Goal: Task Accomplishment & Management: Manage account settings

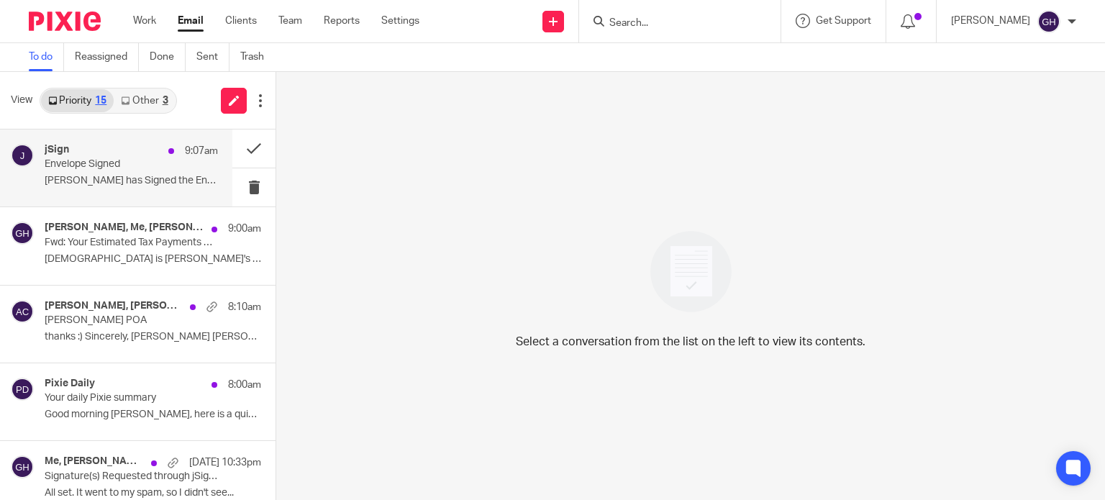
click at [110, 156] on div "jSign 9:07am" at bounding box center [131, 151] width 173 height 14
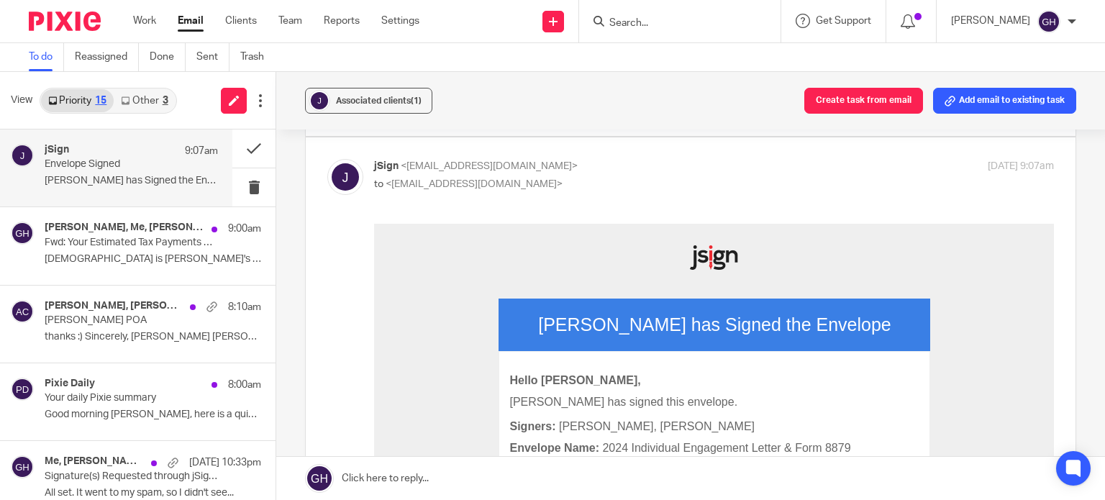
scroll to position [288, 0]
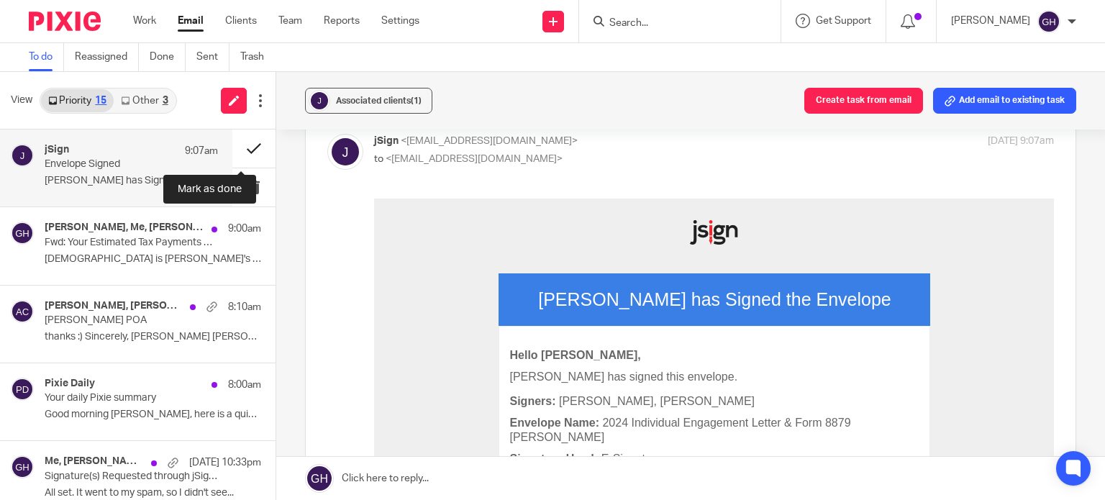
click at [245, 148] on button at bounding box center [253, 149] width 43 height 38
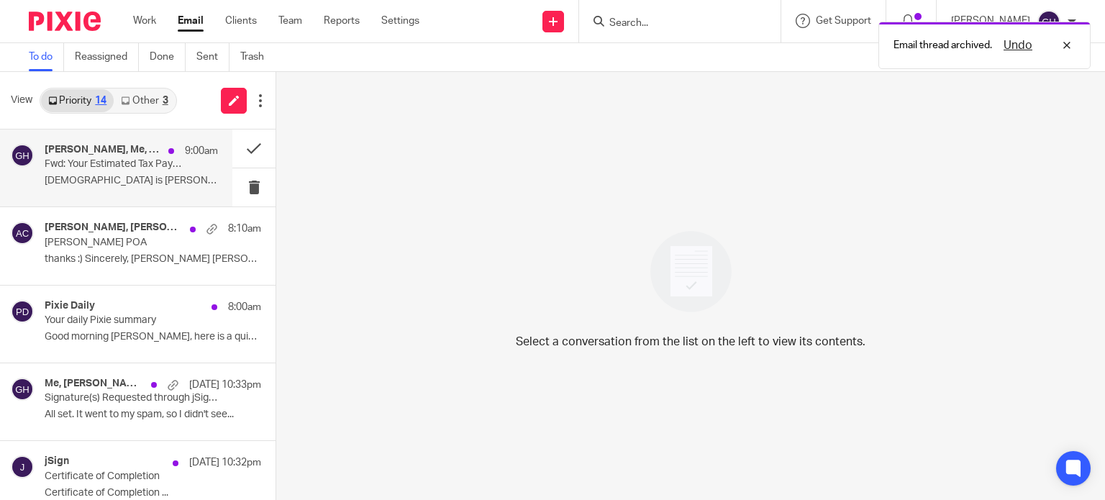
click at [151, 192] on div "Amy Corfixsen, Me, Amy L Corfixsen, CPA 9:00am Fwd: Your Estimated Tax Payments…" at bounding box center [116, 168] width 232 height 77
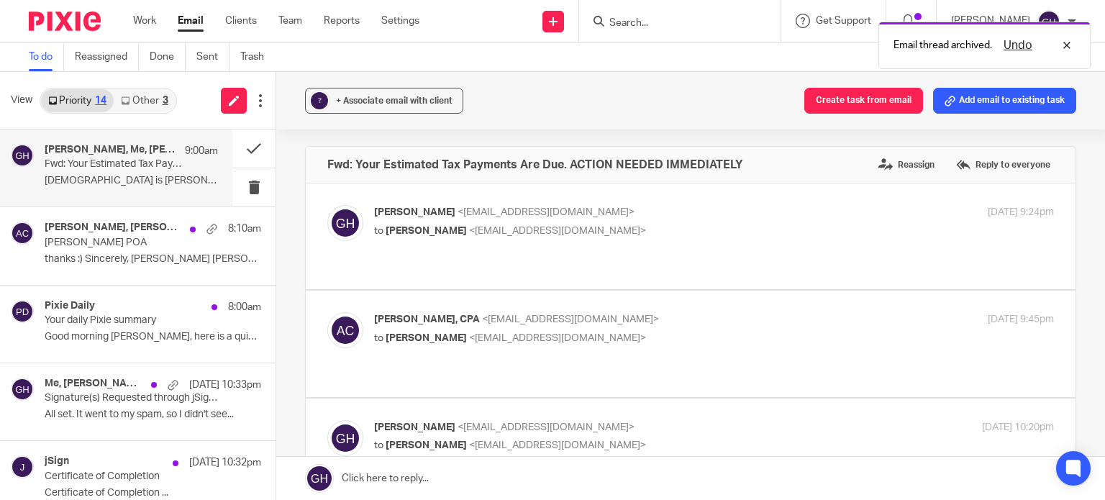
scroll to position [0, 0]
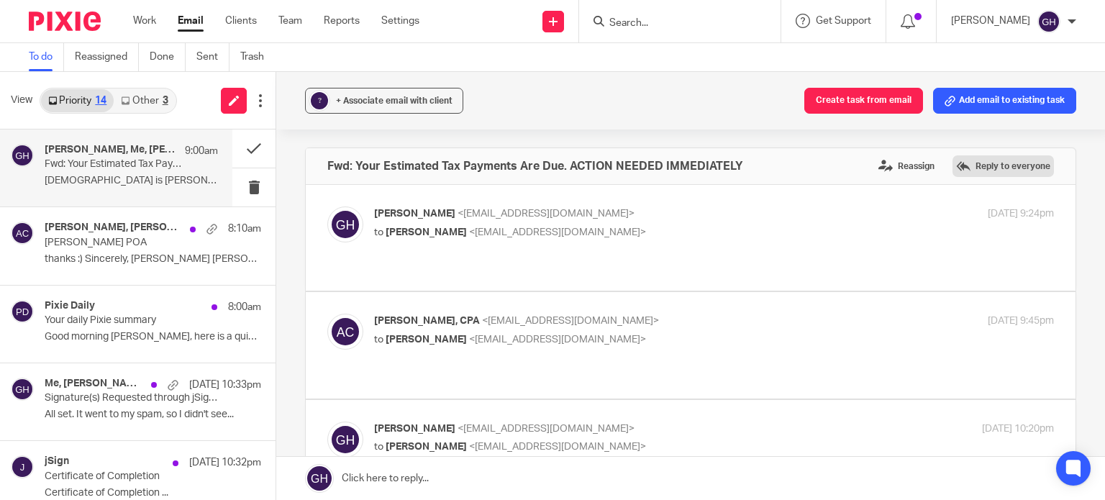
click at [961, 160] on label "Reply to everyone" at bounding box center [1003, 166] width 101 height 22
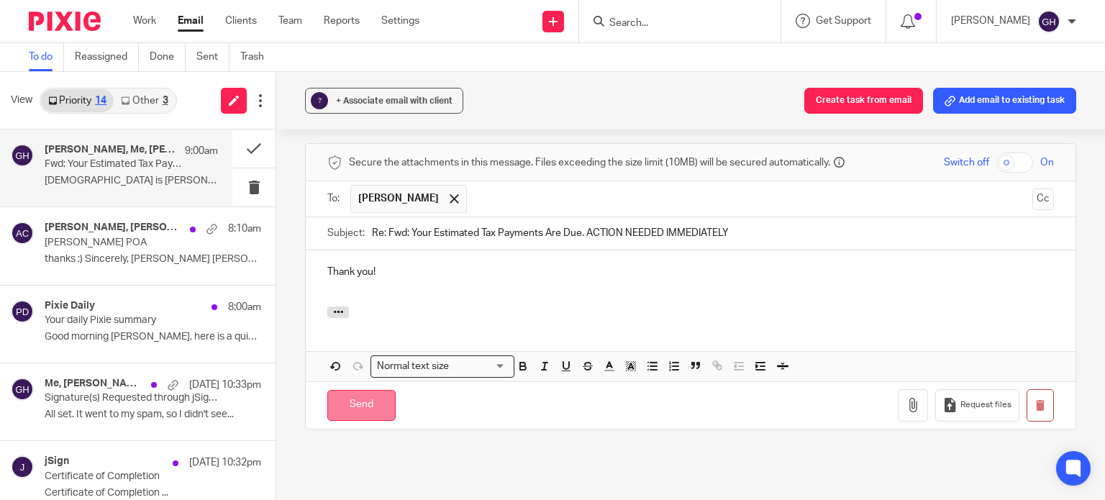
click at [386, 390] on input "Send" at bounding box center [361, 405] width 68 height 31
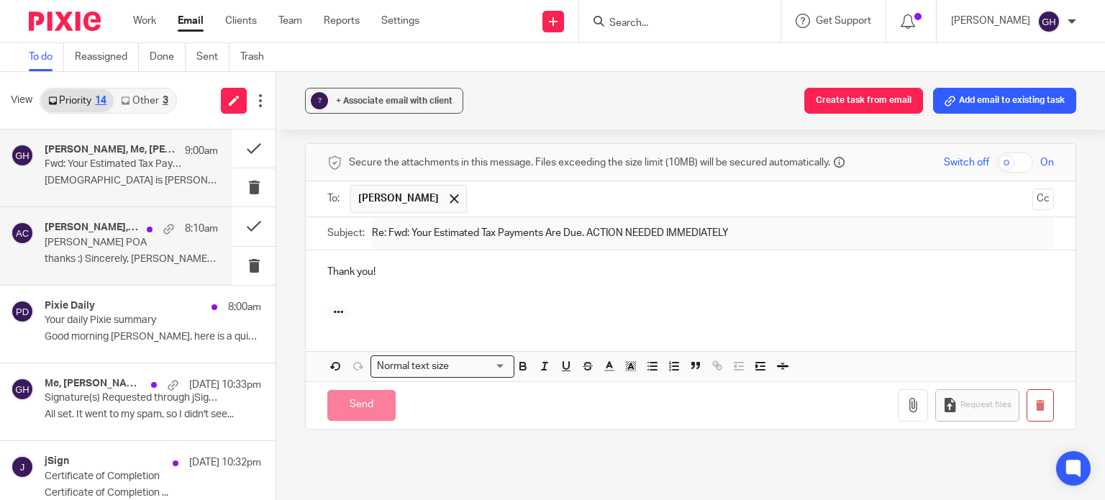
scroll to position [403, 0]
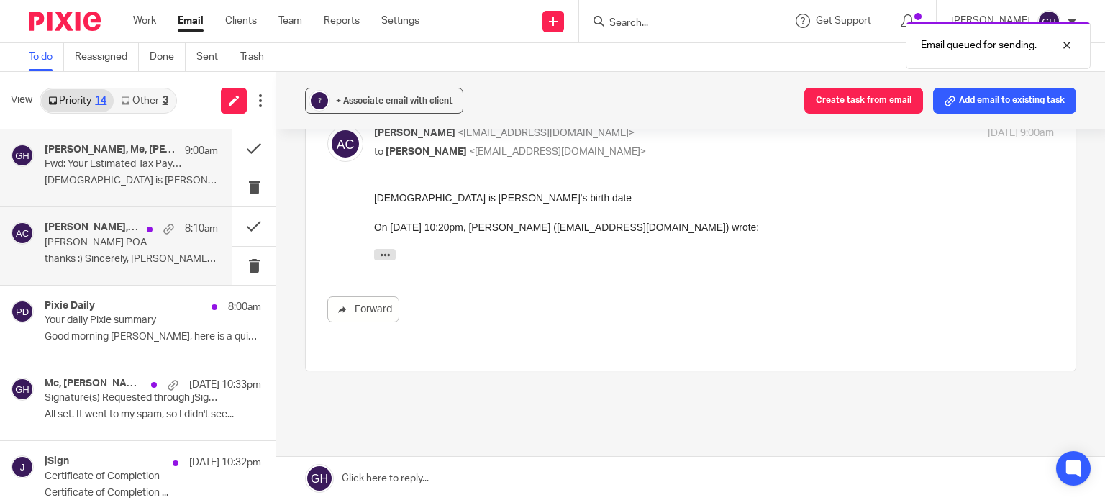
click at [136, 247] on p "Molly Remenap POA" at bounding box center [114, 243] width 139 height 12
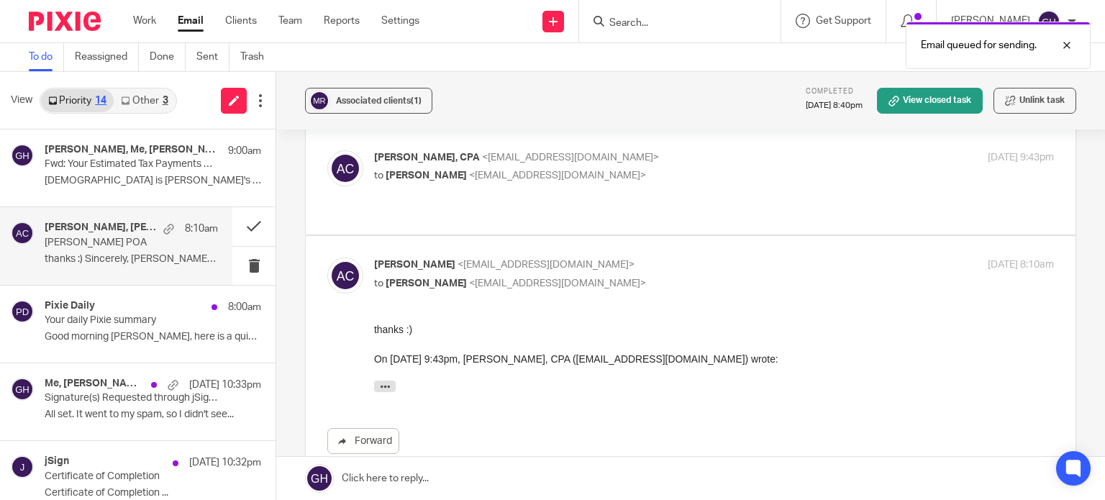
scroll to position [199, 0]
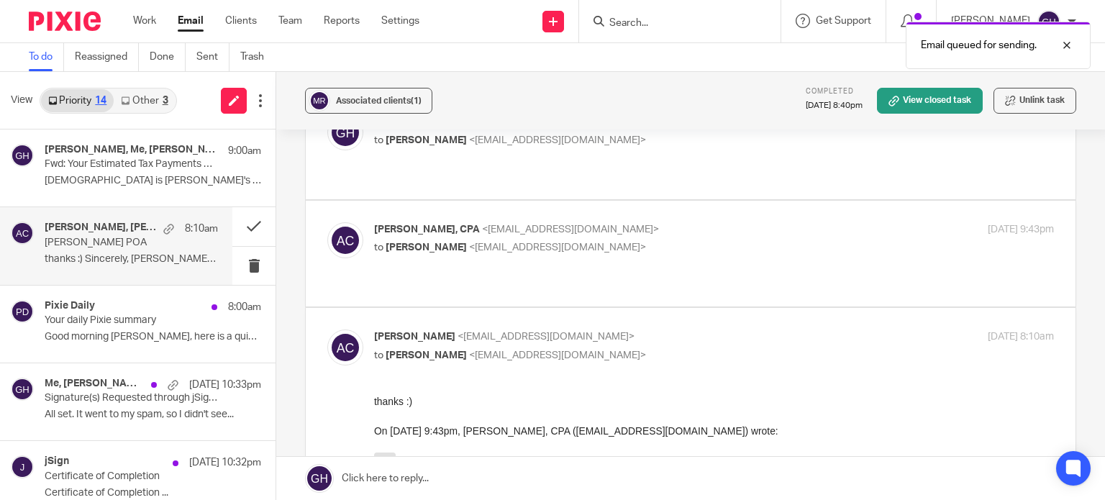
click at [607, 230] on div "Amy L Corfixsen, CPA <amylcpa@gmail.com> to Gabby Hallatschek <gabby@amylcpa.co…" at bounding box center [690, 253] width 727 height 63
click at [605, 240] on p "to Gabby Hallatschek <gabby@amylcpa.com>" at bounding box center [600, 247] width 453 height 15
checkbox input "true"
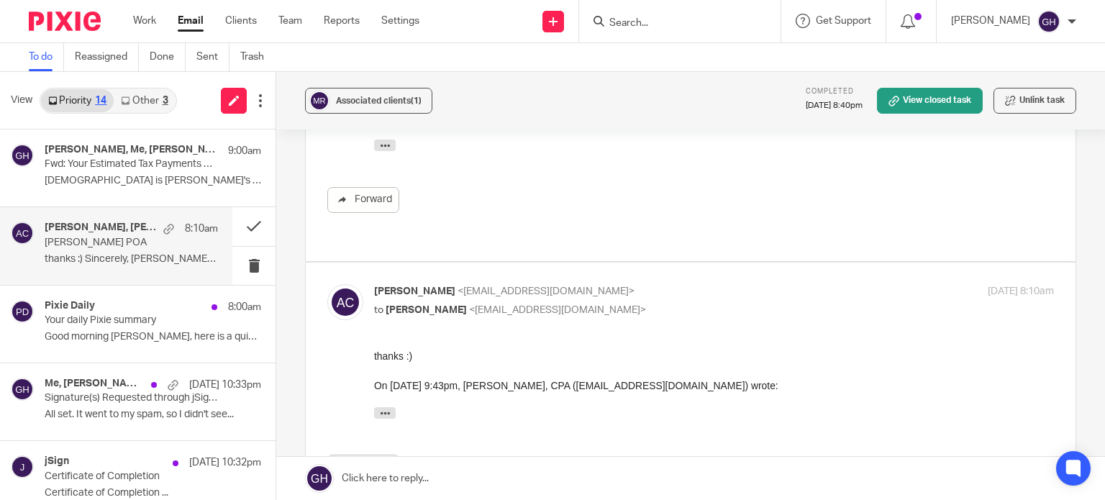
scroll to position [487, 0]
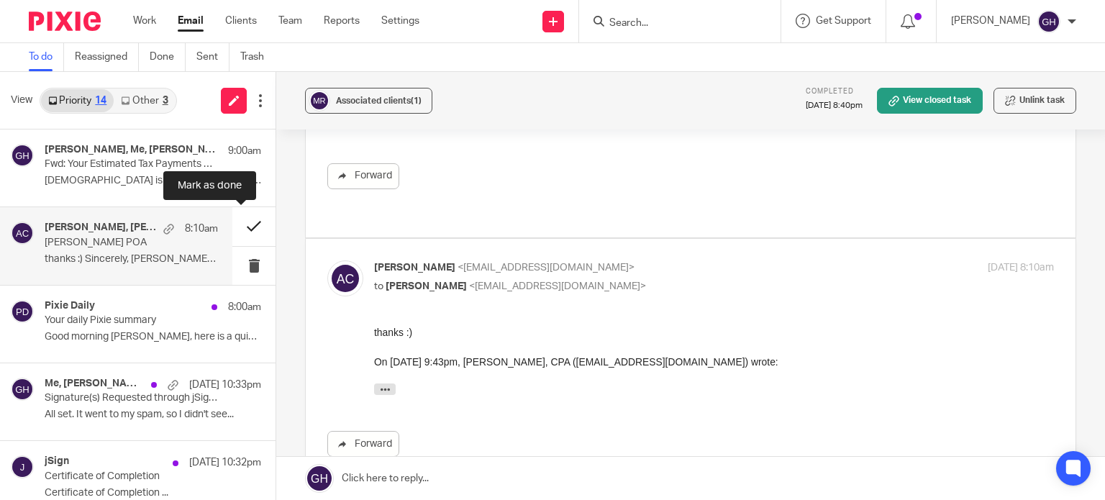
click at [238, 225] on button at bounding box center [253, 226] width 43 height 38
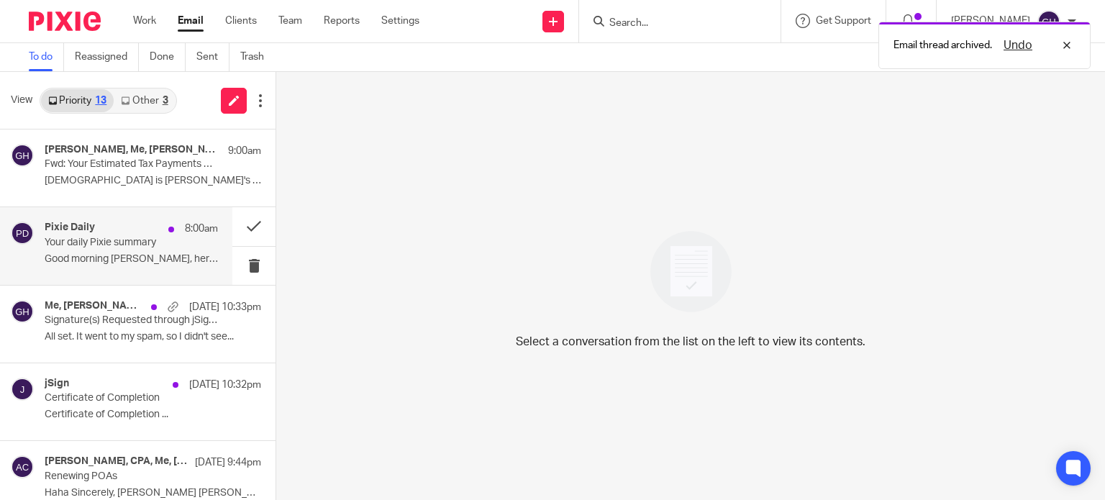
click at [142, 249] on div "Pixie Daily 8:00am Your daily Pixie summary Good morning Gabby, here is a quick…" at bounding box center [131, 246] width 173 height 48
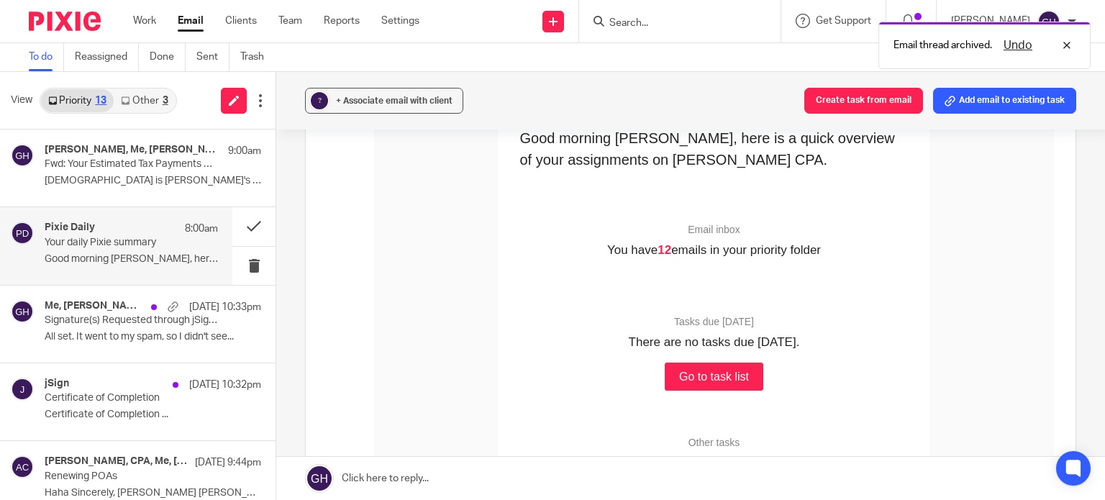
scroll to position [144, 0]
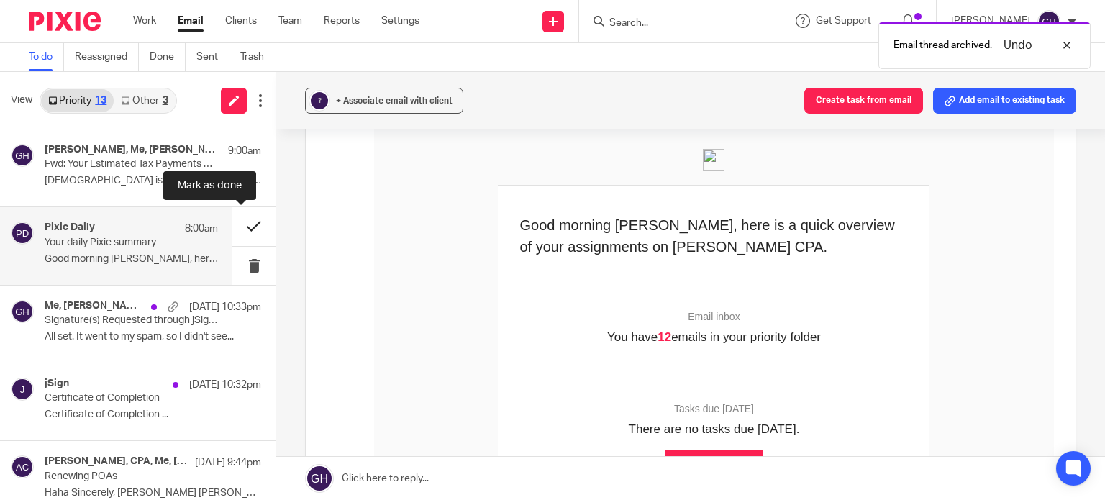
click at [240, 227] on button at bounding box center [253, 226] width 43 height 38
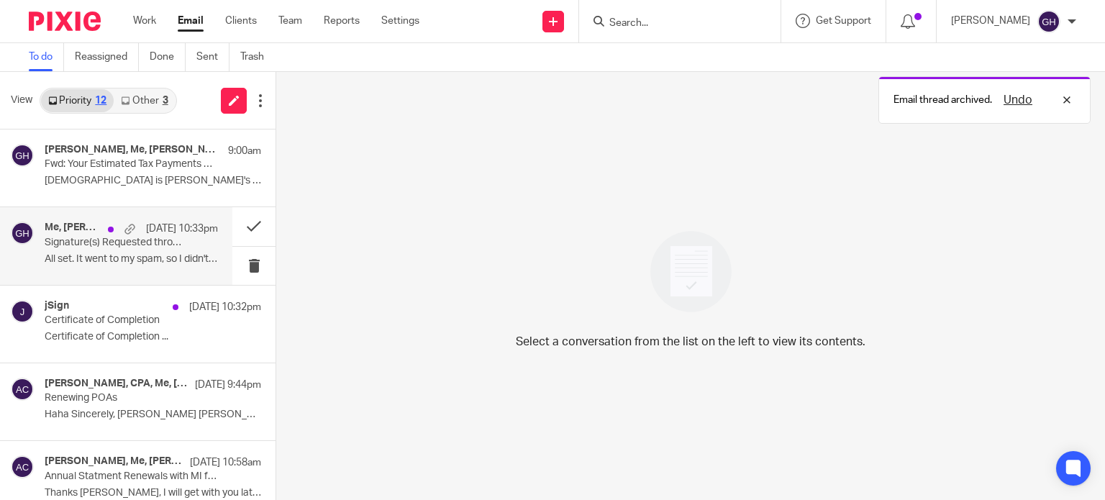
click at [104, 258] on p "All set. It went to my spam, so I didn't see..." at bounding box center [131, 259] width 173 height 12
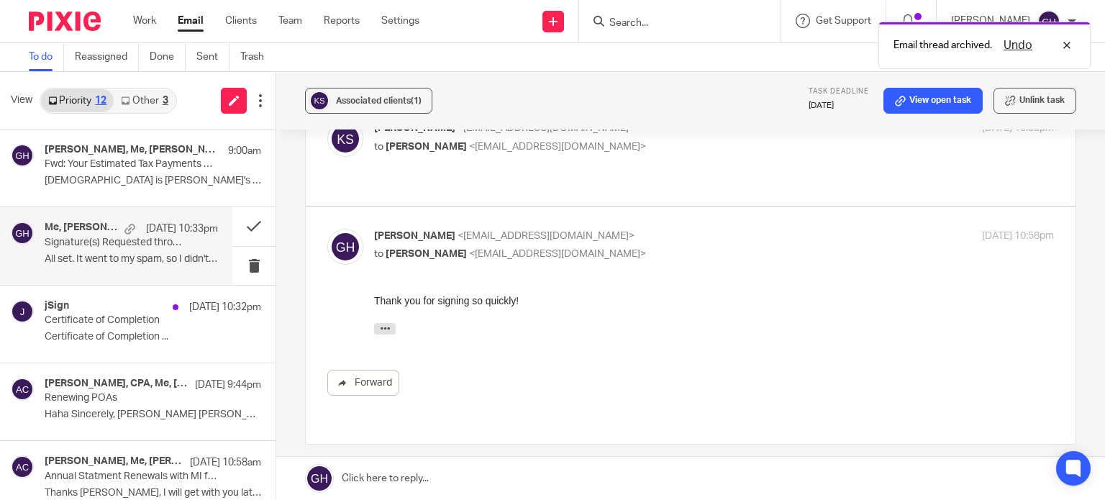
scroll to position [216, 0]
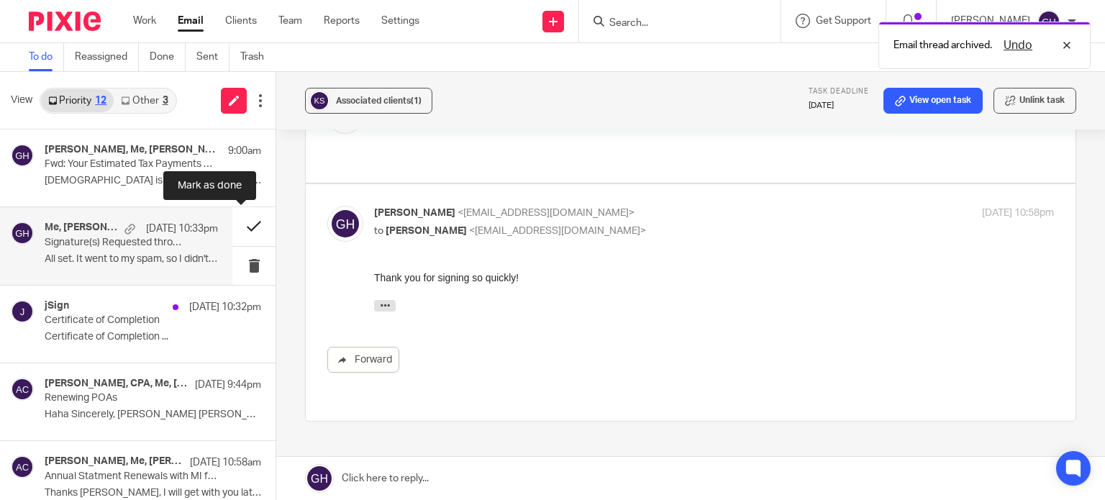
click at [239, 227] on button at bounding box center [253, 226] width 43 height 38
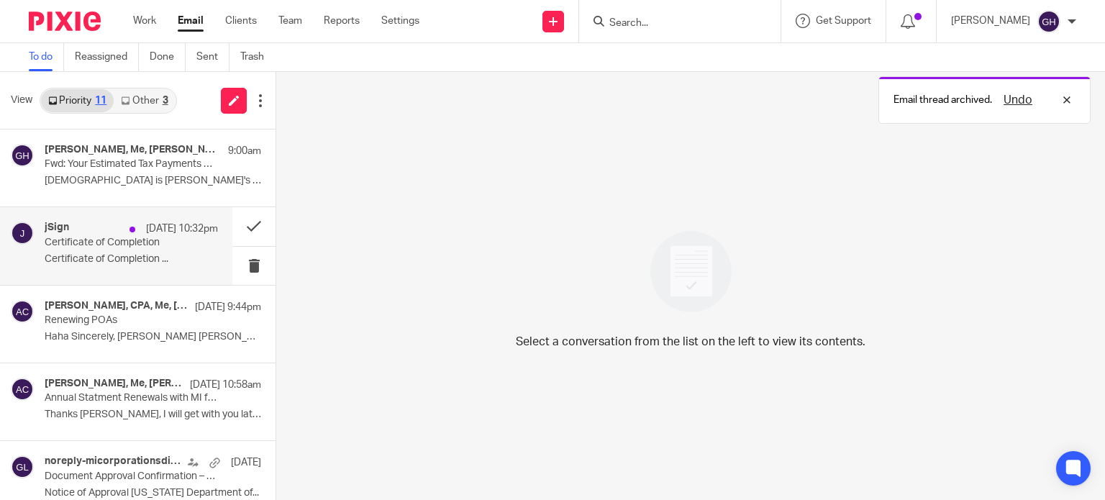
click at [122, 241] on p "Certificate of Completion" at bounding box center [114, 243] width 139 height 12
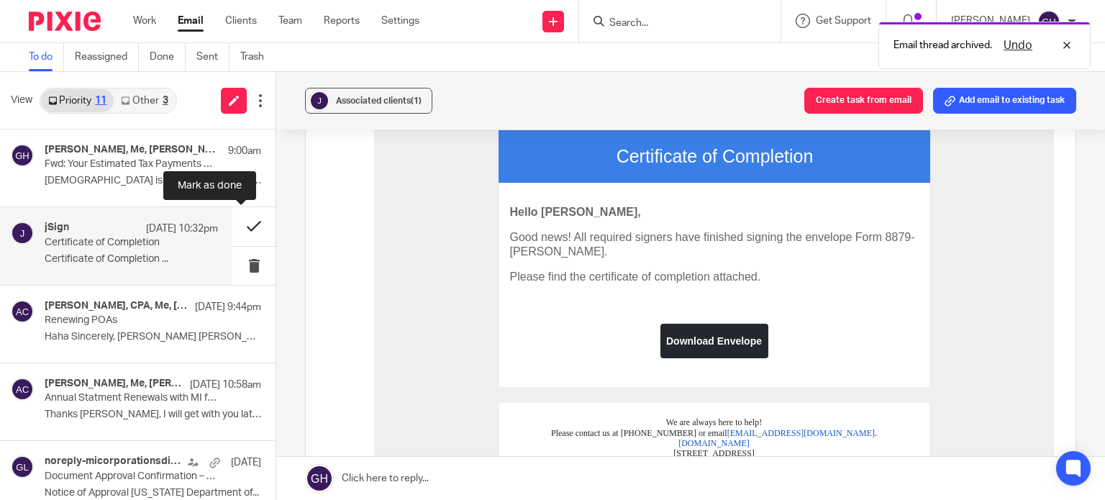
click at [244, 214] on button at bounding box center [253, 226] width 43 height 38
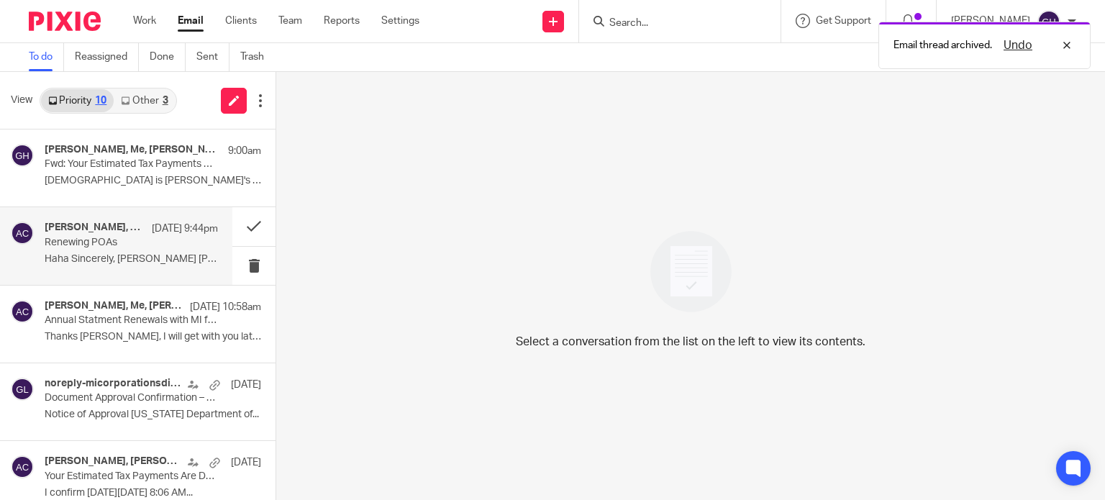
click at [163, 268] on div "Amy L Corfixsen, CPA, Me, Amy Corfixsen Oct 12 9:44pm Renewing POAs Haha Sincer…" at bounding box center [131, 246] width 173 height 48
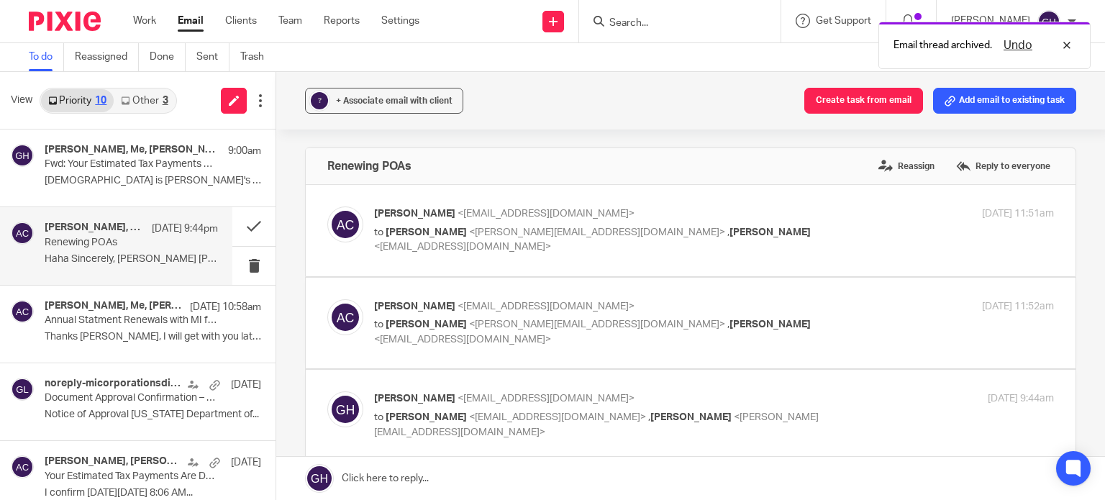
scroll to position [0, 0]
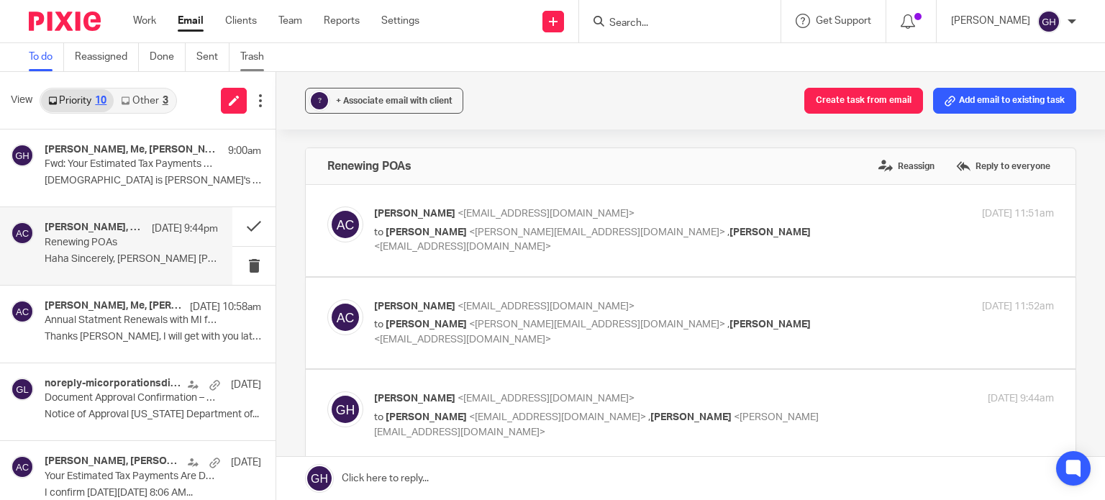
click at [249, 57] on link "Trash" at bounding box center [257, 57] width 35 height 28
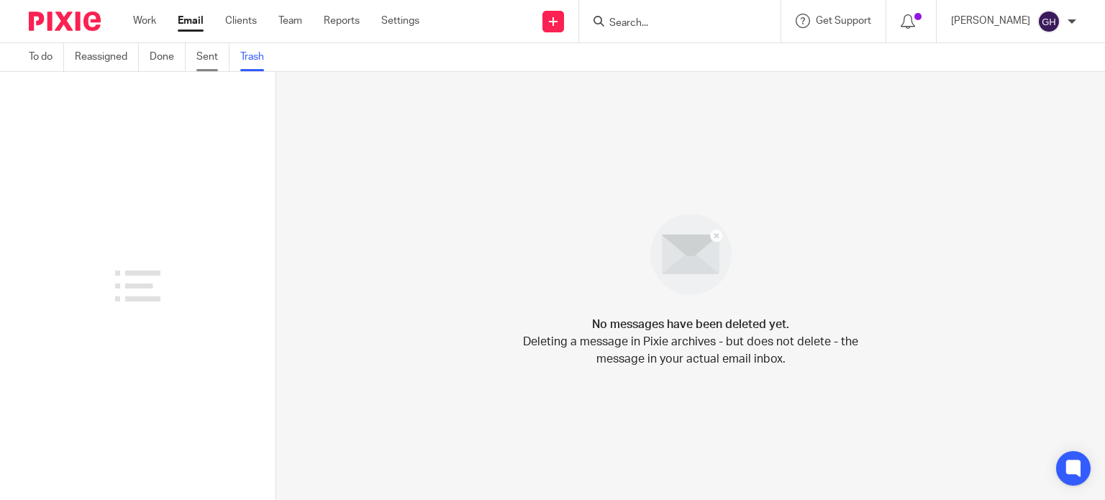
click at [210, 58] on link "Sent" at bounding box center [212, 57] width 33 height 28
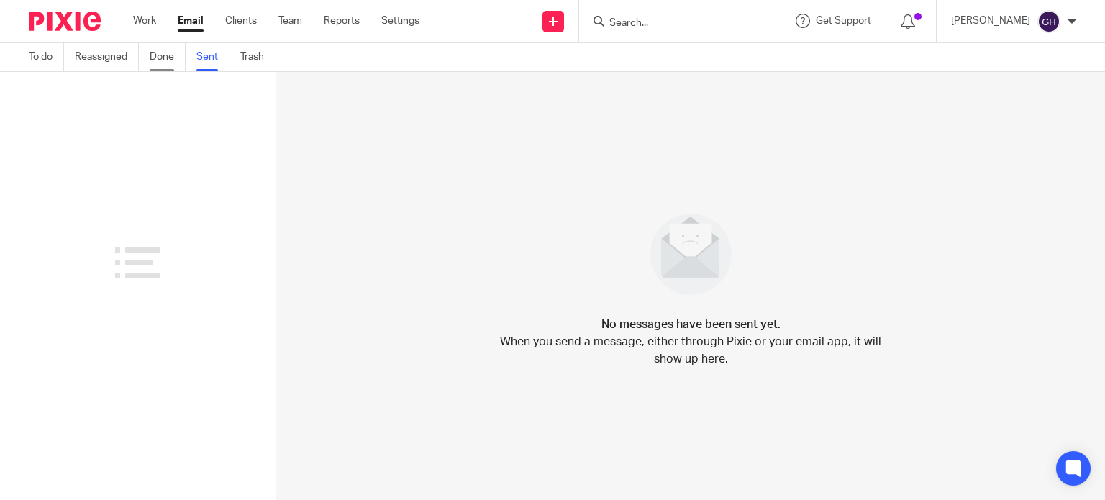
click at [173, 53] on link "Done" at bounding box center [168, 57] width 36 height 28
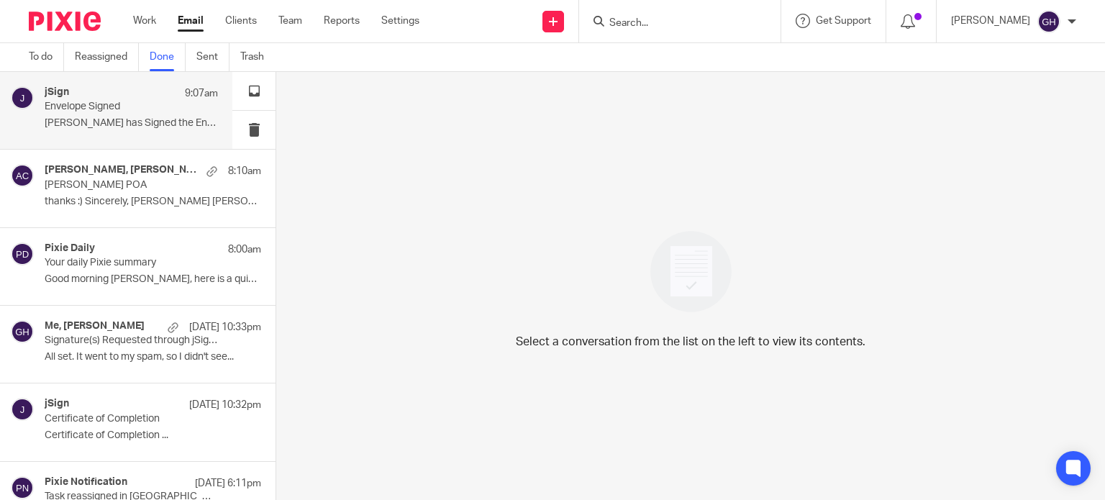
click at [117, 127] on p "William Herring has Signed the Envelope ..." at bounding box center [131, 123] width 173 height 12
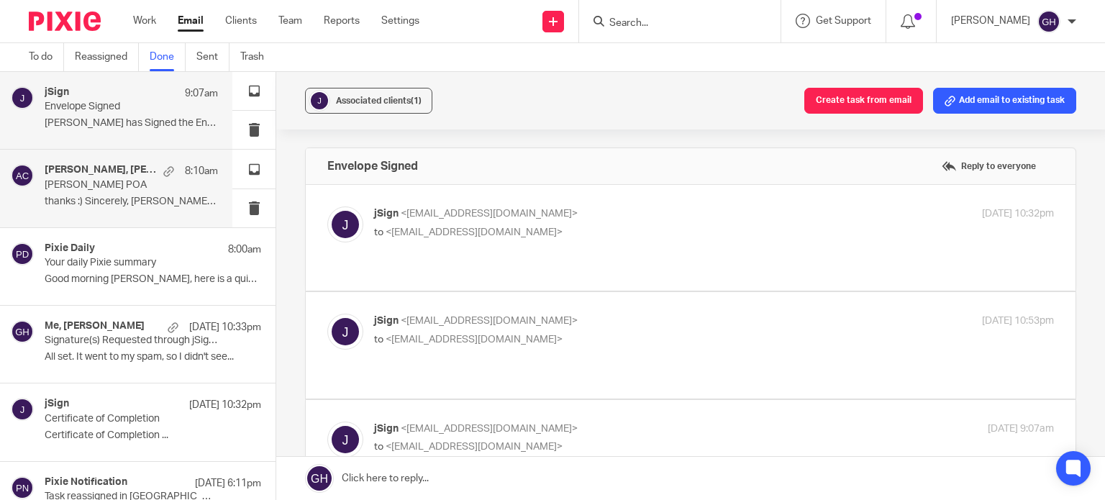
click at [101, 200] on p "thanks :) Sincerely, Amy Amy L Corfixsen ..." at bounding box center [131, 202] width 173 height 12
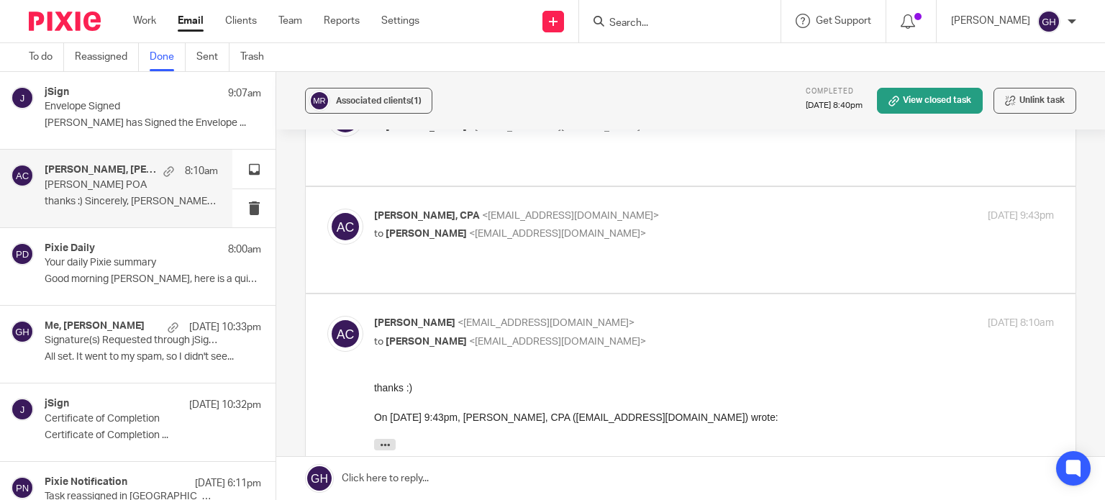
scroll to position [199, 0]
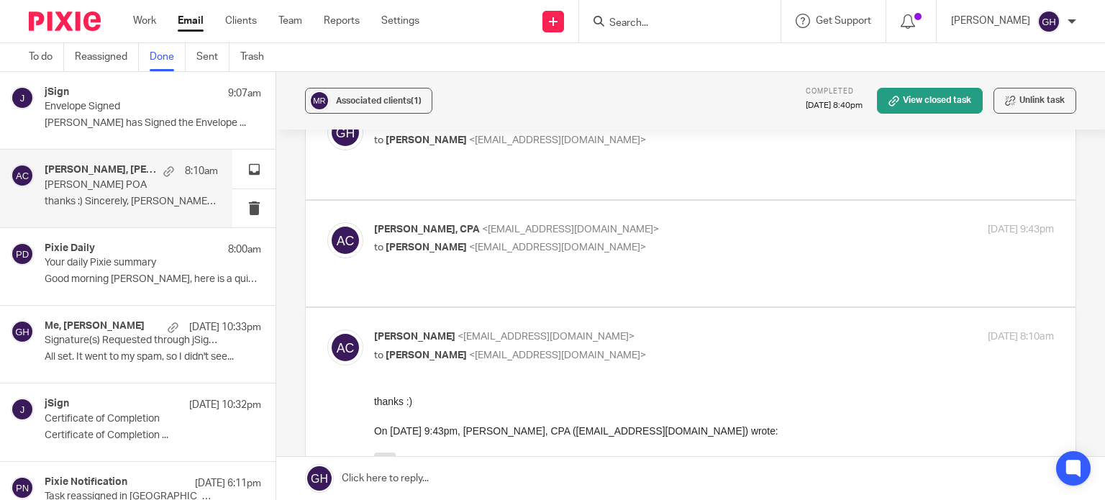
click at [455, 230] on div "Amy L Corfixsen, CPA <amylcpa@gmail.com> to Gabby Hallatschek <gabby@amylcpa.co…" at bounding box center [690, 253] width 727 height 63
click at [423, 247] on div "Amy L Corfixsen, CPA <amylcpa@gmail.com> to Gabby Hallatschek <gabby@amylcpa.co…" at bounding box center [690, 253] width 727 height 63
click at [625, 222] on p "Amy L Corfixsen, CPA <amylcpa@gmail.com>" at bounding box center [600, 229] width 453 height 15
checkbox input "true"
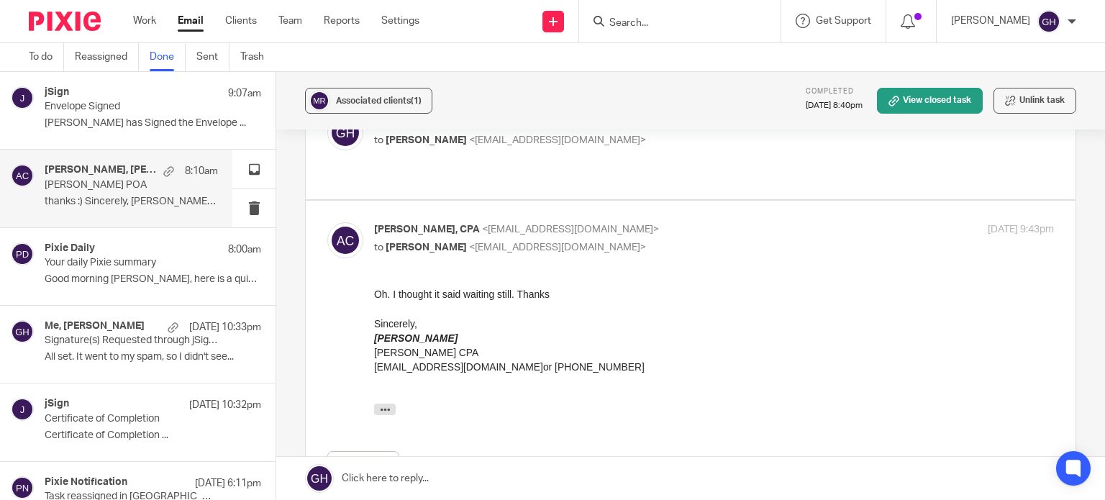
scroll to position [0, 0]
click at [32, 57] on link "To do" at bounding box center [46, 57] width 35 height 28
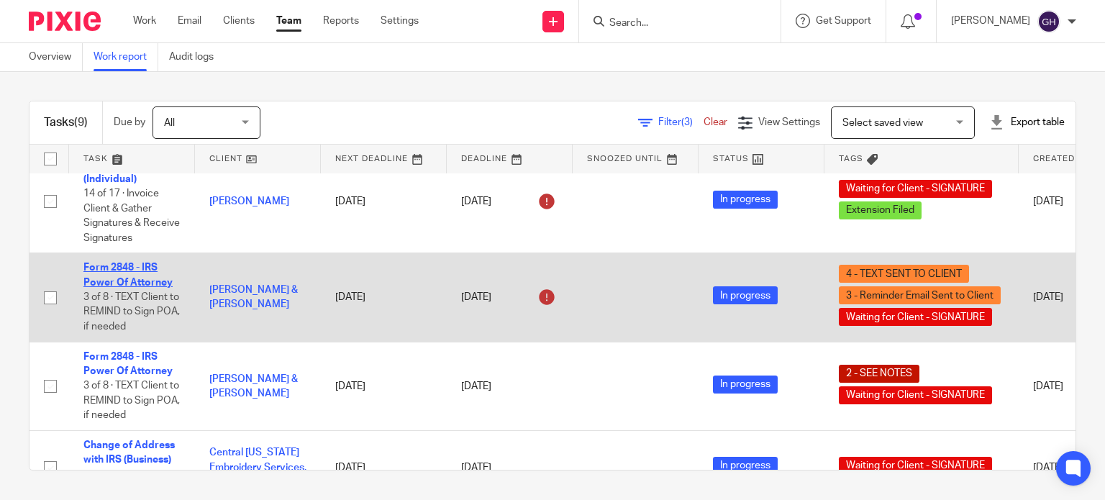
scroll to position [504, 0]
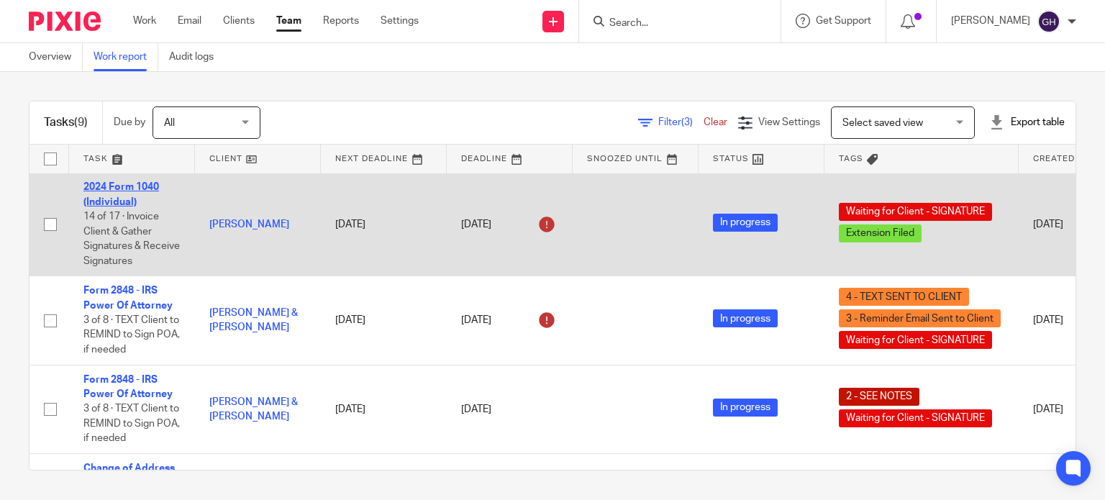
click at [130, 207] on link "2024 Form 1040 (Individual)" at bounding box center [121, 194] width 76 height 24
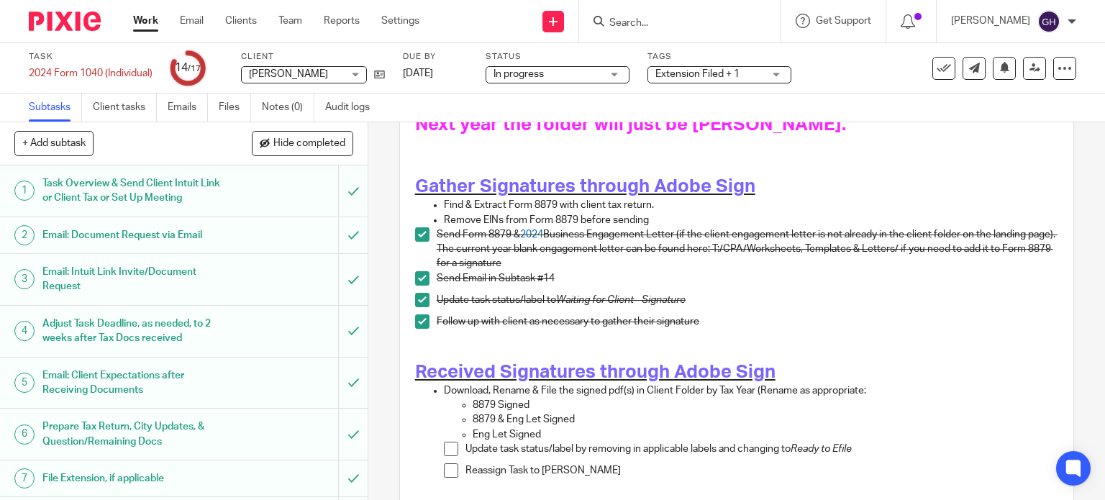
scroll to position [623, 0]
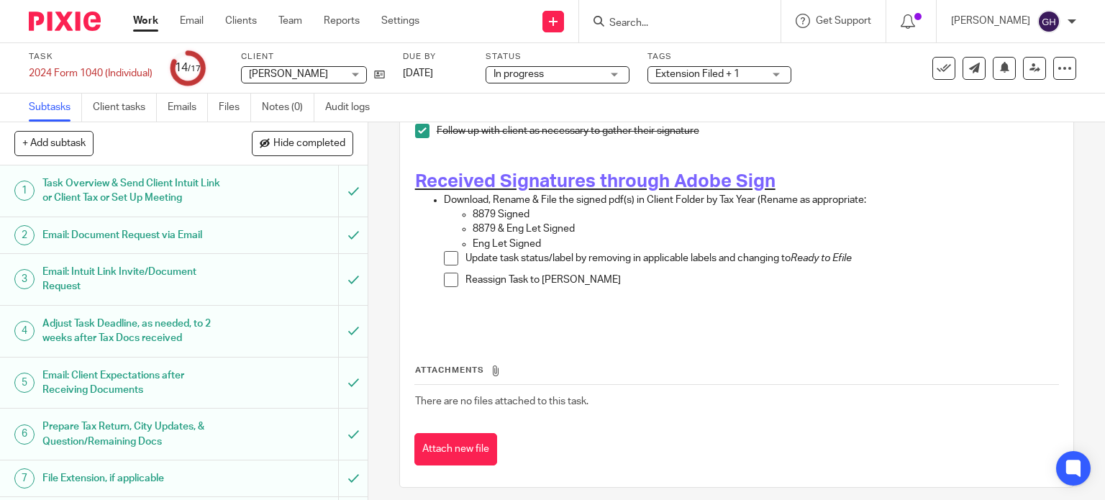
click at [708, 71] on span "Extension Filed + 1" at bounding box center [698, 74] width 84 height 10
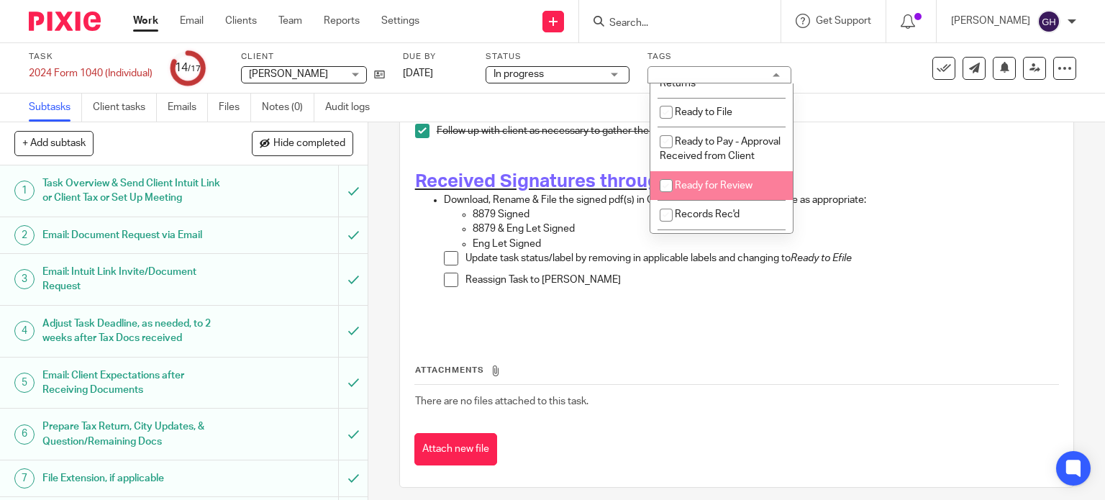
scroll to position [792, 0]
click at [720, 54] on li "Ready to Efile - Federal & State Returns" at bounding box center [722, 32] width 142 height 44
checkbox input "true"
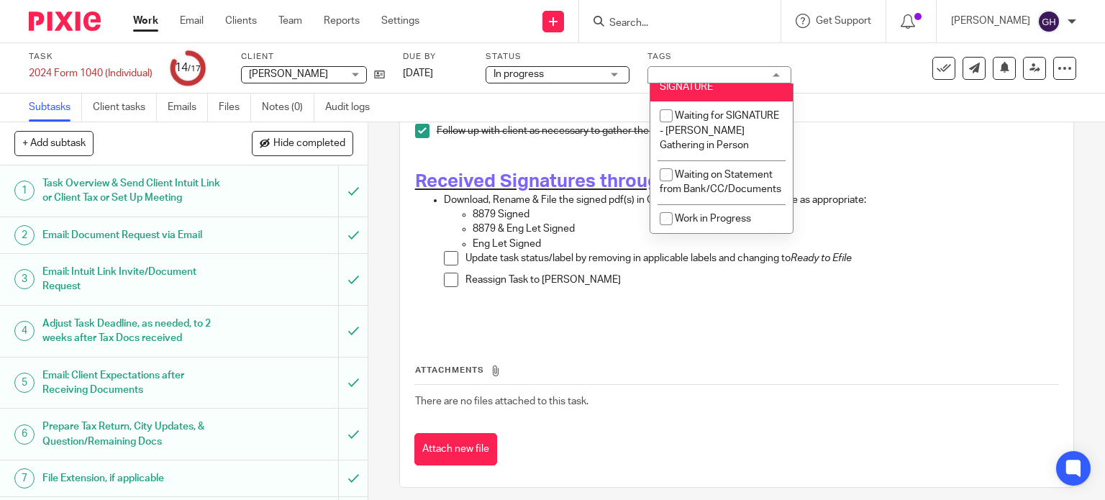
scroll to position [1367, 0]
click at [705, 86] on span "Waiting for Client - SIGNATURE" at bounding box center [709, 79] width 99 height 25
checkbox input "false"
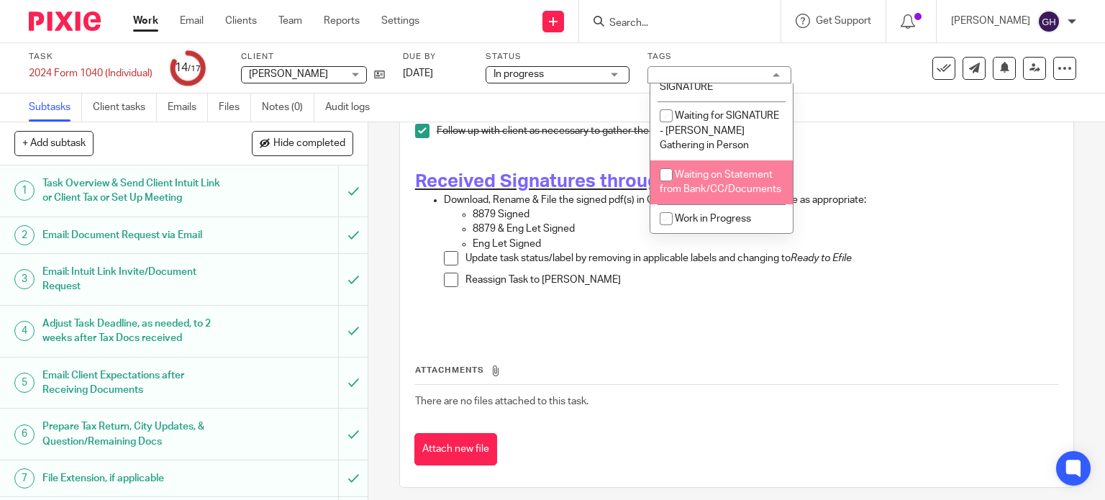
click at [674, 294] on p at bounding box center [737, 301] width 644 height 14
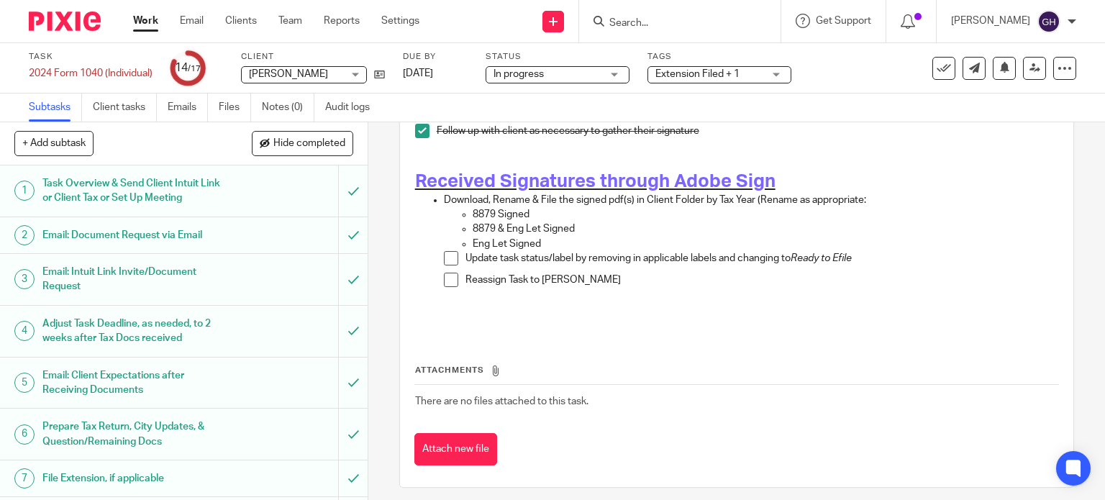
click at [450, 251] on span at bounding box center [451, 258] width 14 height 14
click at [451, 273] on span at bounding box center [451, 280] width 14 height 14
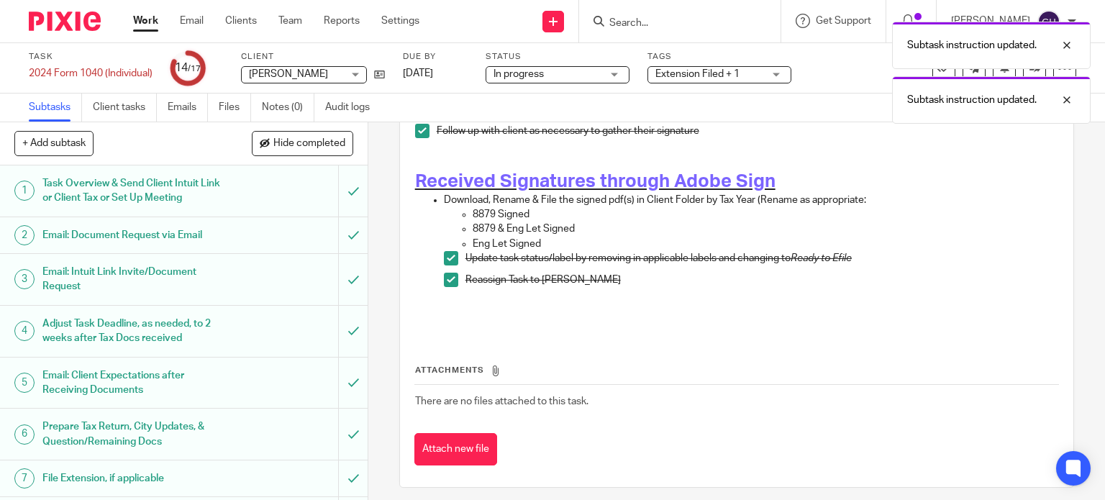
click at [1030, 69] on div "Subtask instruction updated. Subtask instruction updated." at bounding box center [822, 68] width 538 height 109
click at [1062, 91] on div at bounding box center [1056, 99] width 39 height 17
click at [1032, 75] on link at bounding box center [1034, 68] width 23 height 23
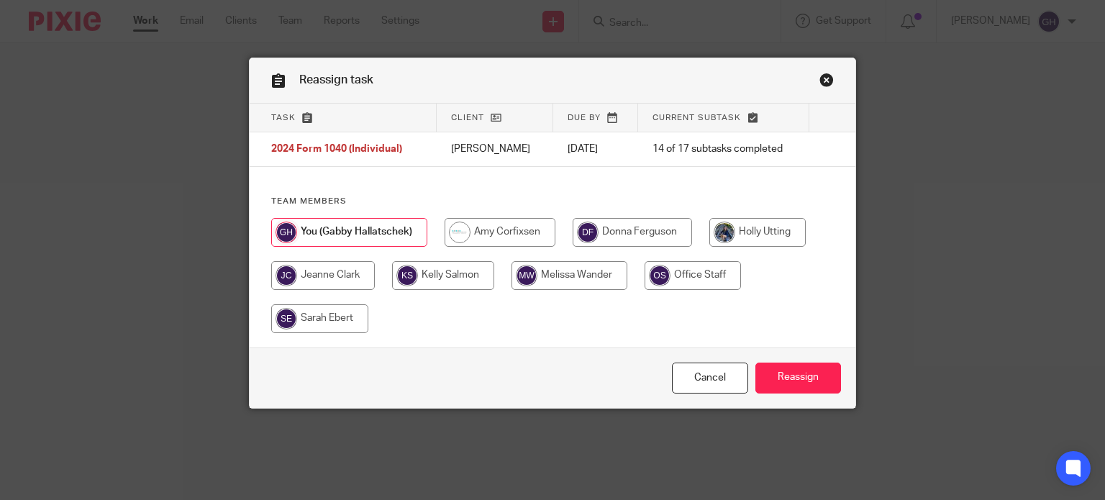
click at [530, 227] on input "radio" at bounding box center [500, 232] width 111 height 29
radio input "true"
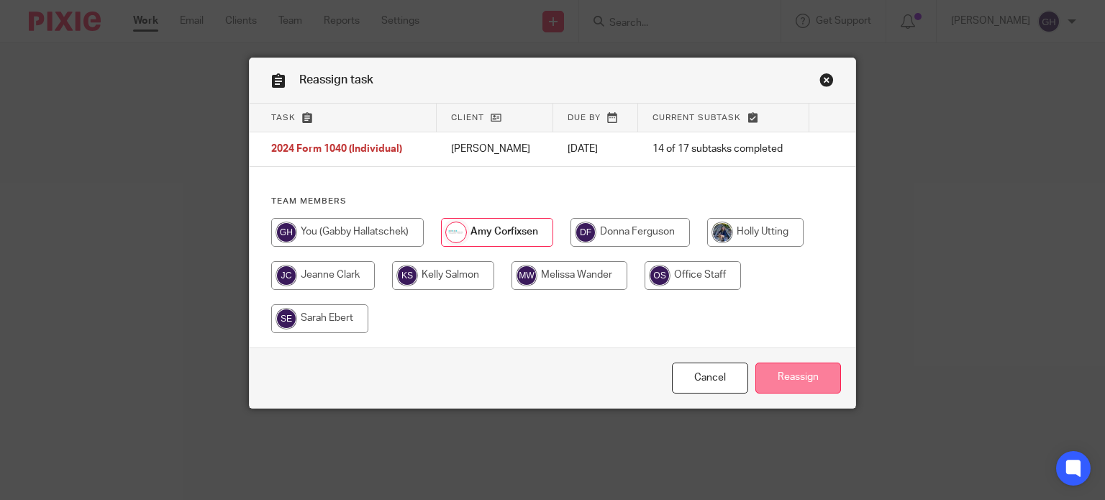
click at [794, 377] on input "Reassign" at bounding box center [799, 378] width 86 height 31
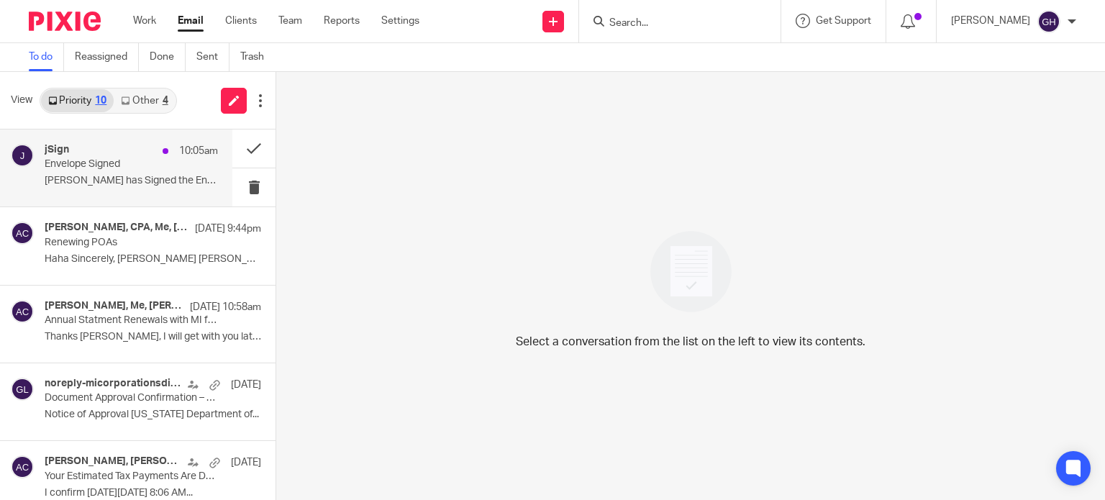
click at [131, 178] on p "Jared Blaszak has Signed the Envelope ..." at bounding box center [131, 181] width 173 height 12
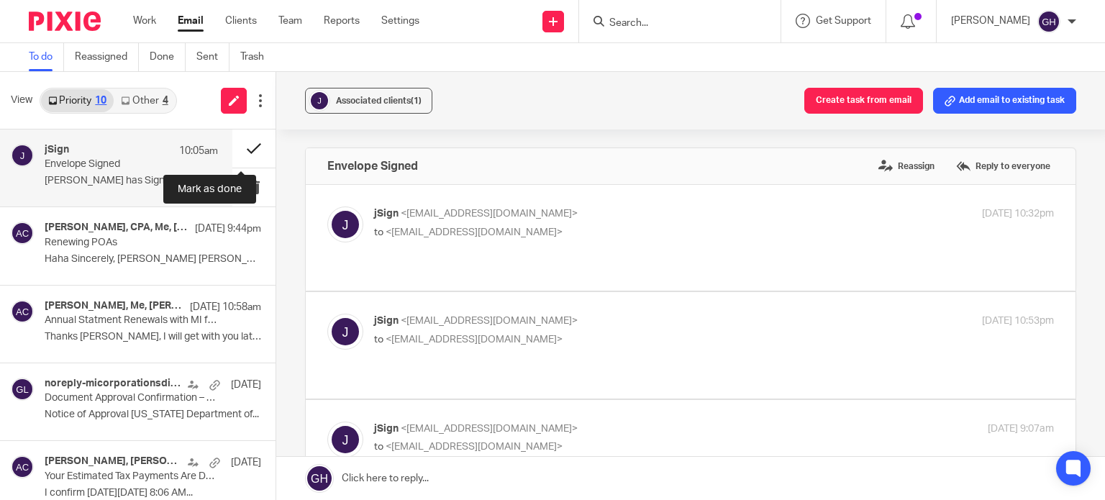
click at [247, 147] on button at bounding box center [253, 149] width 43 height 38
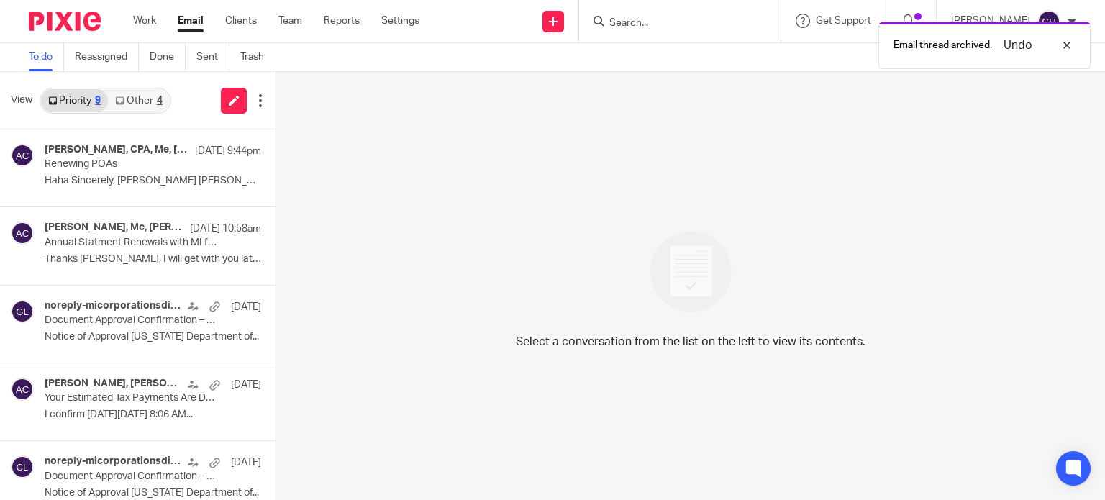
click at [159, 103] on div "4" at bounding box center [160, 101] width 6 height 10
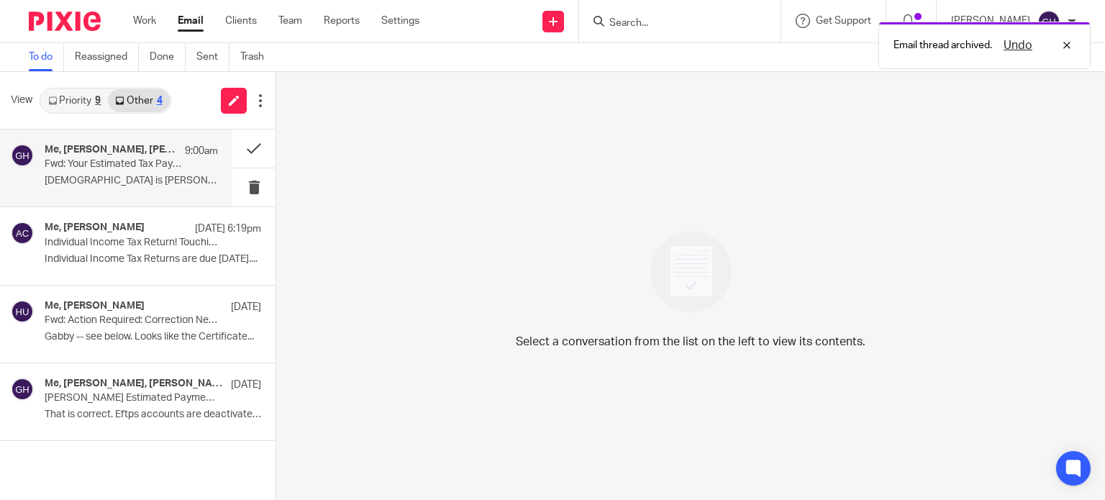
click at [107, 177] on p "08/31/1962 is Dan's birth date Sincerely, ..." at bounding box center [131, 181] width 173 height 12
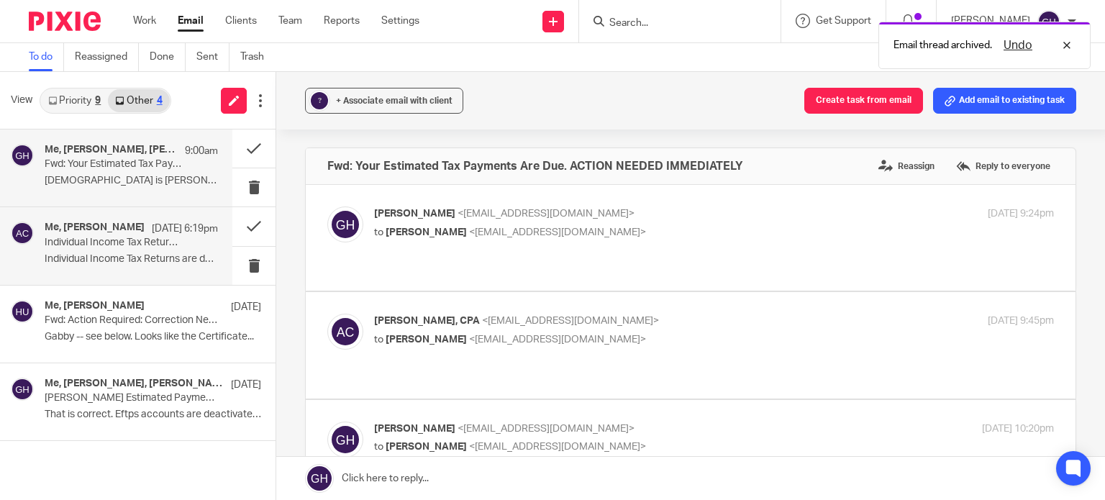
click at [100, 240] on p "Individual Income Tax Return! Touching Base" at bounding box center [114, 243] width 139 height 12
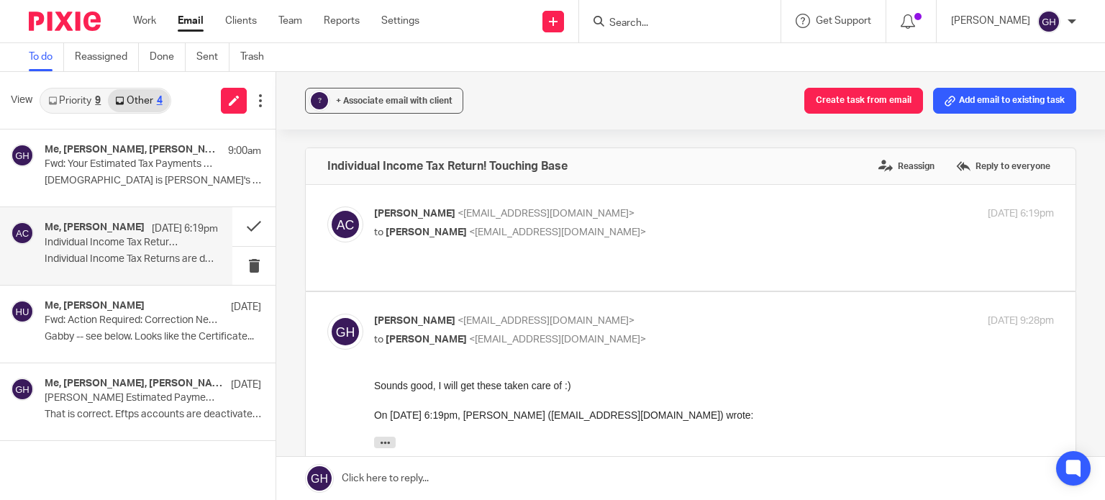
click at [546, 262] on label at bounding box center [691, 238] width 770 height 106
click at [327, 207] on input "checkbox" at bounding box center [327, 206] width 1 height 1
checkbox input "true"
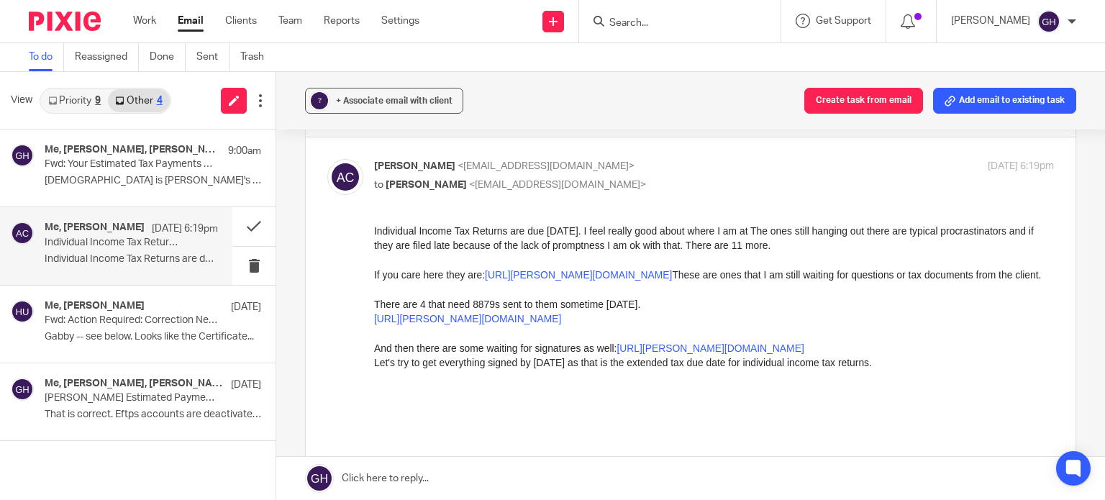
scroll to position [72, 0]
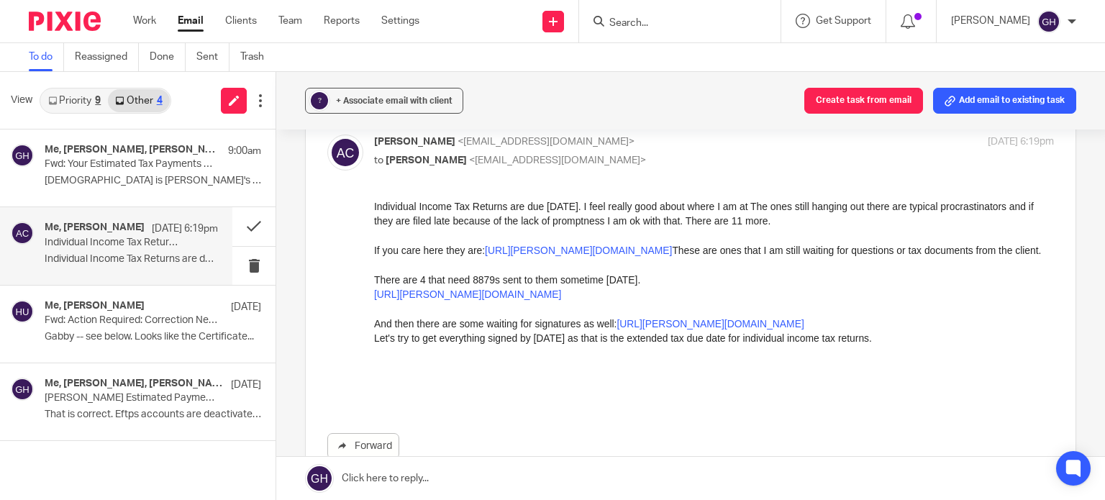
click at [501, 300] on link "https://amy-l-corfixsen-cpa.usepixie.net/users/report?utf8=%E2%9C%93&status_op=…" at bounding box center [467, 295] width 187 height 12
click at [617, 330] on link "https://amy-l-corfixsen-cpa.usepixie.net/users/report?utf8=%E2%9C%93&tags_op=is…" at bounding box center [710, 324] width 187 height 12
drag, startPoint x: 122, startPoint y: 196, endPoint x: 135, endPoint y: 196, distance: 13.7
click at [135, 196] on div "Me, Amy Corfixsen, Amy L Corfixsen, CPA 9:00am Fwd: Your Estimated Tax Payments…" at bounding box center [116, 168] width 232 height 77
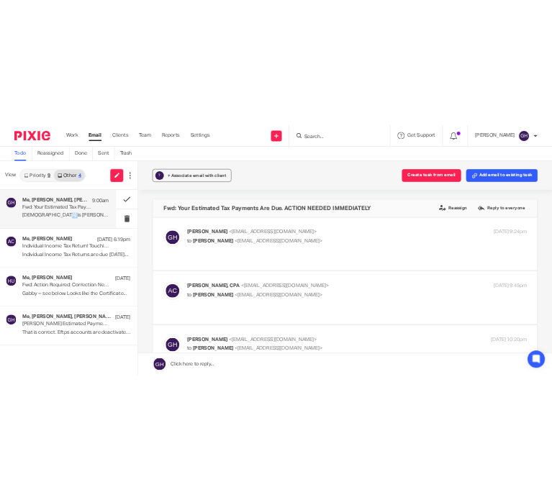
scroll to position [0, 0]
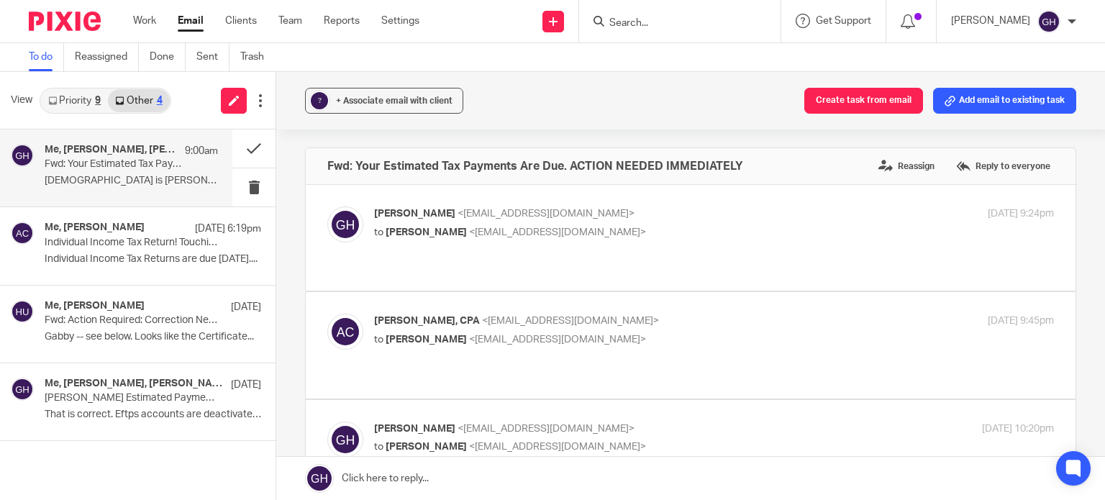
click at [147, 176] on p "08/31/1962 is Dan's birth date Sincerely, ..." at bounding box center [131, 181] width 173 height 12
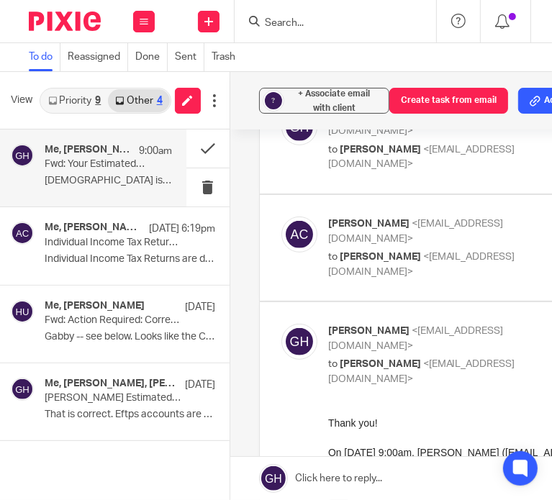
scroll to position [288, 0]
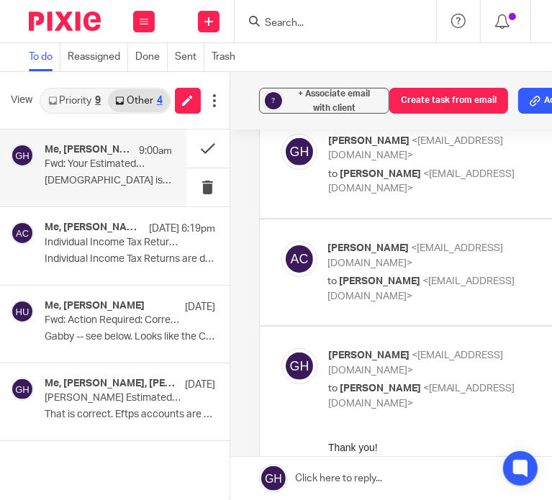
click at [462, 274] on p "to Gabby Hallatschek <gabby@amylcpa.com>" at bounding box center [431, 289] width 207 height 30
checkbox input "true"
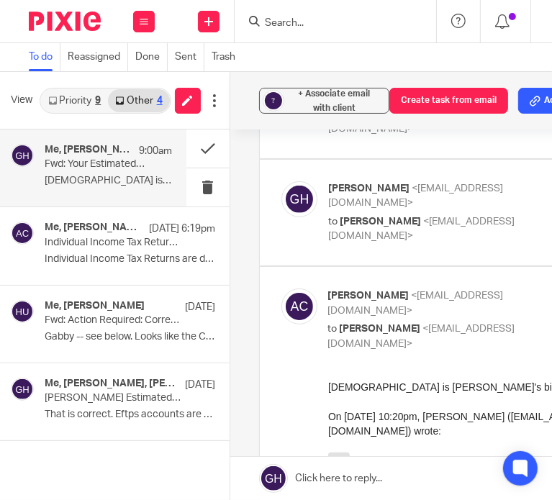
scroll to position [216, 0]
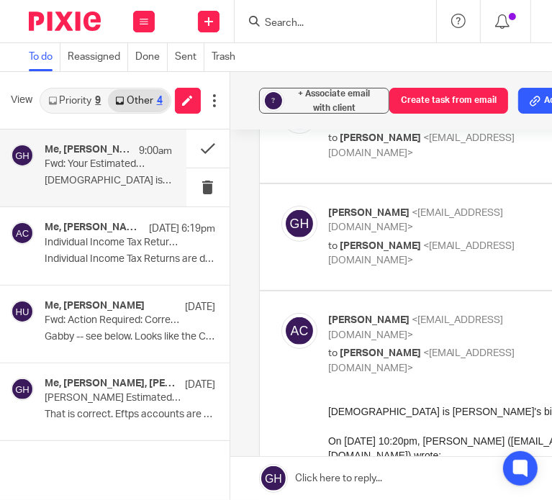
click at [68, 100] on link "Priority 9" at bounding box center [74, 100] width 67 height 23
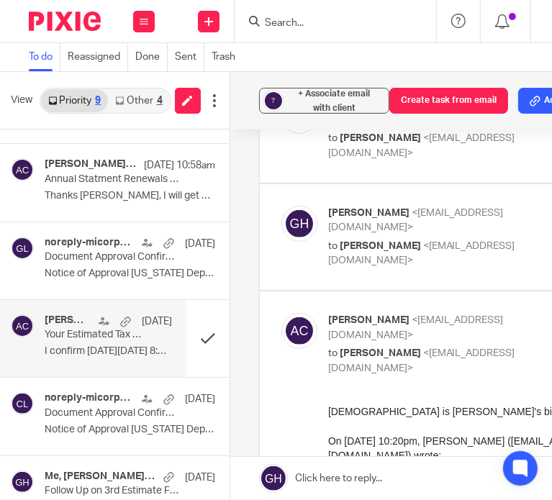
scroll to position [144, 0]
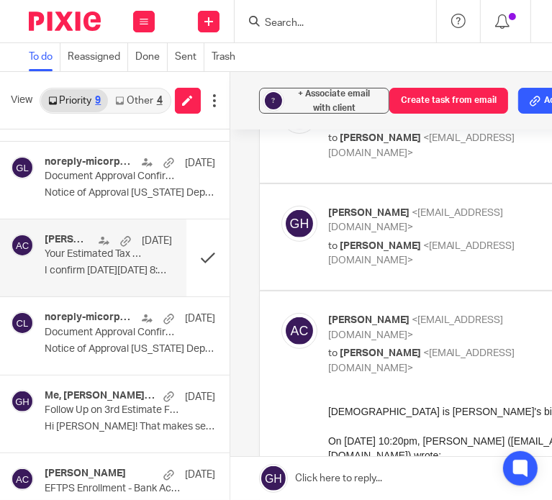
click at [81, 265] on p "I confirm On Wed, Oct 8, 2025 at 8:06 AM..." at bounding box center [108, 271] width 127 height 12
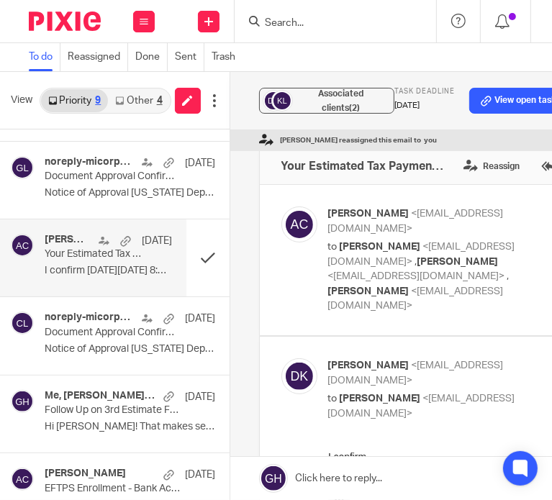
scroll to position [0, 0]
click at [446, 286] on span "<kuiperk@maryfreebedathome.com>" at bounding box center [416, 298] width 176 height 25
checkbox input "true"
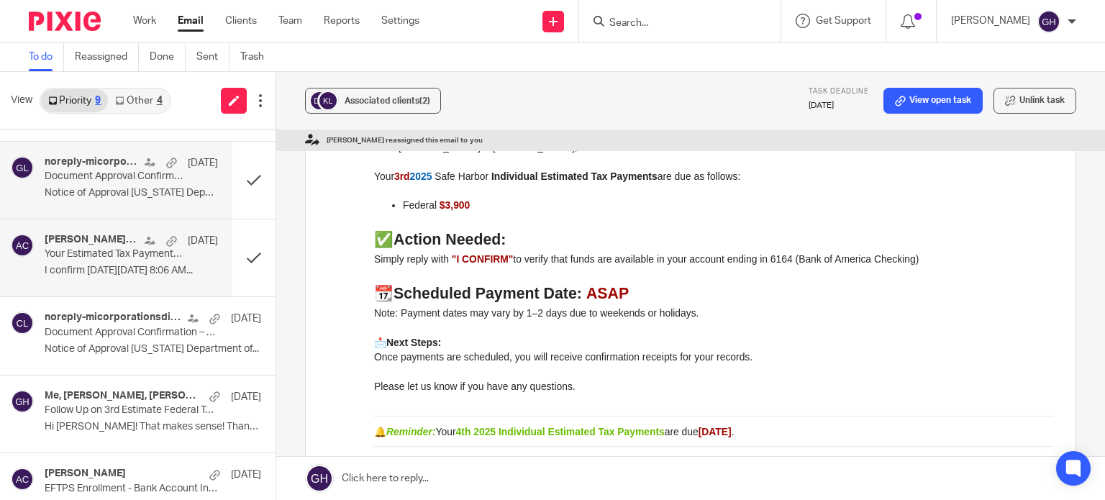
click at [102, 189] on p "Notice of Approval Michigan Department of..." at bounding box center [131, 193] width 173 height 12
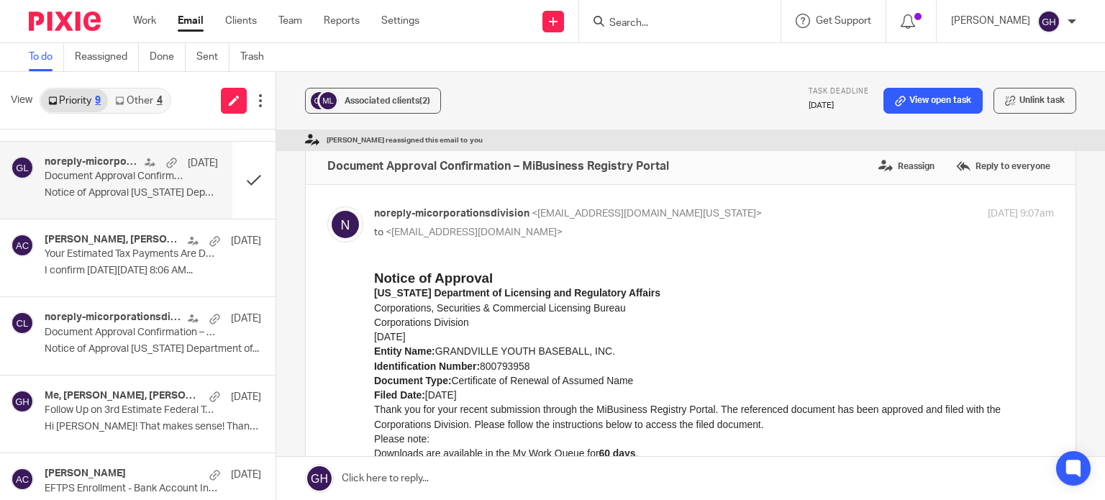
click at [159, 97] on div "4" at bounding box center [160, 101] width 6 height 10
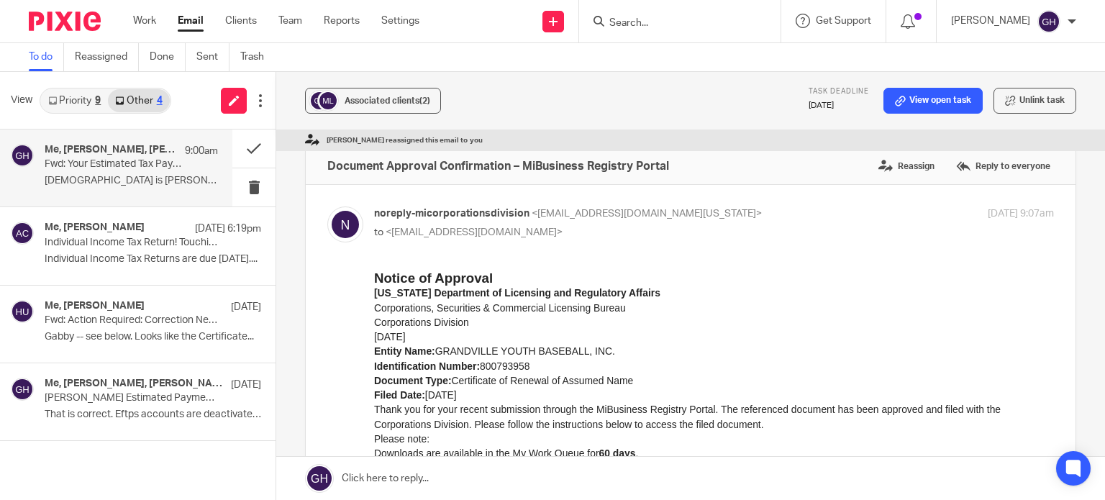
click at [109, 158] on p "Fwd: Your Estimated Tax Payments Are Due. ACTION NEEDED IMMEDIATELY" at bounding box center [114, 164] width 139 height 12
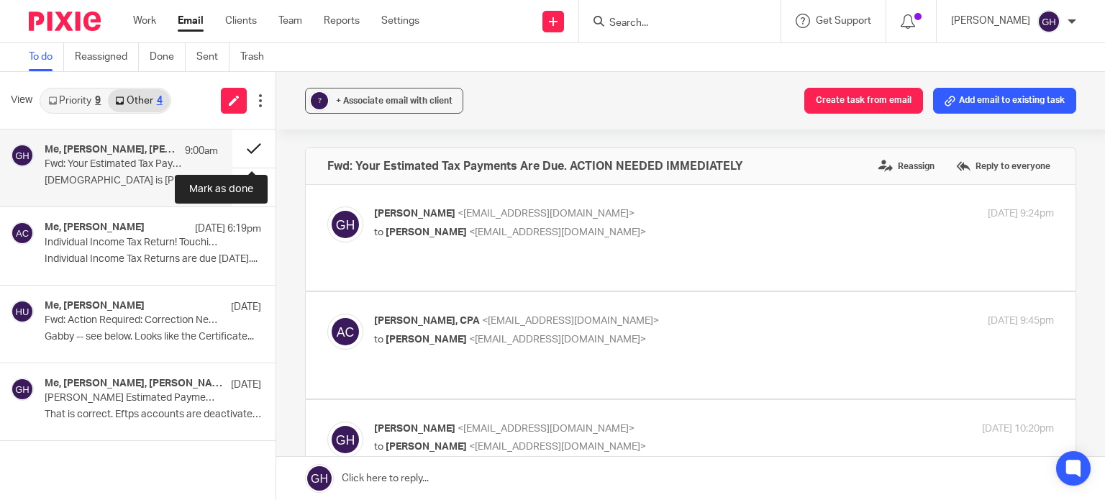
click at [255, 148] on button at bounding box center [253, 149] width 43 height 38
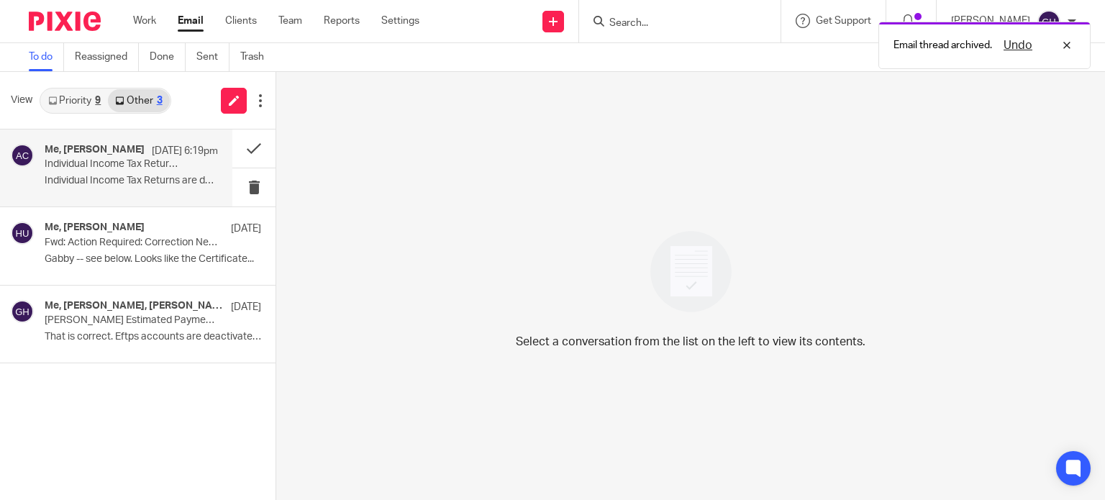
click at [164, 178] on p "Individual Income Tax Returns are due 10/15/25...." at bounding box center [131, 181] width 173 height 12
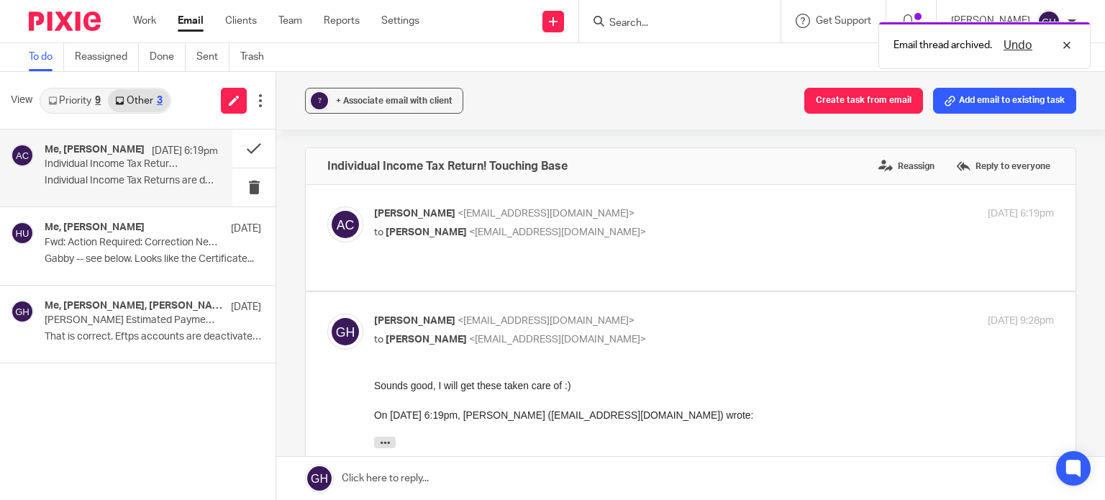
click at [665, 238] on p "to Gabby Hallatschek <gabby@amylcpa.com>" at bounding box center [600, 232] width 453 height 15
checkbox input "true"
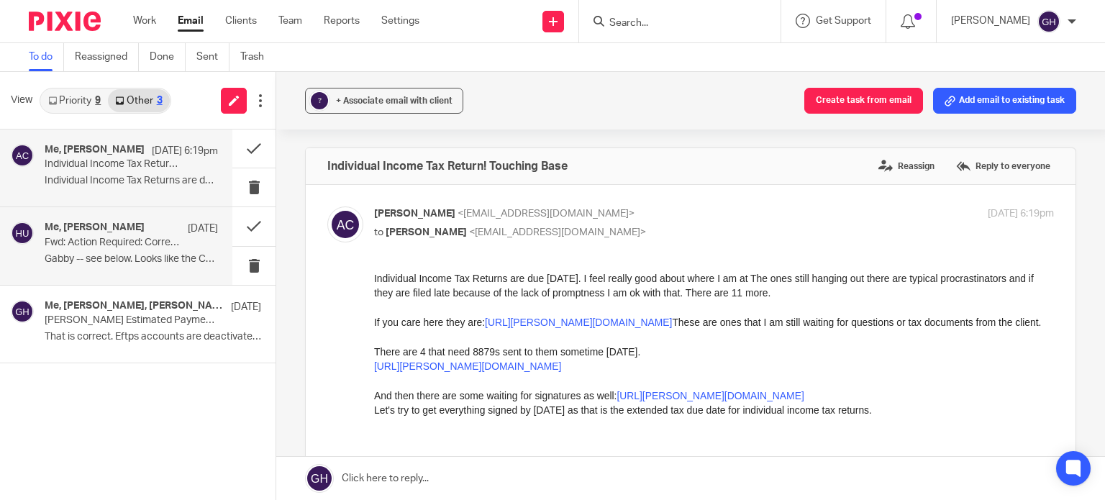
click at [138, 219] on div "Me, Holly Utting Oct 3 Fwd: Action Required: Correction Needed for MiBusiness R…" at bounding box center [116, 245] width 232 height 77
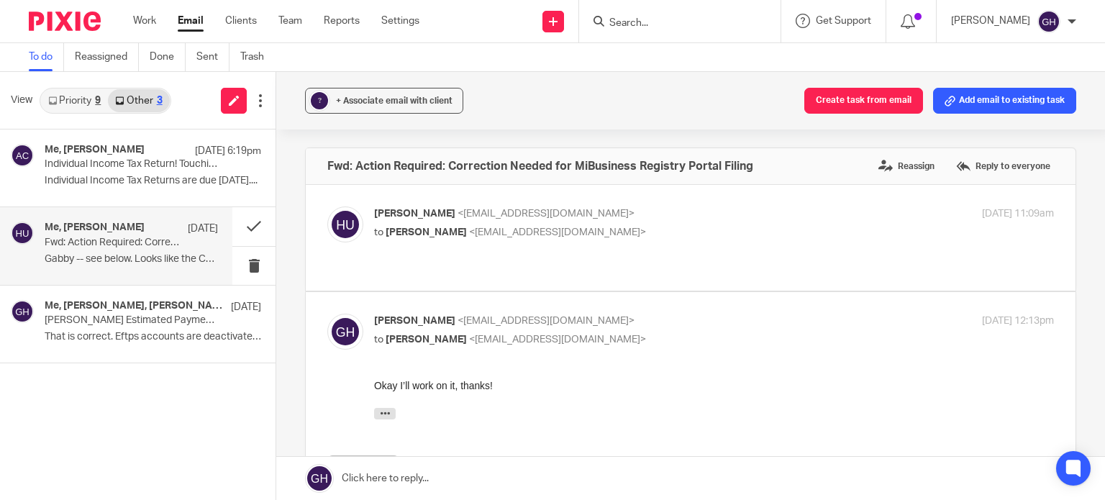
click at [602, 245] on div "Holly Utting <hollyutting@gmail.com> to Gabby Hallatschek <gabby@amylcpa.com> O…" at bounding box center [690, 238] width 727 height 63
click at [613, 205] on label at bounding box center [691, 238] width 770 height 106
click at [327, 206] on input "checkbox" at bounding box center [327, 206] width 1 height 1
checkbox input "true"
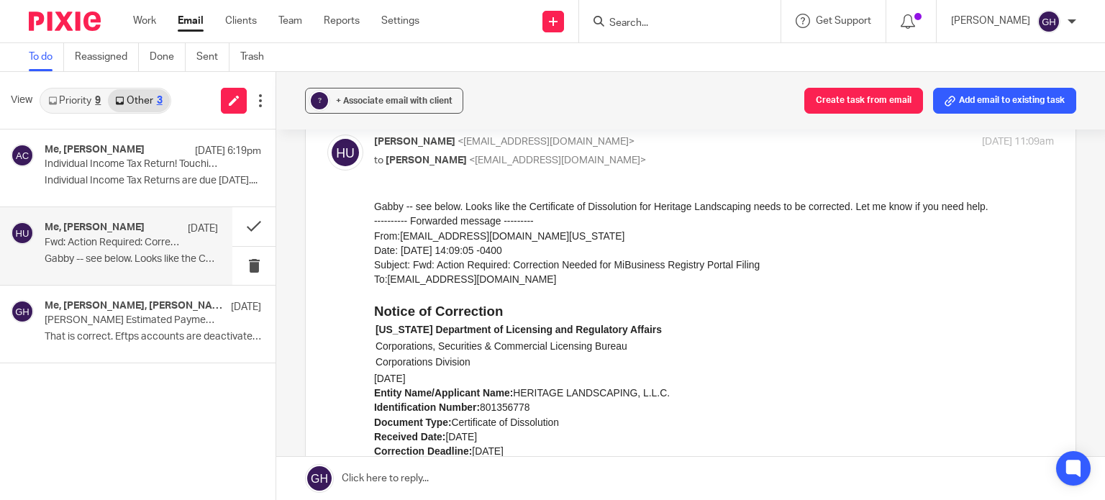
scroll to position [72, 0]
click at [614, 17] on input "Search" at bounding box center [673, 23] width 130 height 13
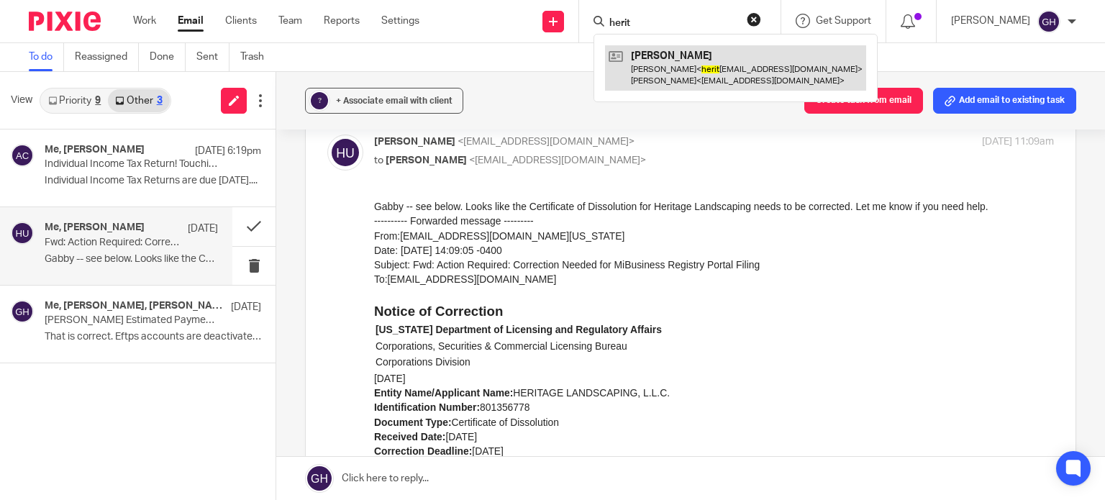
type input "herit"
click at [656, 57] on link at bounding box center [735, 67] width 261 height 45
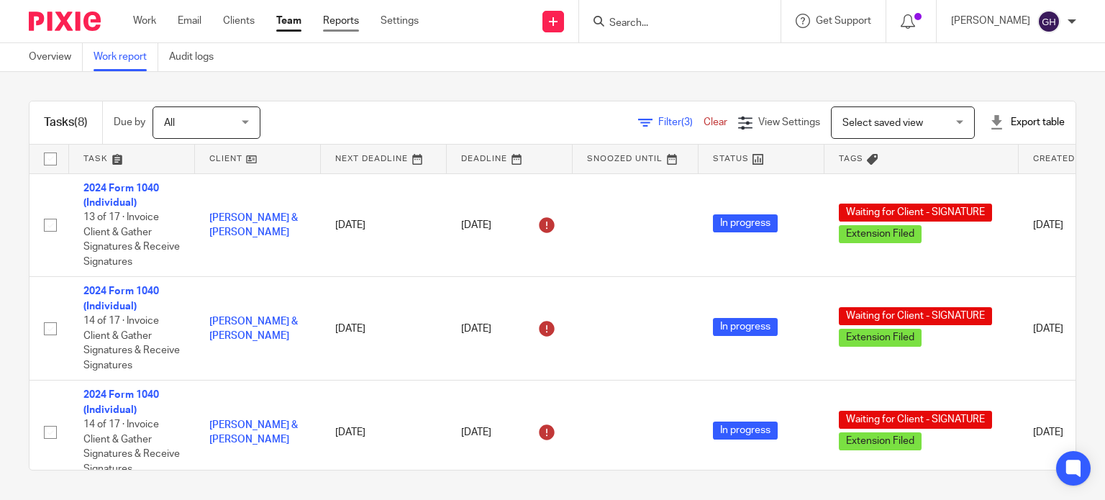
click at [341, 19] on link "Reports" at bounding box center [341, 21] width 36 height 14
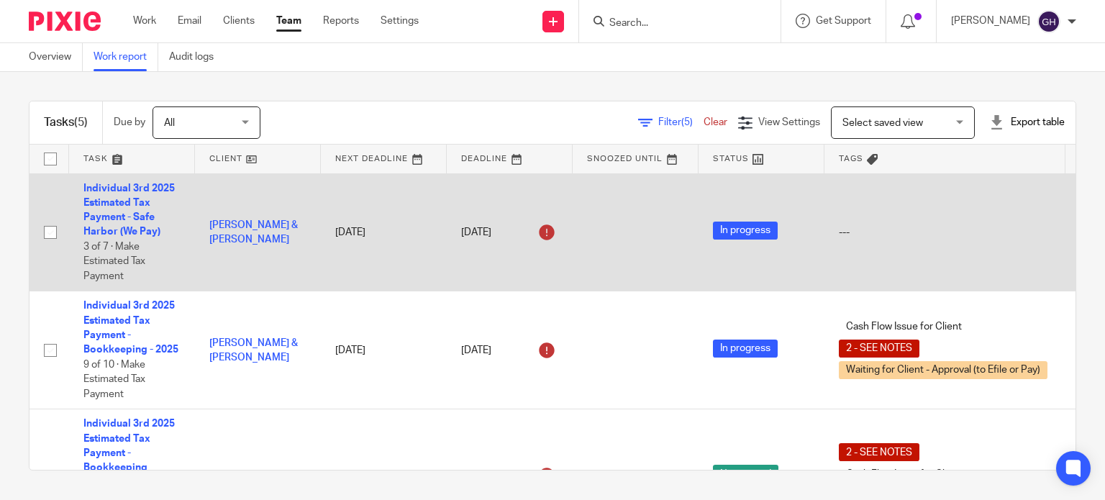
click at [127, 208] on td "Individual 3rd 2025 Estimated Tax Payment - Safe Harbor (We Pay) 3 of 7 · Make …" at bounding box center [132, 232] width 126 height 118
click at [124, 219] on link "Individual 3rd 2025 Estimated Tax Payment - Safe Harbor (We Pay)" at bounding box center [128, 211] width 91 height 54
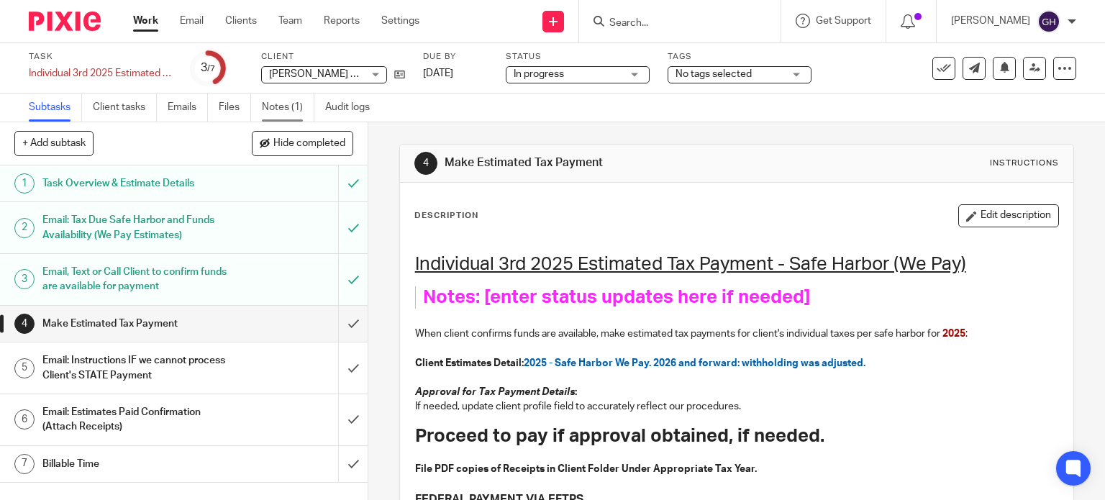
click at [276, 106] on link "Notes (1)" at bounding box center [288, 108] width 53 height 28
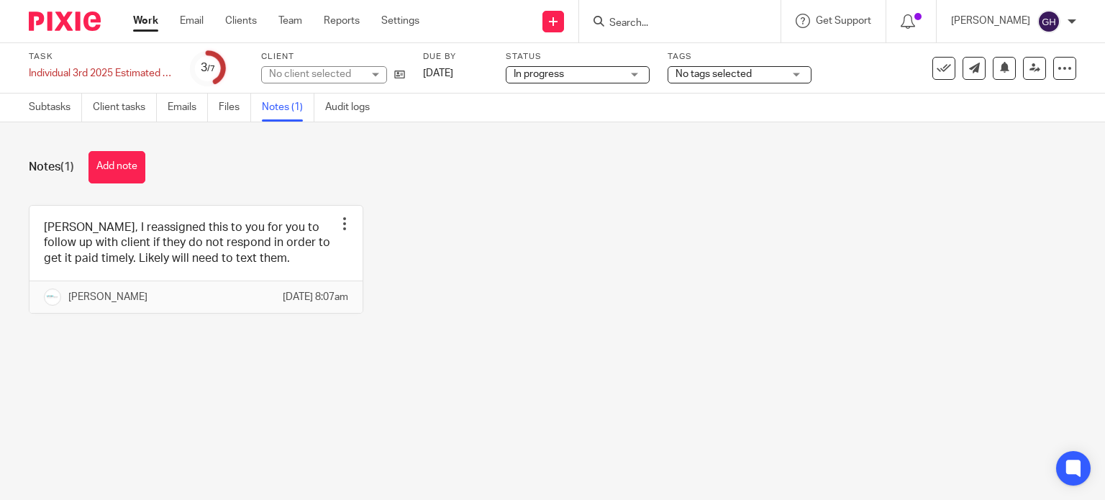
click at [35, 107] on link "Subtasks" at bounding box center [55, 108] width 53 height 28
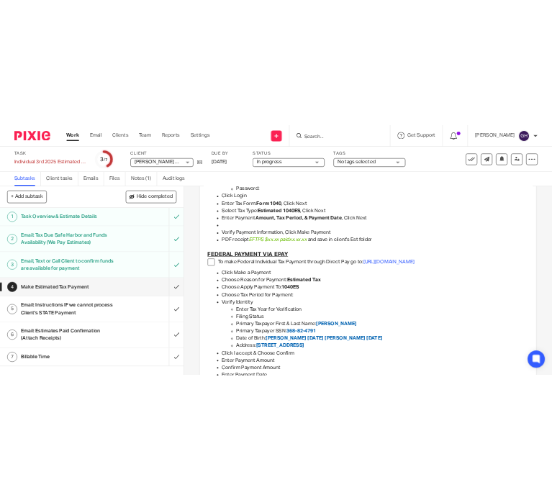
scroll to position [648, 0]
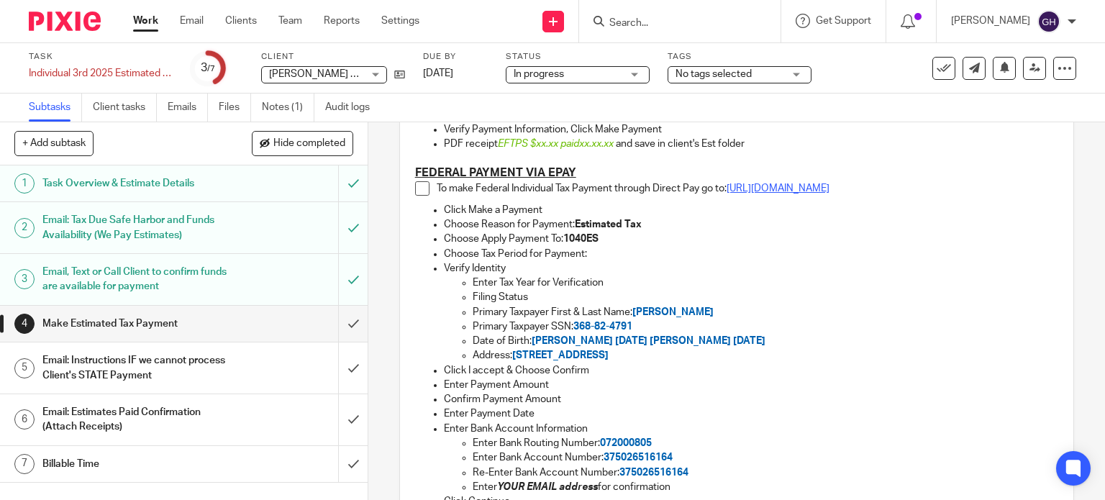
click at [771, 192] on link "https://www.irs.gov/payments/direct-pay" at bounding box center [778, 189] width 103 height 10
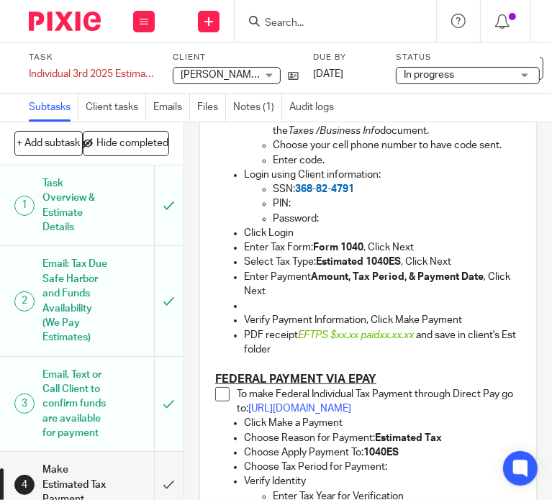
scroll to position [838, 0]
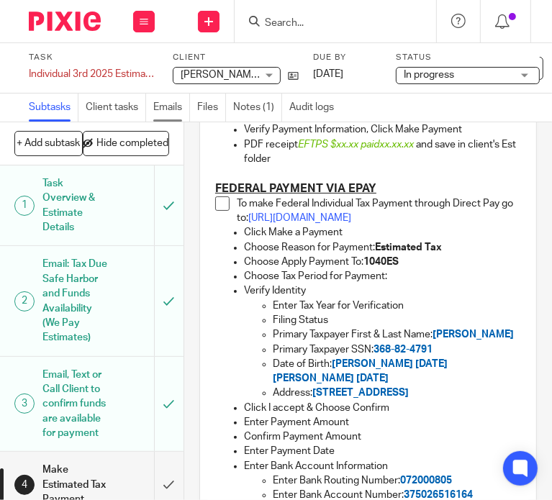
click at [173, 106] on link "Emails" at bounding box center [171, 108] width 37 height 28
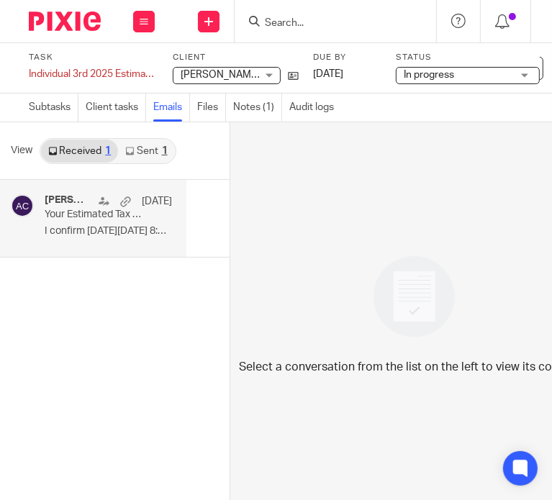
click at [82, 222] on div "[PERSON_NAME], [PERSON_NAME] [DATE] Your Estimated Tax Payments Are Due. ACTION…" at bounding box center [108, 218] width 127 height 48
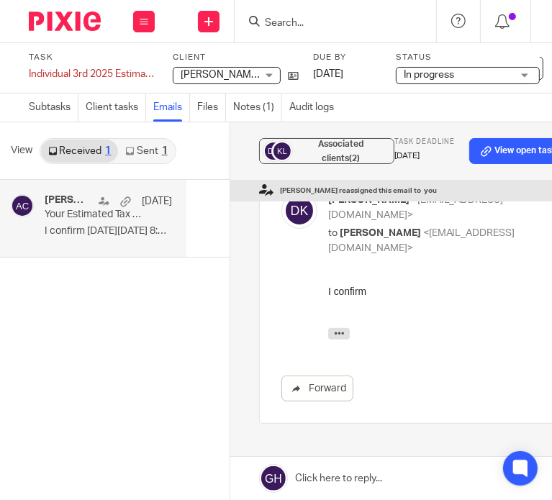
scroll to position [72, 0]
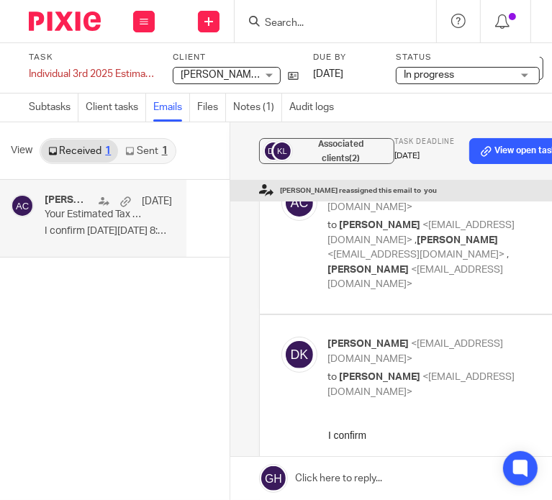
click at [440, 266] on span "<[EMAIL_ADDRESS][DOMAIN_NAME]>" at bounding box center [416, 277] width 176 height 25
checkbox input "true"
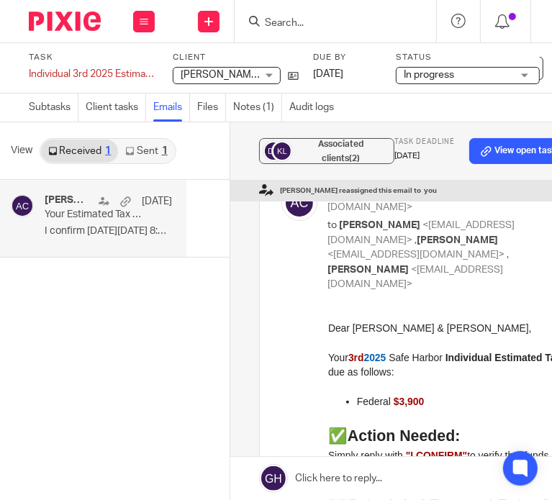
scroll to position [0, 0]
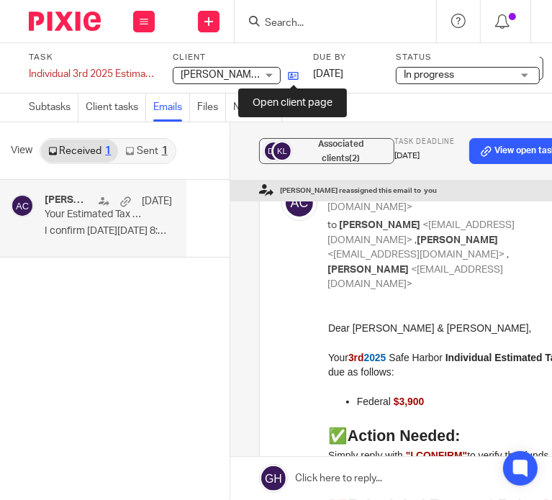
click at [291, 75] on icon at bounding box center [293, 76] width 11 height 11
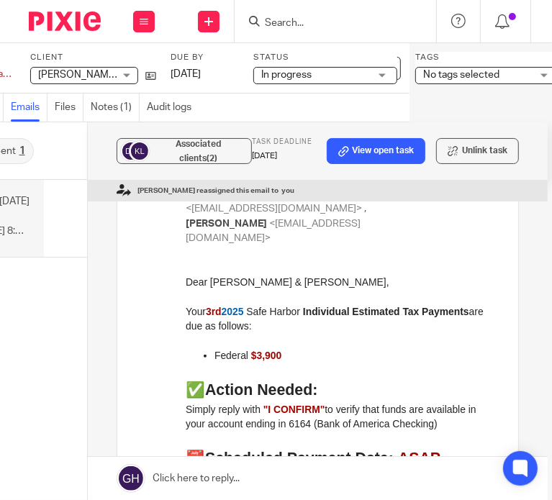
scroll to position [144, 0]
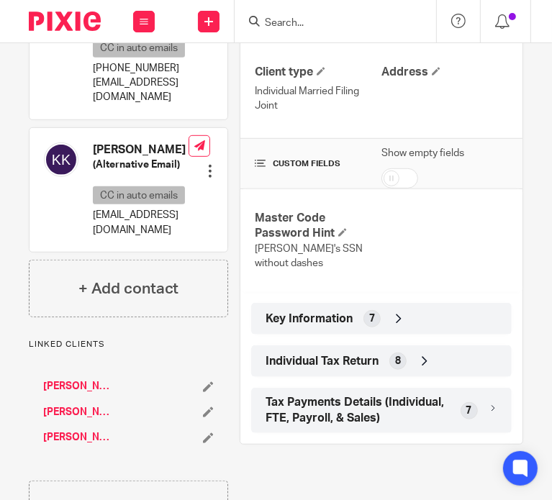
scroll to position [421, 0]
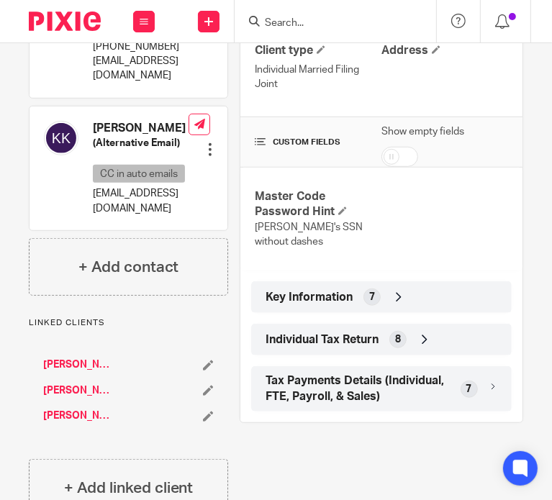
click at [309, 290] on span "Key Information" at bounding box center [309, 297] width 87 height 15
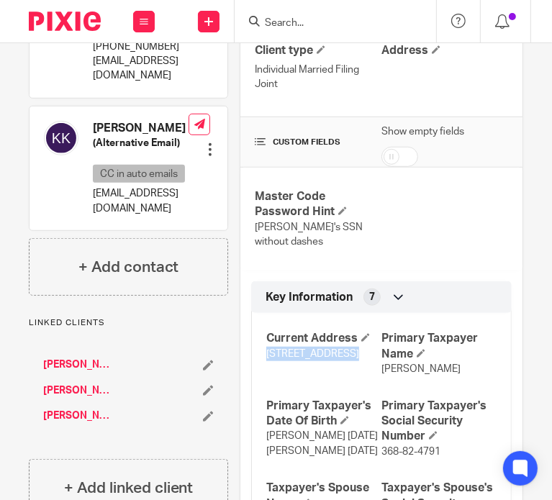
drag, startPoint x: 259, startPoint y: 333, endPoint x: 343, endPoint y: 339, distance: 83.7
click at [343, 339] on div "Current Address [STREET_ADDRESS] Primary Taxpayer Name [PERSON_NAME] Primary Ta…" at bounding box center [381, 464] width 261 height 325
copy span "[STREET_ADDRESS]"
click at [299, 354] on span "[STREET_ADDRESS]" at bounding box center [312, 354] width 93 height 10
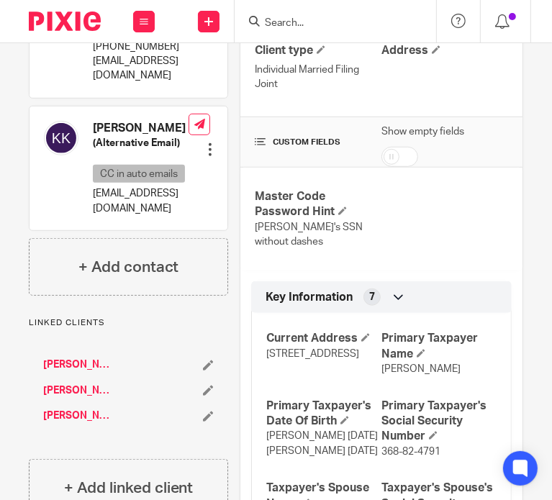
copy span "[GEOGRAPHIC_DATA]"
click at [349, 349] on span "[STREET_ADDRESS]" at bounding box center [312, 354] width 93 height 10
copy span "49426"
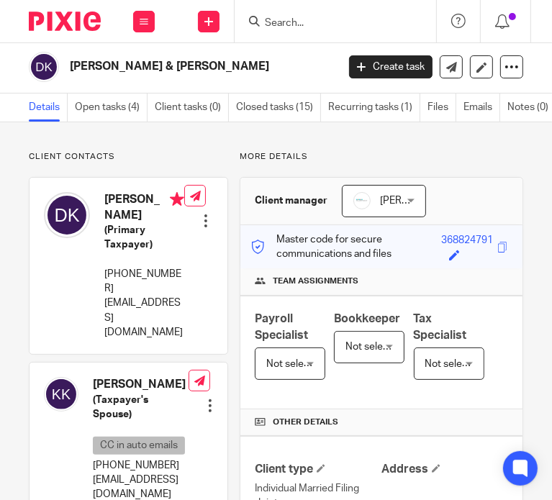
scroll to position [0, 0]
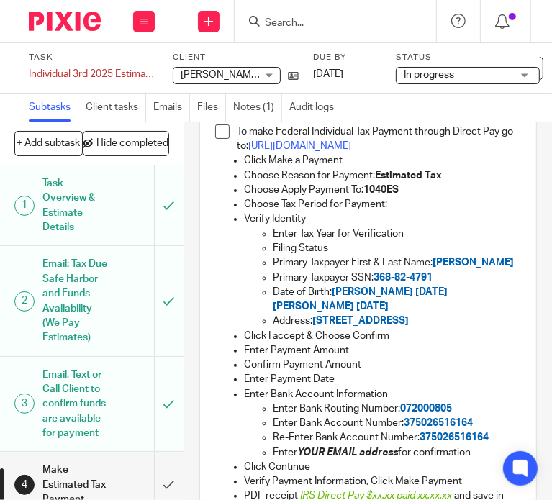
scroll to position [936, 0]
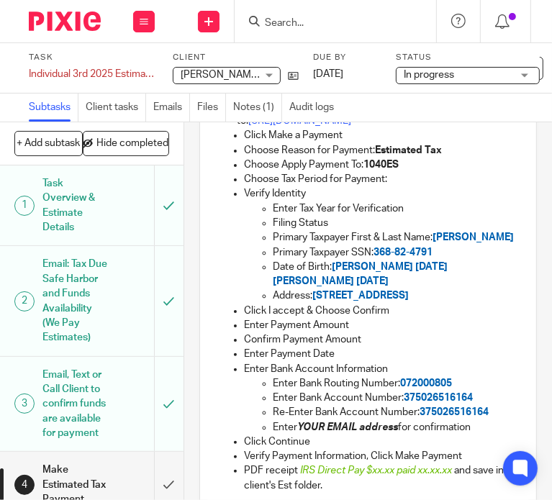
click at [407, 376] on p "Enter Bank Routing Number: [US_BANK_ROUTING_MICR]" at bounding box center [397, 383] width 248 height 14
copy span "072000805"
click at [440, 397] on span "375026516164" at bounding box center [438, 398] width 69 height 10
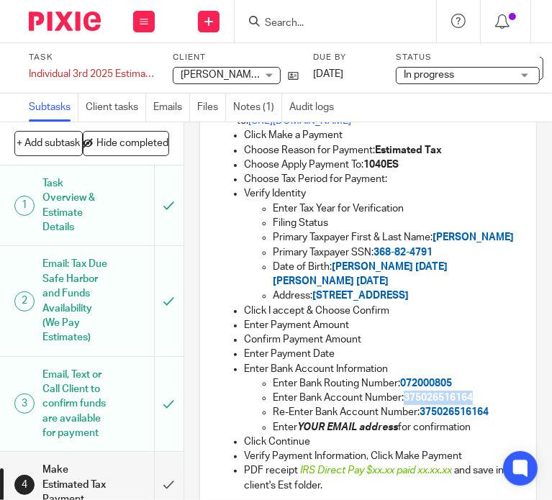
copy span "375026516164"
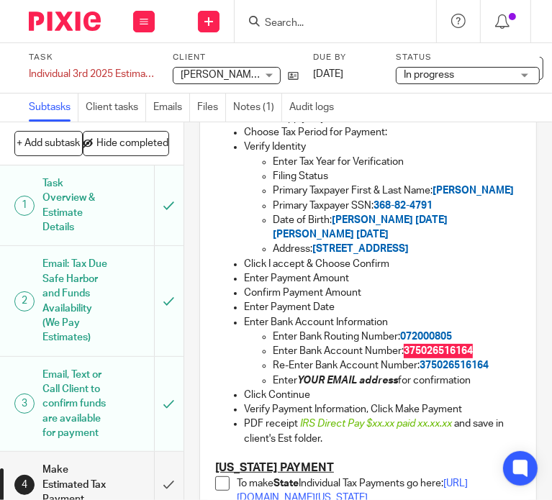
scroll to position [1007, 0]
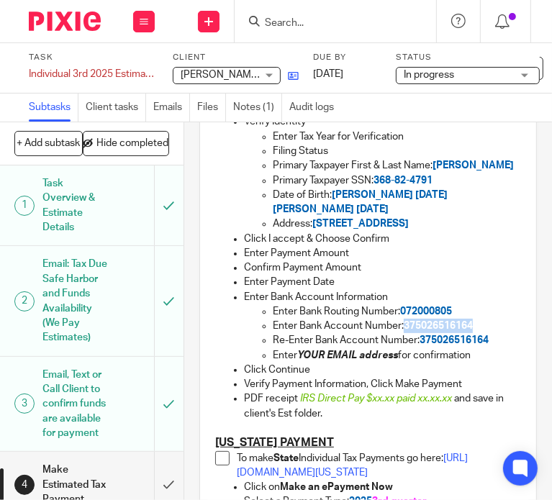
click at [286, 76] on link at bounding box center [290, 75] width 18 height 14
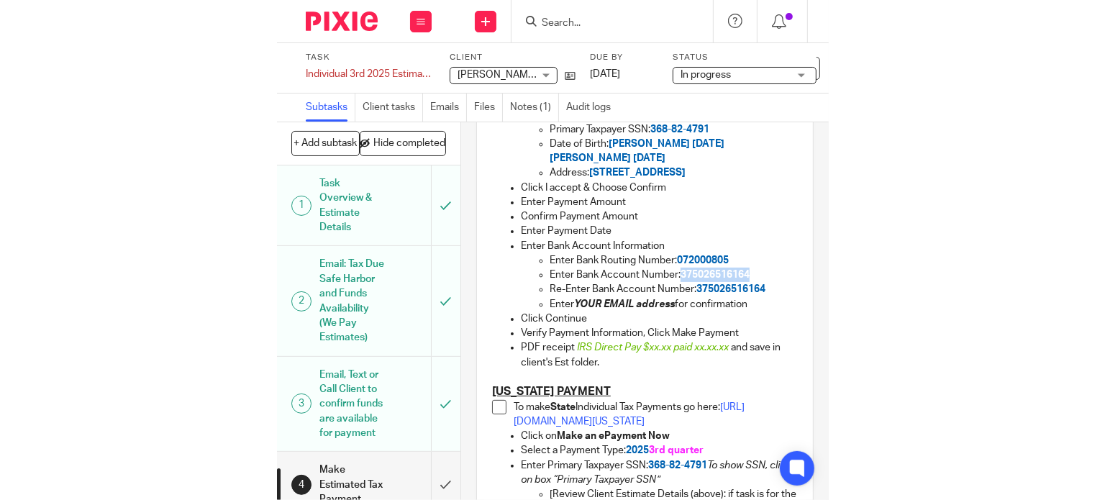
scroll to position [1079, 0]
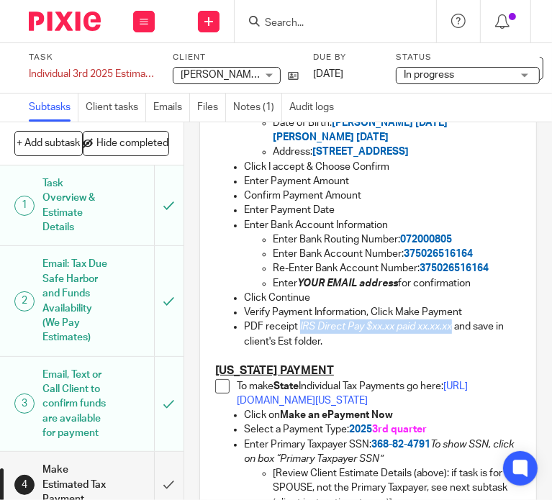
drag, startPoint x: 294, startPoint y: 327, endPoint x: 449, endPoint y: 330, distance: 154.7
click at [449, 330] on em "IRS Direct Pay $xx.xx paid xx.xx.xx" at bounding box center [377, 327] width 154 height 10
copy span "IRS Direct Pay $xx.xx paid xx.xx.xx"
drag, startPoint x: 392, startPoint y: 328, endPoint x: 414, endPoint y: 336, distance: 23.0
click at [414, 336] on p "PDF receipt IRS Direct Pay $xx.xx paid xx.xx.xx and save in client's Est folder." at bounding box center [382, 335] width 277 height 30
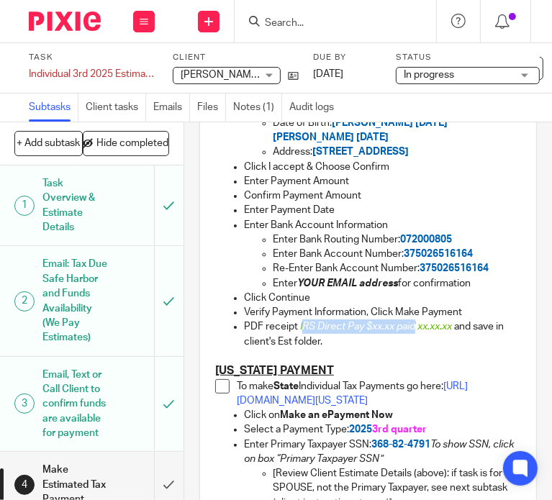
drag, startPoint x: 296, startPoint y: 322, endPoint x: 412, endPoint y: 328, distance: 116.0
click at [412, 328] on span "IRS Direct Pay $xx.xx paid xx.xx.xx" at bounding box center [376, 327] width 152 height 10
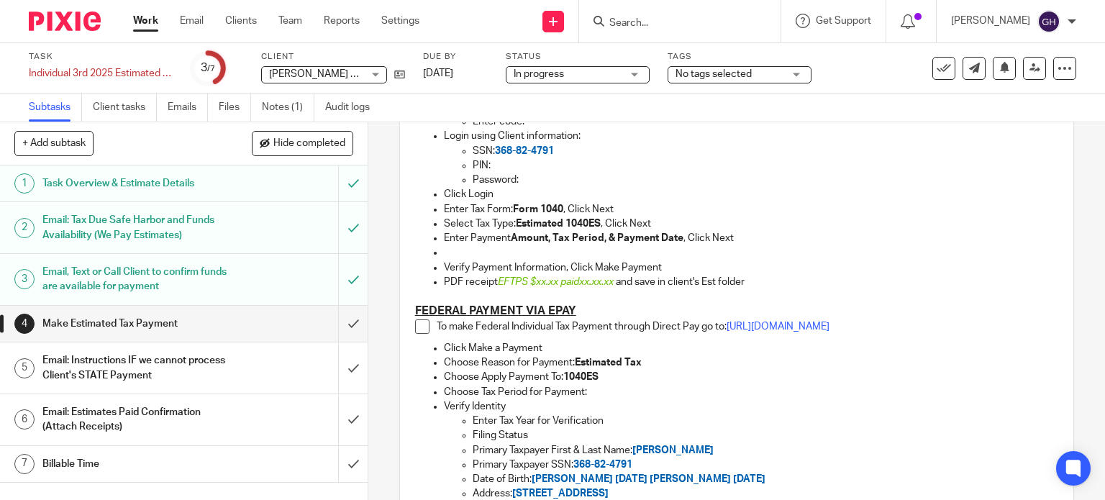
scroll to position [506, 0]
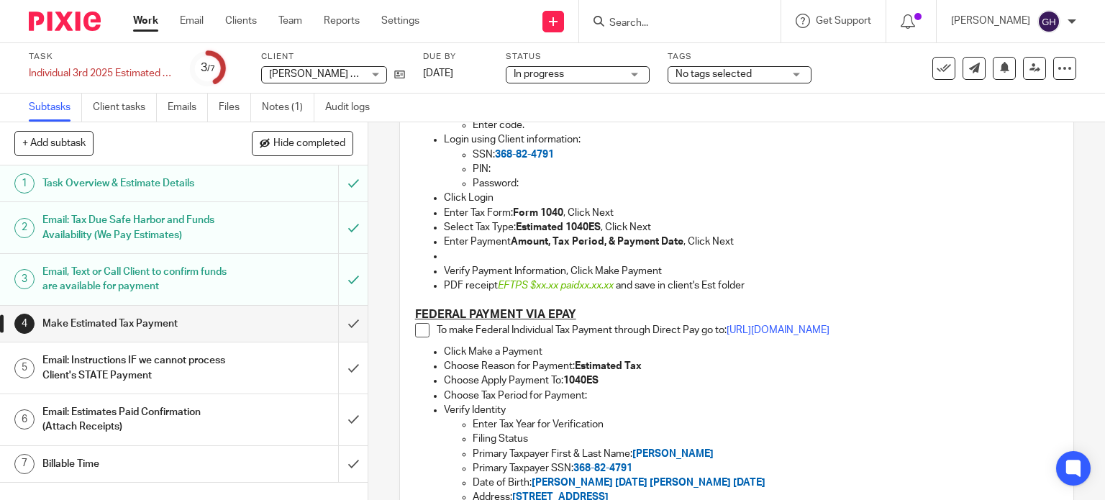
click at [416, 325] on span at bounding box center [422, 330] width 14 height 14
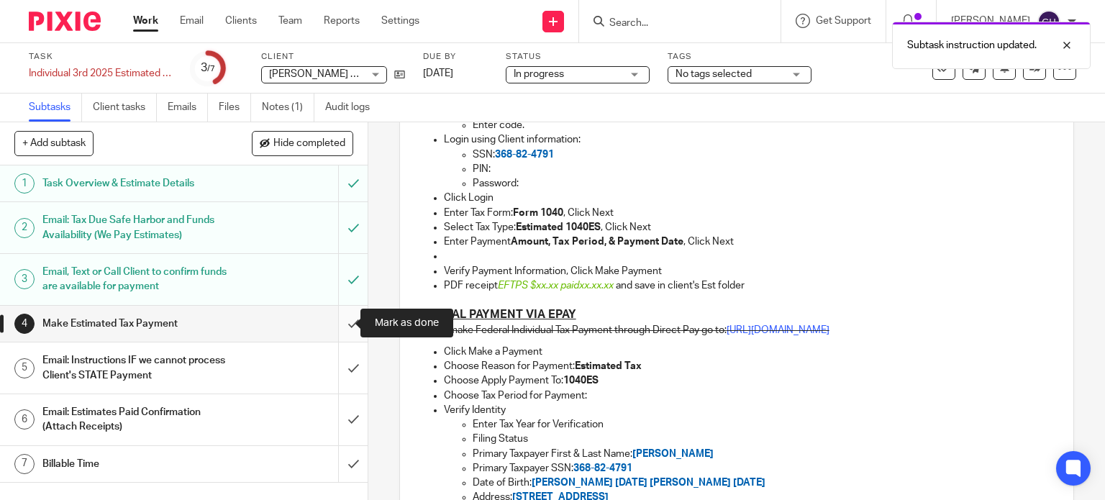
click at [342, 319] on input "submit" at bounding box center [184, 324] width 368 height 36
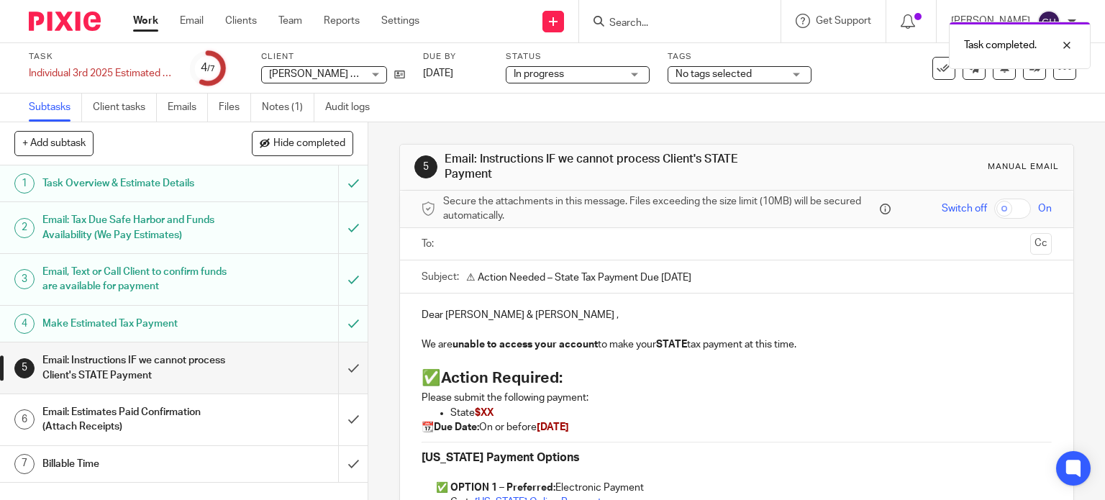
click at [517, 241] on input "text" at bounding box center [736, 244] width 576 height 17
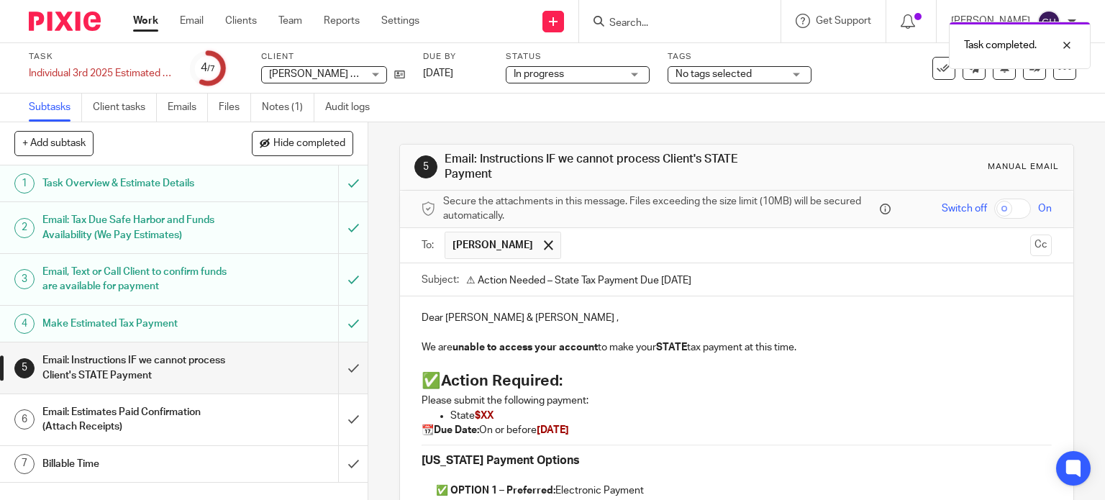
click at [572, 248] on input "text" at bounding box center [797, 246] width 456 height 28
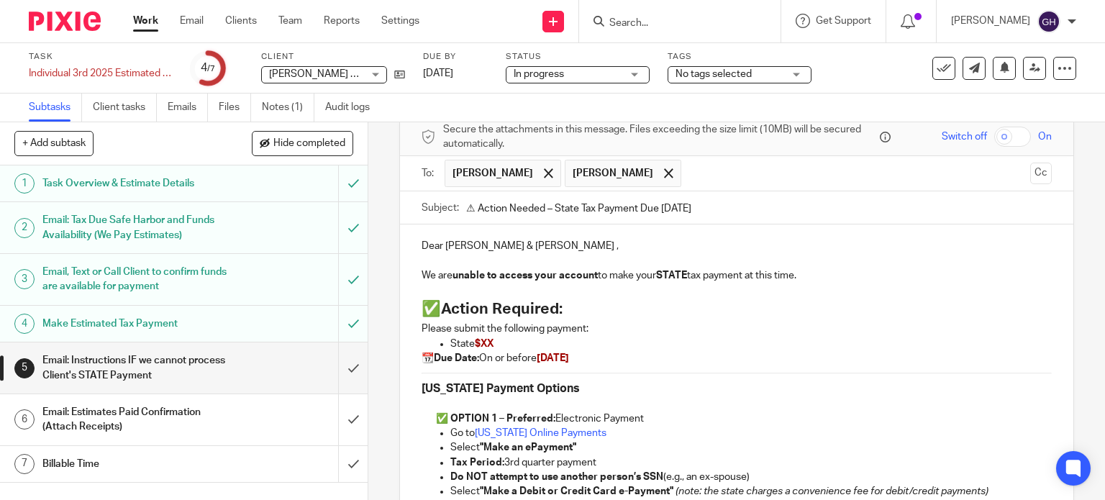
click at [494, 343] on p "State $XX" at bounding box center [751, 344] width 602 height 14
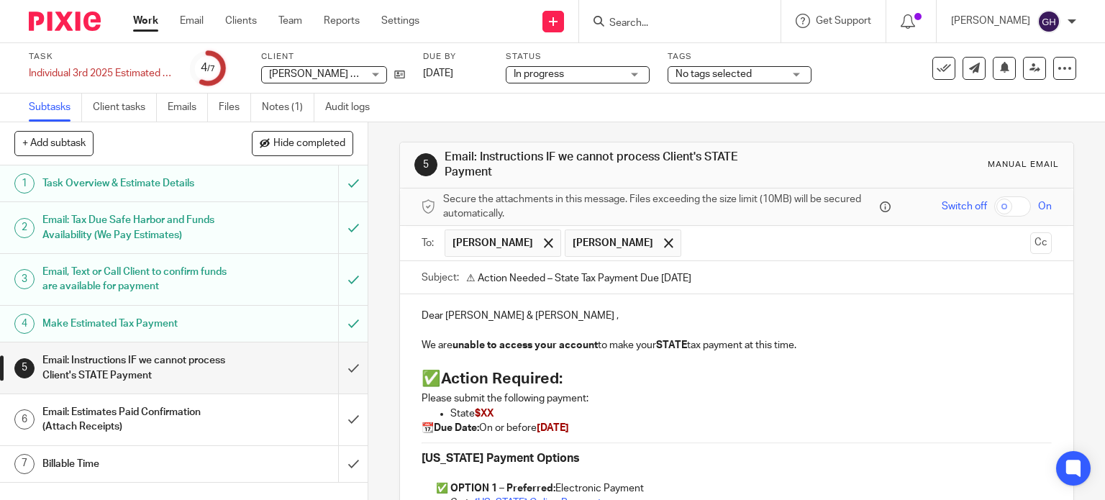
scroll to position [0, 0]
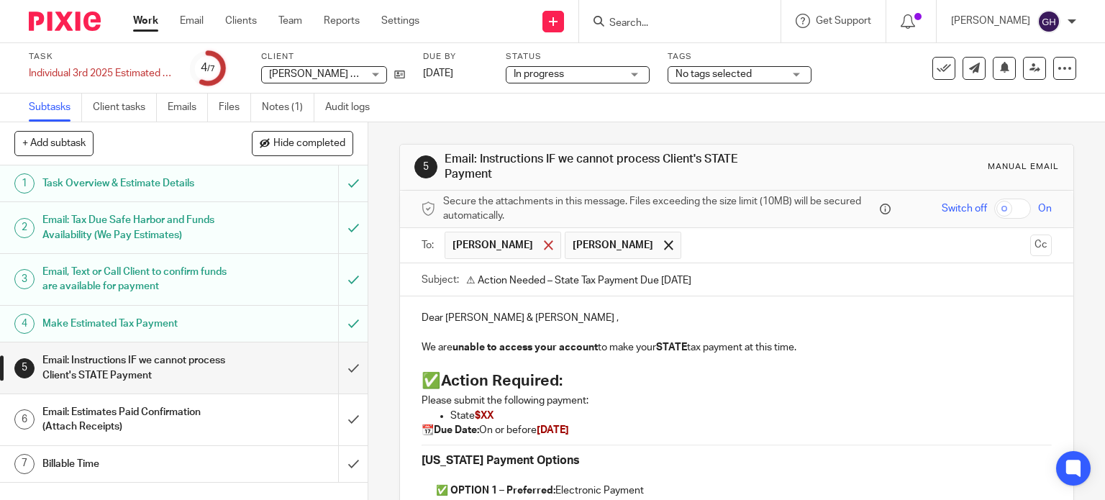
click at [544, 244] on span at bounding box center [548, 244] width 9 height 9
click at [540, 244] on div at bounding box center [548, 246] width 17 height 22
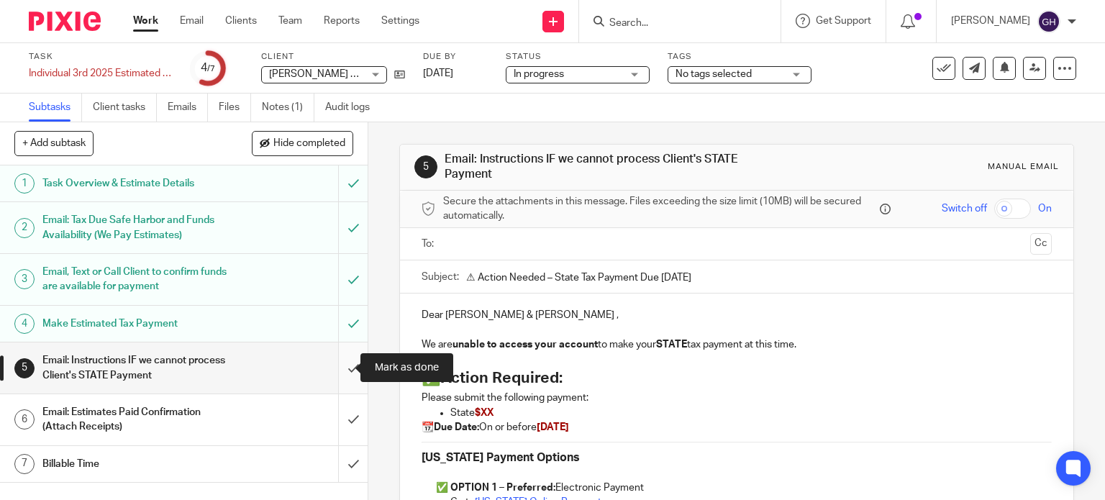
click at [338, 363] on input "submit" at bounding box center [184, 368] width 368 height 51
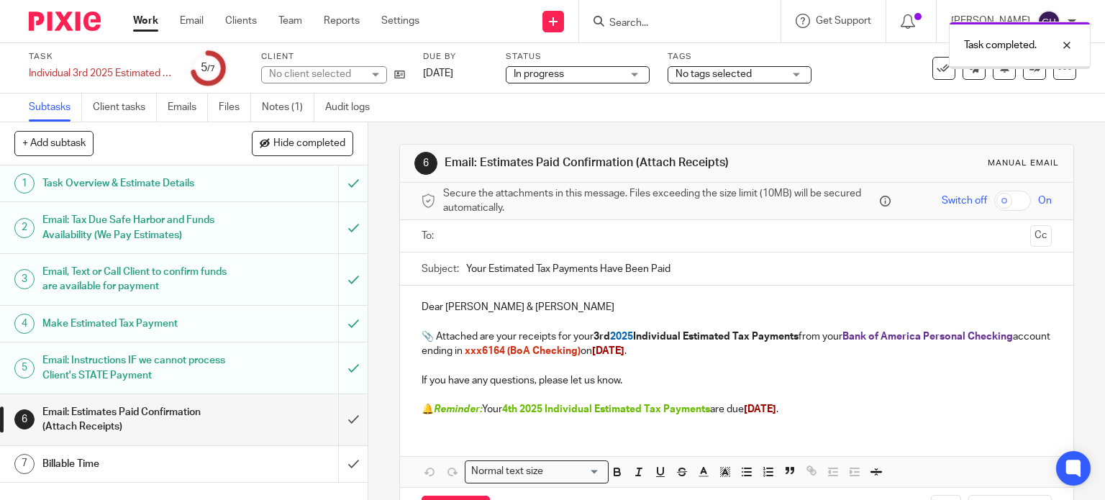
click at [491, 235] on input "text" at bounding box center [736, 236] width 576 height 17
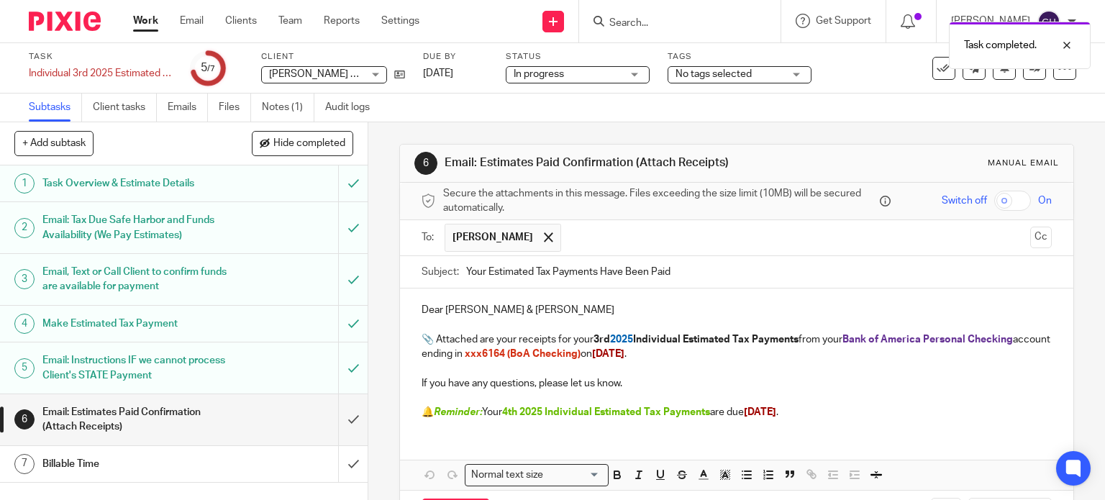
click at [569, 244] on input "text" at bounding box center [797, 238] width 456 height 28
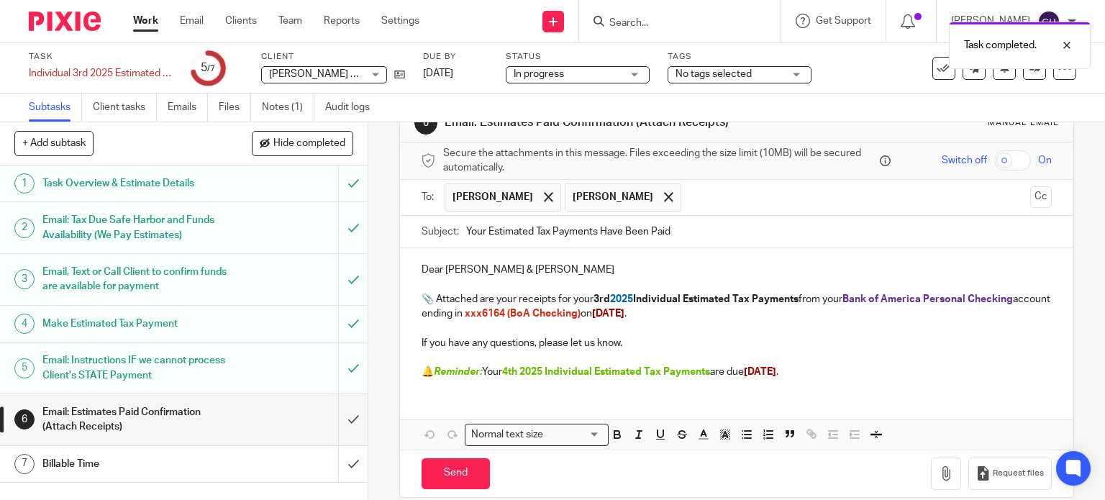
scroll to position [57, 0]
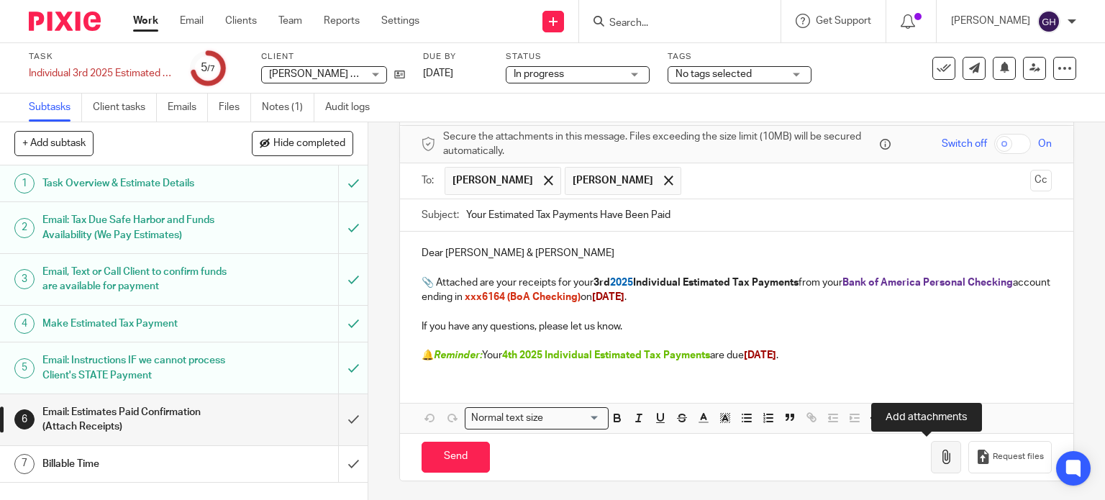
click at [939, 461] on icon "button" at bounding box center [946, 457] width 14 height 14
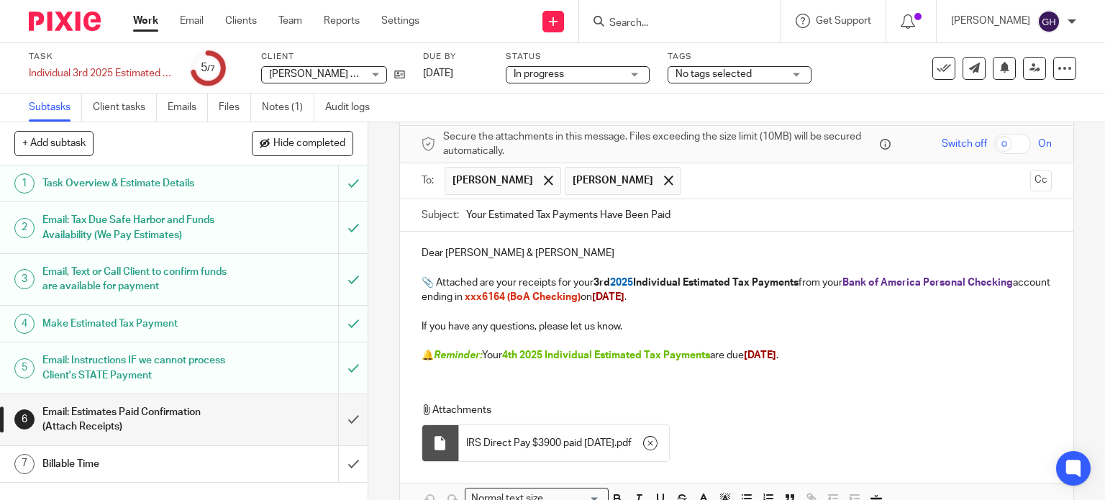
click at [539, 255] on p "Dear Dan & Karla Kuiper" at bounding box center [737, 253] width 631 height 14
click at [550, 284] on p "📎 Attached are your receipts for your 3rd 2025 Individual Estimated Tax Payment…" at bounding box center [737, 291] width 631 height 30
click at [553, 284] on p "📎 Attached are your receipts for your 3rd 2025 Individual Estimated Tax Payment…" at bounding box center [737, 291] width 631 height 30
click at [794, 281] on strong "3rd 2025 Individual Estimated Tax Payments" at bounding box center [691, 283] width 205 height 10
drag, startPoint x: 631, startPoint y: 296, endPoint x: 699, endPoint y: 302, distance: 67.9
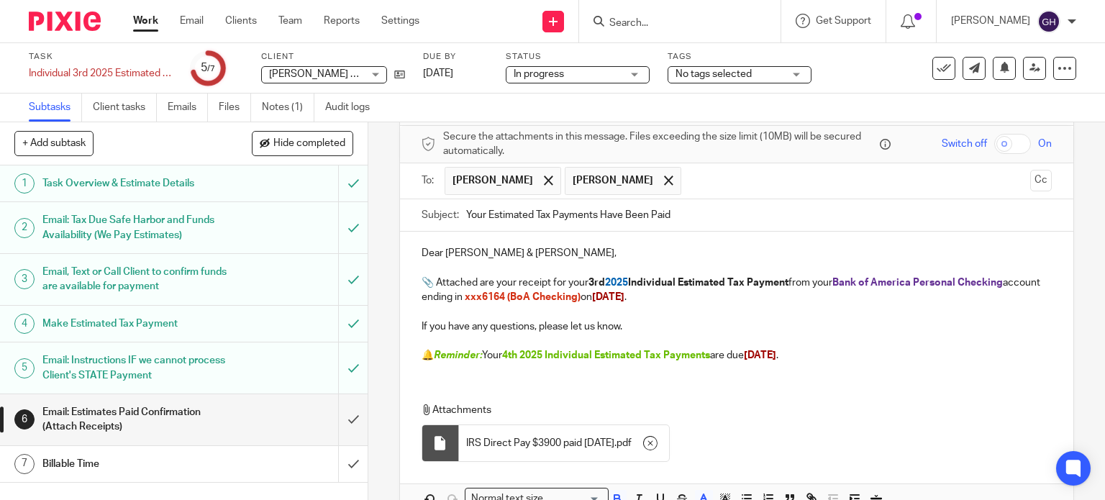
click at [699, 302] on p "📎 Attached are your receipt for your 3rd 2025 Individual Estimated Tax Payment …" at bounding box center [737, 291] width 631 height 30
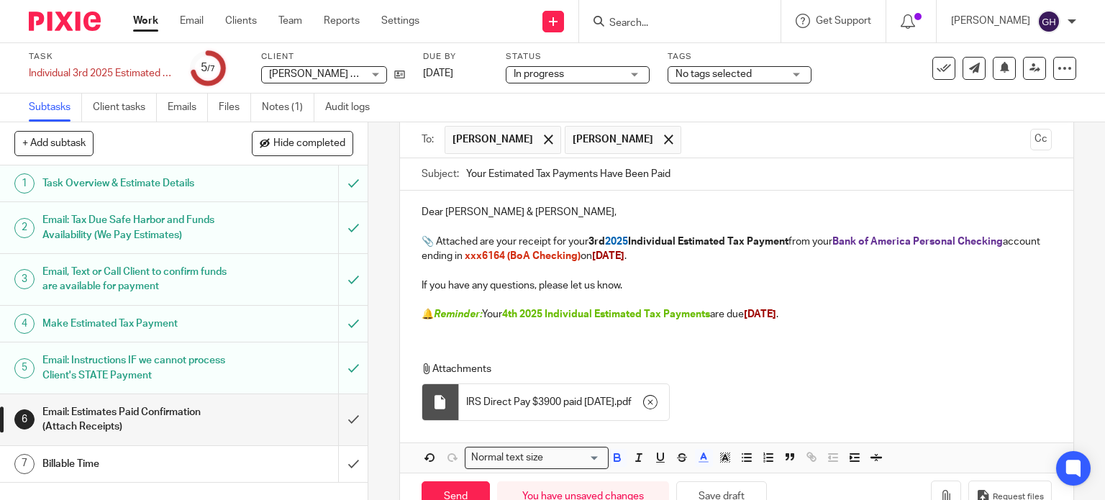
scroll to position [137, 0]
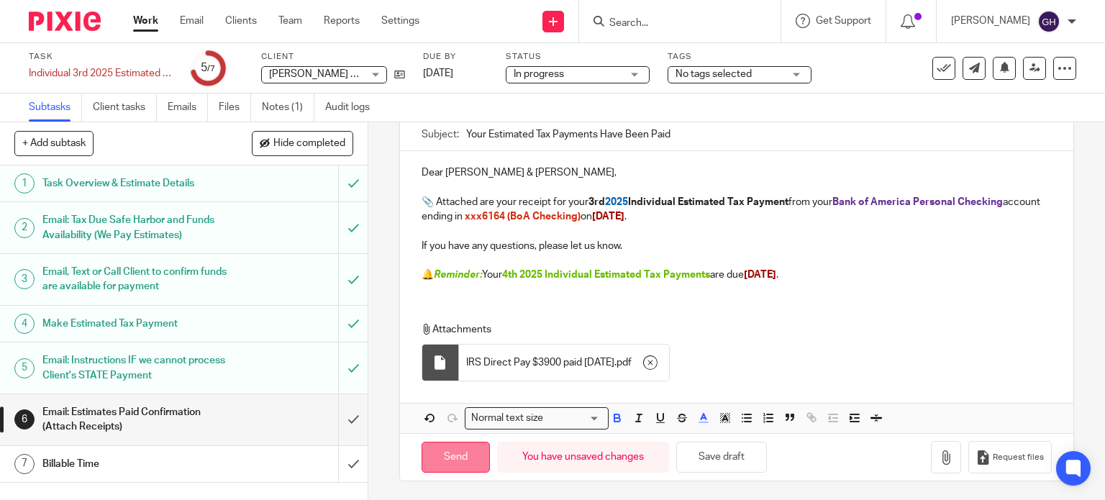
click at [458, 451] on input "Send" at bounding box center [456, 457] width 68 height 31
type input "Sent"
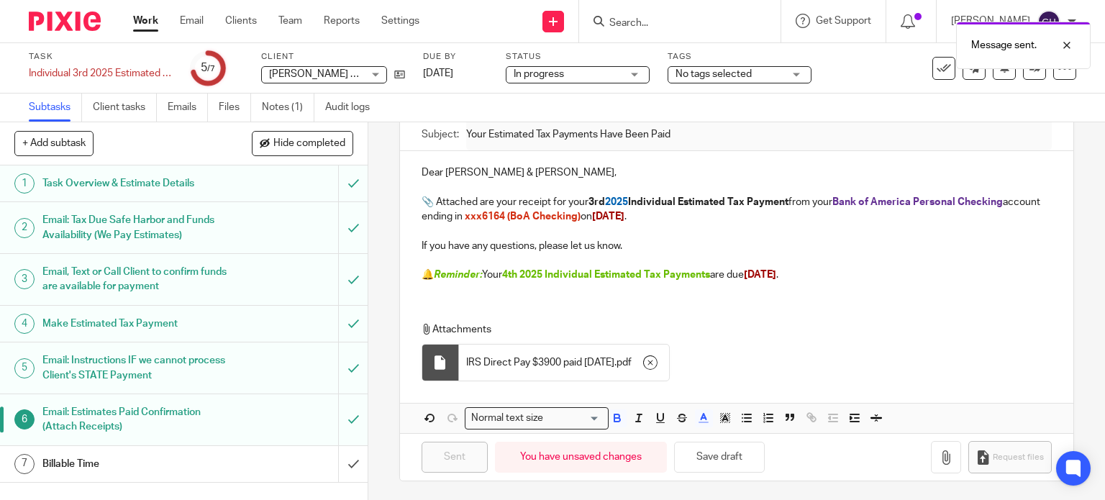
click at [248, 463] on div "Billable Time" at bounding box center [182, 464] width 281 height 22
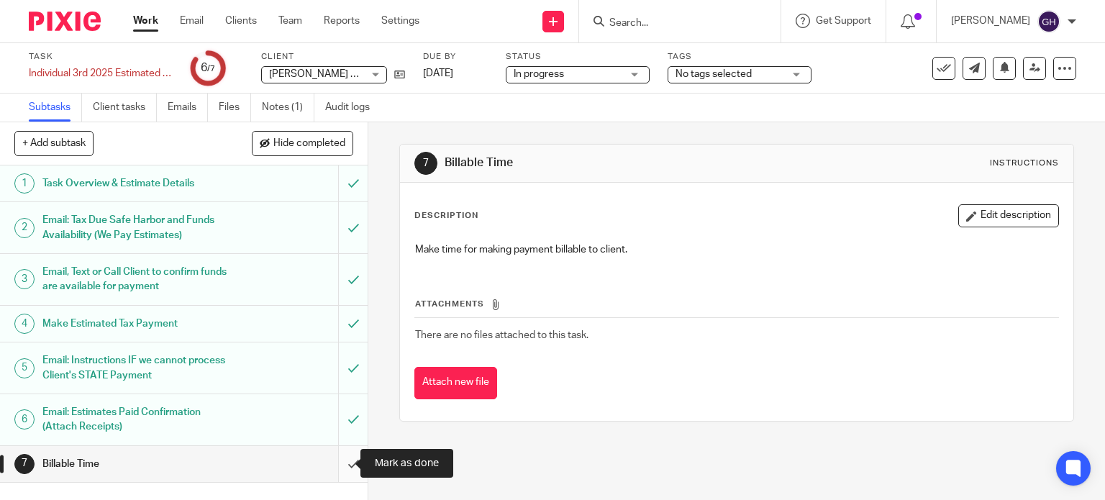
click at [335, 457] on input "submit" at bounding box center [184, 464] width 368 height 36
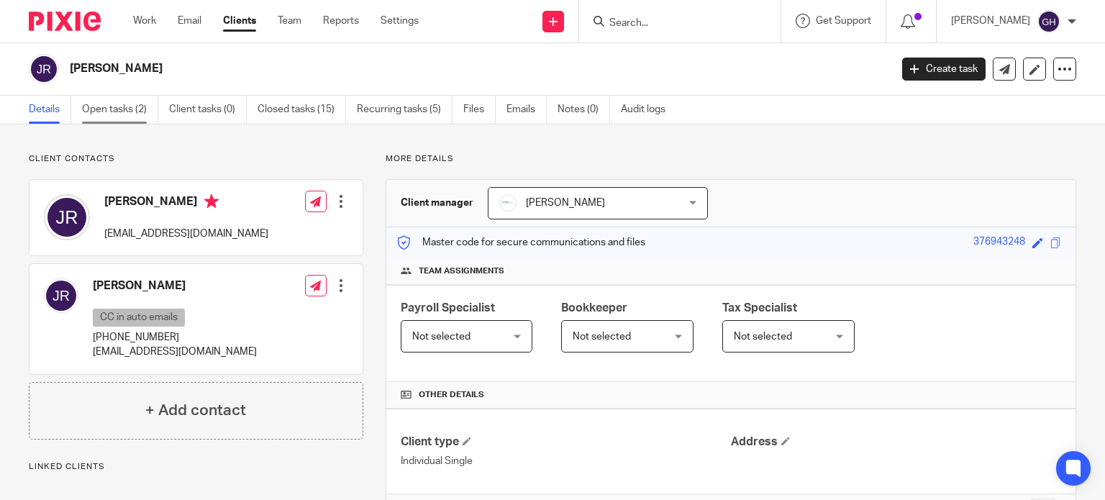
click at [122, 101] on link "Open tasks (2)" at bounding box center [120, 110] width 76 height 28
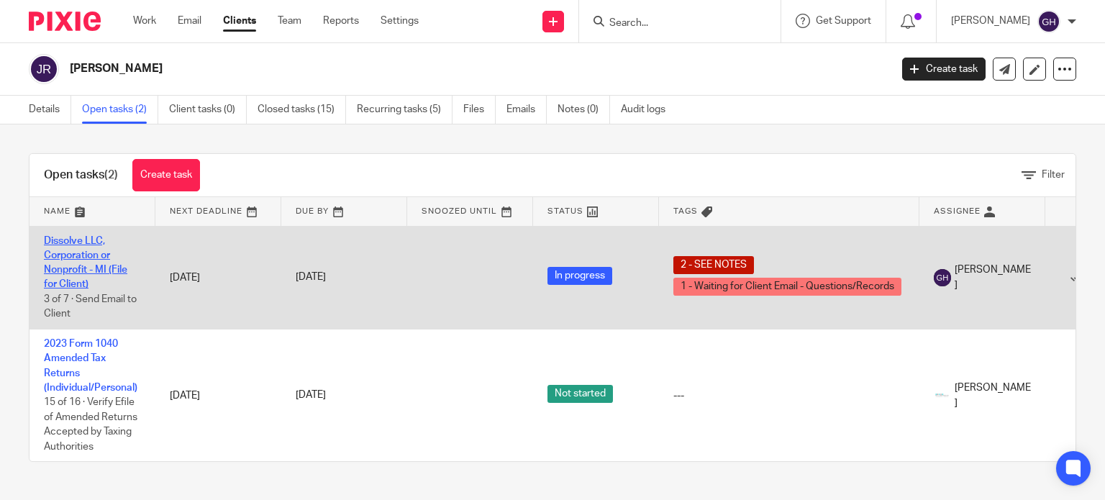
click at [91, 268] on link "Dissolve LLC, Corporation or Nonprofit - MI (File for Client)" at bounding box center [85, 263] width 83 height 54
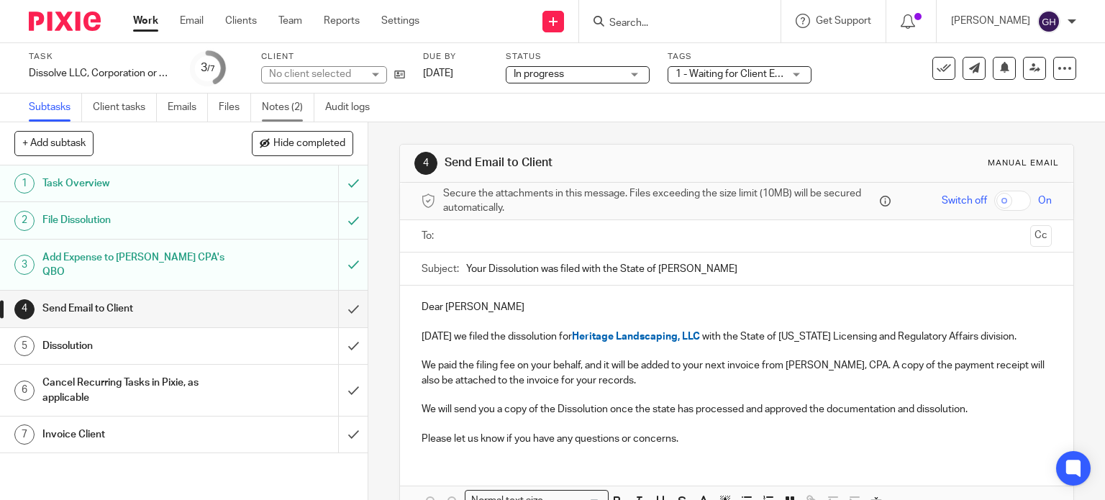
click at [291, 106] on link "Notes (2)" at bounding box center [288, 108] width 53 height 28
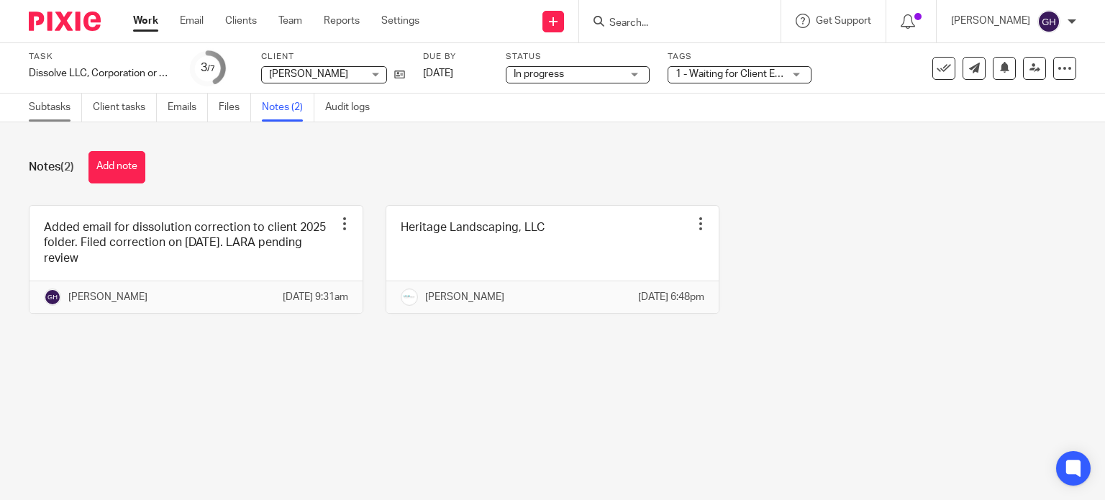
click at [50, 110] on link "Subtasks" at bounding box center [55, 108] width 53 height 28
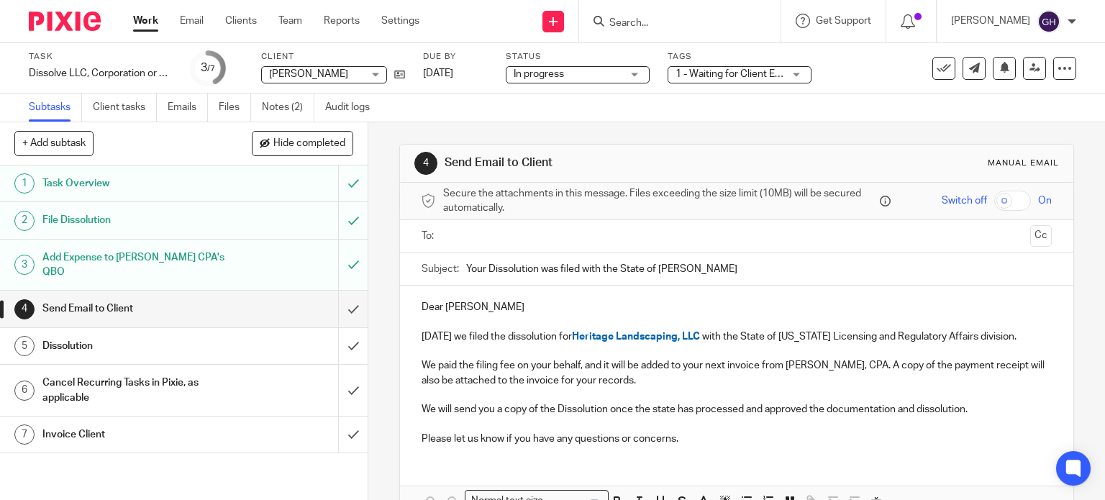
click at [118, 277] on h1 "Add Expense to [PERSON_NAME] CPA's QBO" at bounding box center [136, 265] width 188 height 37
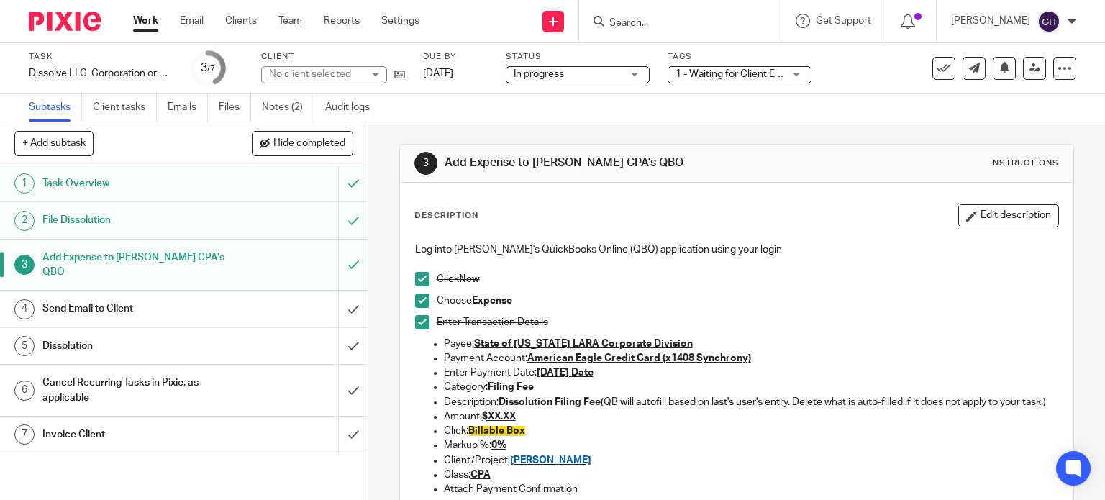
click at [122, 223] on h1 "File Dissolution" at bounding box center [136, 220] width 188 height 22
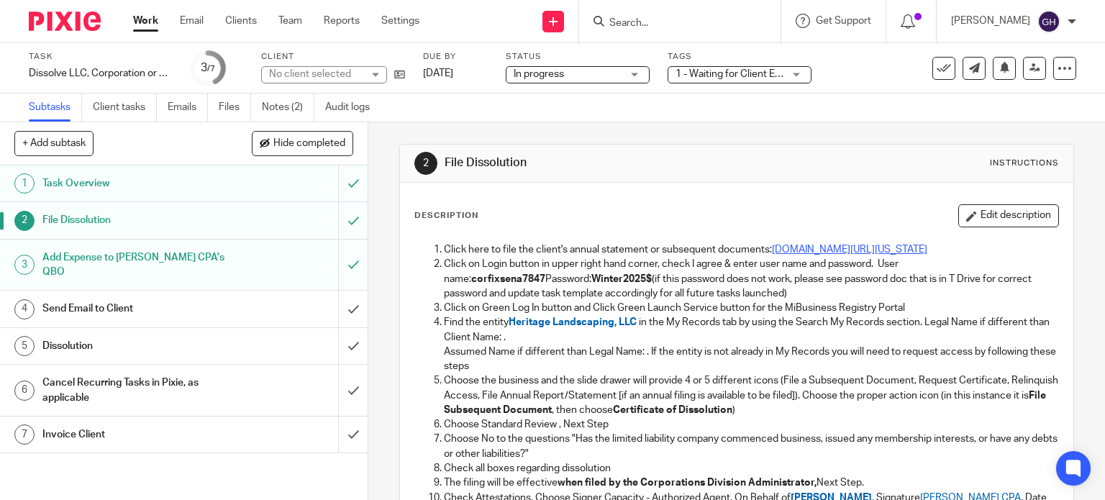
click at [798, 249] on link "www.michigan.gov/corpfileonline" at bounding box center [849, 250] width 155 height 10
click at [397, 75] on icon at bounding box center [399, 74] width 11 height 11
click at [276, 313] on div "Send Email to Client" at bounding box center [182, 309] width 281 height 22
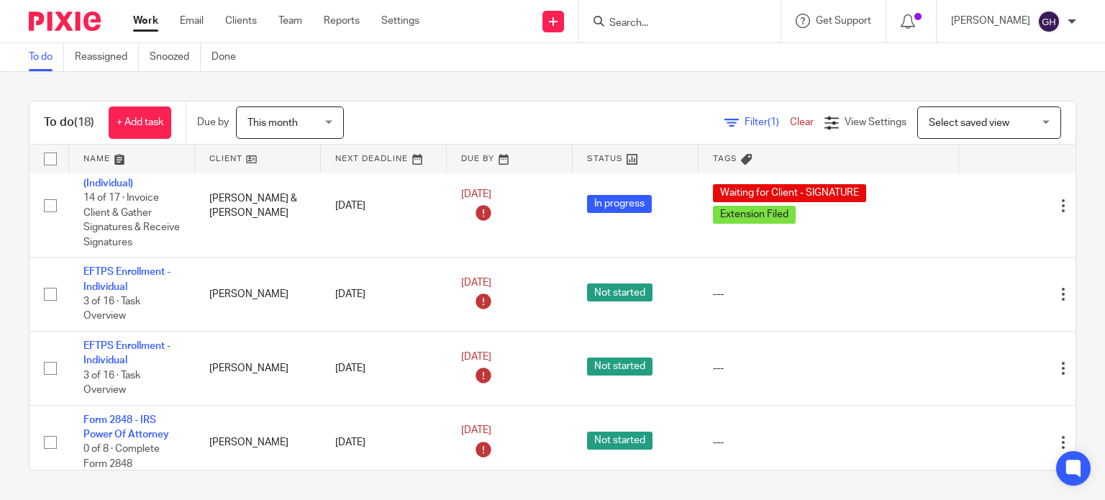
scroll to position [1007, 0]
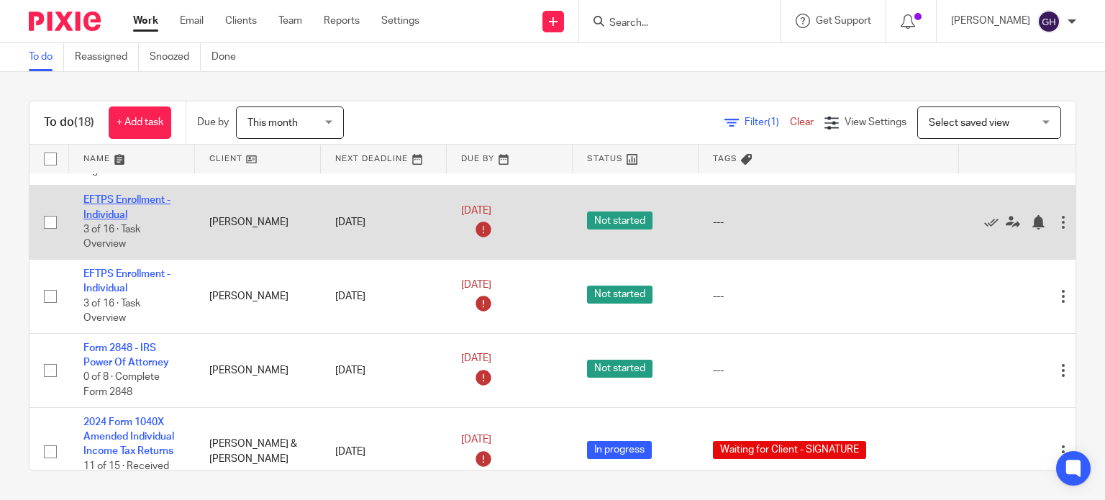
click at [150, 205] on link "EFTPS Enrollment - Individual" at bounding box center [126, 207] width 87 height 24
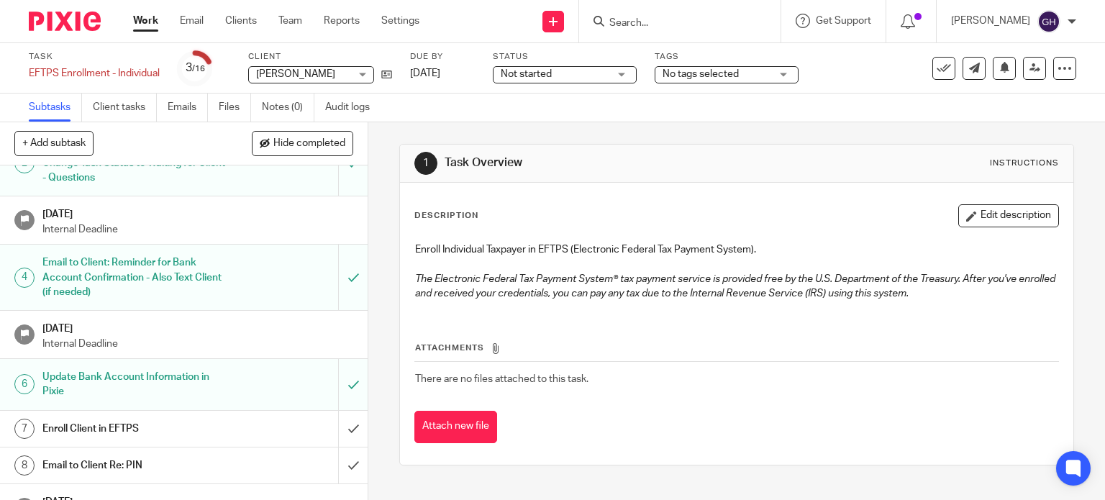
scroll to position [216, 0]
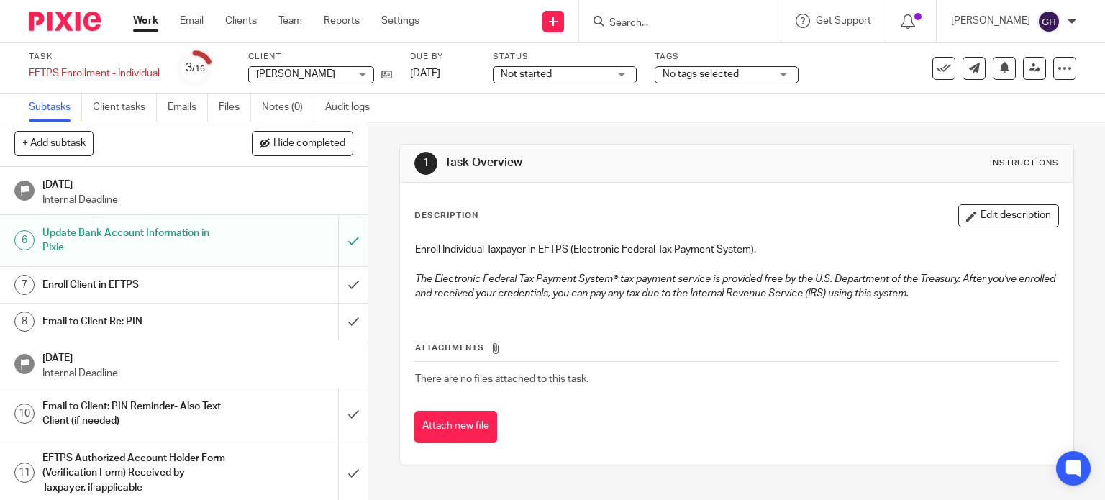
click at [211, 296] on link "7 Enroll Client in EFTPS" at bounding box center [169, 285] width 338 height 36
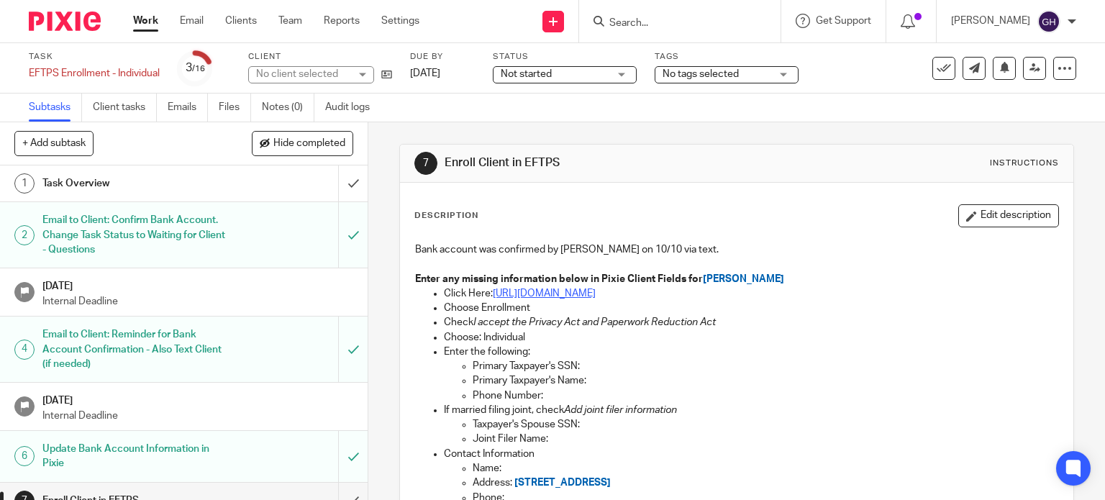
click at [538, 293] on link "https://www.eftps.gov/eftps/" at bounding box center [544, 294] width 103 height 10
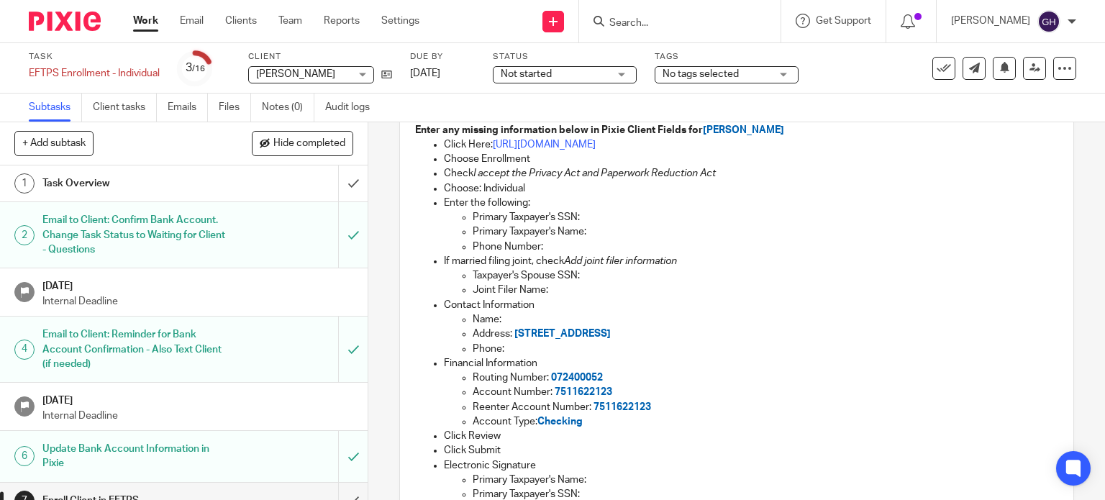
scroll to position [144, 0]
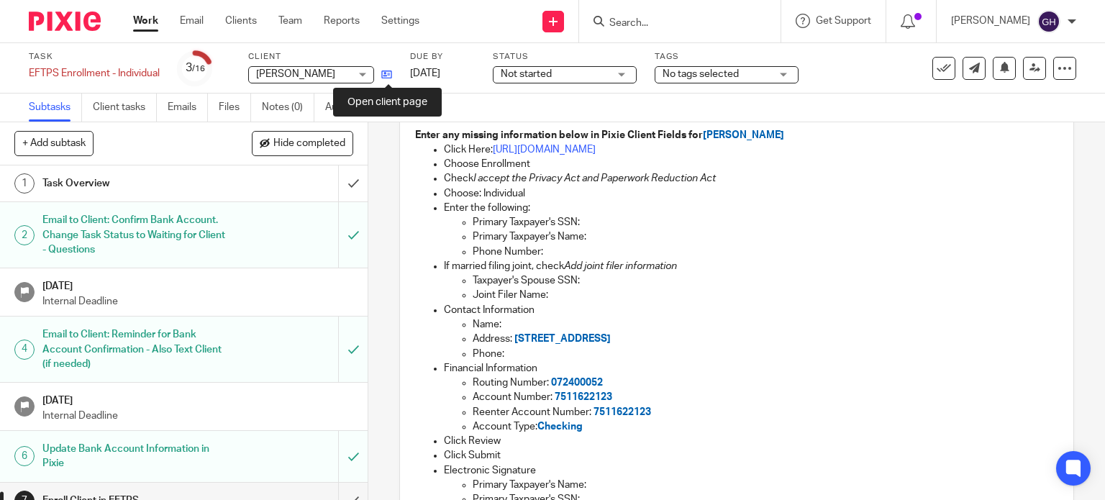
click at [384, 76] on icon at bounding box center [386, 74] width 11 height 11
click at [579, 382] on span "072400052" at bounding box center [577, 383] width 52 height 10
copy span "072400052"
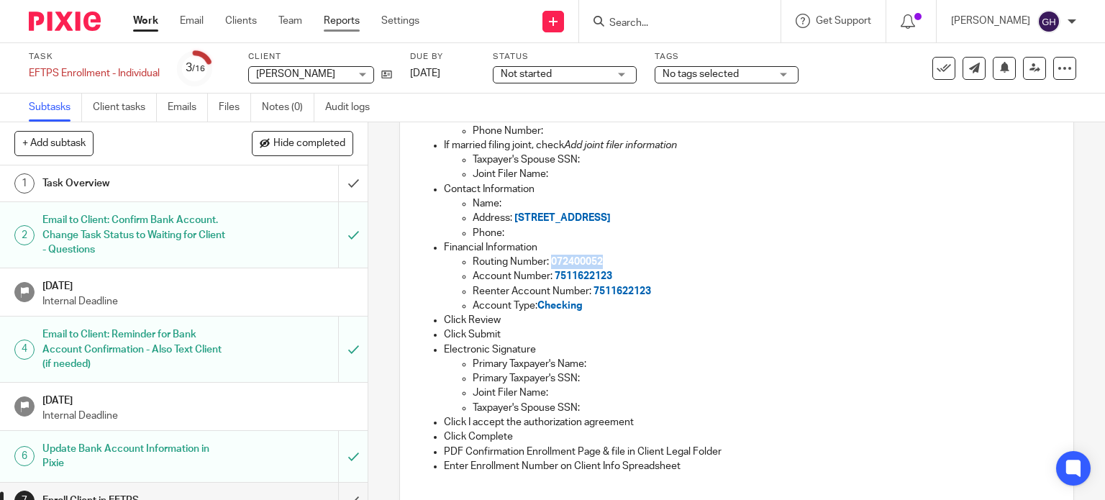
scroll to position [288, 0]
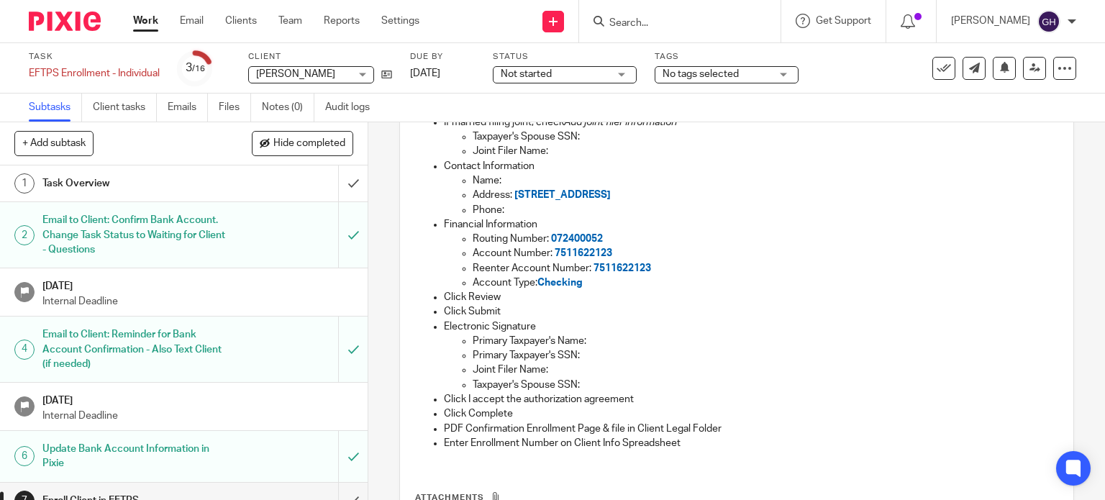
click at [580, 258] on p "Account Number: 7511622123" at bounding box center [766, 253] width 586 height 14
copy span "7511622123"
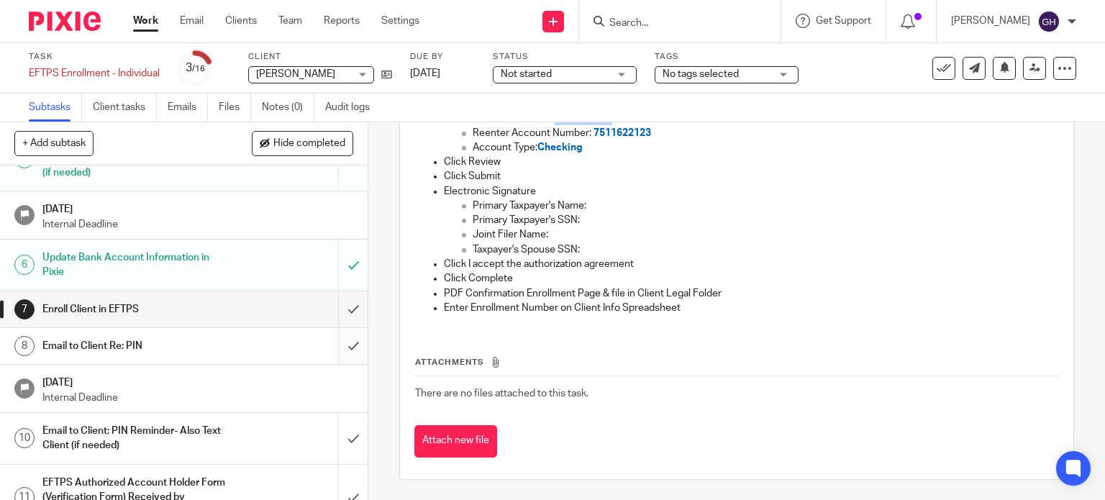
scroll to position [216, 0]
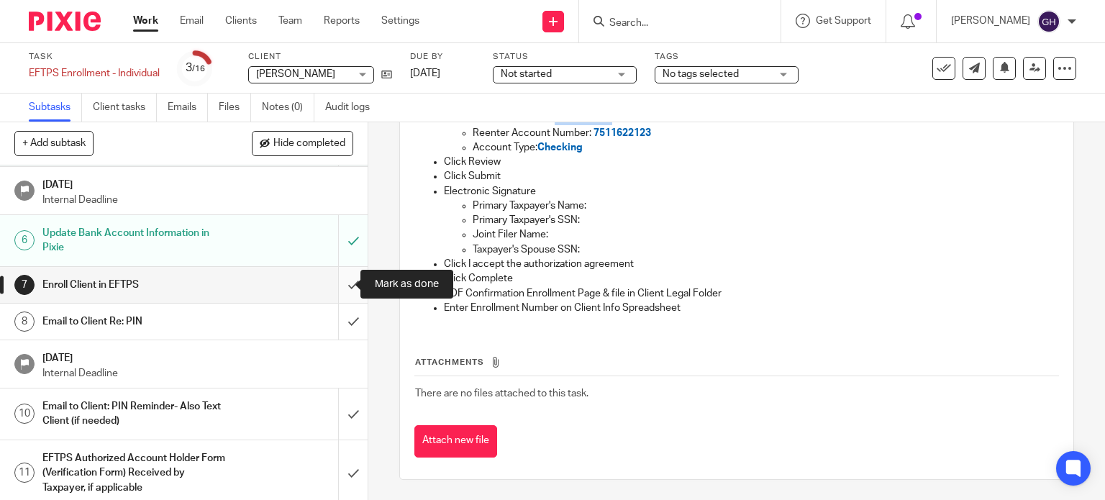
click at [337, 288] on input "submit" at bounding box center [184, 285] width 368 height 36
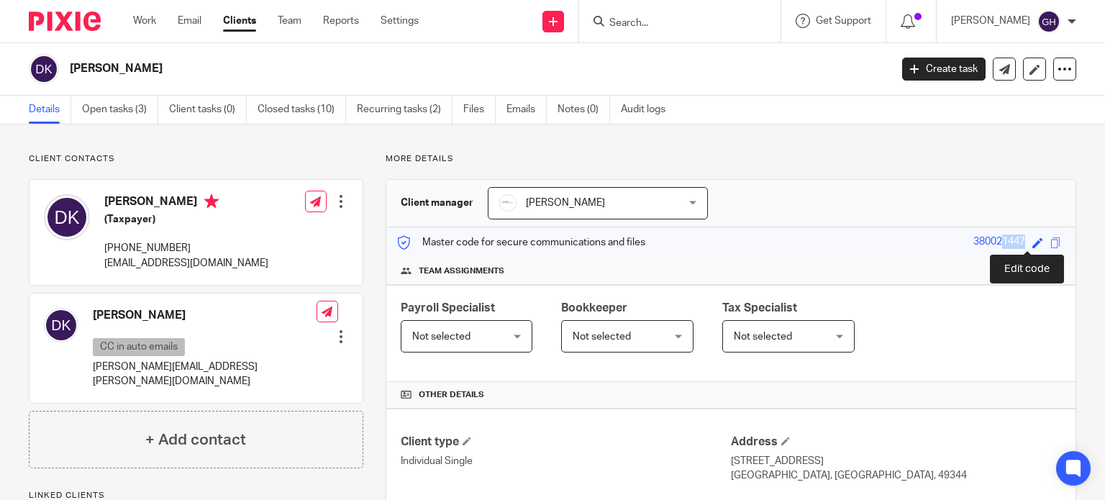
drag, startPoint x: 959, startPoint y: 240, endPoint x: 1030, endPoint y: 238, distance: 71.3
click at [1030, 238] on div "Master code for secure communications and files 380021447 Save 380021447" at bounding box center [730, 242] width 689 height 31
copy div "380021447"
drag, startPoint x: 106, startPoint y: 201, endPoint x: 187, endPoint y: 201, distance: 81.3
click at [187, 201] on h4 "[PERSON_NAME]" at bounding box center [186, 203] width 164 height 18
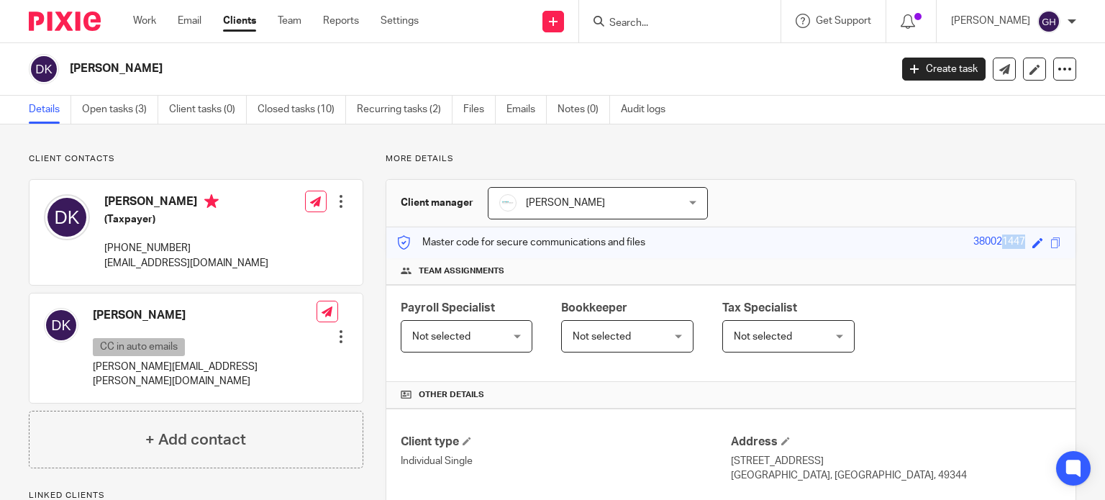
copy h4 "[PERSON_NAME]"
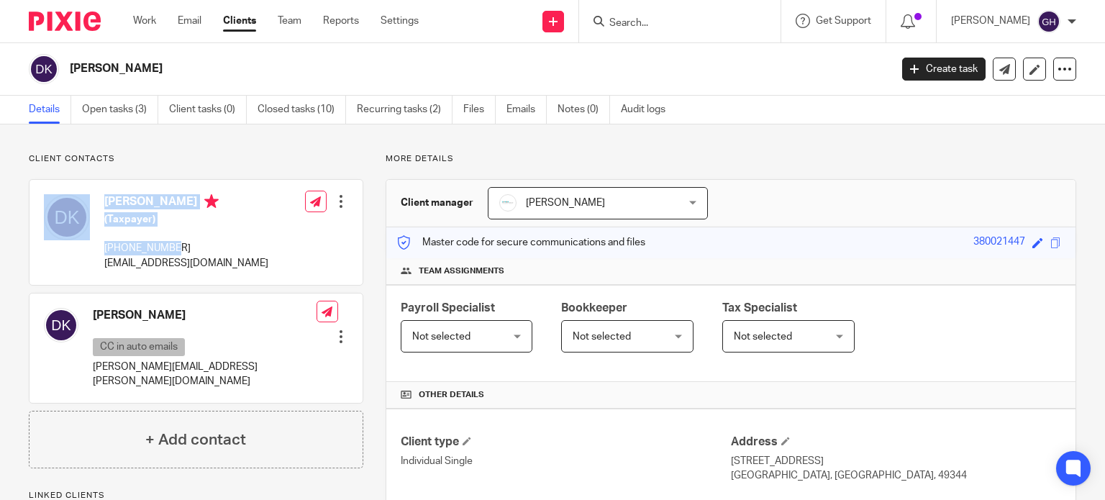
drag, startPoint x: 189, startPoint y: 245, endPoint x: 96, endPoint y: 248, distance: 92.9
click at [96, 248] on div "Darron Kadwell (Taxpayer) 616-204-8264 darronkadwell@gmail.com" at bounding box center [156, 232] width 225 height 91
copy div "Darron Kadwell (Taxpayer) 616-204-8264"
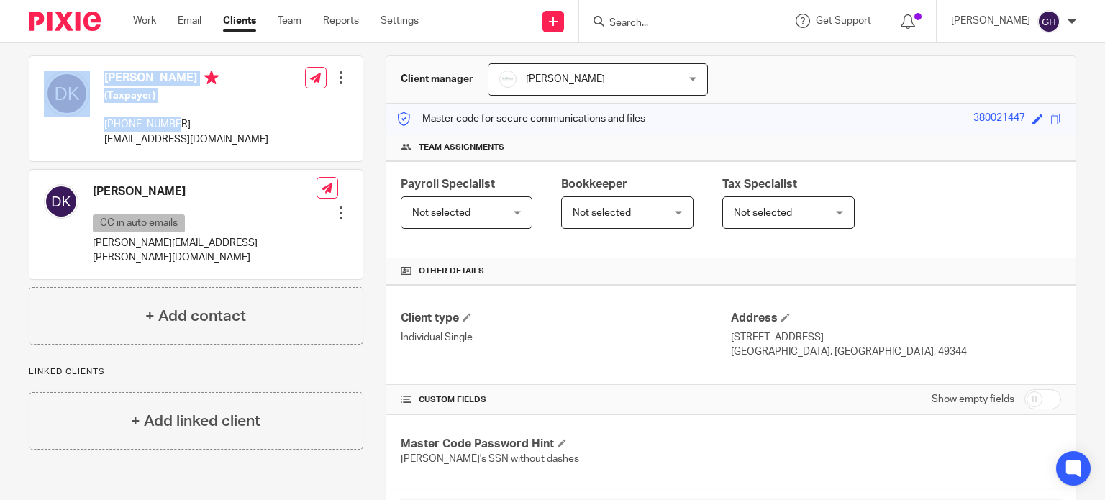
scroll to position [216, 0]
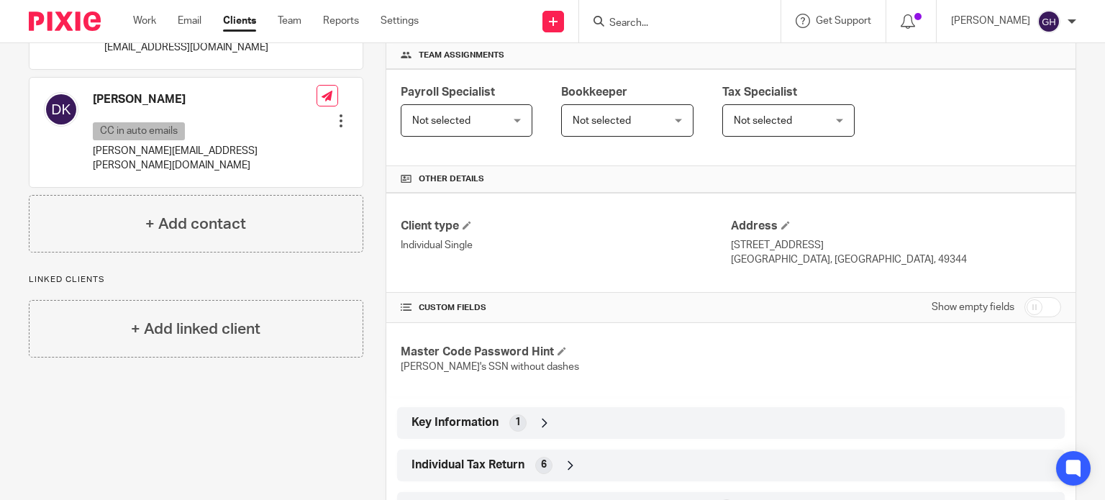
click at [552, 427] on div "Key Information 1" at bounding box center [731, 423] width 646 height 24
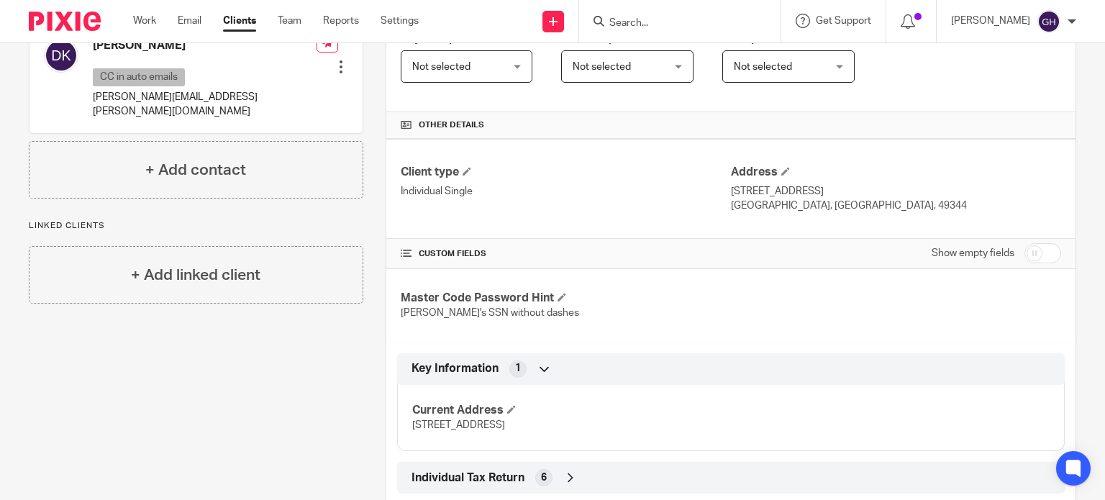
scroll to position [345, 0]
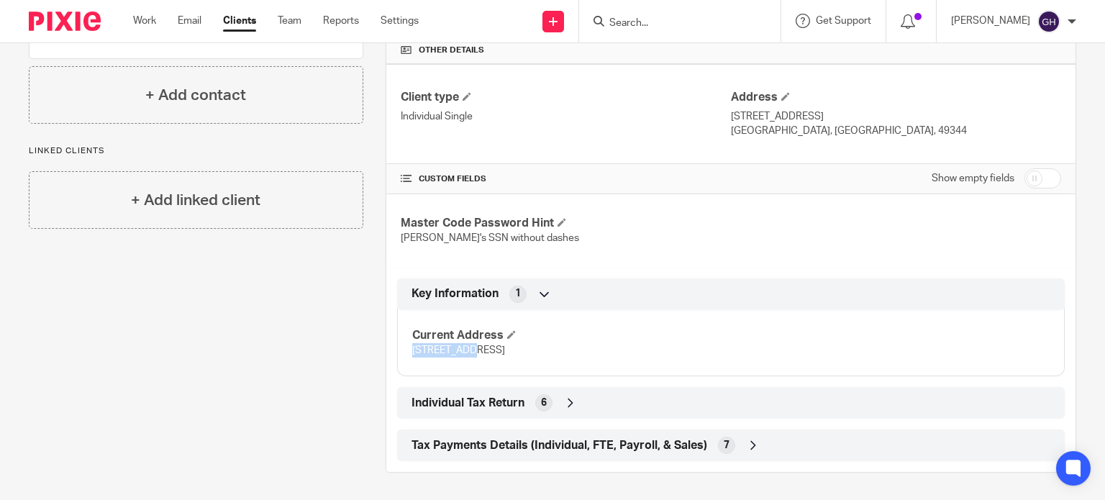
drag, startPoint x: 407, startPoint y: 348, endPoint x: 468, endPoint y: 350, distance: 61.2
click at [468, 350] on div "Current Address 2794 6TH ST SHELBYVILLE, MI, 49344" at bounding box center [731, 338] width 668 height 78
copy span "2794 6TH ST"
click at [489, 350] on span "2794 6TH ST SHELBYVILLE, MI, 49344" at bounding box center [458, 350] width 93 height 10
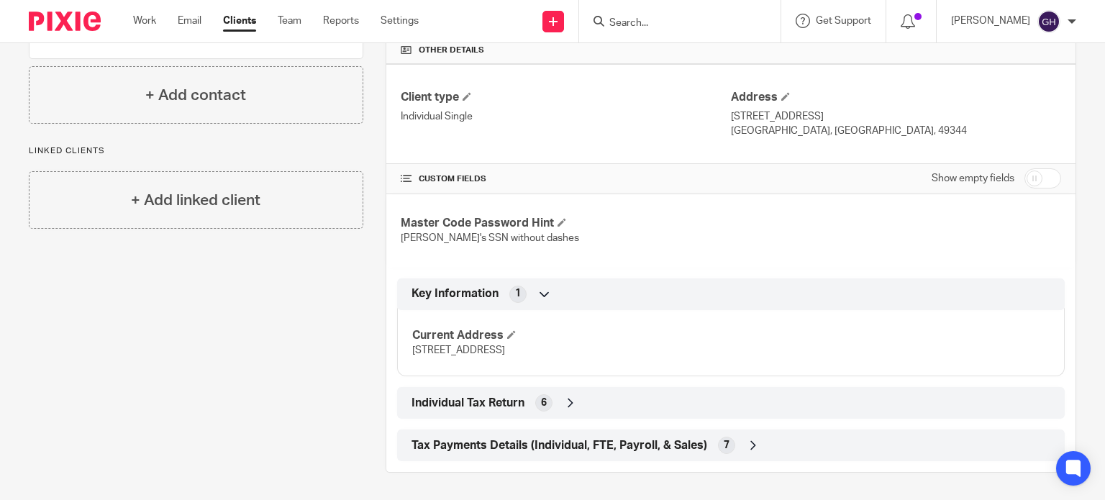
copy span "SHELBYVILLE"
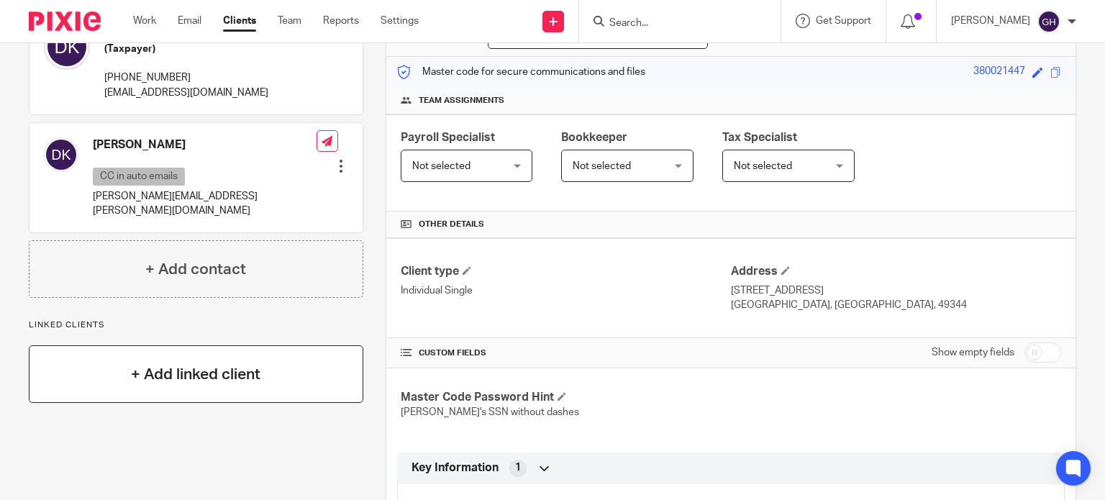
scroll to position [0, 0]
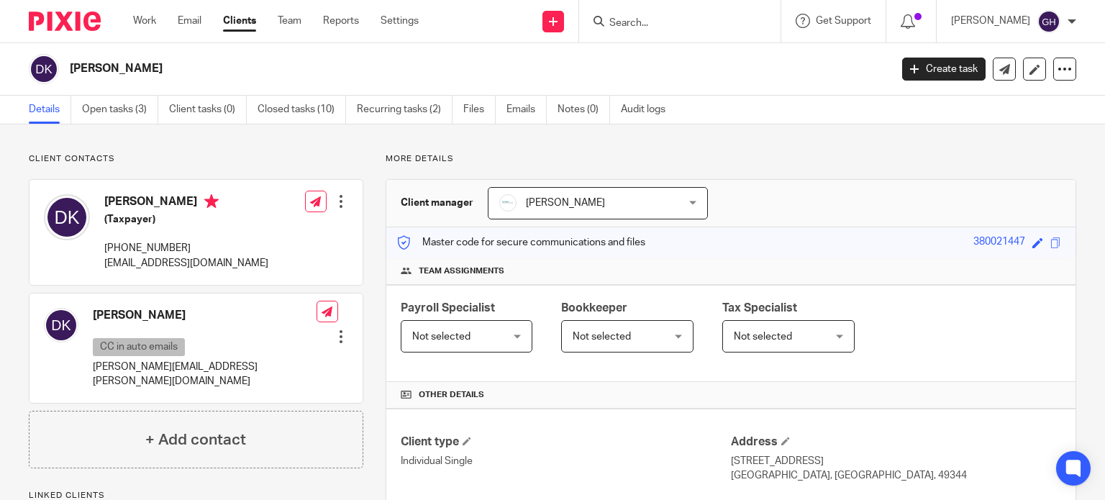
click at [168, 198] on h4 "[PERSON_NAME]" at bounding box center [186, 203] width 164 height 18
drag, startPoint x: 188, startPoint y: 198, endPoint x: 94, endPoint y: 189, distance: 94.7
click at [94, 189] on div "Darron Kadwell (Taxpayer) 616-204-8264 darronkadwell@gmail.com" at bounding box center [156, 232] width 225 height 91
click at [112, 193] on div "Darron Kadwell (Taxpayer) 616-204-8264 darronkadwell@gmail.com" at bounding box center [156, 232] width 225 height 91
drag, startPoint x: 105, startPoint y: 198, endPoint x: 189, endPoint y: 195, distance: 84.2
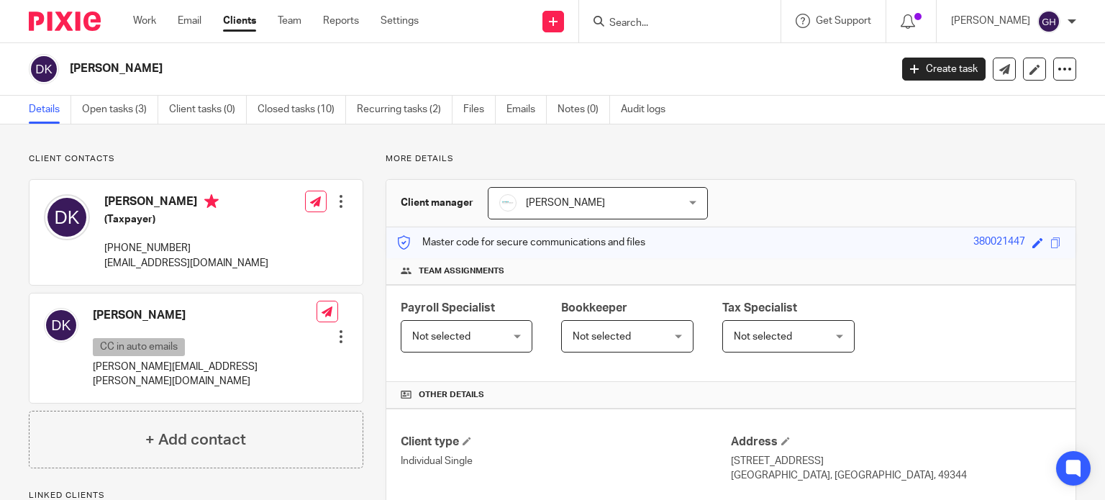
click at [189, 195] on h4 "[PERSON_NAME]" at bounding box center [186, 203] width 164 height 18
copy h4 "[PERSON_NAME]"
drag, startPoint x: 222, startPoint y: 267, endPoint x: 101, endPoint y: 264, distance: 120.9
click at [101, 264] on div "Darron Kadwell (Taxpayer) 616-204-8264 darronkadwell@gmail.com" at bounding box center [156, 232] width 225 height 91
copy p "darronkadwell@gmail.com"
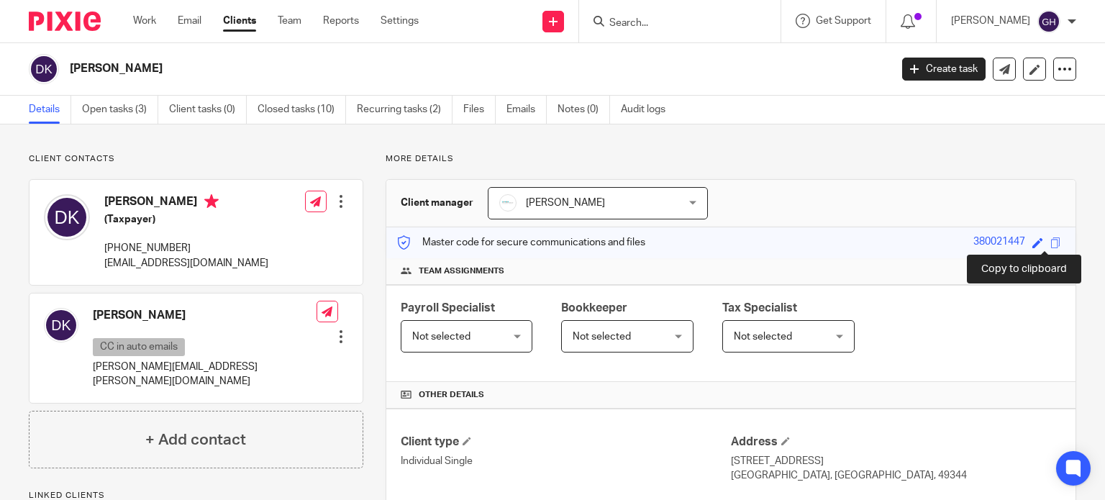
click at [1051, 242] on span at bounding box center [1056, 242] width 11 height 11
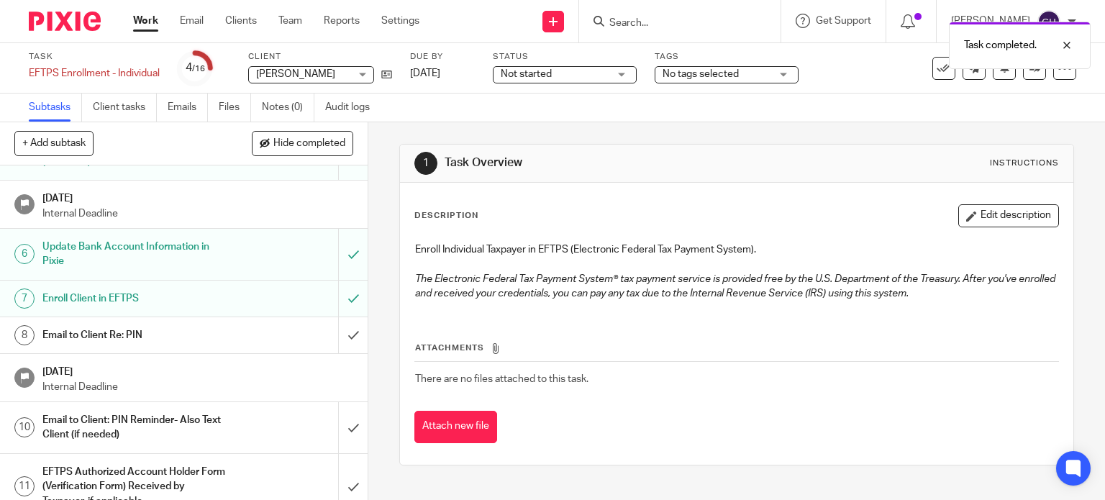
scroll to position [216, 0]
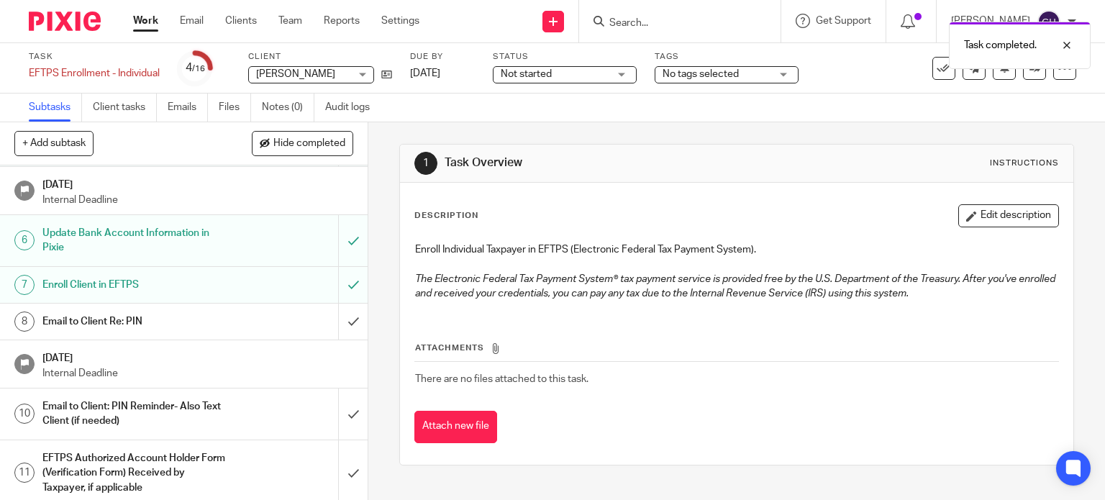
click at [124, 321] on h1 "Email to Client Re: PIN" at bounding box center [136, 322] width 188 height 22
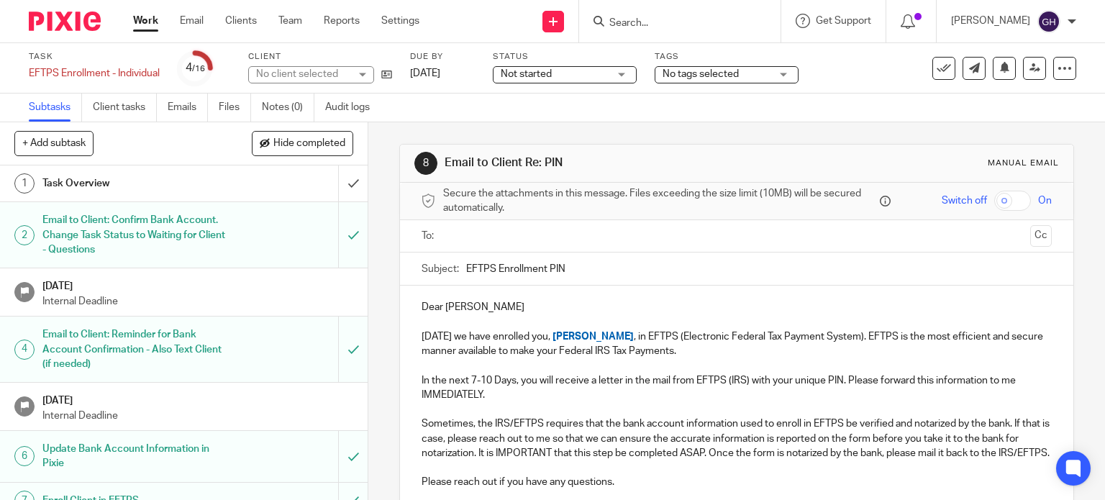
click at [495, 248] on div at bounding box center [738, 236] width 586 height 32
click at [491, 242] on input "text" at bounding box center [736, 236] width 576 height 17
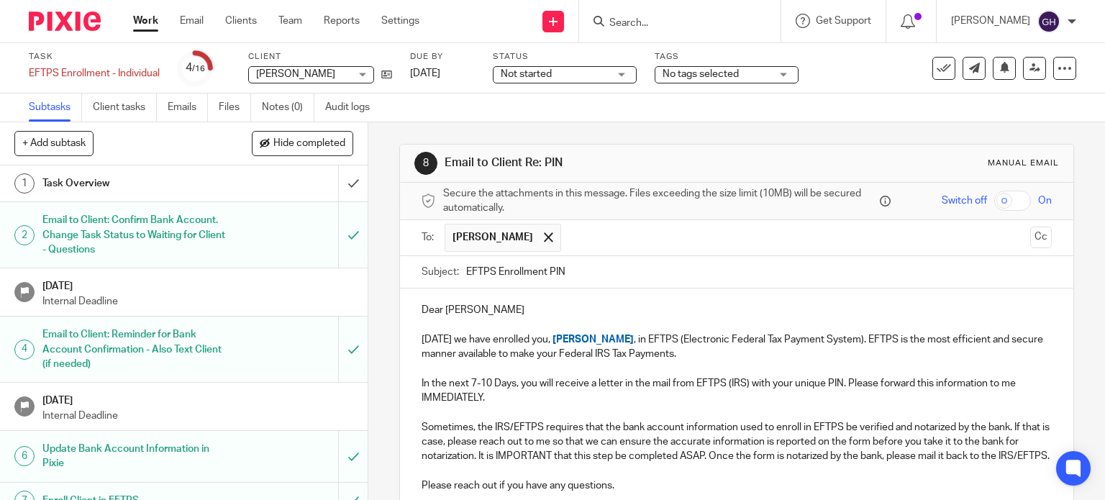
click at [610, 232] on input "text" at bounding box center [797, 238] width 456 height 28
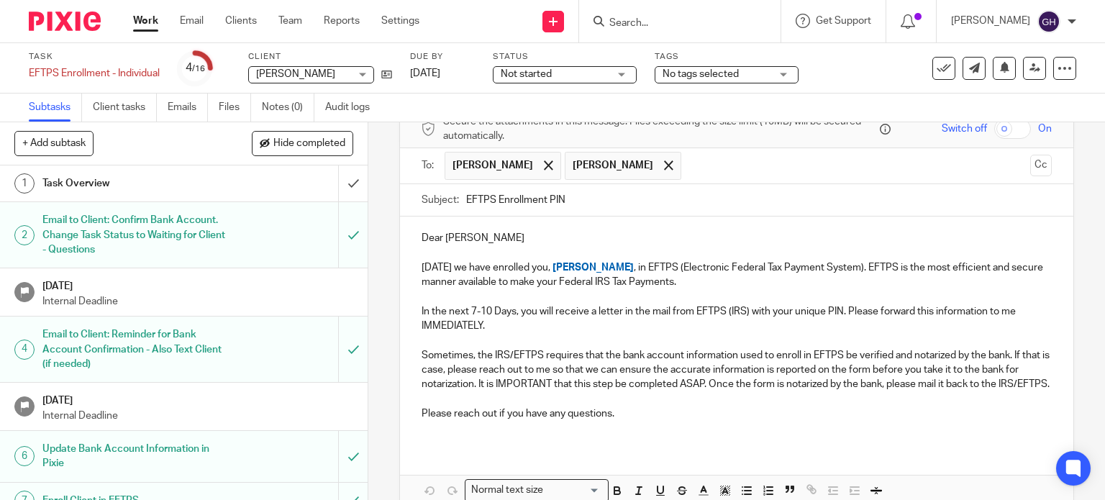
click at [497, 232] on p "Dear [PERSON_NAME]" at bounding box center [737, 246] width 631 height 30
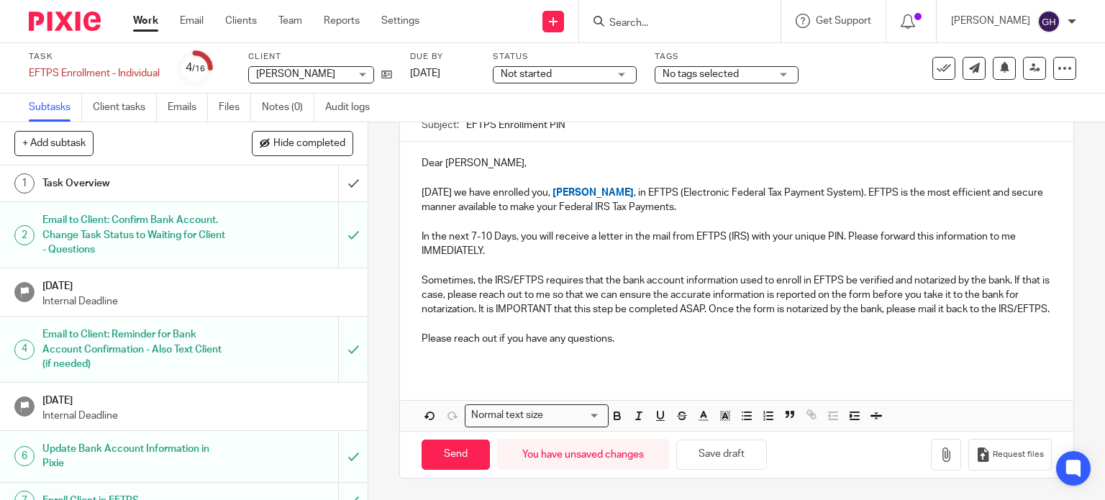
scroll to position [159, 0]
click at [466, 460] on input "Send" at bounding box center [456, 455] width 68 height 31
type input "Sent"
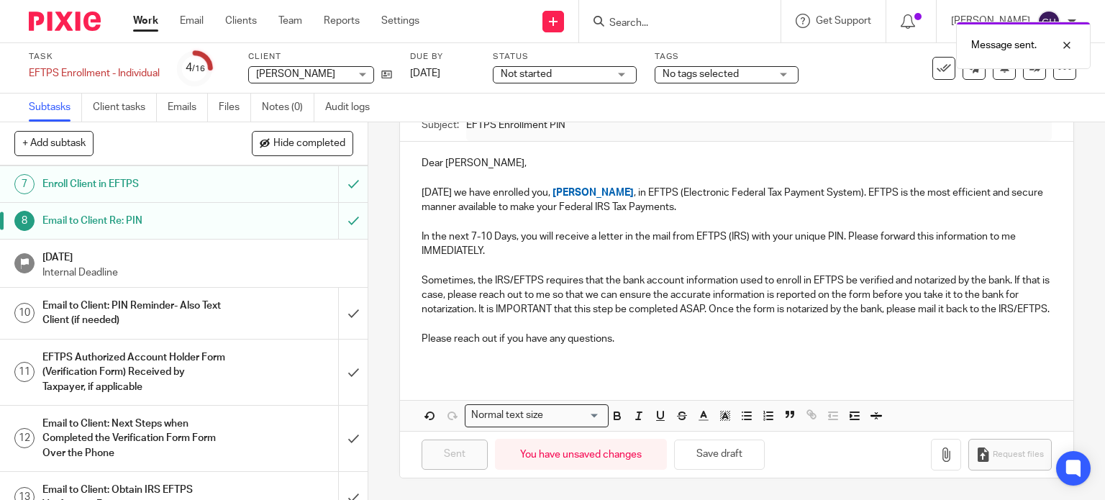
scroll to position [360, 0]
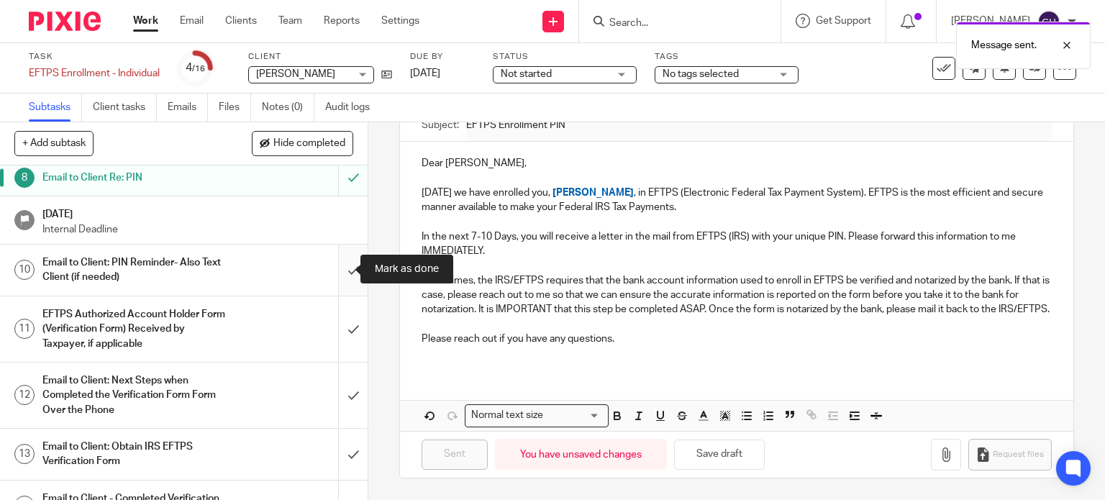
click at [334, 266] on input "submit" at bounding box center [184, 270] width 368 height 51
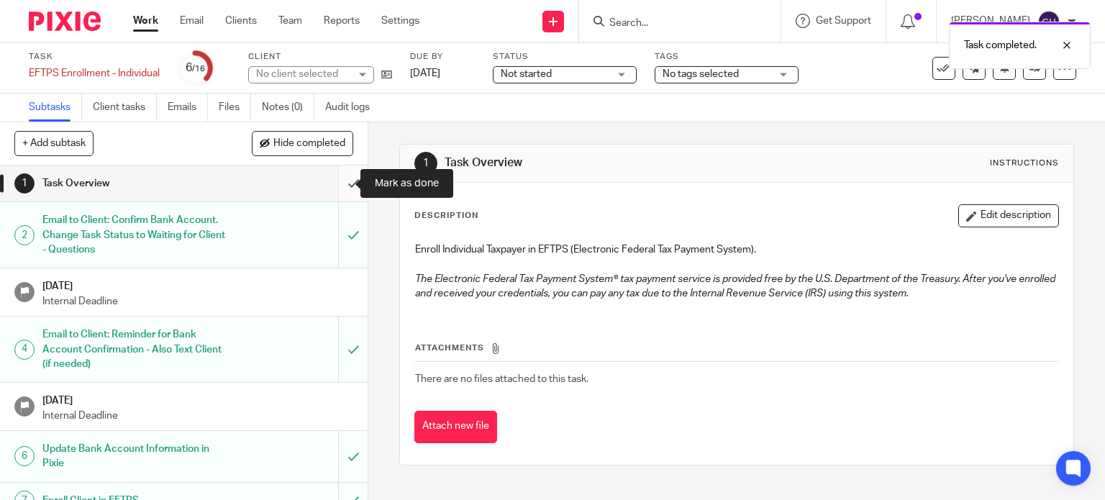
click at [345, 178] on input "submit" at bounding box center [184, 184] width 368 height 36
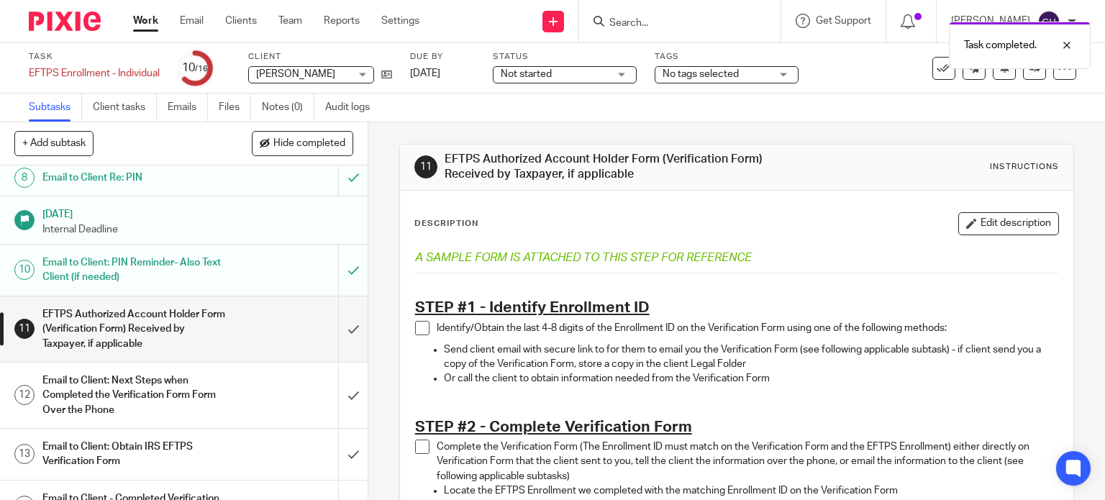
click at [595, 79] on span "Not started" at bounding box center [555, 74] width 108 height 15
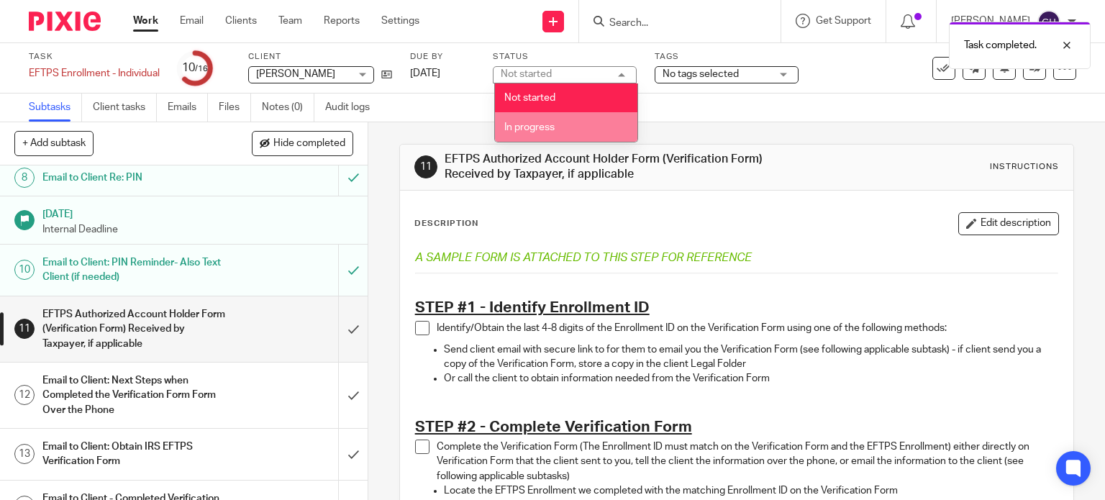
click at [531, 124] on span "In progress" at bounding box center [529, 127] width 50 height 10
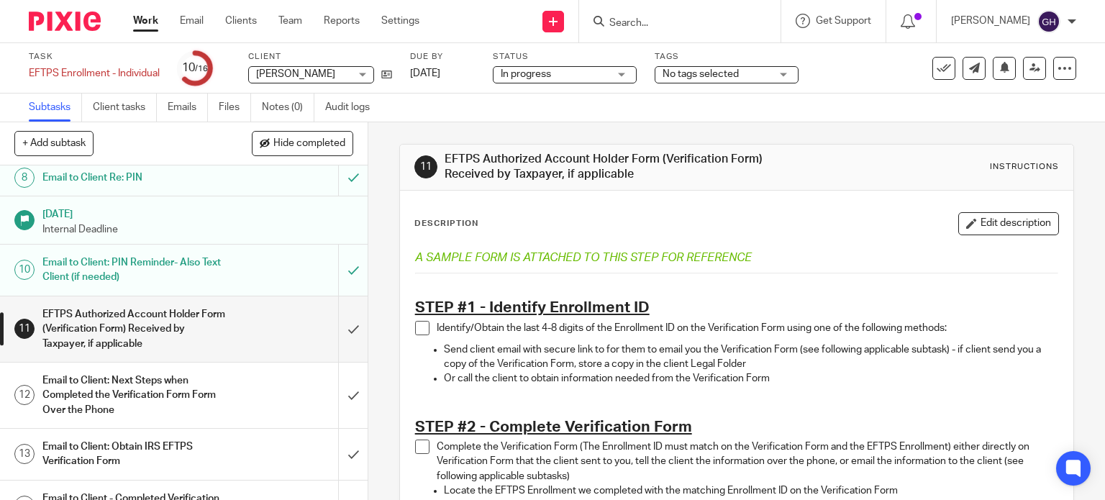
click at [706, 76] on span "No tags selected" at bounding box center [701, 74] width 76 height 10
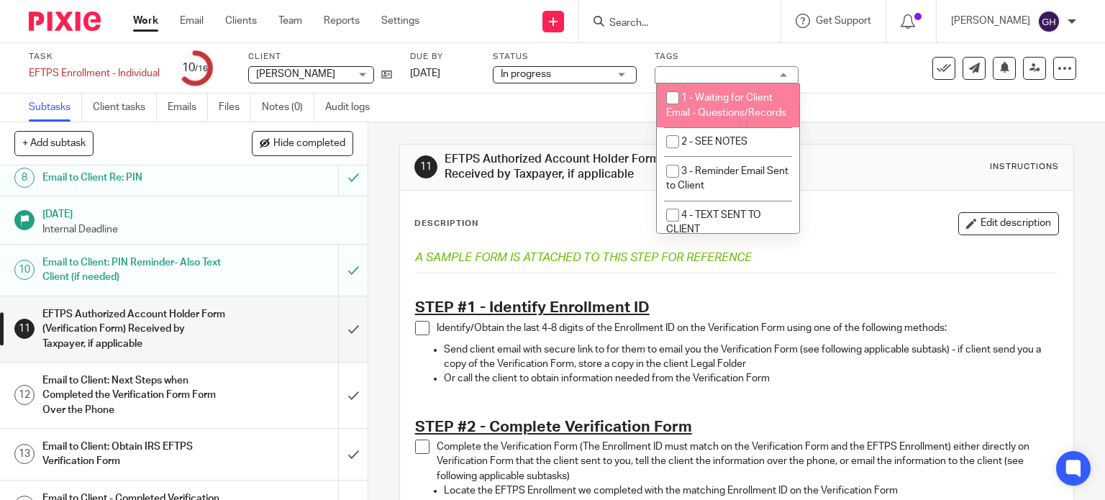
click at [748, 103] on li "1 - Waiting for Client Email - Questions/Records" at bounding box center [728, 105] width 142 height 44
checkbox input "true"
click at [625, 112] on div "Subtasks Client tasks Emails Files Notes (0) Audit logs" at bounding box center [552, 108] width 1105 height 29
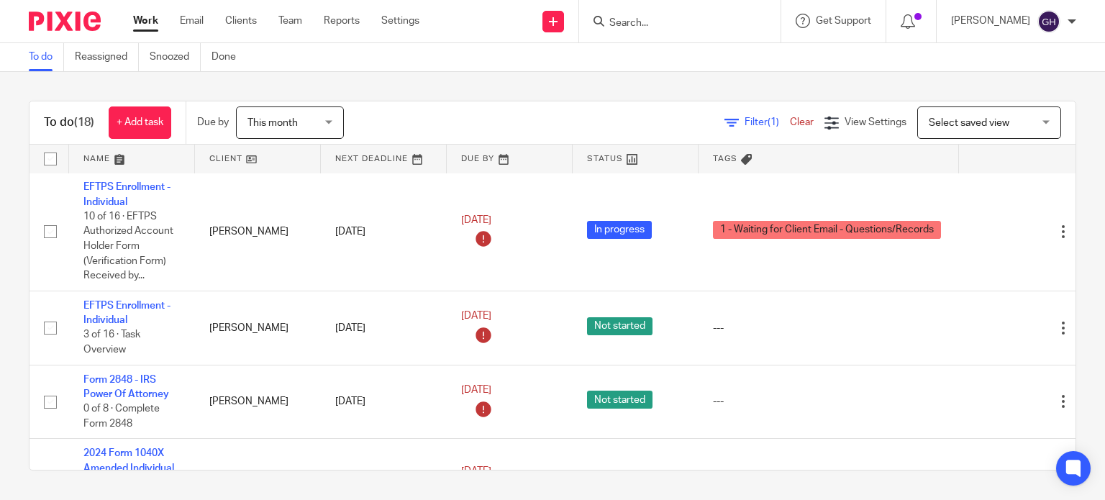
scroll to position [1042, 0]
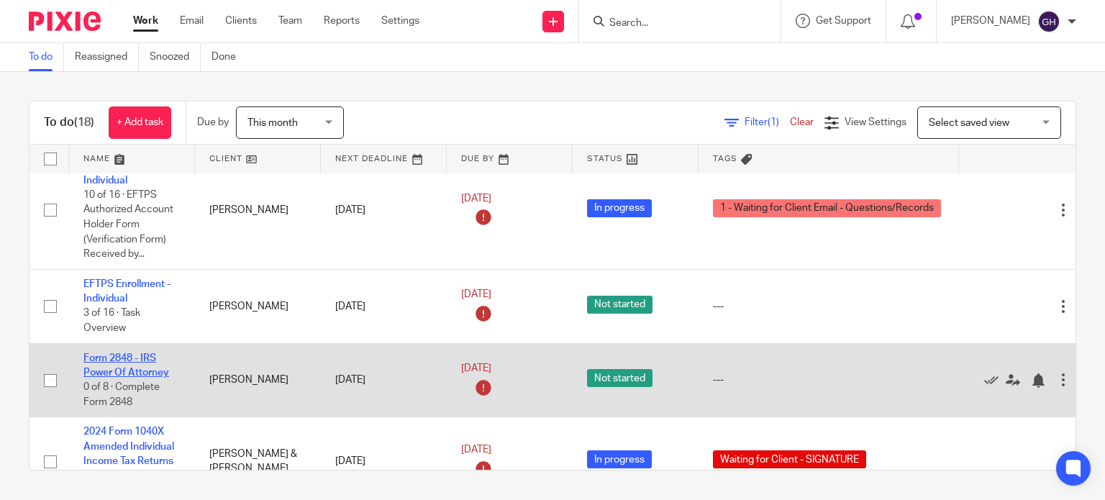
click at [130, 378] on link "Form 2848 - IRS Power Of Attorney" at bounding box center [126, 365] width 86 height 24
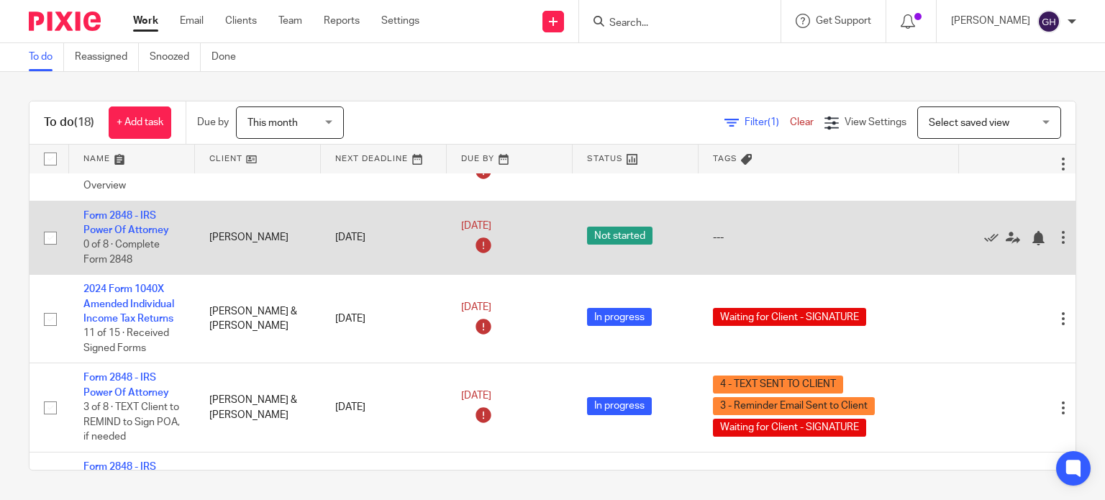
scroll to position [1114, 0]
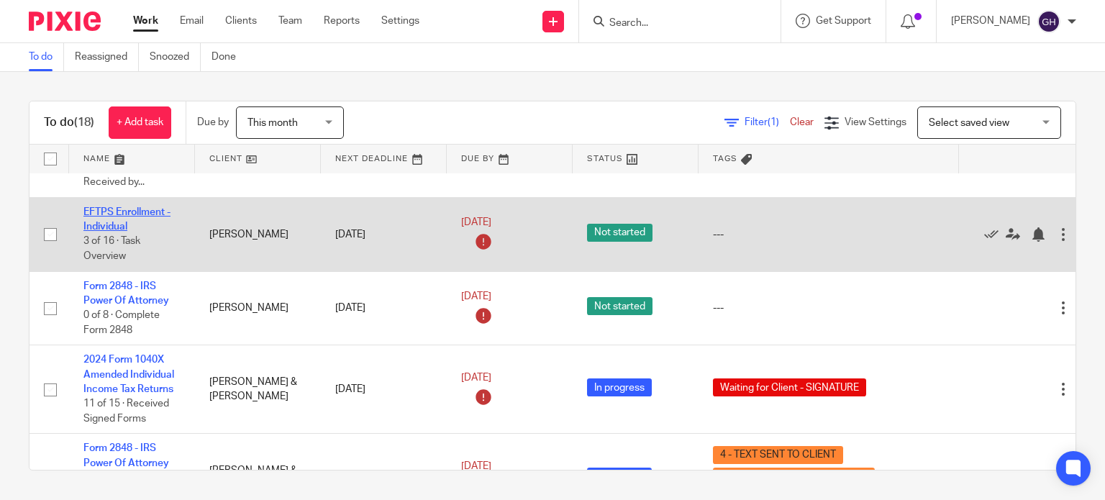
click at [122, 232] on link "EFTPS Enrollment - Individual" at bounding box center [126, 219] width 87 height 24
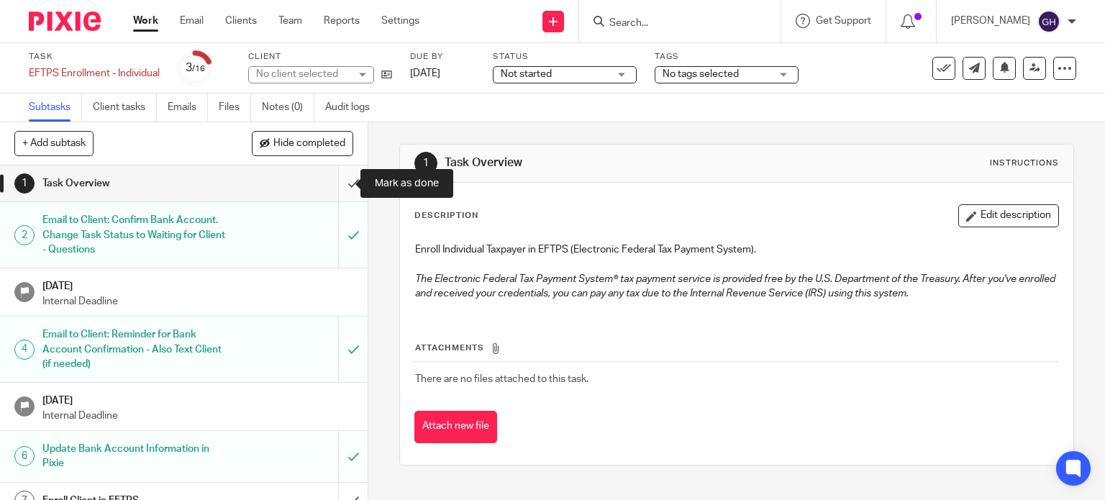
click at [334, 183] on input "submit" at bounding box center [184, 184] width 368 height 36
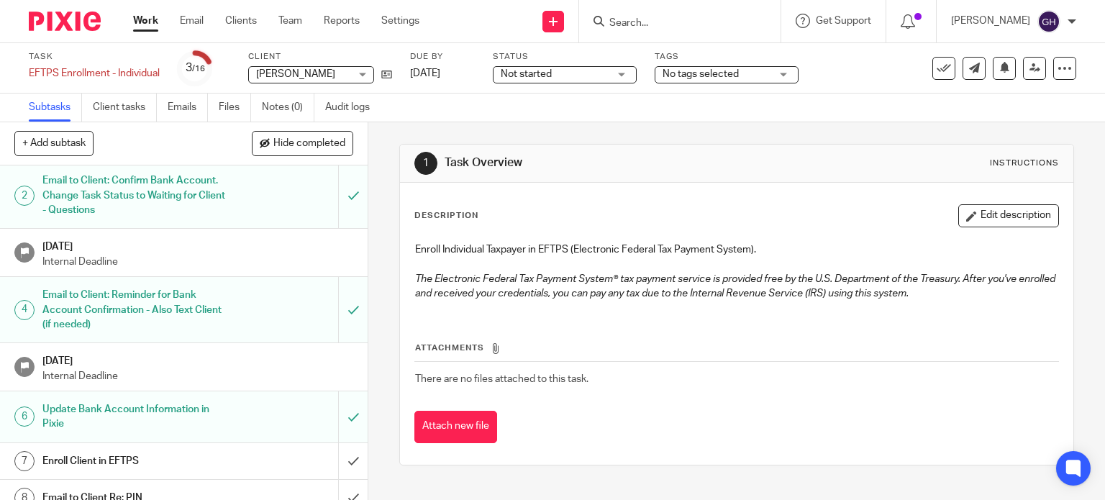
scroll to position [144, 0]
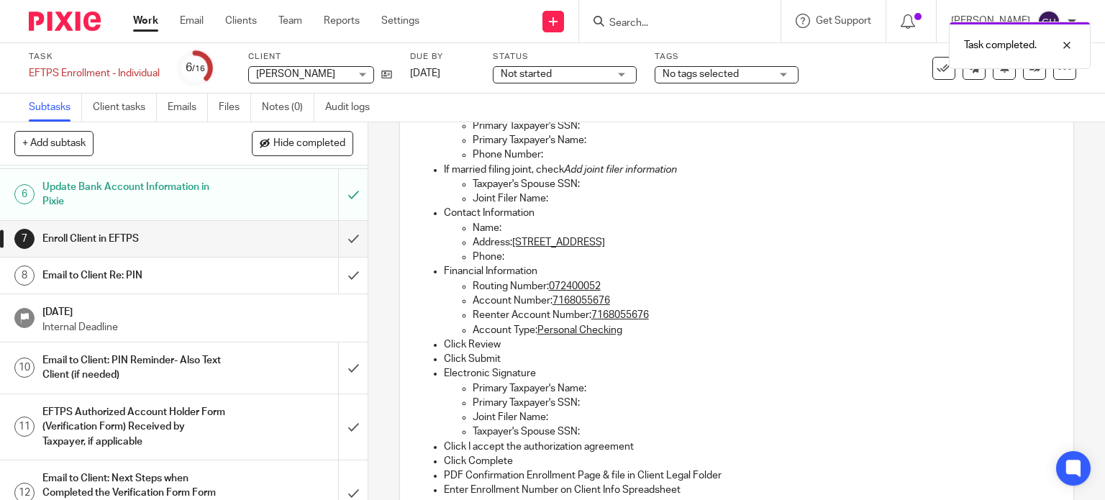
scroll to position [144, 0]
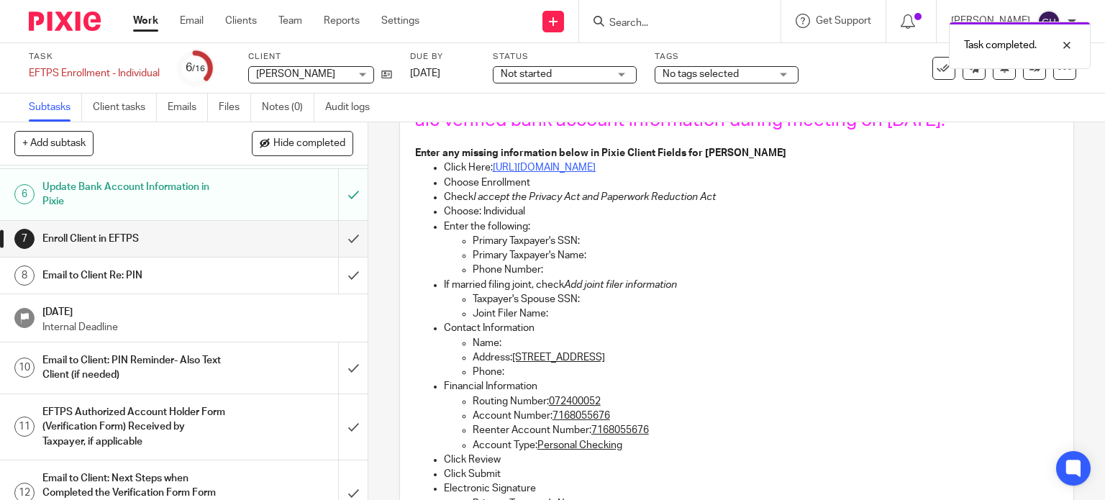
click at [567, 170] on link "https://www.eftps.gov/eftps/" at bounding box center [544, 168] width 103 height 10
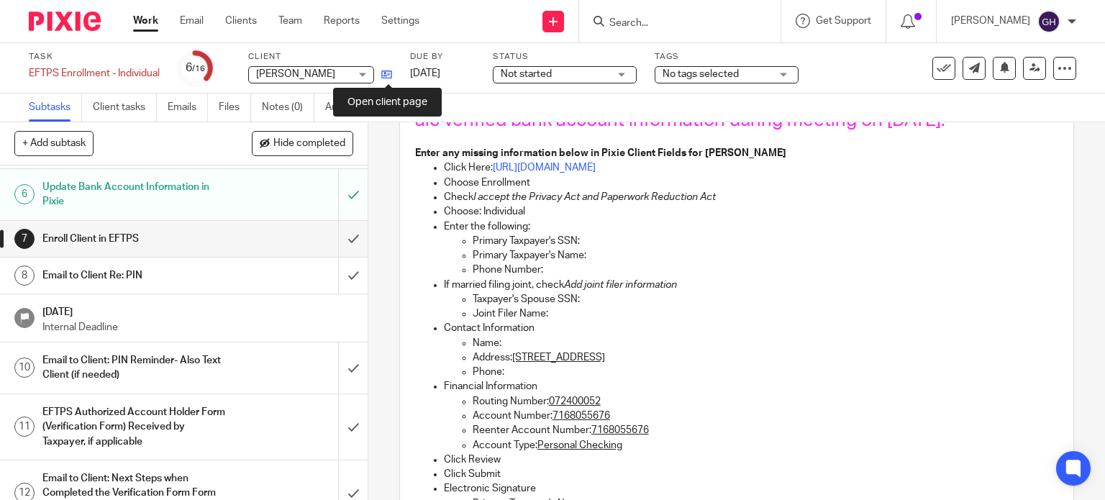
click at [392, 77] on icon at bounding box center [386, 74] width 11 height 11
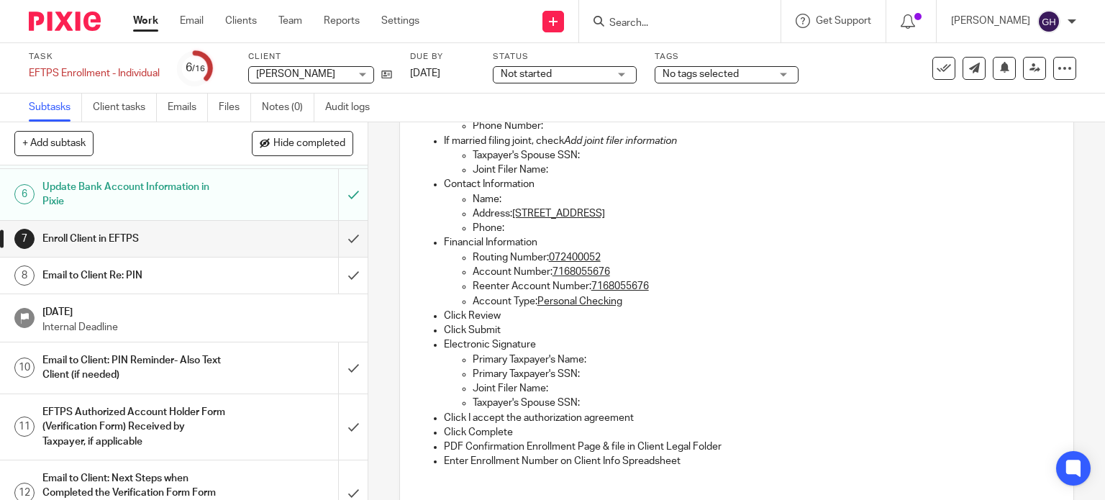
drag, startPoint x: 510, startPoint y: 211, endPoint x: 588, endPoint y: 211, distance: 77.7
click at [588, 211] on u "[STREET_ADDRESS]" at bounding box center [558, 214] width 93 height 10
copy u "109 Van Buren St"
drag, startPoint x: 593, startPoint y: 212, endPoint x: 649, endPoint y: 212, distance: 56.1
click at [605, 212] on u "109 Van Buren St, South Haven, MI 49090" at bounding box center [558, 214] width 93 height 10
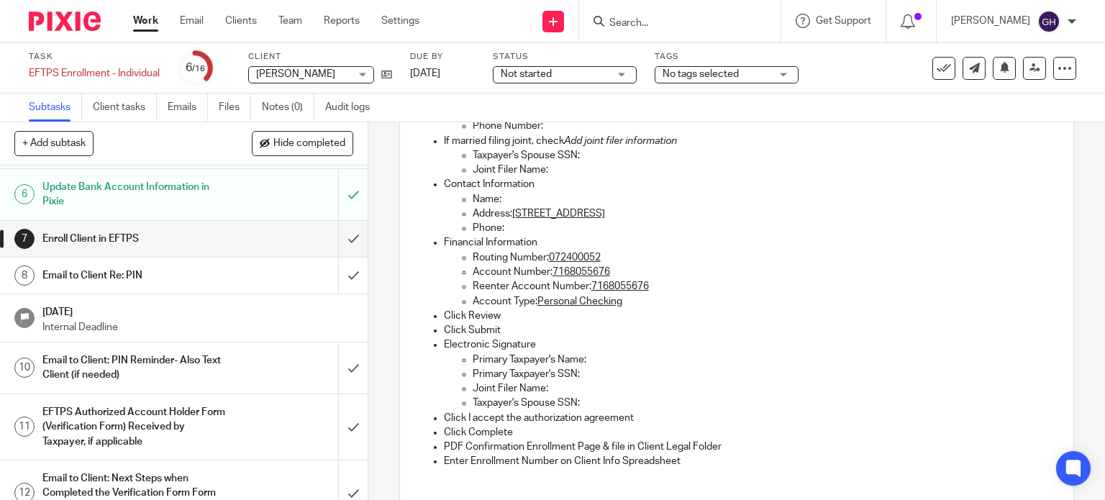
copy u "South Haven"
click at [570, 250] on p "Routing Number: 072400052" at bounding box center [766, 257] width 586 height 14
copy u "072400052"
click at [584, 271] on u "7168055676" at bounding box center [582, 272] width 58 height 10
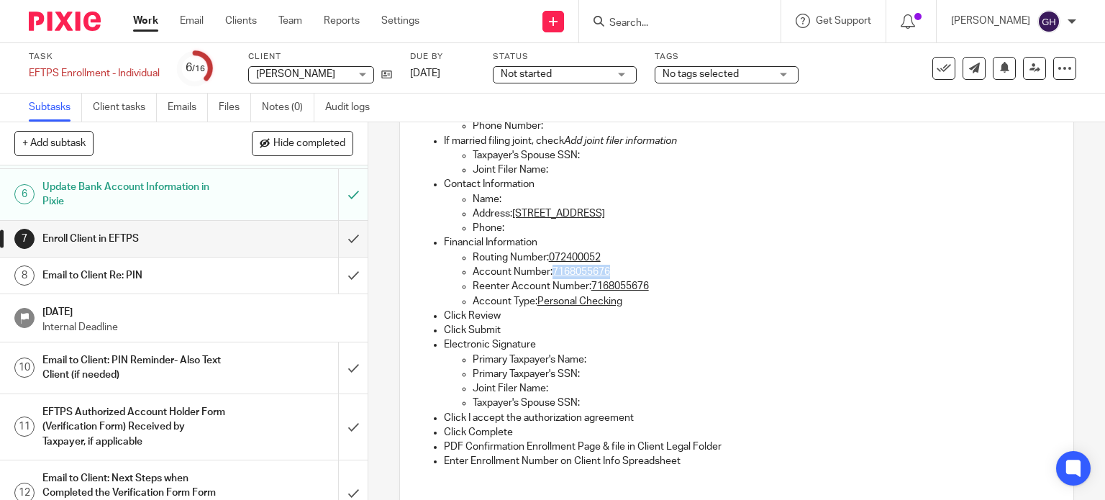
click at [584, 271] on u "7168055676" at bounding box center [582, 272] width 58 height 10
copy u "7168055676"
click at [338, 232] on input "submit" at bounding box center [184, 239] width 368 height 36
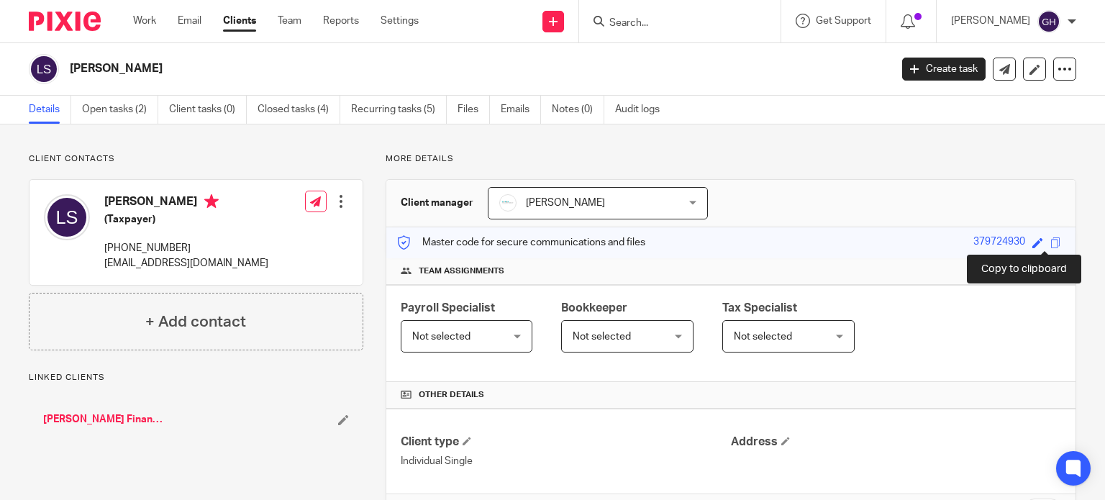
click at [1051, 241] on span at bounding box center [1056, 242] width 11 height 11
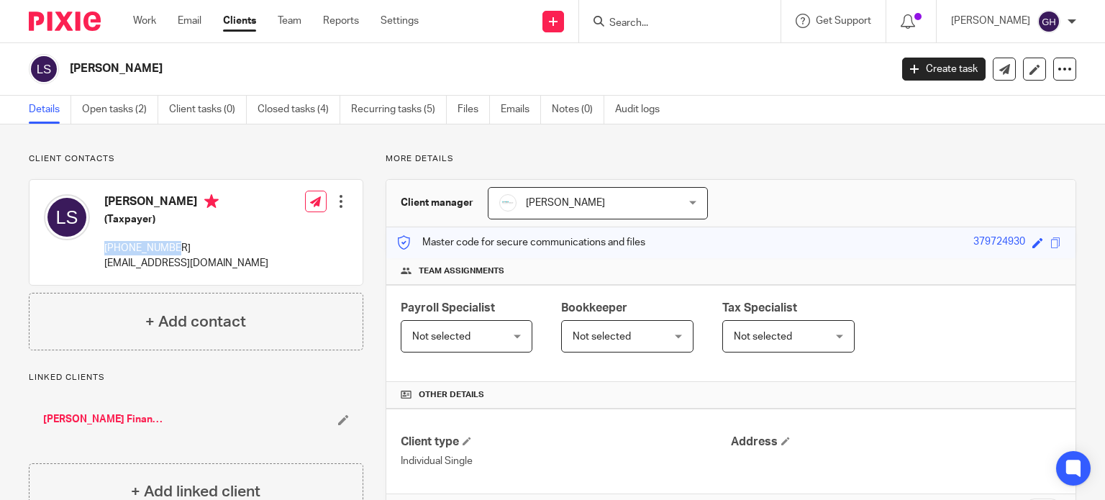
drag, startPoint x: 178, startPoint y: 250, endPoint x: 104, endPoint y: 249, distance: 74.1
click at [104, 249] on div "[PERSON_NAME] (Taxpayer) [PHONE_NUMBER] [EMAIL_ADDRESS][DOMAIN_NAME]" at bounding box center [156, 232] width 225 height 91
click at [219, 232] on div "[PERSON_NAME] (Taxpayer) [PHONE_NUMBER] [EMAIL_ADDRESS][DOMAIN_NAME]" at bounding box center [186, 232] width 164 height 76
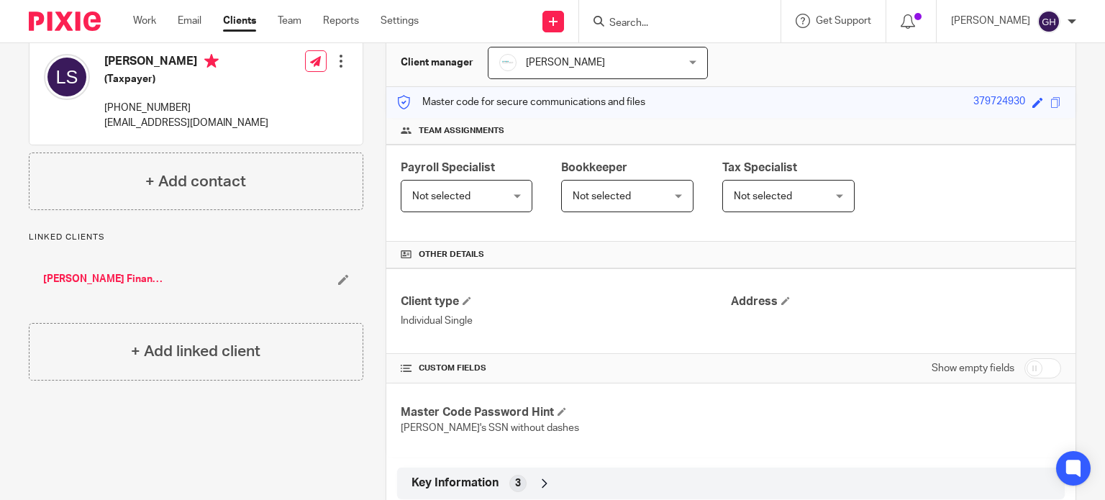
scroll to position [263, 0]
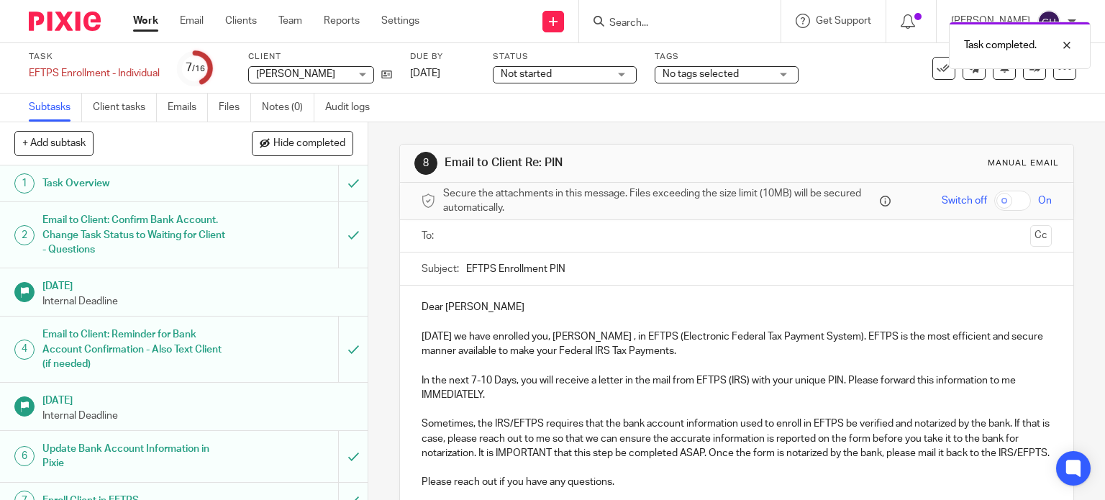
click at [466, 231] on input "text" at bounding box center [736, 236] width 576 height 17
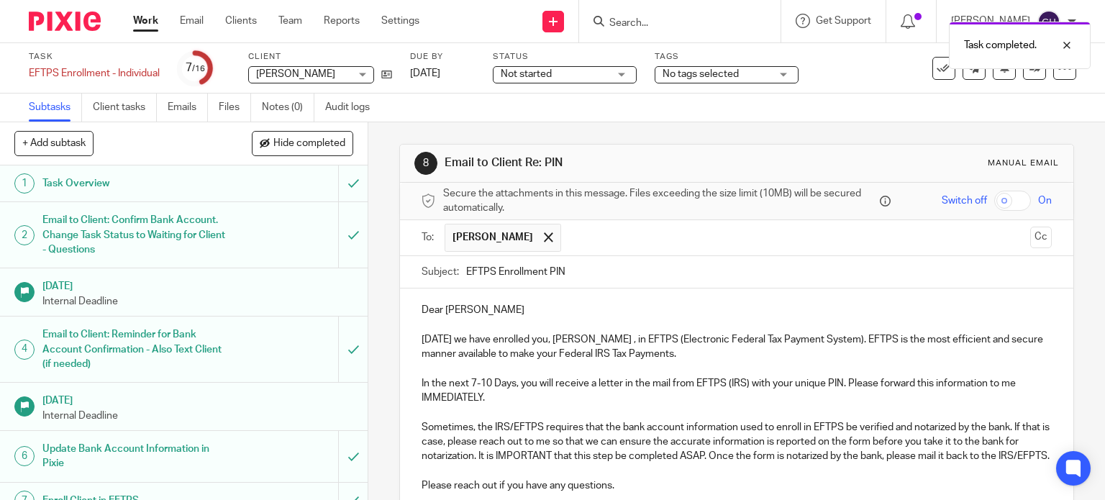
click at [476, 313] on p "Dear Lisa" at bounding box center [737, 318] width 631 height 30
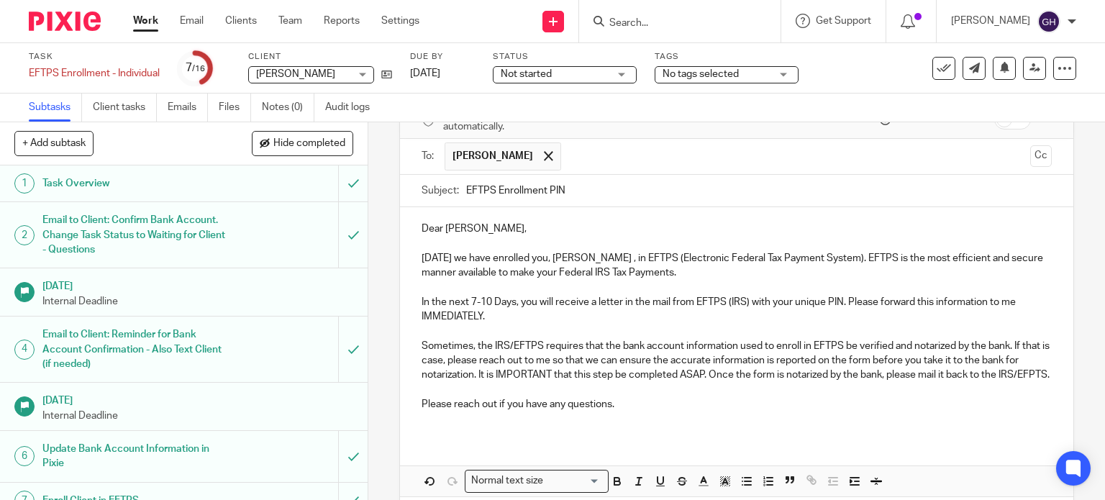
scroll to position [144, 0]
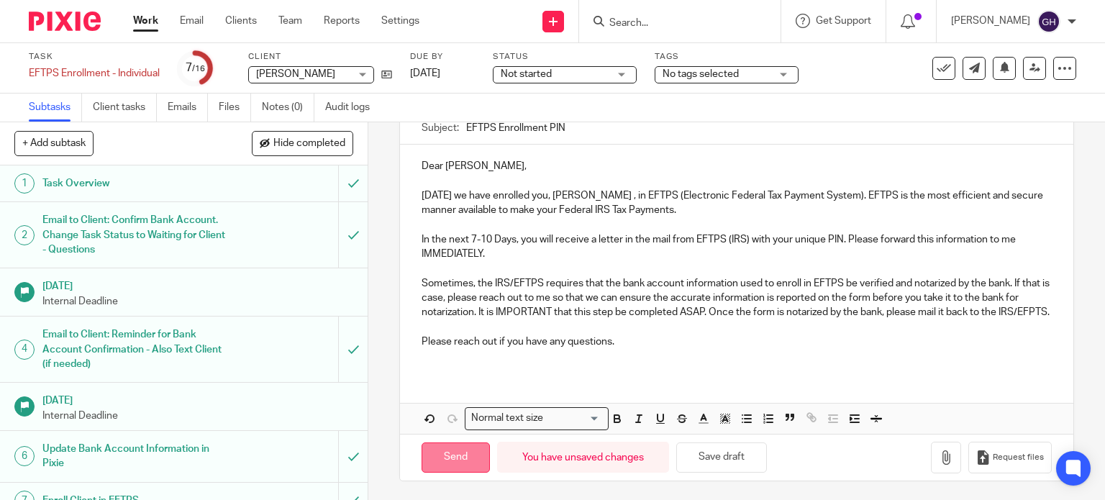
click at [456, 474] on input "Send" at bounding box center [456, 458] width 68 height 31
type input "Sent"
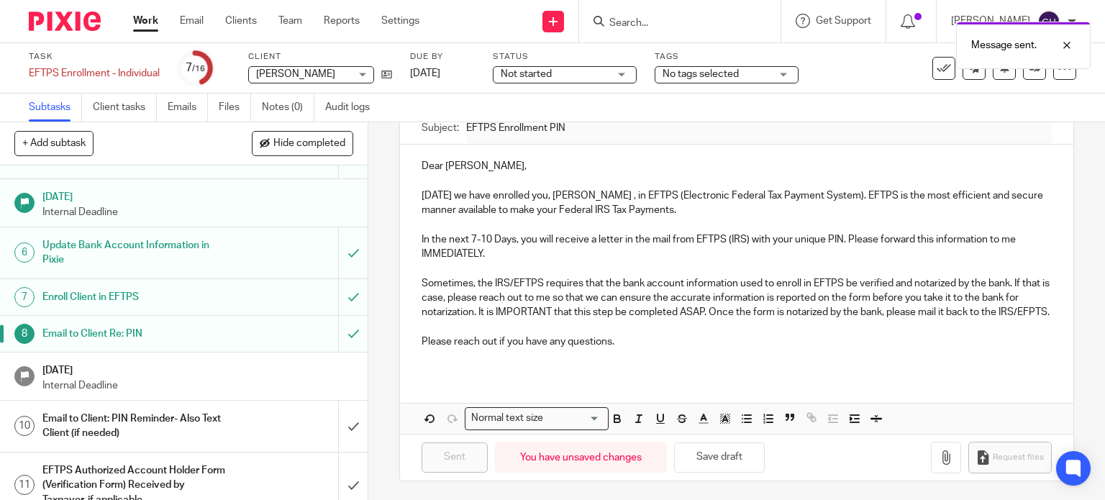
scroll to position [288, 0]
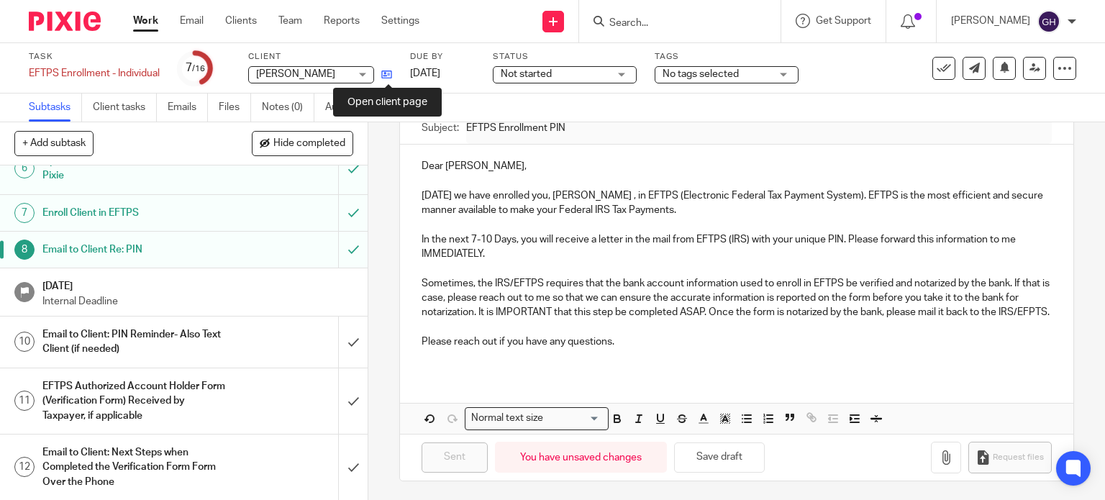
click at [392, 73] on icon at bounding box center [386, 74] width 11 height 11
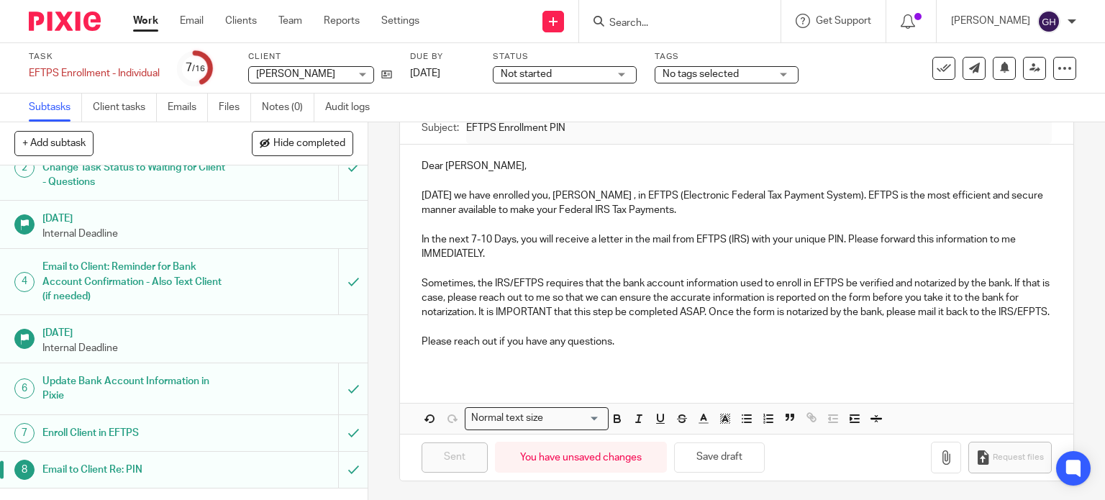
scroll to position [0, 0]
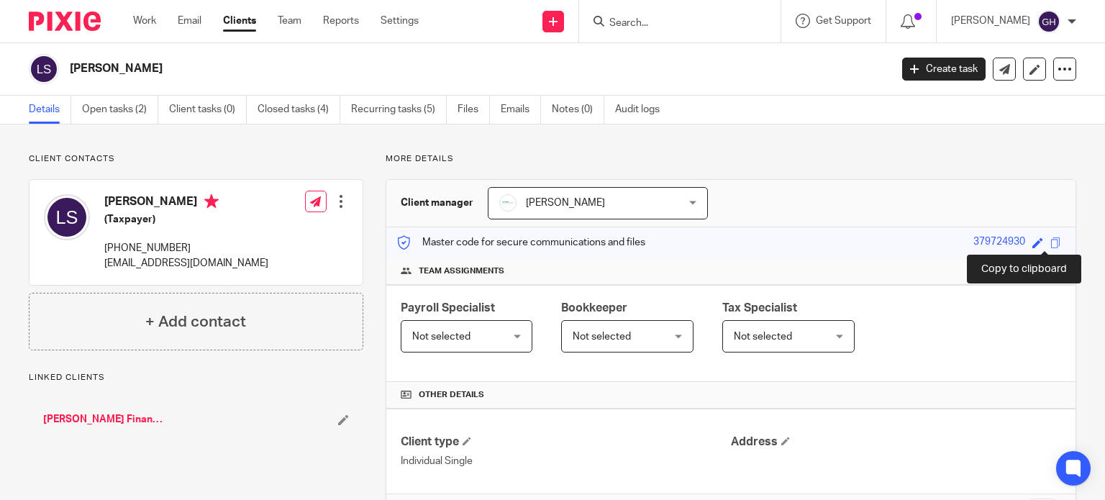
click at [1051, 243] on span at bounding box center [1056, 242] width 11 height 11
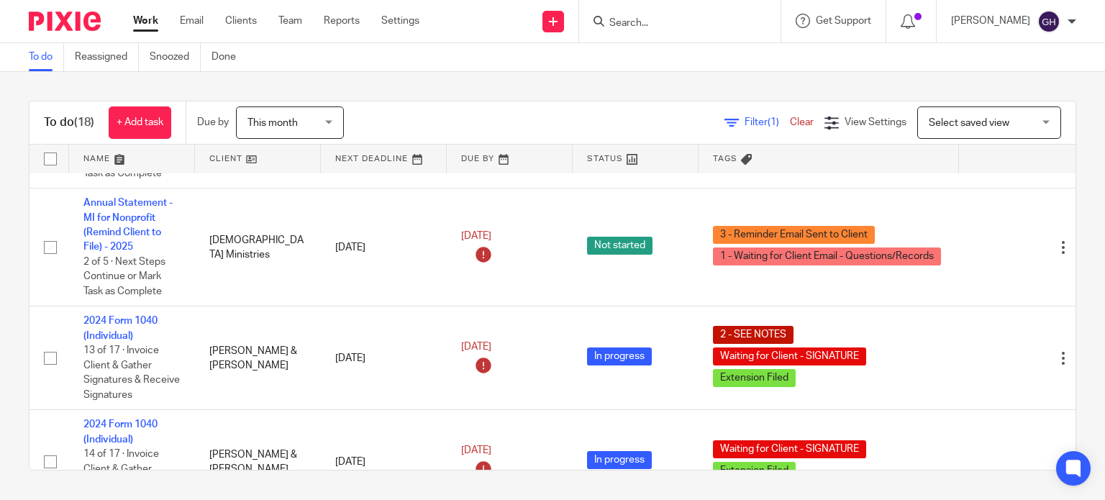
scroll to position [936, 0]
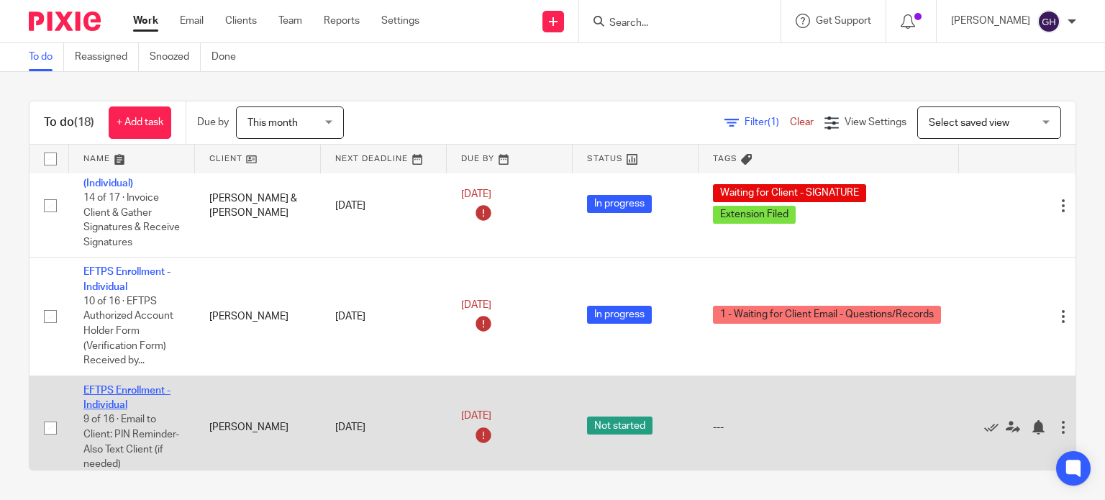
click at [97, 410] on link "EFTPS Enrollment - Individual" at bounding box center [126, 398] width 87 height 24
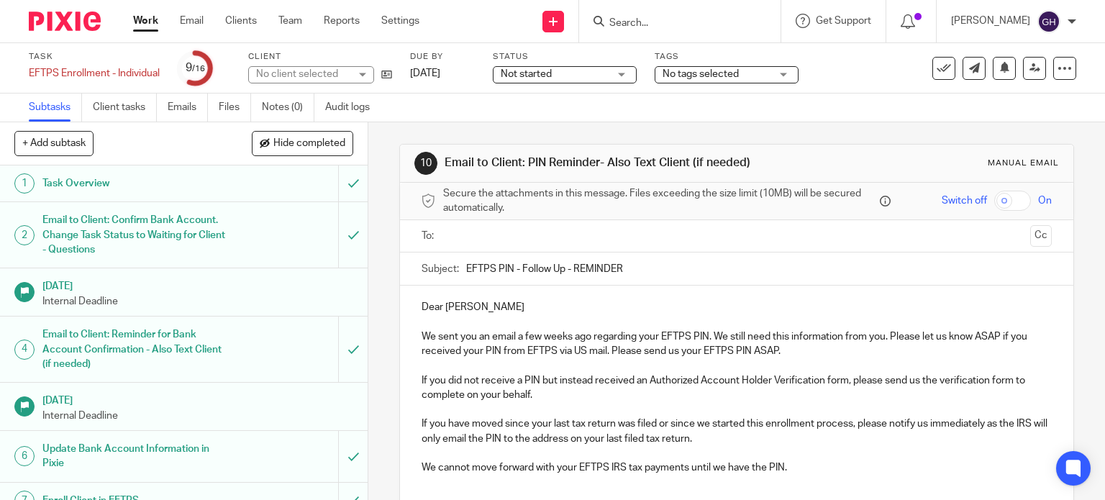
click at [581, 73] on span "Not started" at bounding box center [555, 74] width 108 height 15
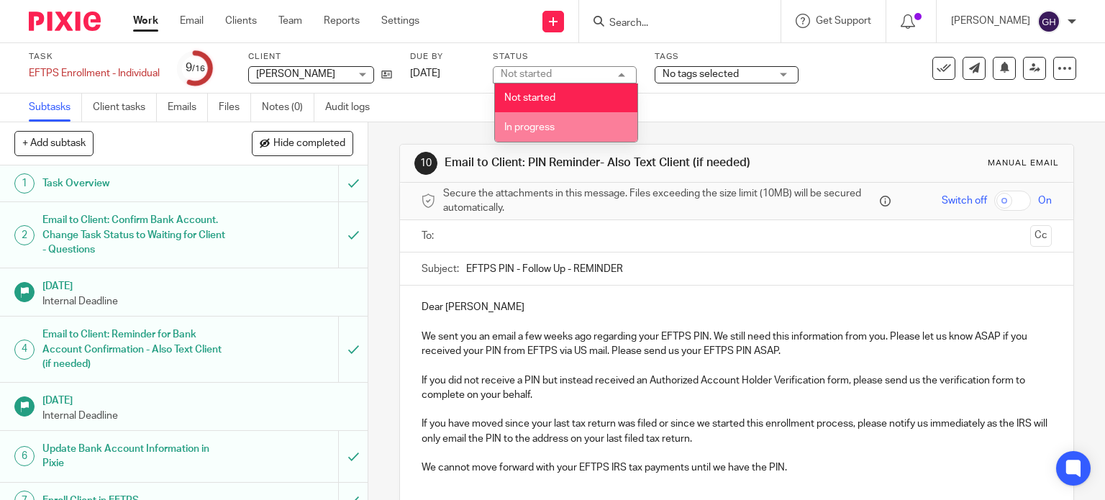
click at [543, 127] on span "In progress" at bounding box center [529, 127] width 50 height 10
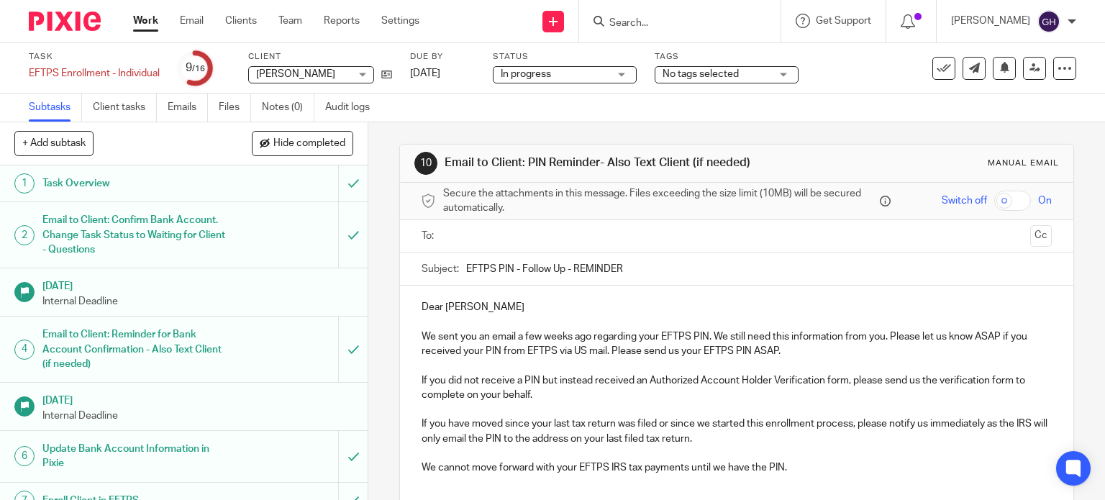
click at [674, 73] on span "No tags selected" at bounding box center [701, 74] width 76 height 10
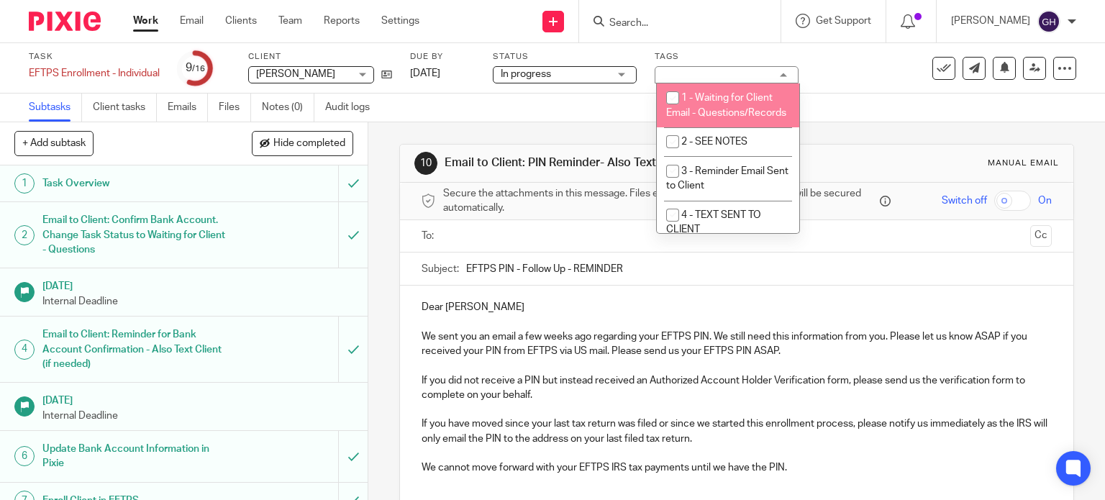
click at [737, 122] on li "1 - Waiting for Client Email - Questions/Records" at bounding box center [728, 105] width 142 height 44
checkbox input "true"
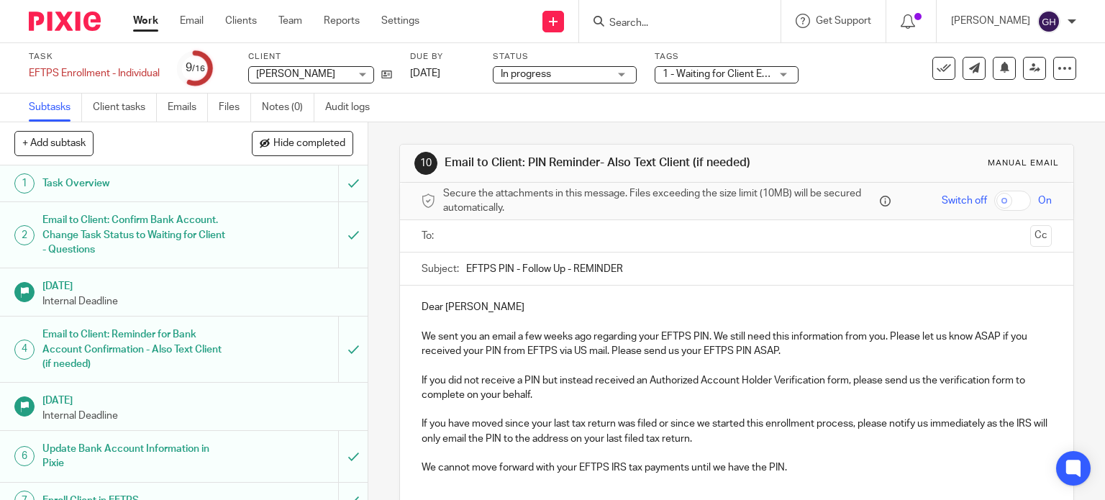
click at [435, 114] on div "Subtasks Client tasks Emails Files Notes (0) Audit logs" at bounding box center [552, 108] width 1105 height 29
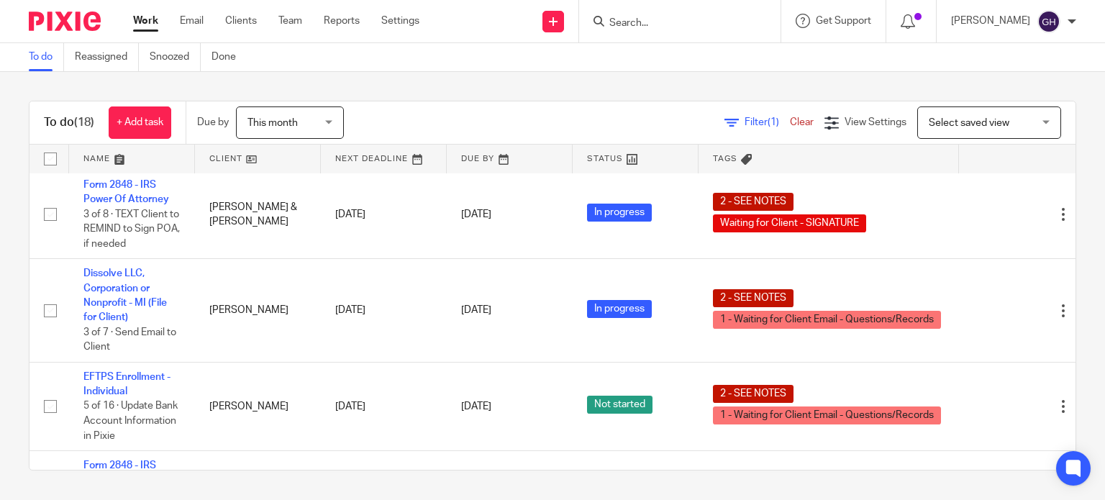
scroll to position [1577, 0]
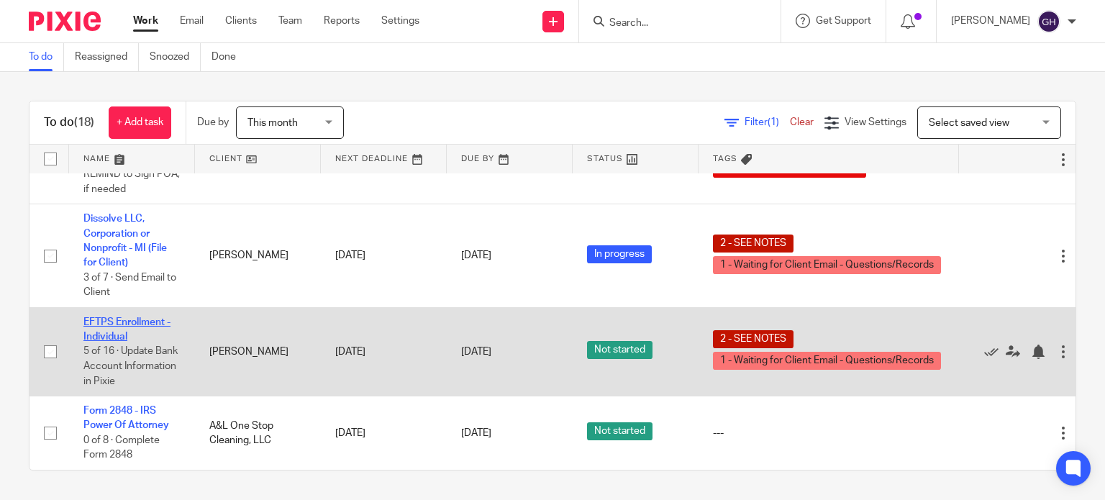
click at [148, 317] on link "EFTPS Enrollment - Individual" at bounding box center [126, 329] width 87 height 24
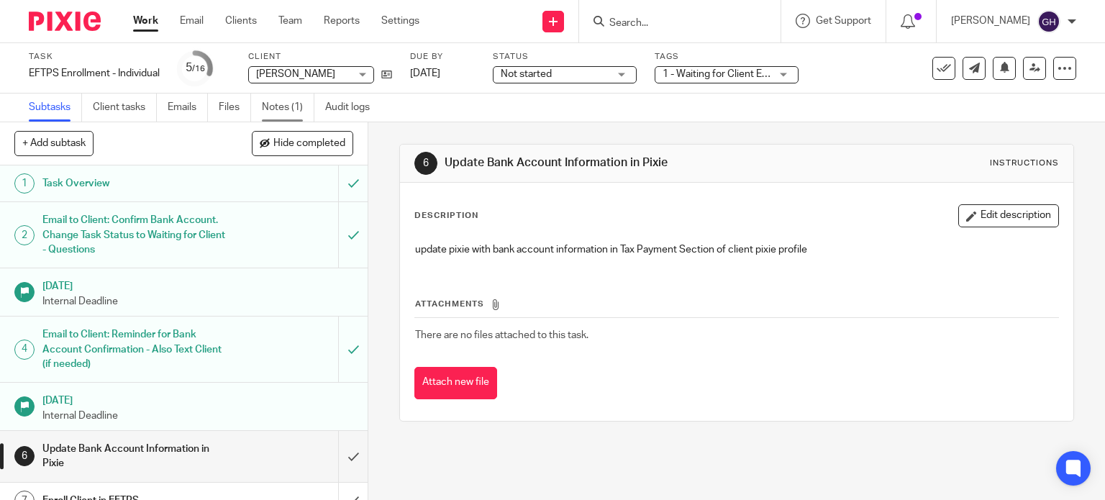
click at [290, 118] on link "Notes (1)" at bounding box center [288, 108] width 53 height 28
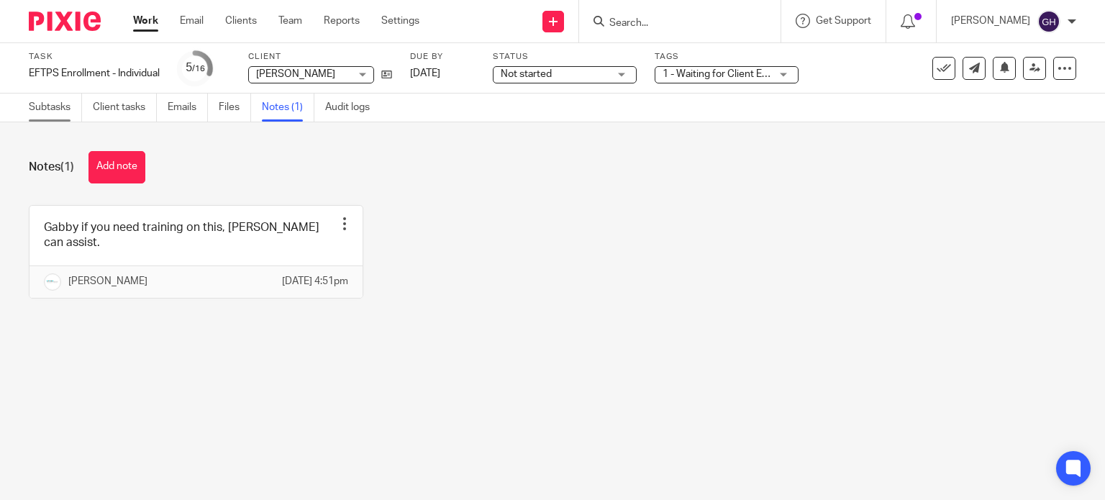
click at [36, 113] on link "Subtasks" at bounding box center [55, 108] width 53 height 28
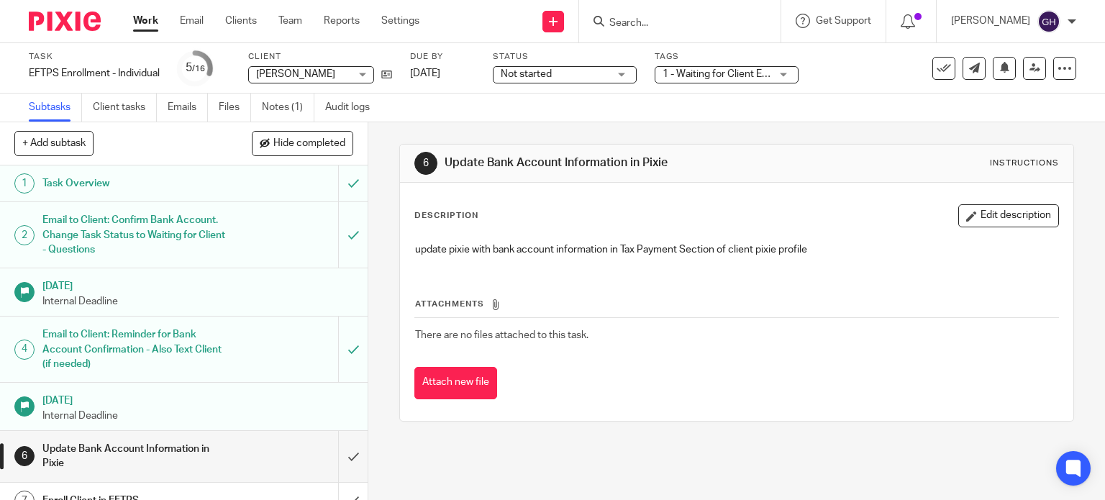
scroll to position [216, 0]
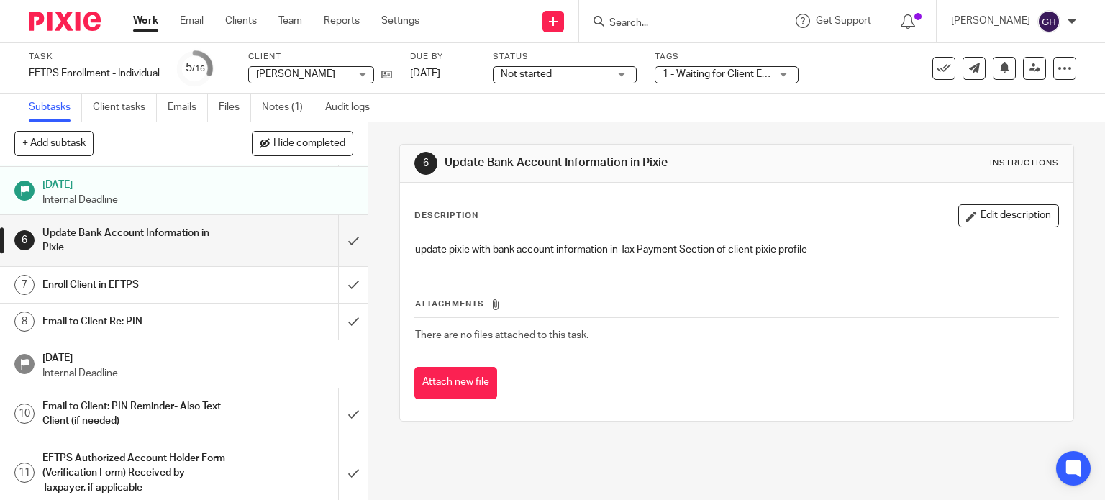
click at [223, 287] on div "Enroll Client in EFTPS" at bounding box center [182, 285] width 281 height 22
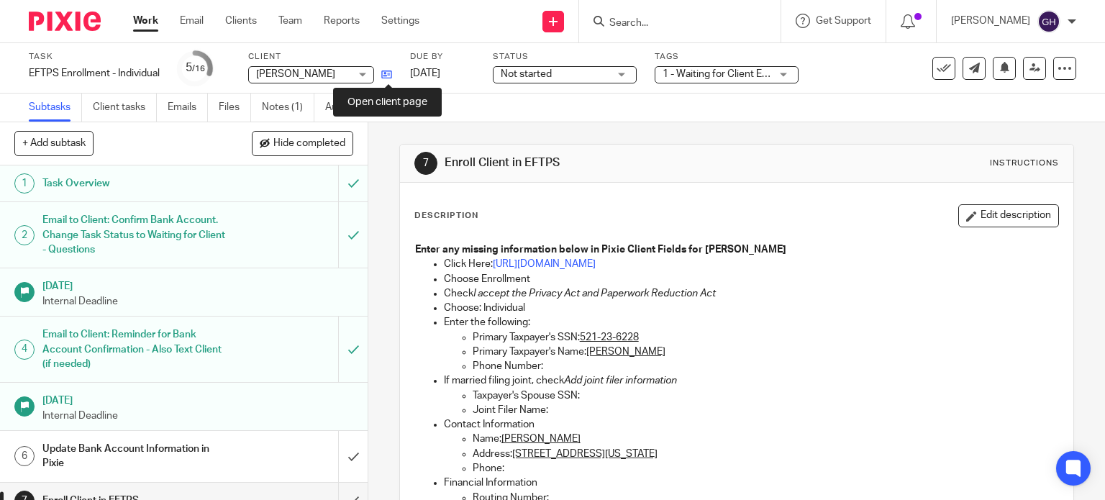
click at [392, 77] on icon at bounding box center [386, 74] width 11 height 11
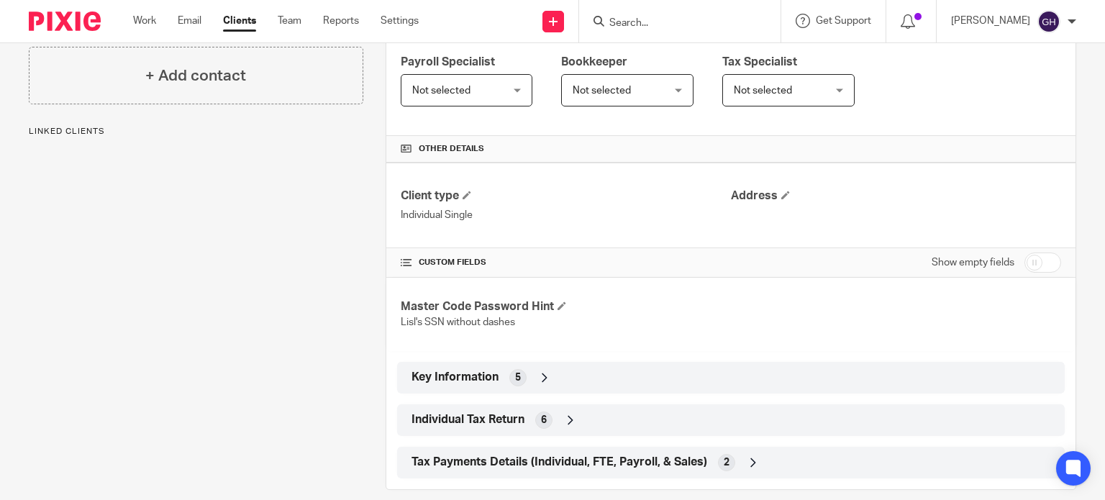
scroll to position [263, 0]
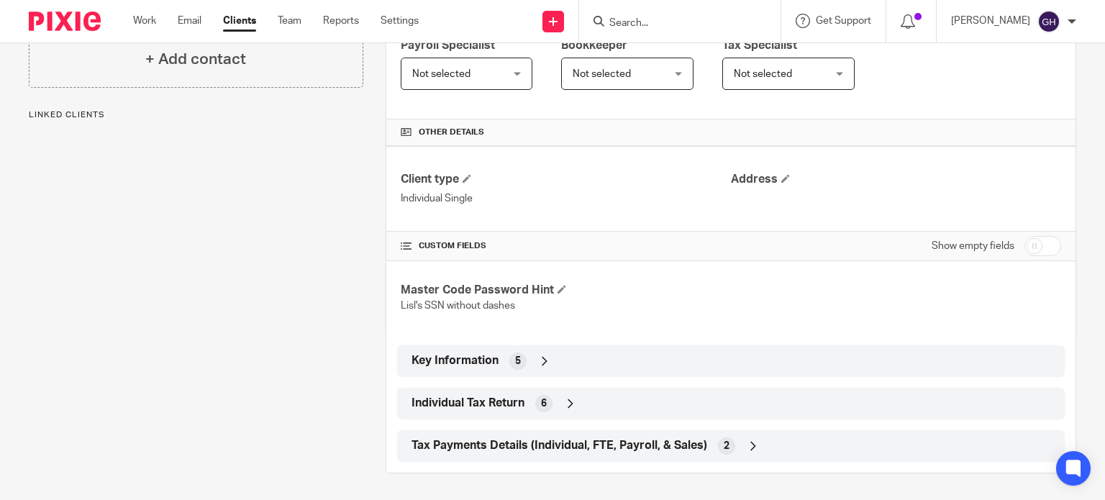
click at [648, 362] on div "Key Information 5" at bounding box center [731, 361] width 646 height 24
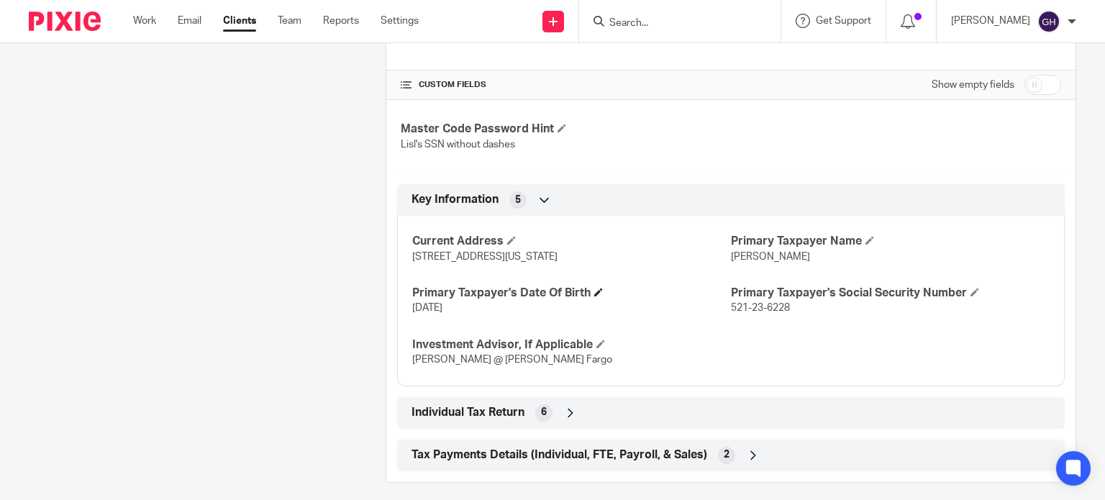
scroll to position [433, 0]
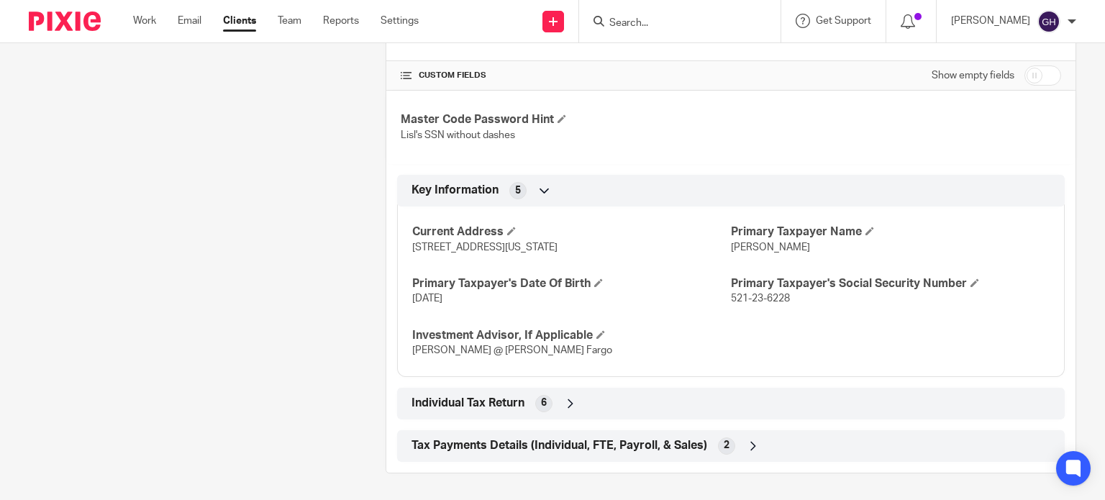
click at [603, 403] on div "Individual Tax Return 6" at bounding box center [731, 403] width 646 height 24
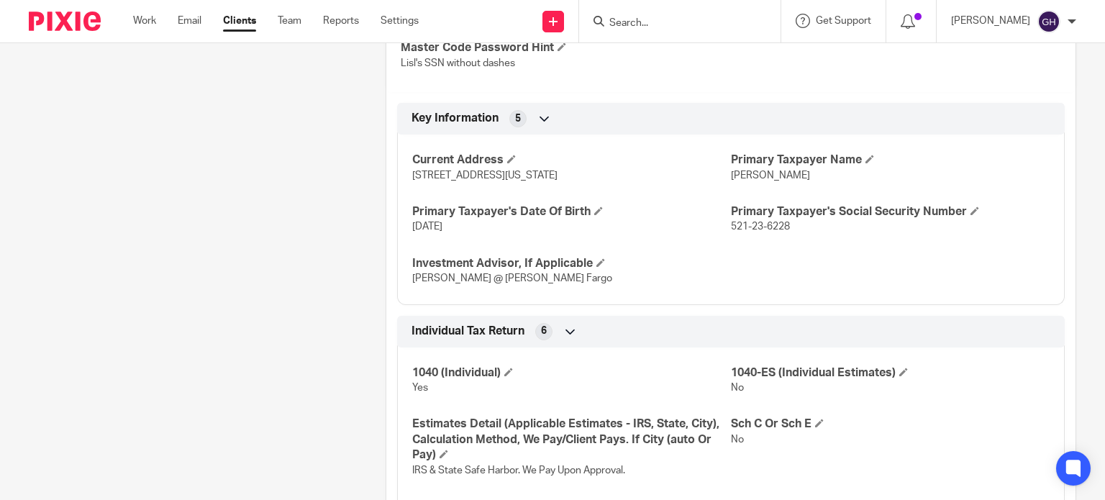
scroll to position [633, 0]
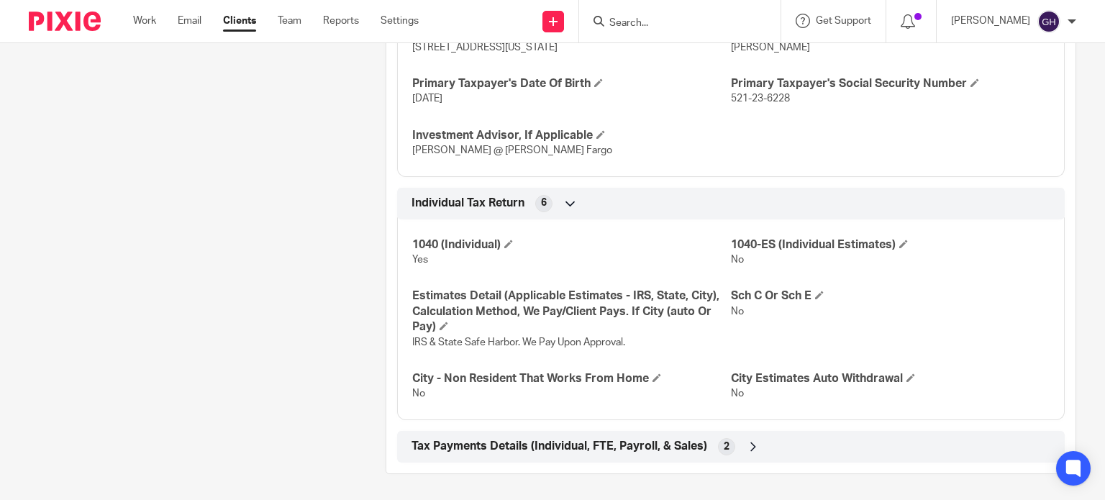
click at [610, 440] on span "Tax Payments Details (Individual, FTE, Payroll, & Sales)" at bounding box center [560, 446] width 296 height 15
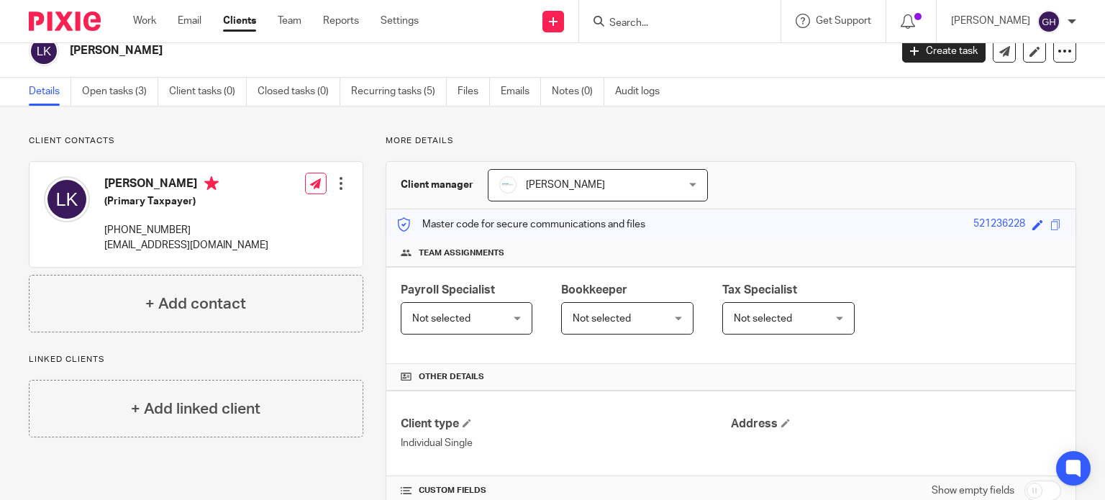
scroll to position [0, 0]
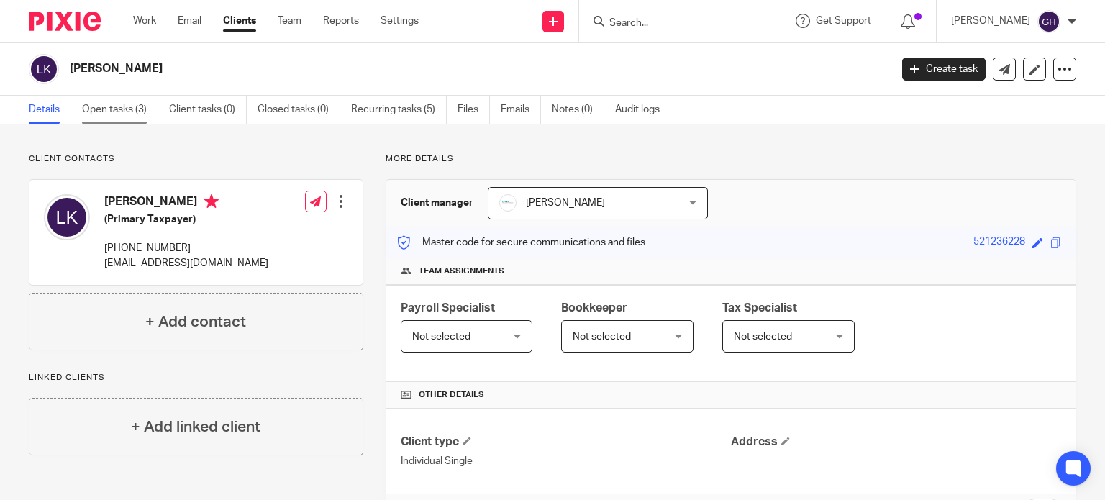
click at [126, 109] on link "Open tasks (3)" at bounding box center [120, 110] width 76 height 28
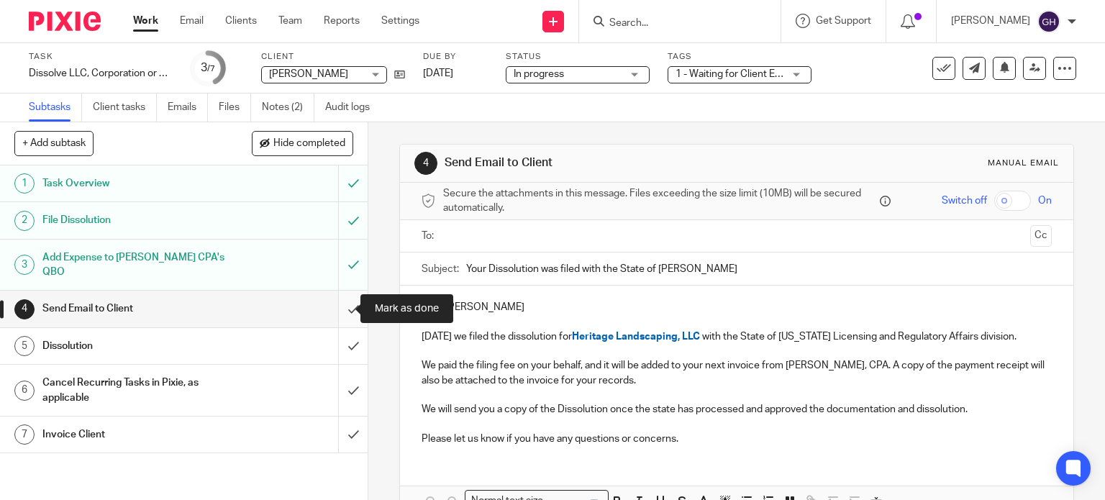
click at [337, 308] on input "submit" at bounding box center [184, 309] width 368 height 36
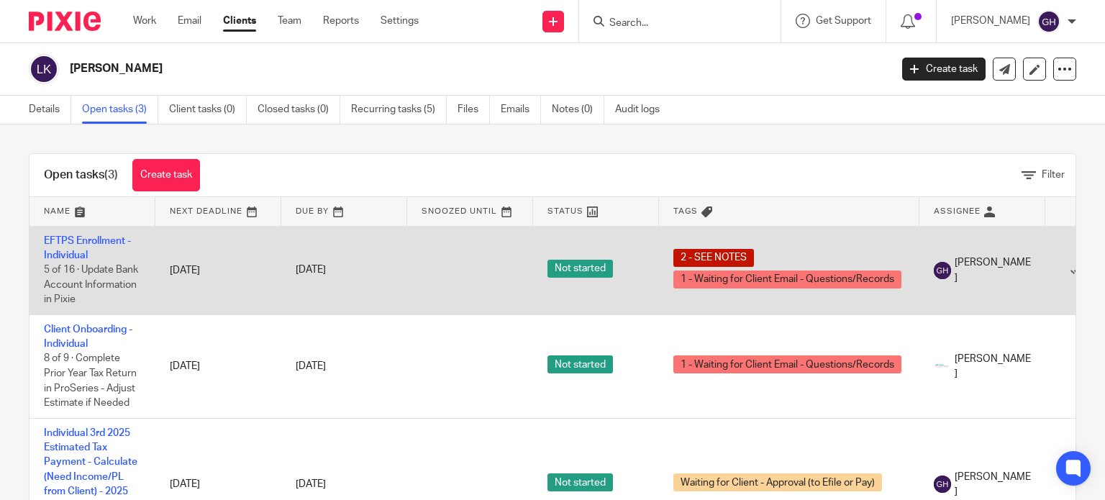
scroll to position [41, 0]
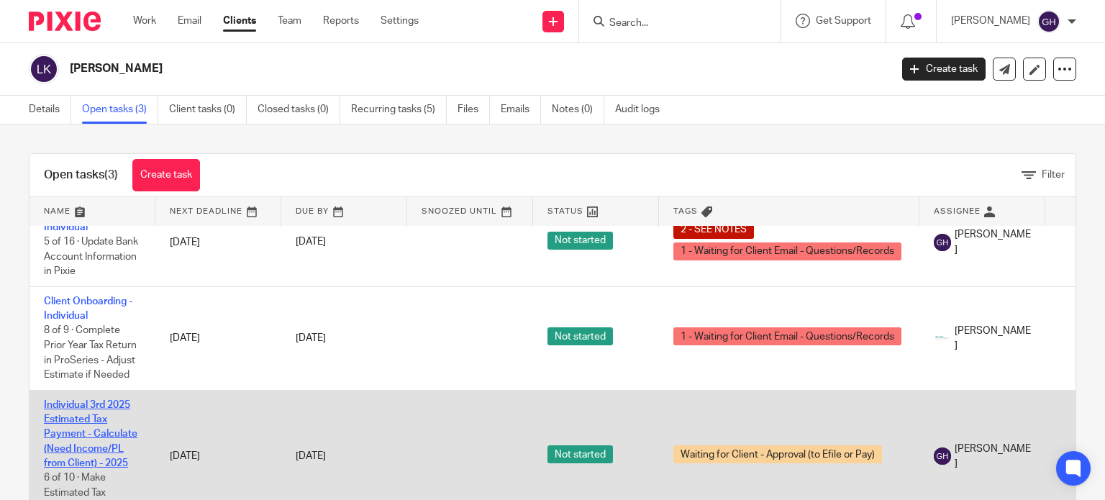
click at [91, 426] on link "Individual 3rd 2025 Estimated Tax Payment - Calculate (Need Income/PL from Clie…" at bounding box center [91, 434] width 94 height 68
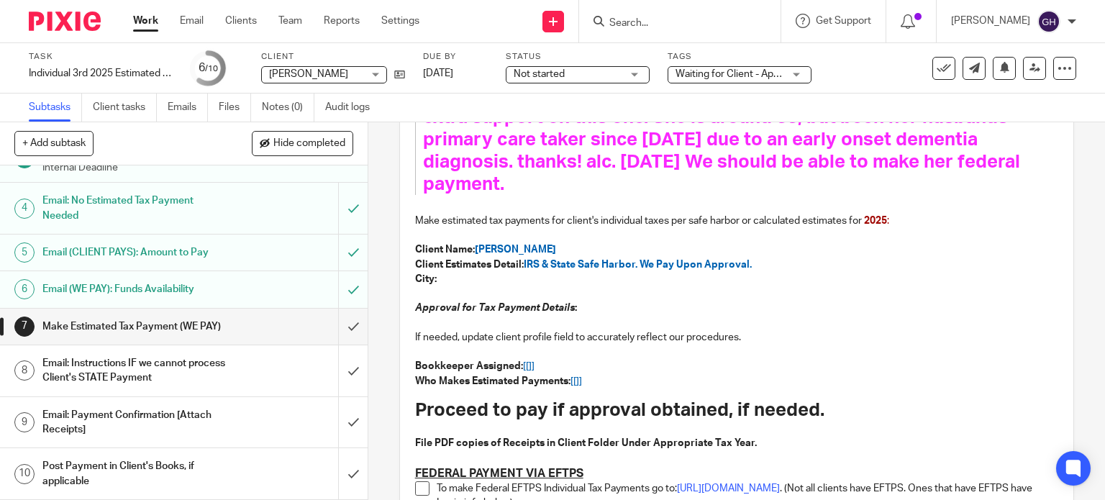
scroll to position [144, 0]
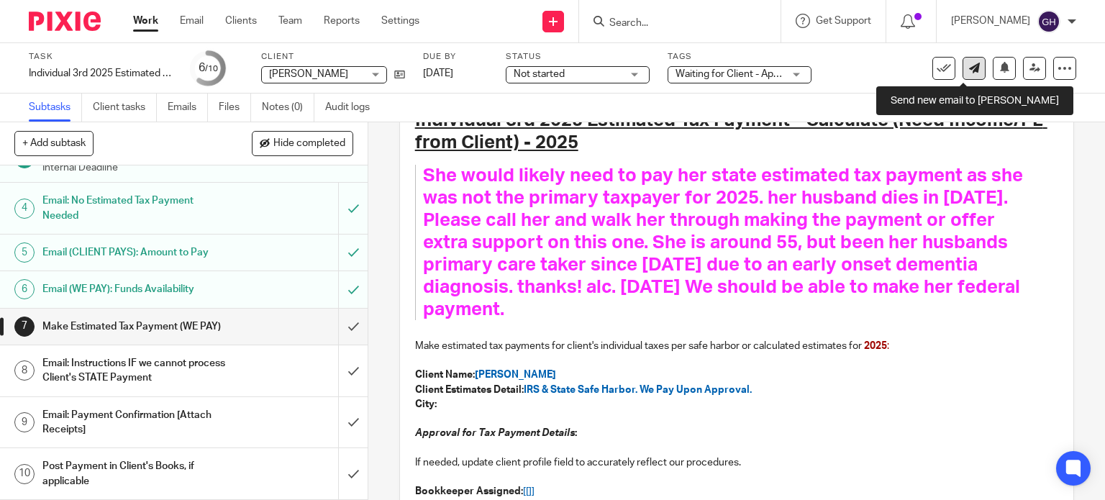
click at [969, 71] on icon at bounding box center [974, 68] width 11 height 11
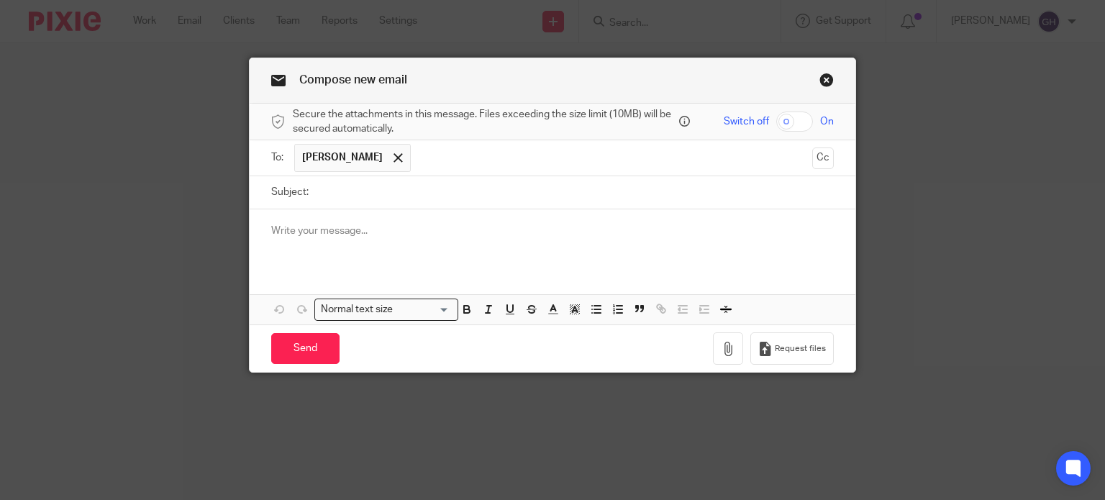
click at [358, 195] on input "Subject:" at bounding box center [575, 192] width 519 height 32
click at [823, 81] on link "Close this dialog window" at bounding box center [827, 82] width 14 height 19
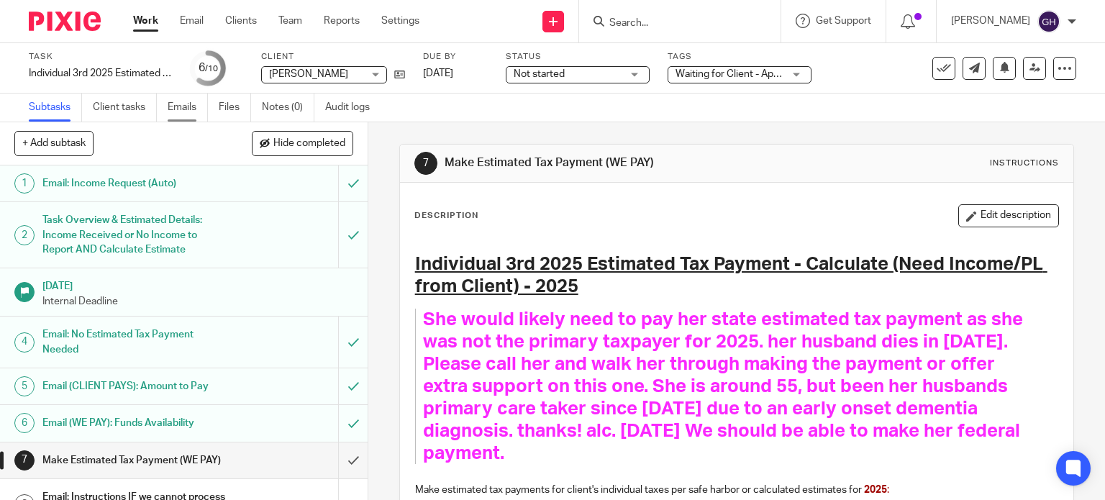
click at [199, 103] on link "Emails" at bounding box center [188, 108] width 40 height 28
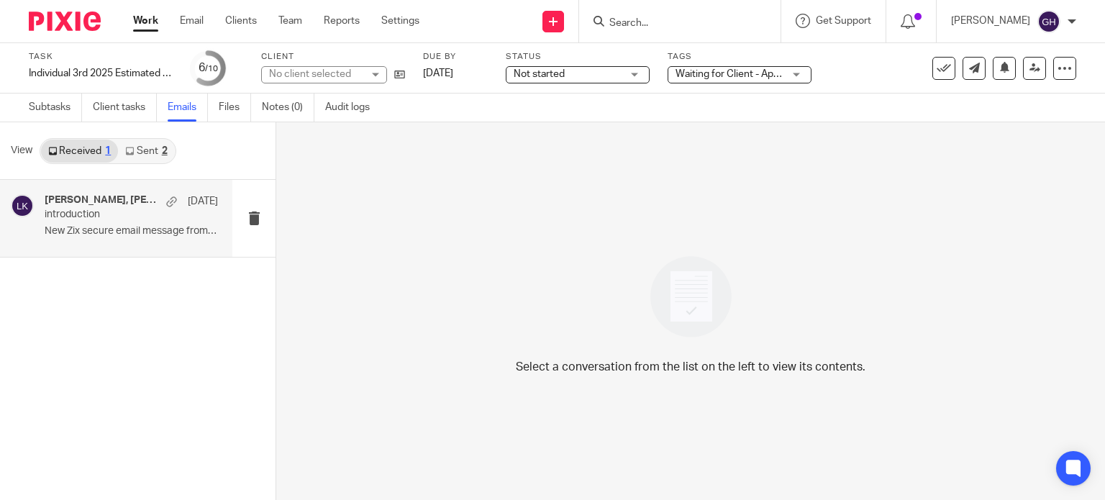
click at [117, 218] on p "introduction" at bounding box center [114, 215] width 139 height 12
click at [134, 155] on link "Sent 2" at bounding box center [146, 151] width 56 height 23
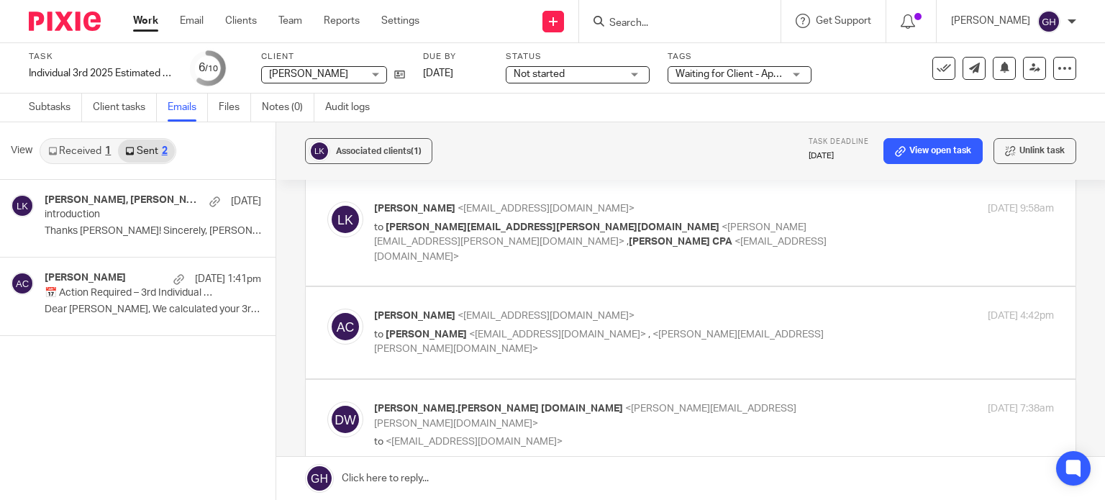
scroll to position [144, 0]
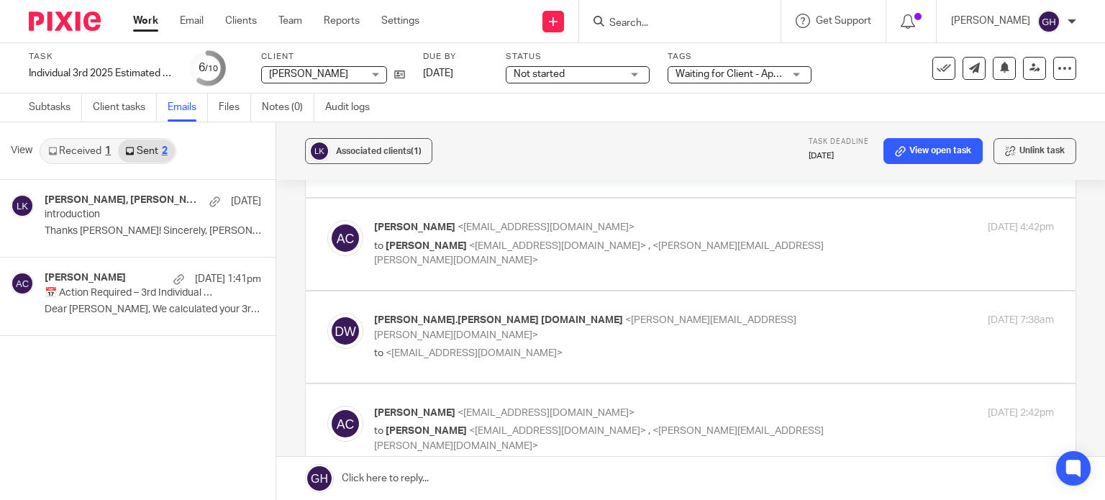
click at [573, 259] on label at bounding box center [691, 244] width 770 height 91
click at [327, 220] on input "checkbox" at bounding box center [327, 219] width 1 height 1
checkbox input "true"
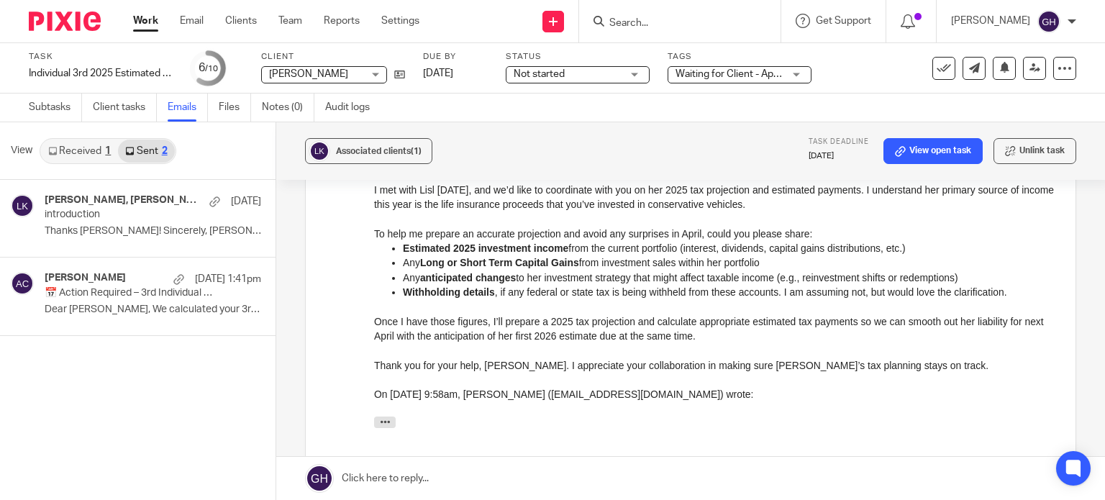
scroll to position [432, 0]
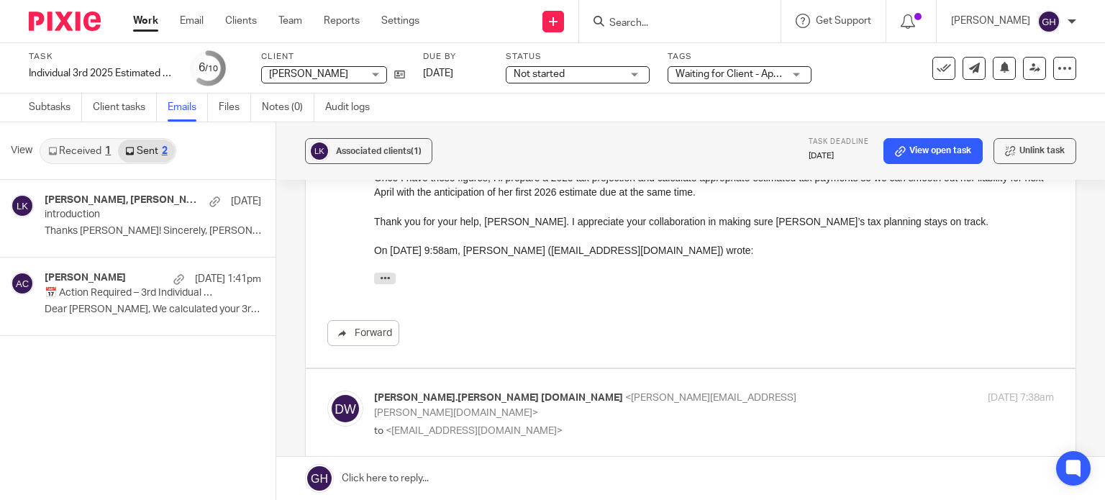
click at [576, 369] on label at bounding box center [691, 414] width 770 height 91
click at [327, 390] on input "checkbox" at bounding box center [327, 390] width 1 height 1
checkbox input "true"
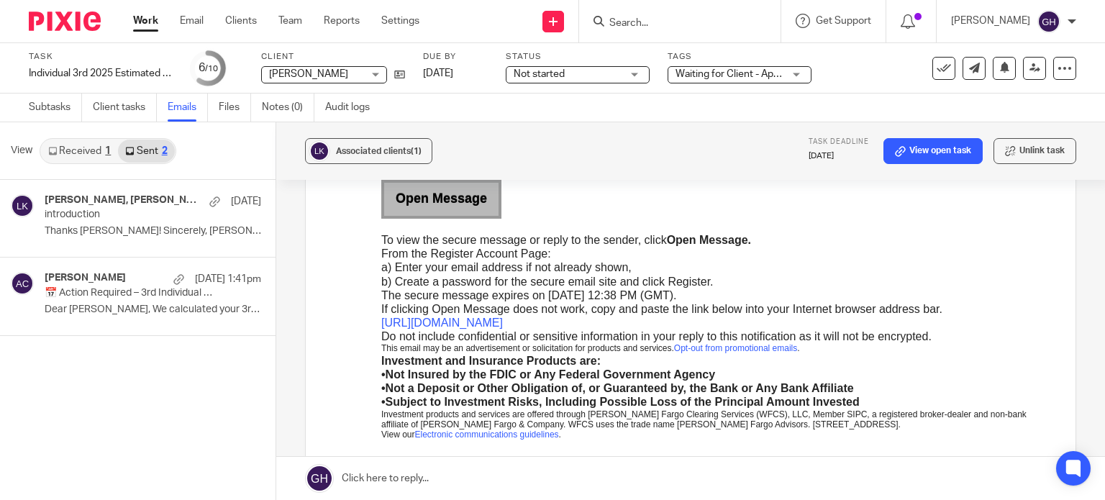
scroll to position [1079, 0]
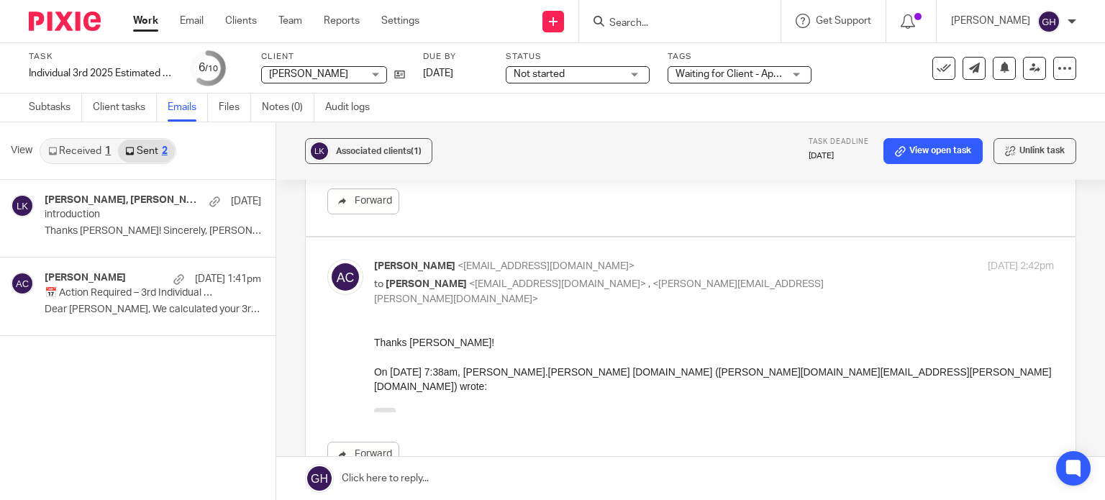
click at [671, 305] on div "Amy Corfixsen <amylcpa@gmail.com> to Lisl Keuning <lisljoy@yahoo.com> , <dougla…" at bounding box center [690, 363] width 727 height 209
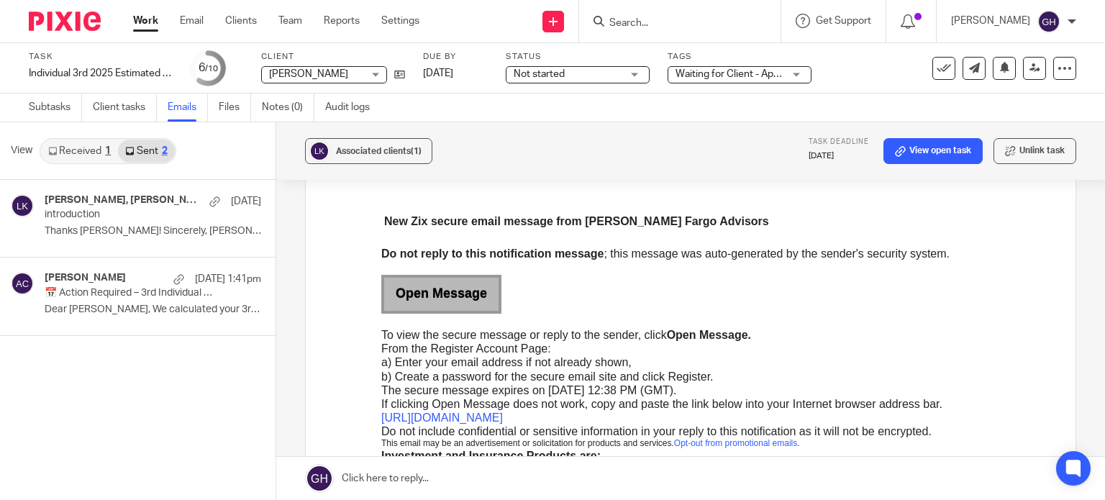
scroll to position [648, 0]
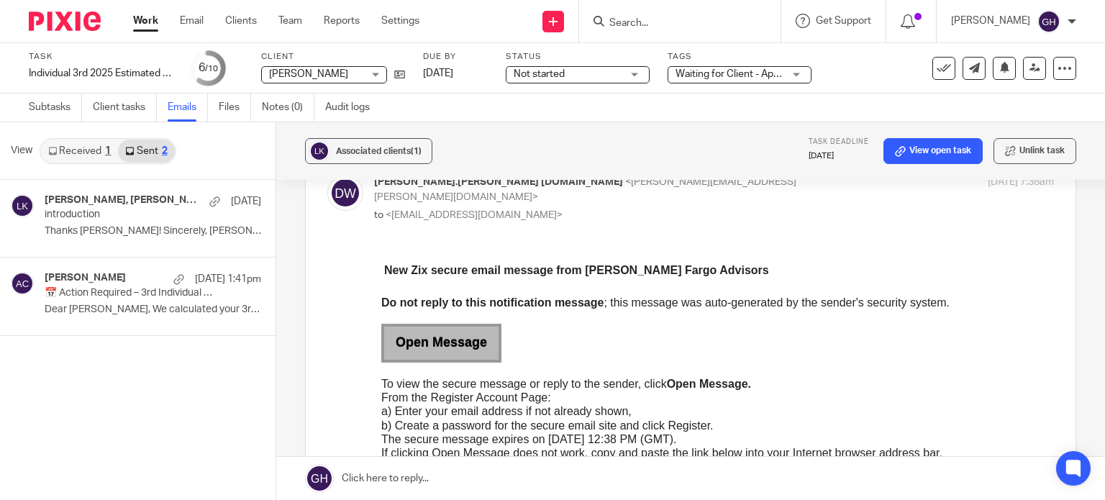
click at [412, 337] on link "Open Message" at bounding box center [441, 342] width 114 height 33
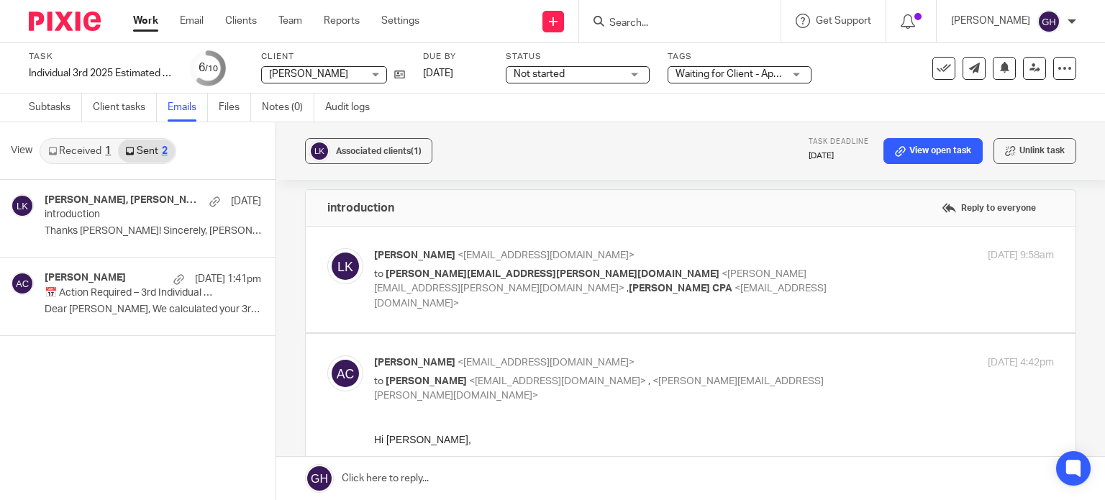
scroll to position [0, 0]
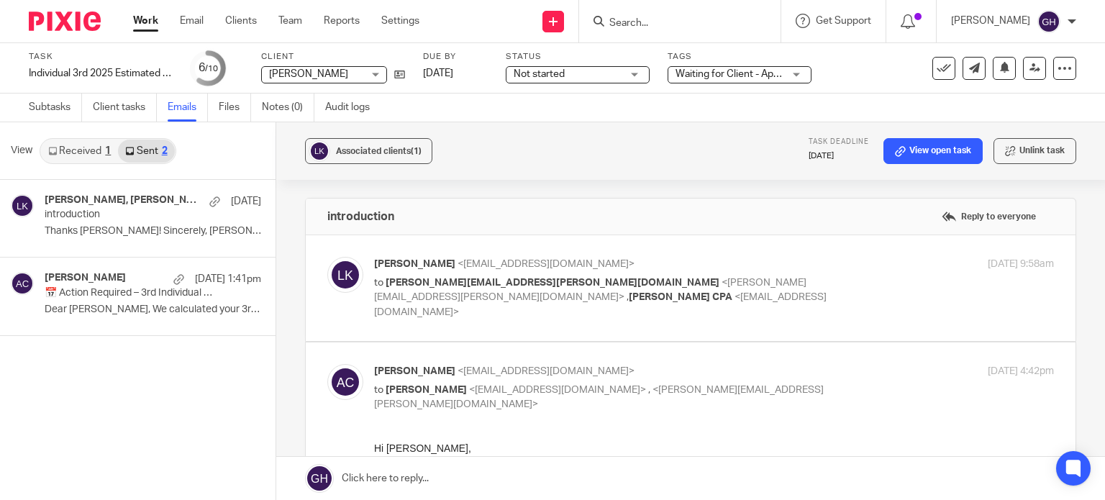
click at [568, 263] on p "Lisl Keuning <lisljoy@yahoo.com>" at bounding box center [600, 264] width 453 height 15
checkbox input "true"
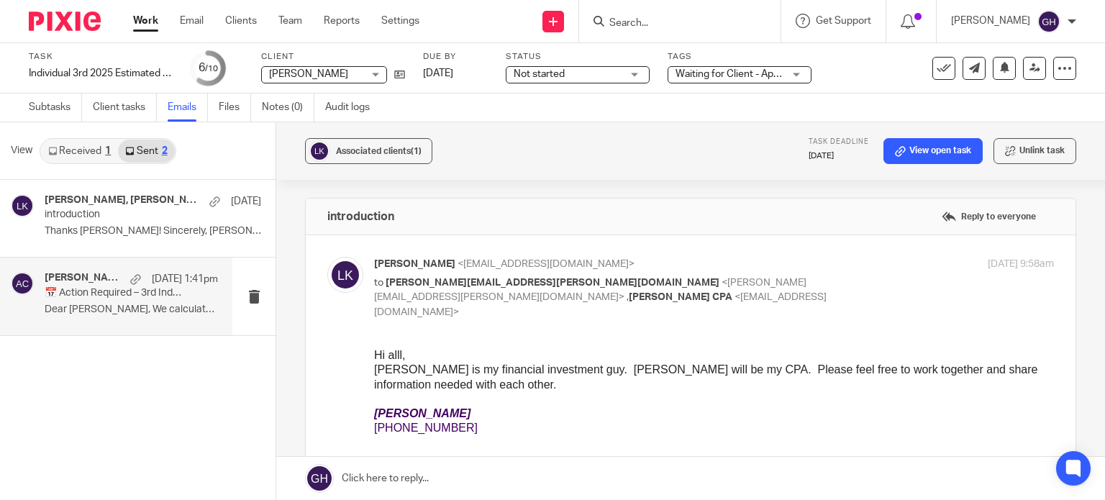
click at [83, 296] on p "📅 Action Required – 3rd Individual Estimated Tax Payments DUE" at bounding box center [114, 293] width 139 height 12
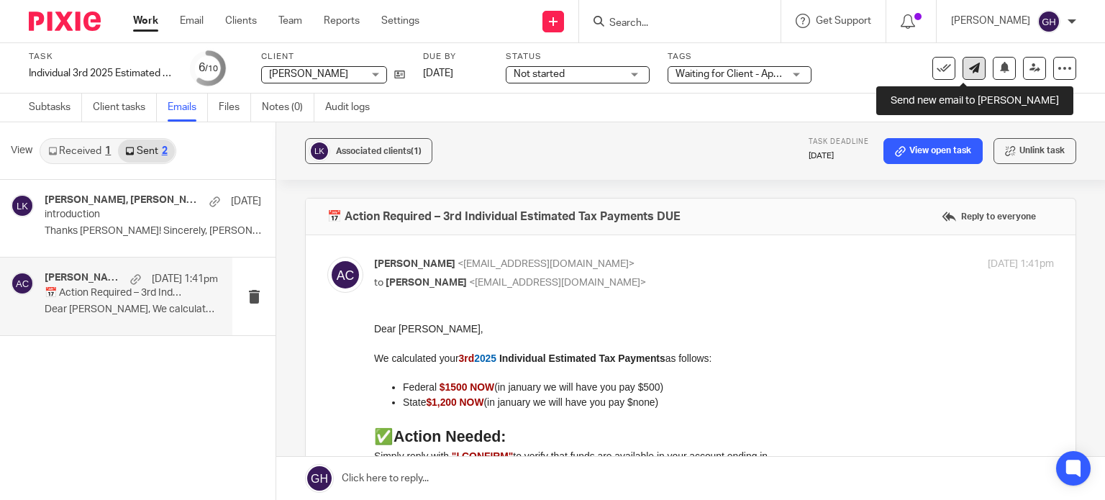
click at [969, 71] on icon at bounding box center [974, 68] width 11 height 11
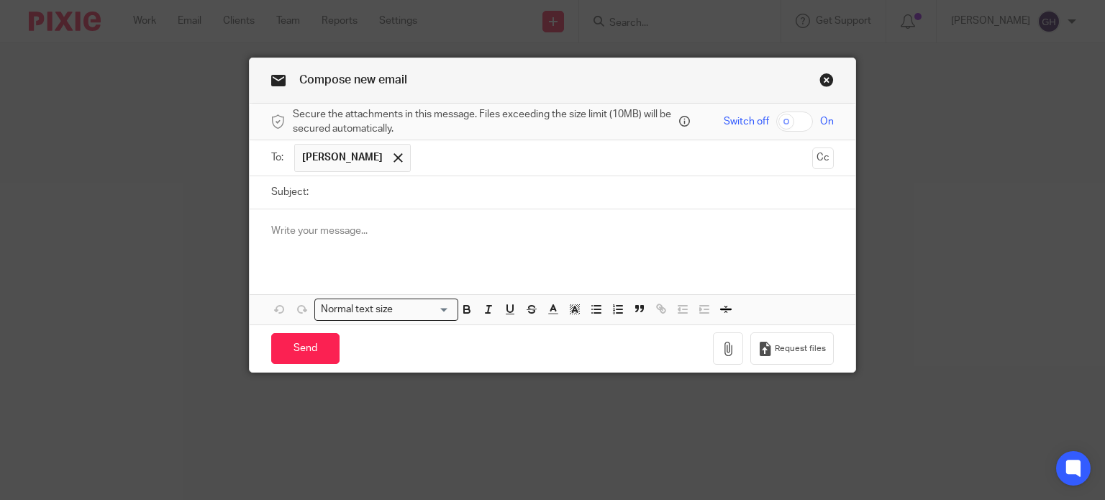
click at [360, 188] on input "Subject:" at bounding box center [575, 192] width 519 height 32
type input "3rd Estimated Tax Payments"
click at [371, 221] on div at bounding box center [553, 237] width 607 height 56
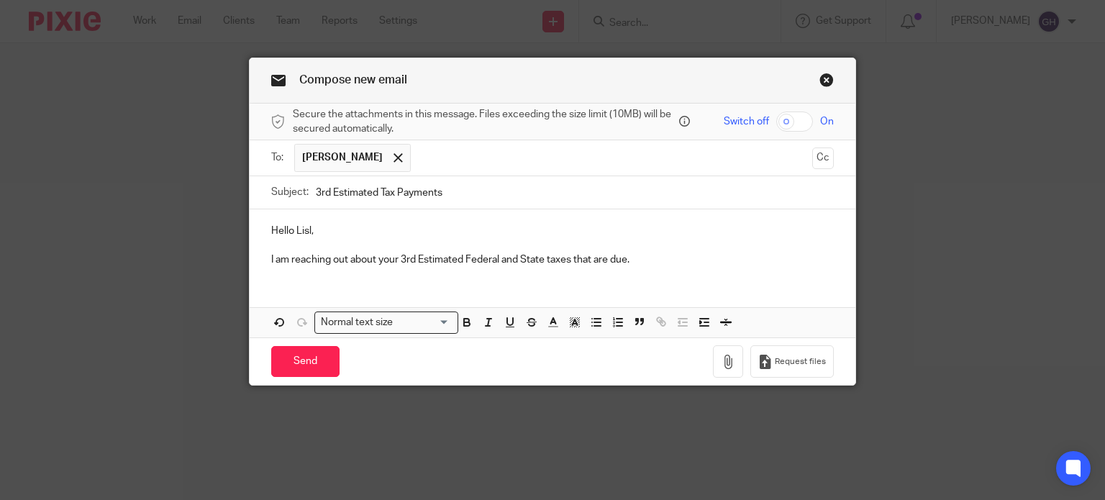
click at [820, 77] on link "Close this dialog window" at bounding box center [827, 82] width 14 height 19
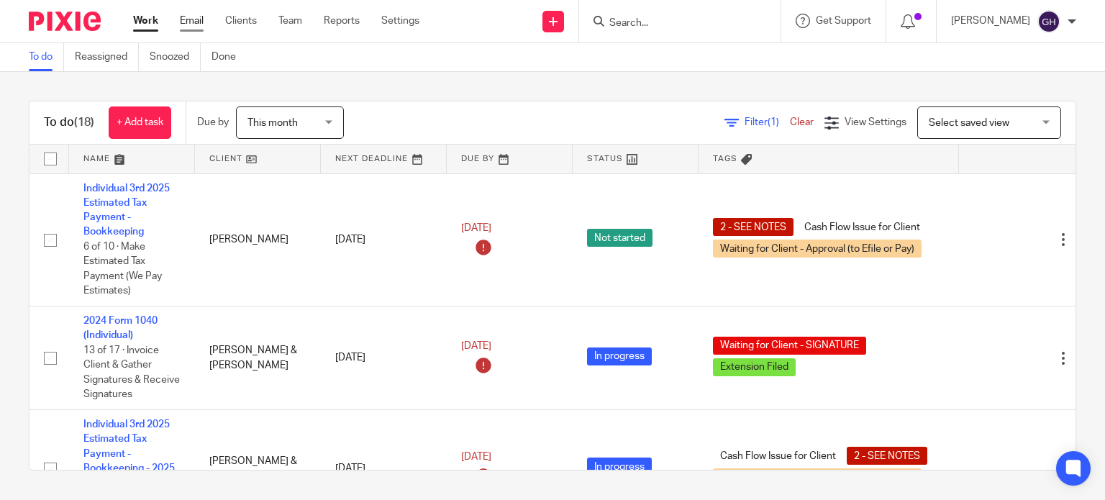
click at [181, 25] on link "Email" at bounding box center [192, 21] width 24 height 14
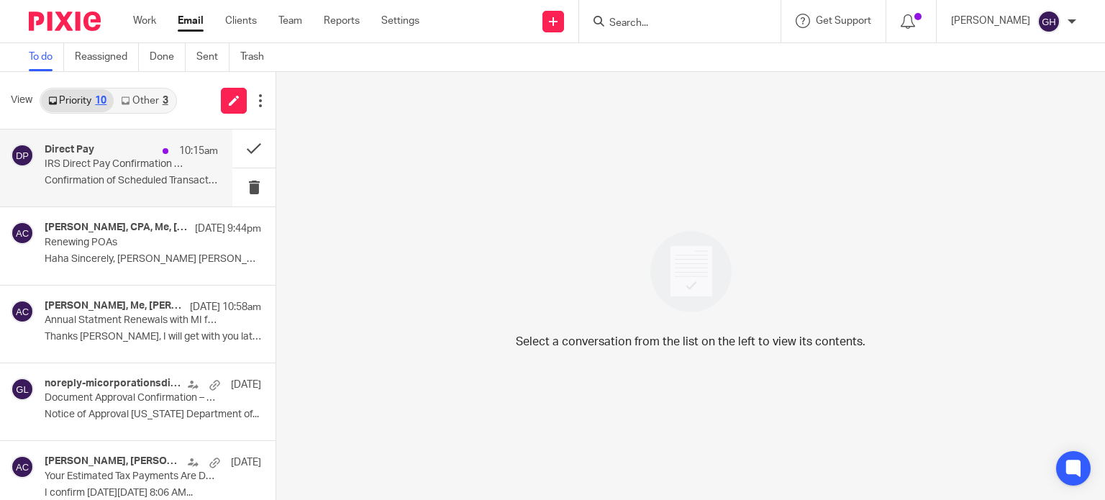
click at [109, 137] on div "Direct Pay 10:15am IRS Direct Pay Confirmation of Scheduled Transaction Confirm…" at bounding box center [116, 168] width 232 height 77
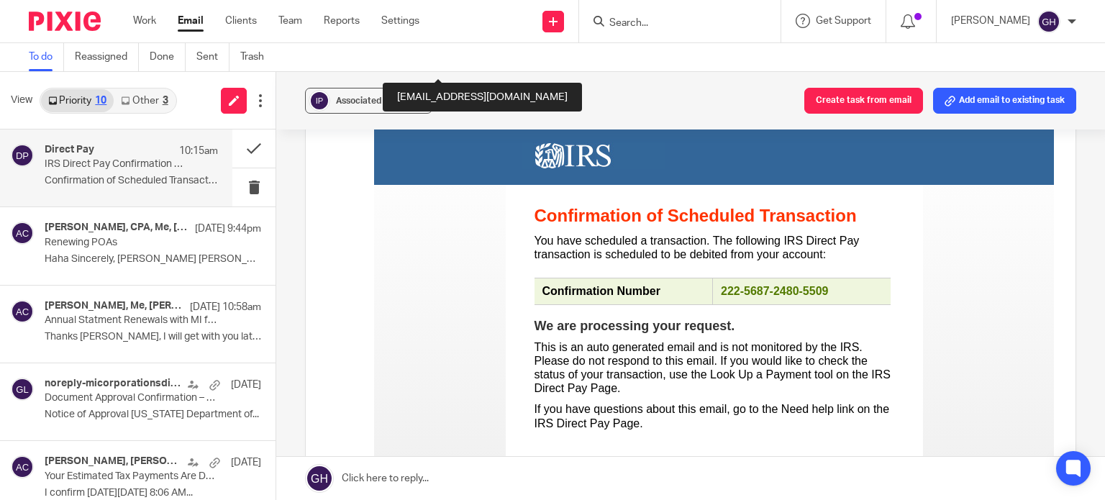
scroll to position [216, 0]
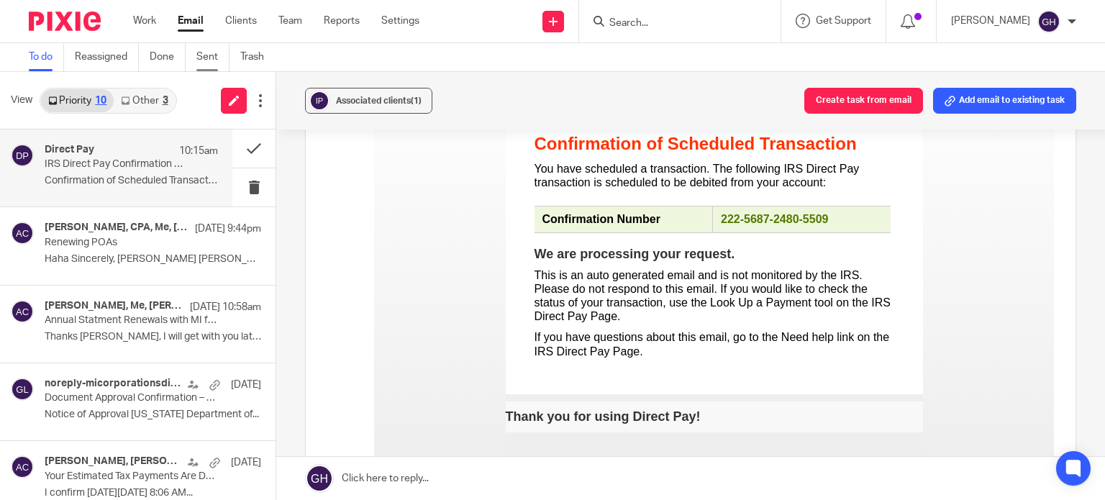
click at [200, 55] on link "Sent" at bounding box center [212, 57] width 33 height 28
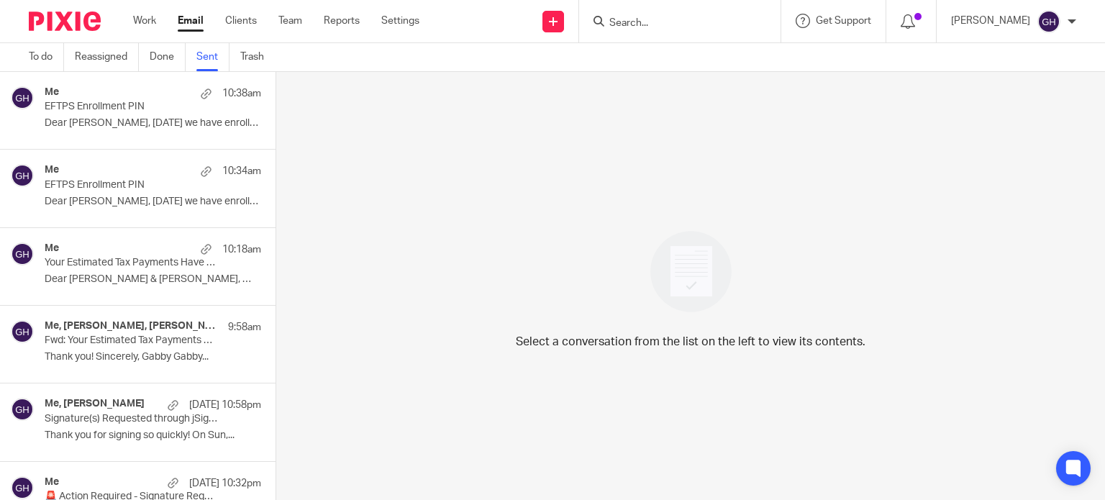
click at [76, 289] on div "Me 10:18am Your Estimated Tax Payments Have Been Paid Dear [PERSON_NAME] & [PER…" at bounding box center [153, 267] width 217 height 48
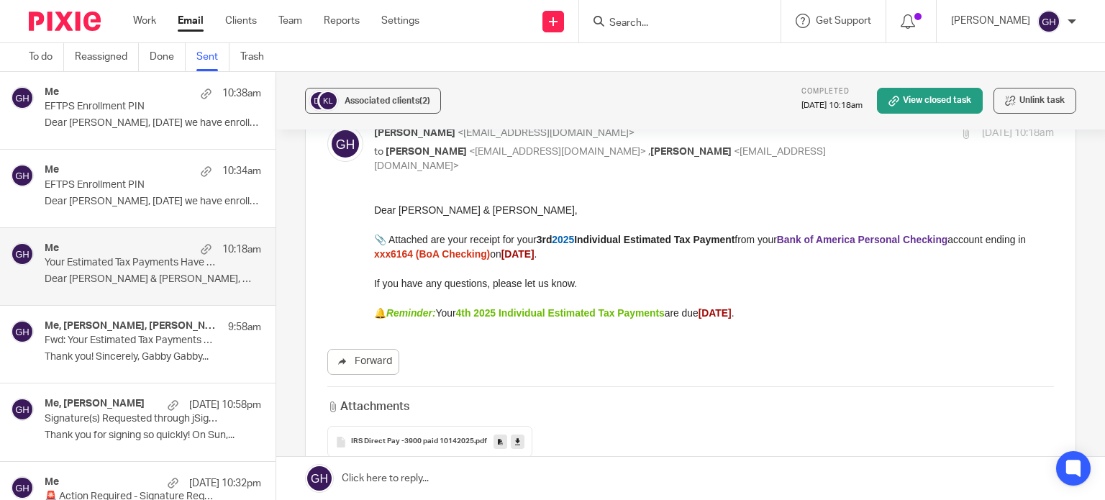
scroll to position [247, 0]
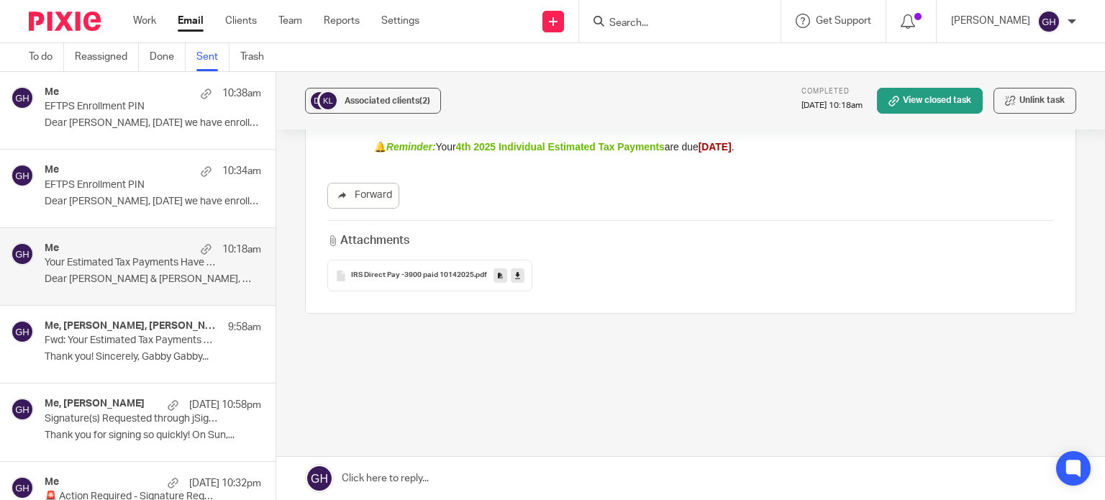
click at [399, 271] on span "IRS Direct Pay -3900 paid 10142025" at bounding box center [412, 275] width 123 height 9
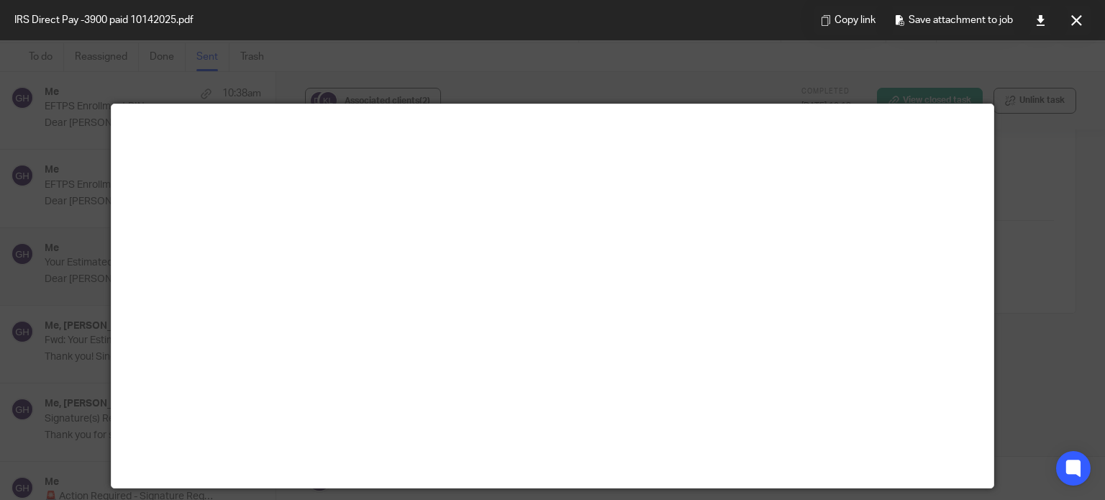
scroll to position [0, 0]
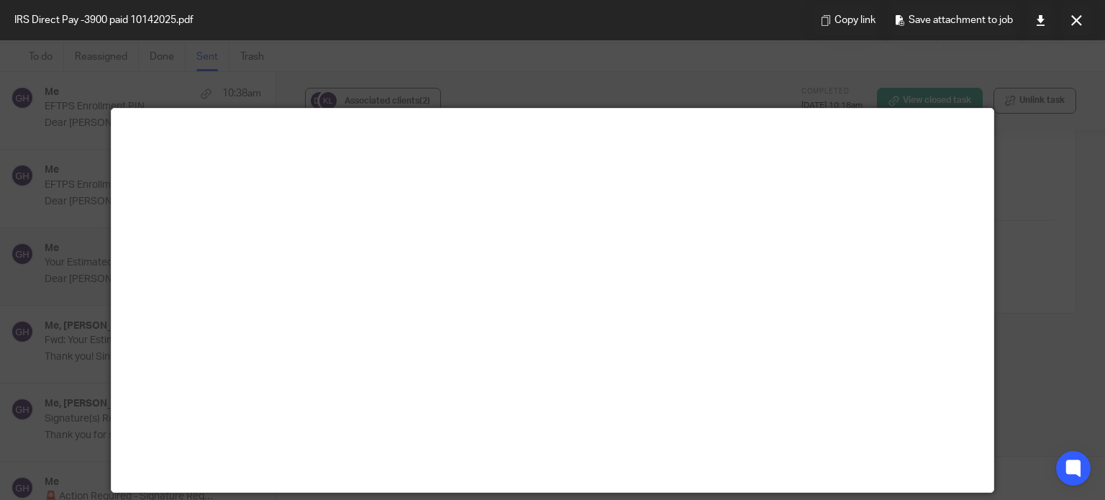
click at [1025, 286] on div at bounding box center [552, 250] width 1105 height 500
click at [1053, 50] on div at bounding box center [552, 250] width 1105 height 500
click at [1079, 17] on icon at bounding box center [1077, 20] width 11 height 11
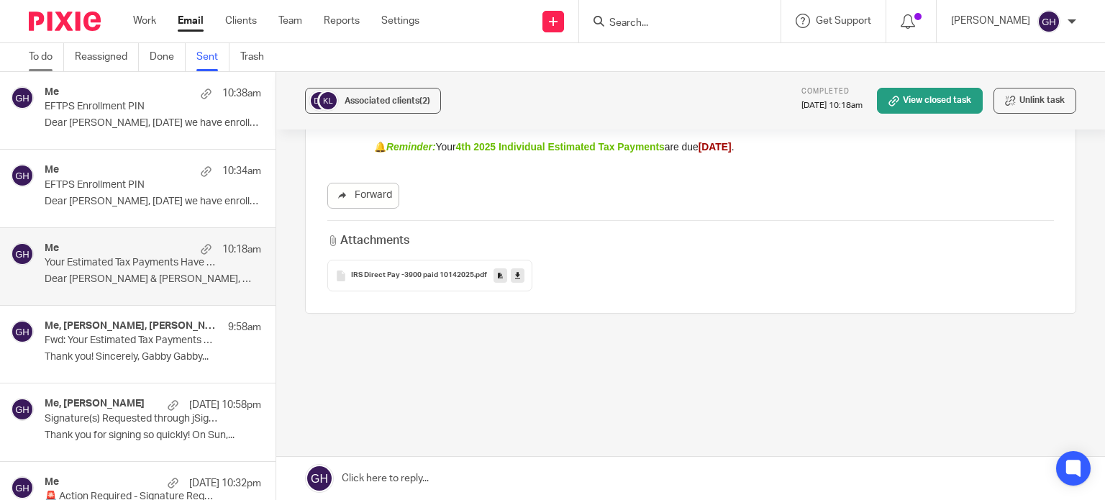
click at [39, 55] on link "To do" at bounding box center [46, 57] width 35 height 28
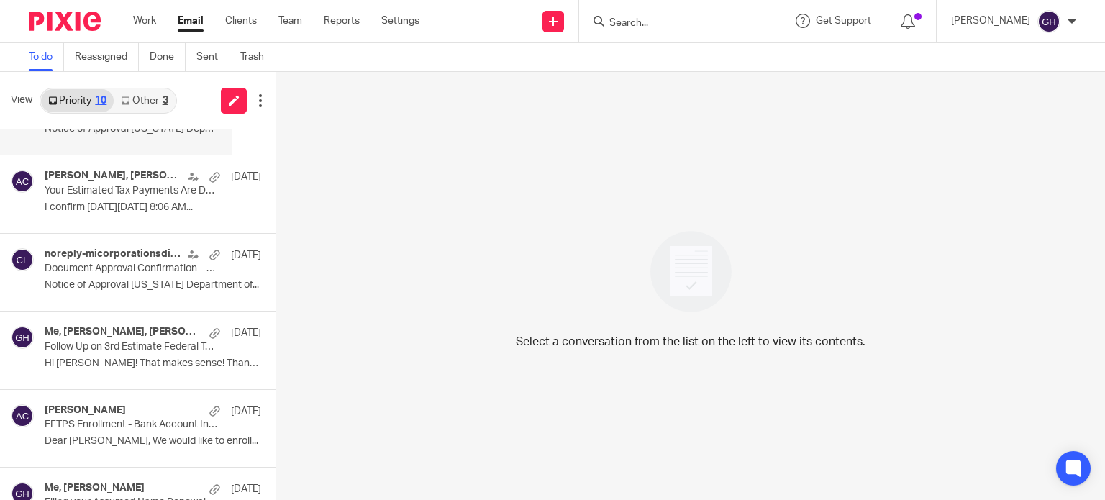
scroll to position [407, 0]
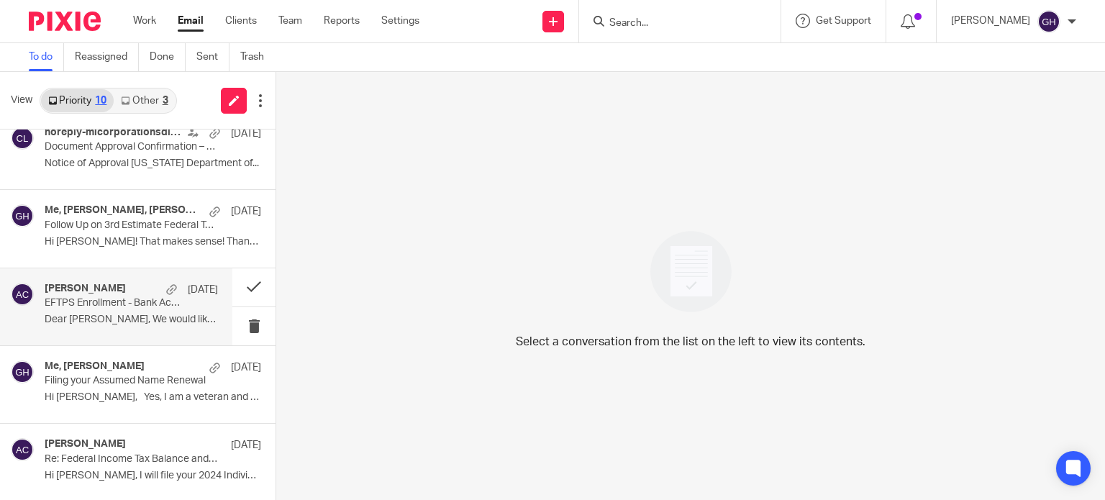
click at [88, 320] on p "Dear [PERSON_NAME], We would like to enroll..." at bounding box center [131, 320] width 173 height 12
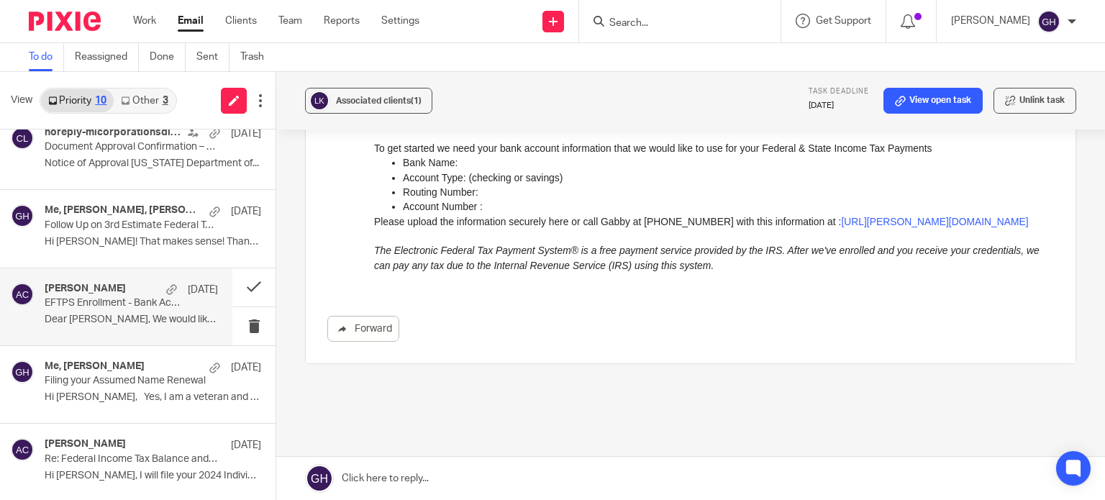
scroll to position [0, 0]
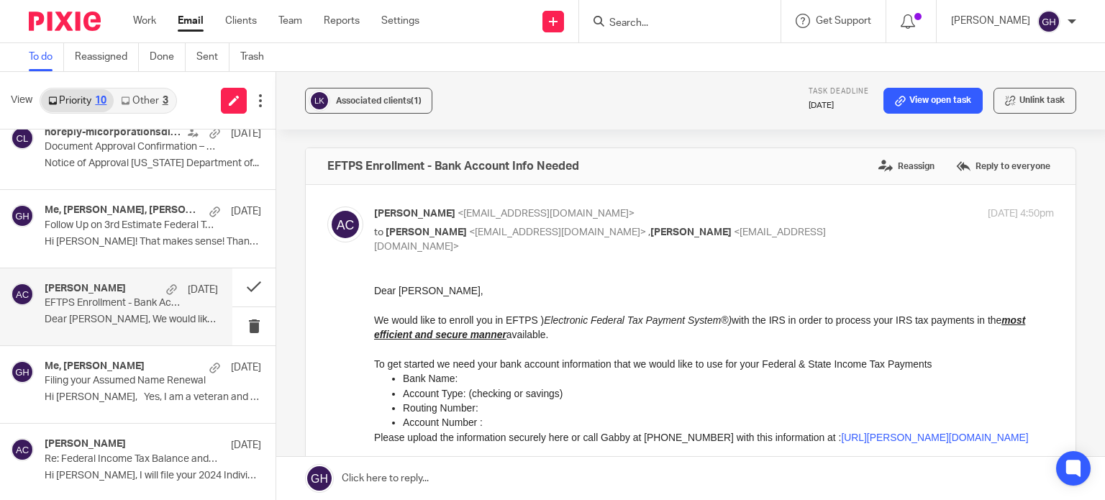
click at [841, 443] on link "https://amy-l-corfixsen-cpa.usepixie.net/u/cb77f14706b176f6e9755c954a30e330" at bounding box center [934, 437] width 187 height 12
click at [971, 160] on label "Reply to everyone" at bounding box center [1003, 166] width 101 height 22
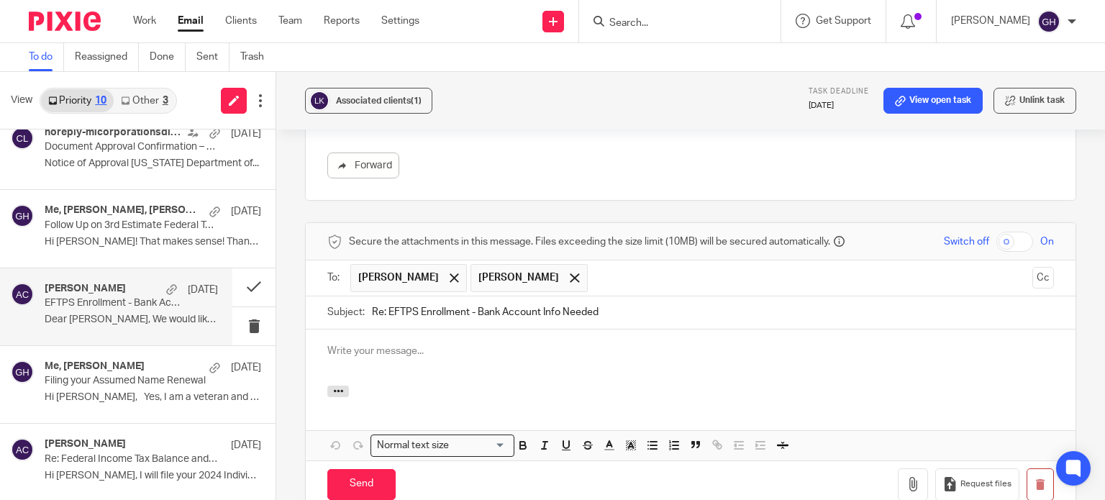
scroll to position [372, 0]
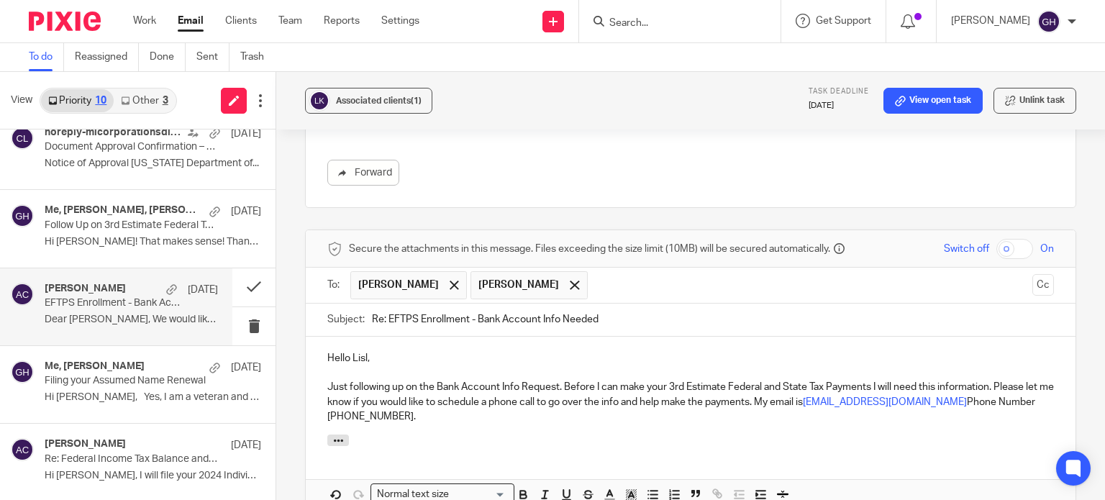
click at [344, 413] on p "Just following up on the Bank Account Info Request. Before I can make your 3rd …" at bounding box center [690, 402] width 727 height 44
click at [486, 427] on div "Hello Lisl, Just following up on the Bank Account Info Request. Before I can ma…" at bounding box center [691, 386] width 770 height 98
click at [936, 398] on p "Just following up on the Bank Account Info Request. Before I can make your 3rd …" at bounding box center [690, 402] width 727 height 44
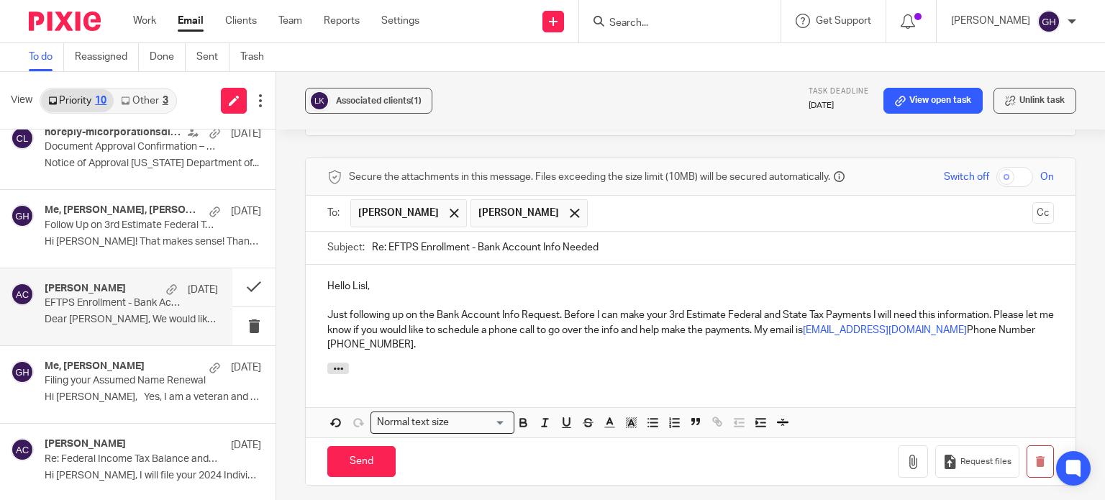
click at [526, 313] on p "Just following up on the Bank Account Info Request. Before I can make your 3rd …" at bounding box center [690, 330] width 727 height 44
click at [390, 338] on p "Just following up on the Bank Account Info request. Before I can make your 3rd …" at bounding box center [690, 330] width 727 height 44
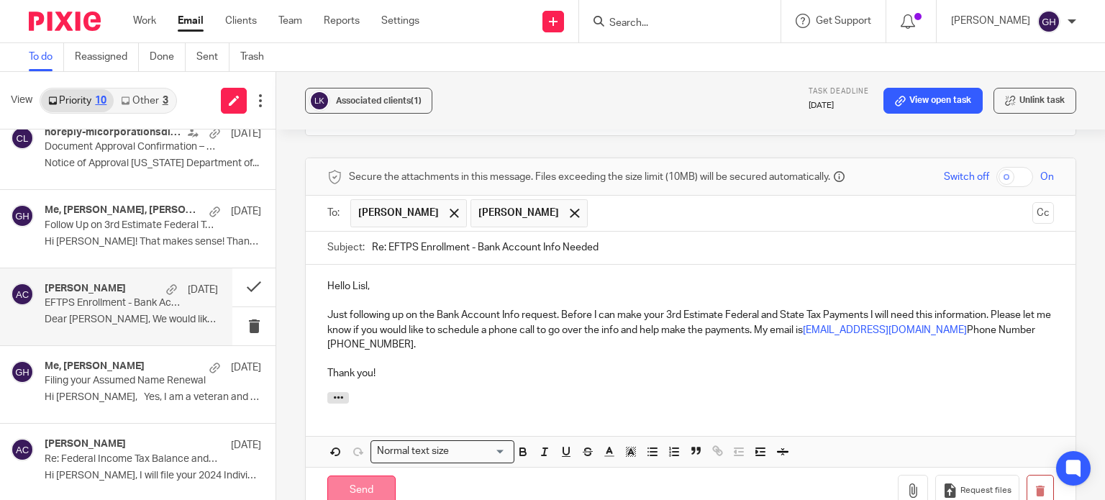
click at [368, 489] on input "Send" at bounding box center [361, 491] width 68 height 31
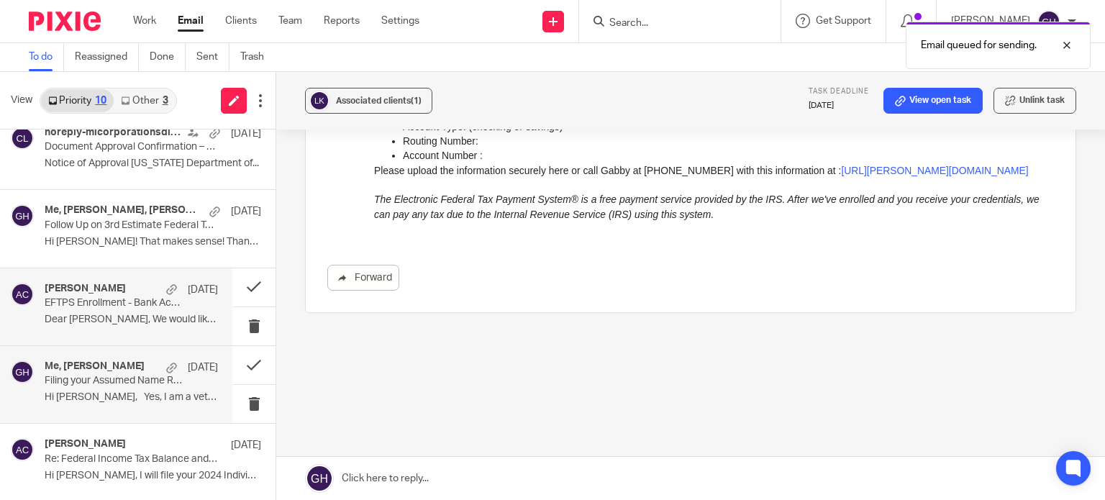
scroll to position [266, 0]
click at [138, 385] on p "Filing your Assumed Name Renewal" at bounding box center [114, 381] width 139 height 12
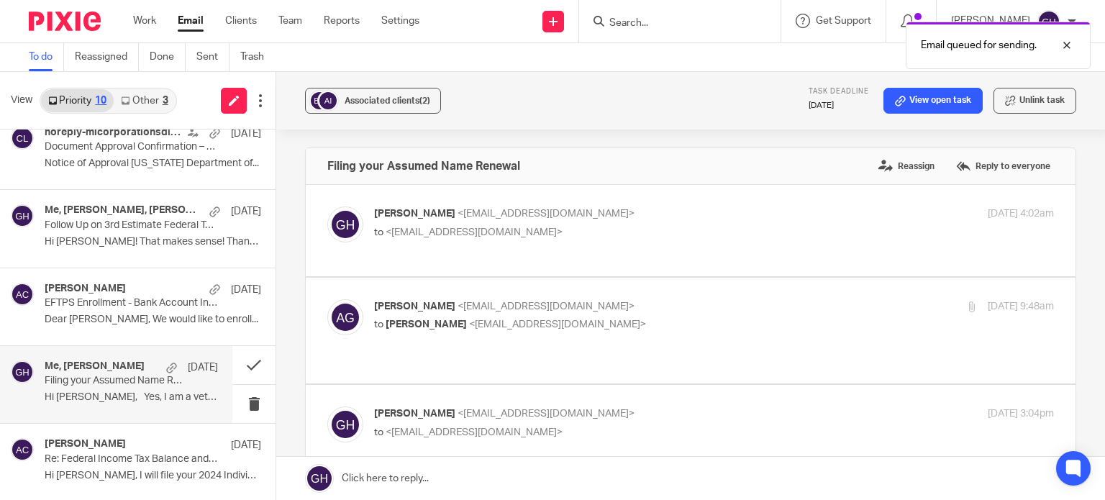
scroll to position [0, 0]
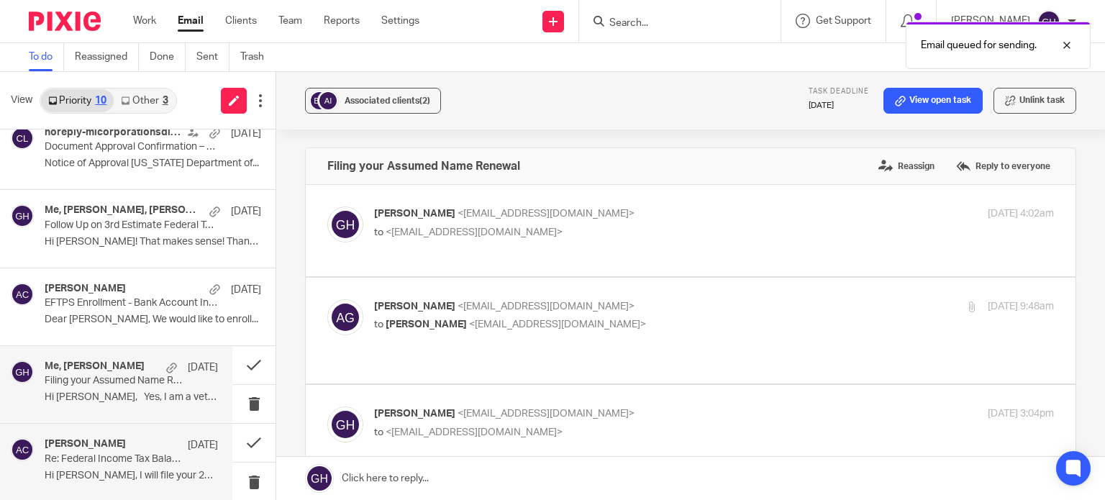
click at [138, 454] on p "Re: Federal Income Tax Balance and Estimated Tax Payments" at bounding box center [114, 459] width 139 height 12
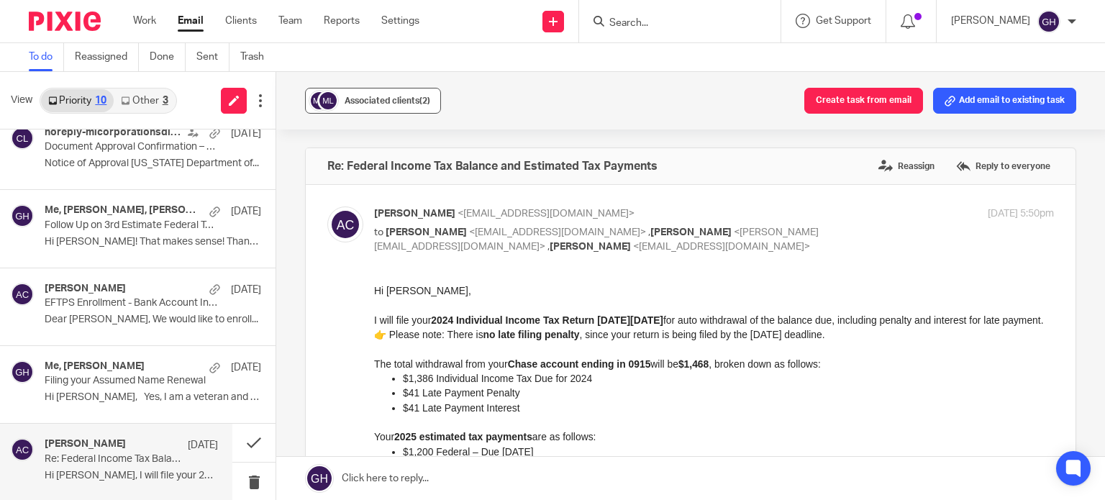
click at [420, 102] on span "(2)" at bounding box center [425, 100] width 11 height 9
click at [818, 235] on div "Amy Corfixsen <amylcpa@gmail.com> to Mona Guyton <guyton10@comcast.net> , Mona …" at bounding box center [714, 231] width 680 height 48
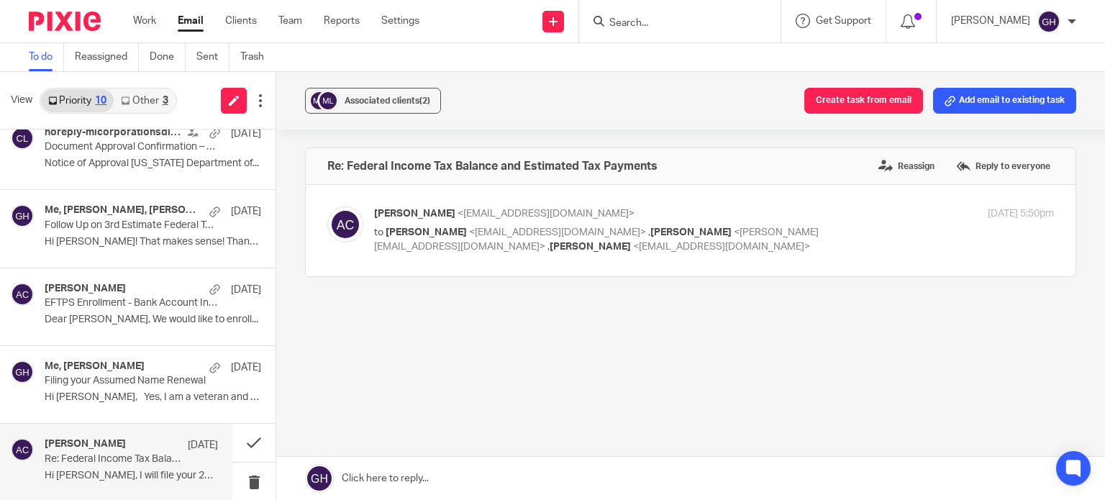
click at [818, 237] on div "Amy Corfixsen <amylcpa@gmail.com> to Mona Guyton <guyton10@comcast.net> , Mona …" at bounding box center [714, 231] width 680 height 48
checkbox input "true"
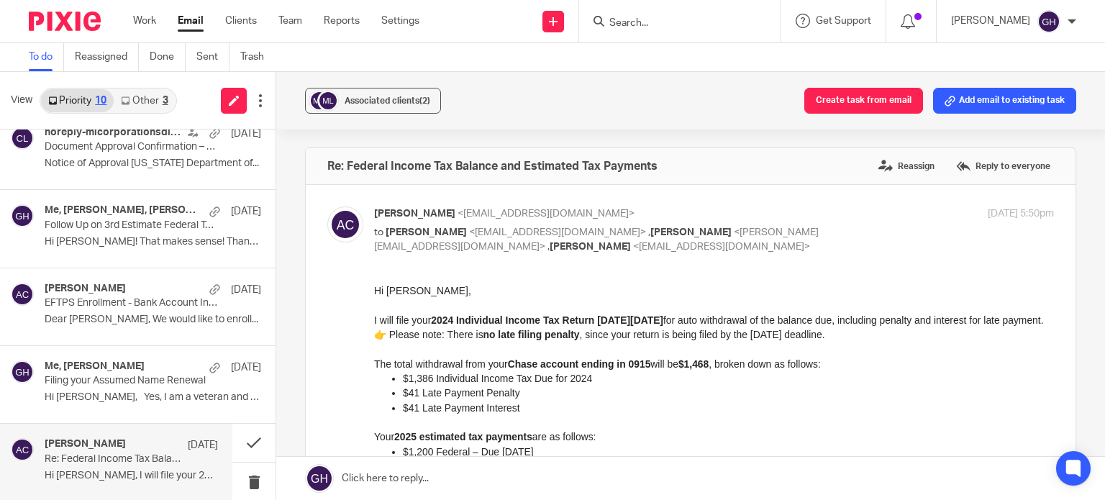
click at [608, 22] on input "Search" at bounding box center [673, 23] width 130 height 13
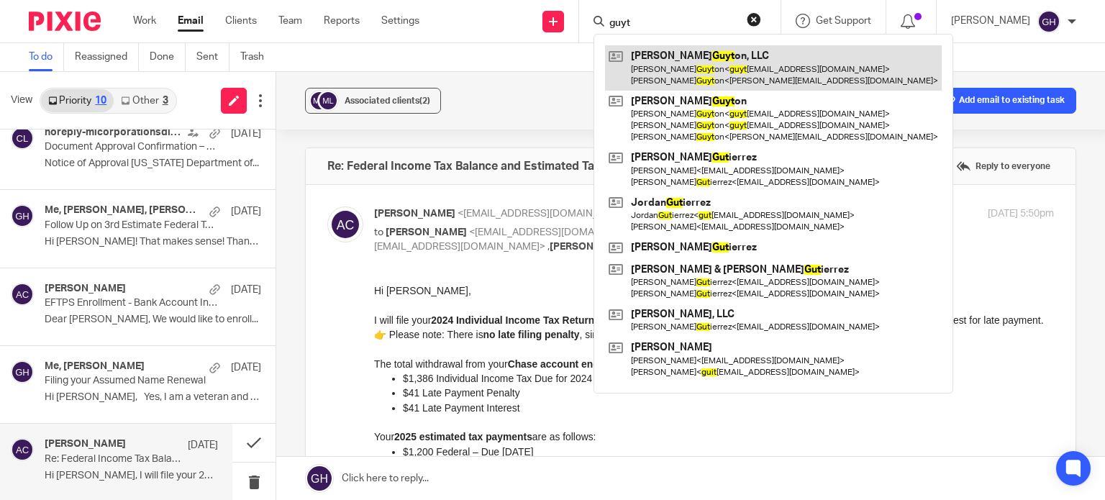
type input "guyt"
click at [687, 64] on link at bounding box center [773, 67] width 337 height 45
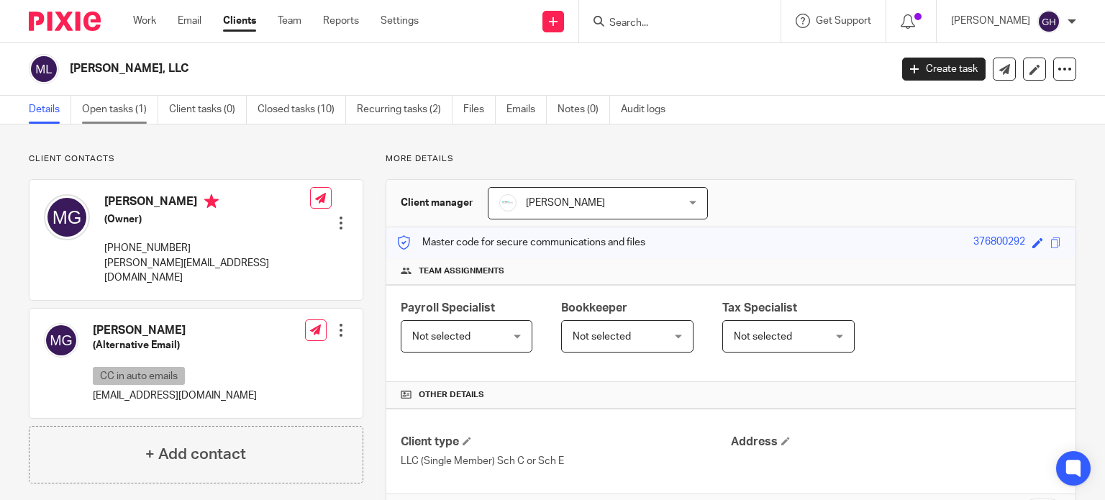
click at [135, 103] on link "Open tasks (1)" at bounding box center [120, 110] width 76 height 28
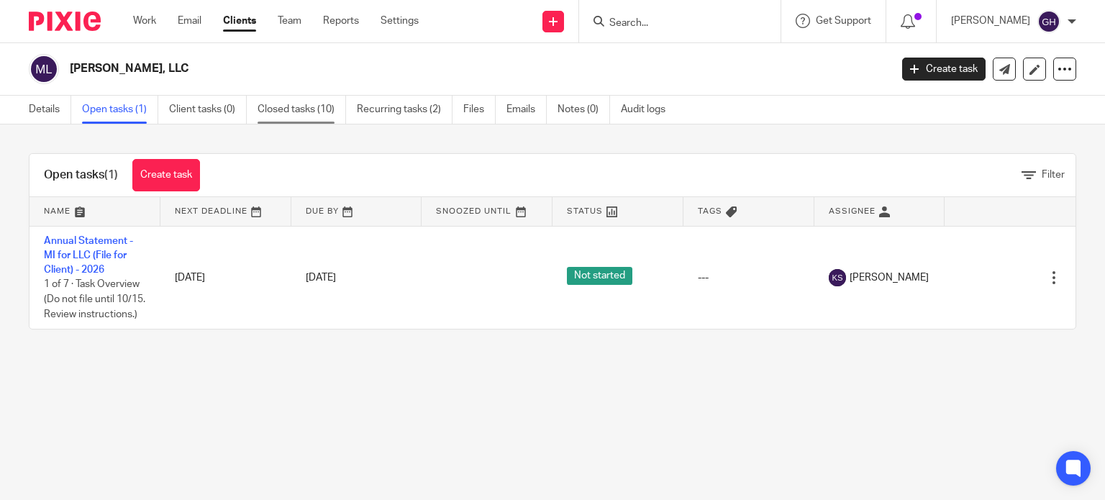
click at [294, 108] on link "Closed tasks (10)" at bounding box center [302, 110] width 89 height 28
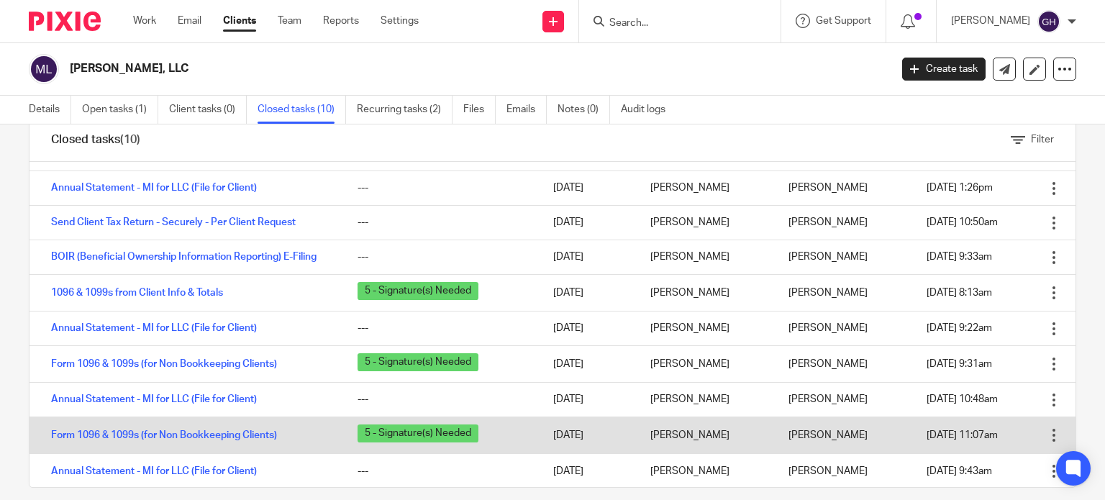
scroll to position [51, 0]
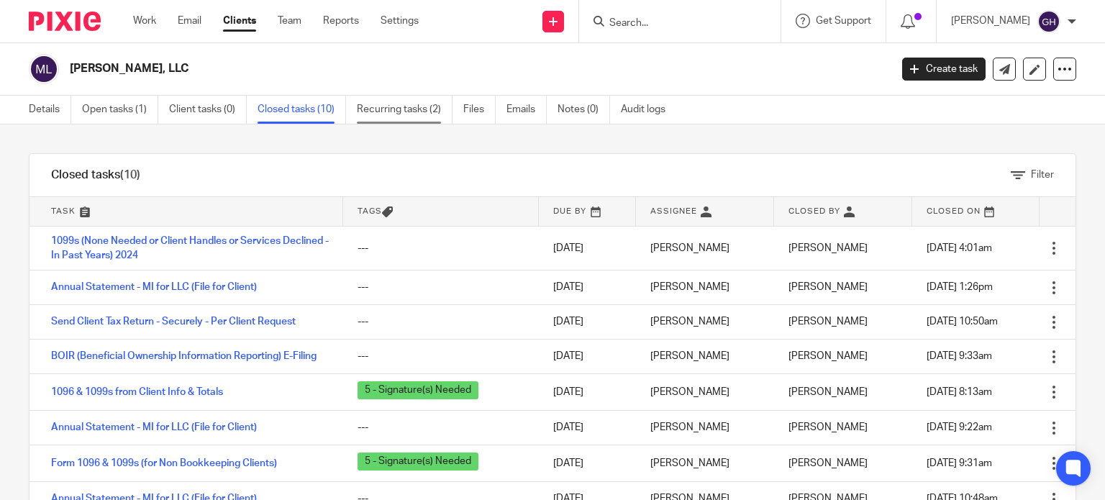
click at [384, 110] on link "Recurring tasks (2)" at bounding box center [405, 110] width 96 height 28
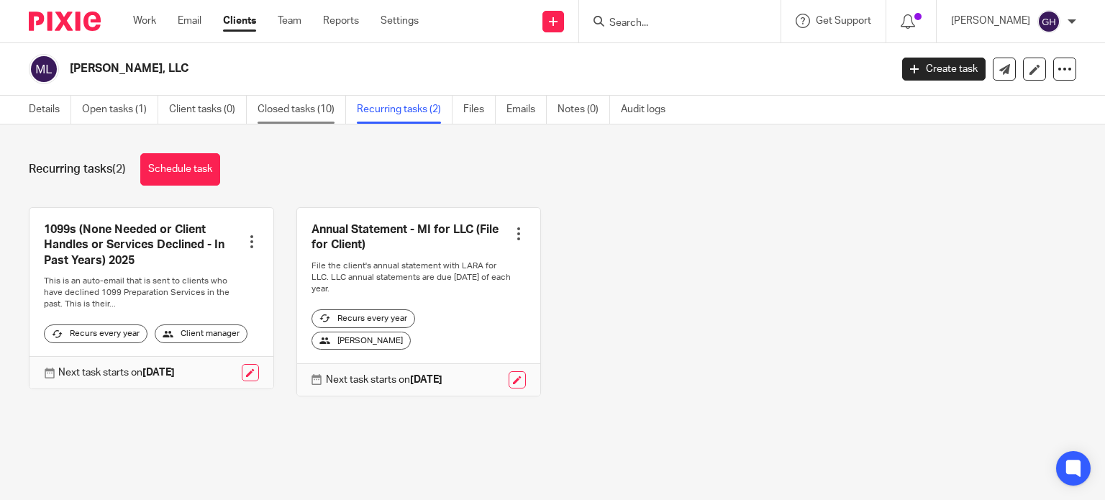
click at [305, 110] on link "Closed tasks (10)" at bounding box center [302, 110] width 89 height 28
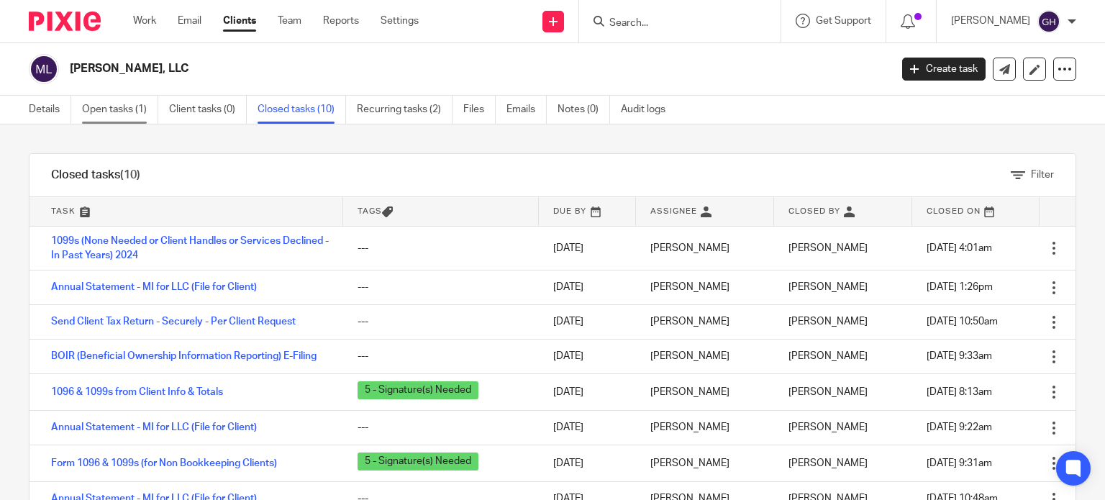
click at [115, 114] on link "Open tasks (1)" at bounding box center [120, 110] width 76 height 28
